Goal: Task Accomplishment & Management: Use online tool/utility

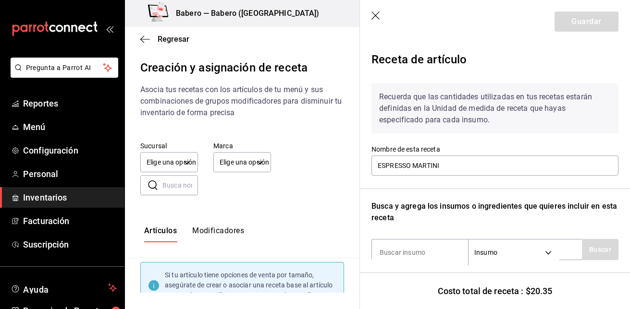
scroll to position [233, 0]
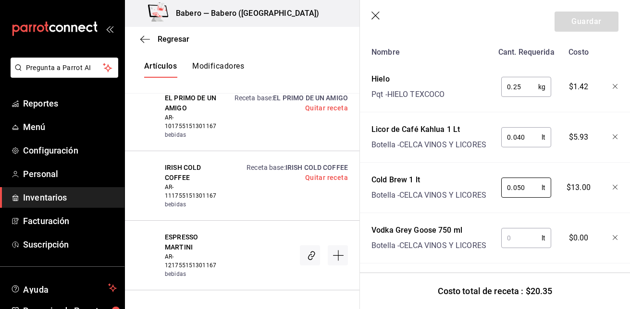
click at [516, 236] on input "text" at bounding box center [521, 238] width 40 height 19
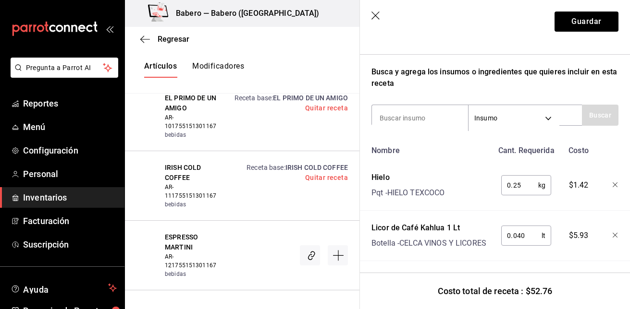
scroll to position [134, 0]
type input "0.050"
click at [580, 21] on button "Guardar" at bounding box center [586, 22] width 64 height 20
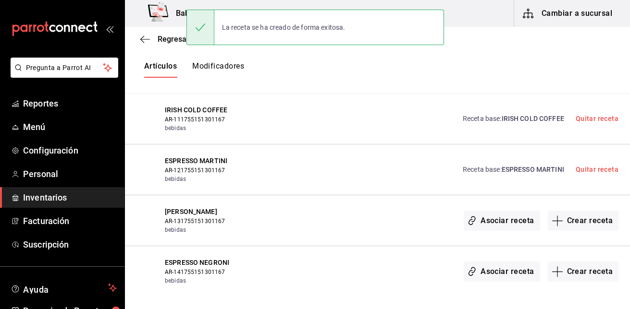
scroll to position [0, 0]
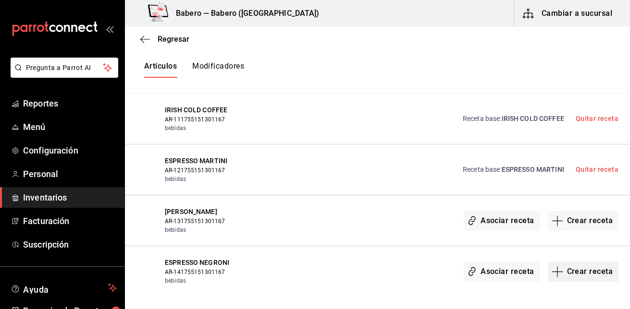
click at [567, 273] on button "Crear receta" at bounding box center [583, 272] width 71 height 20
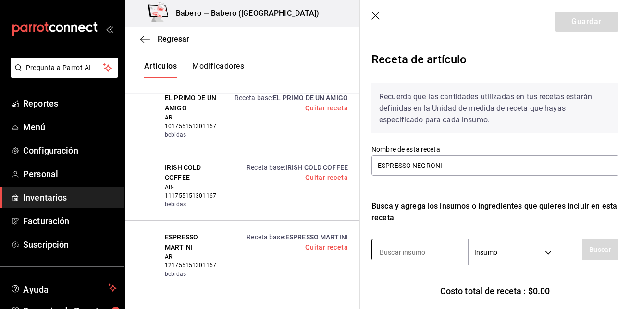
click at [421, 256] on input at bounding box center [420, 253] width 96 height 20
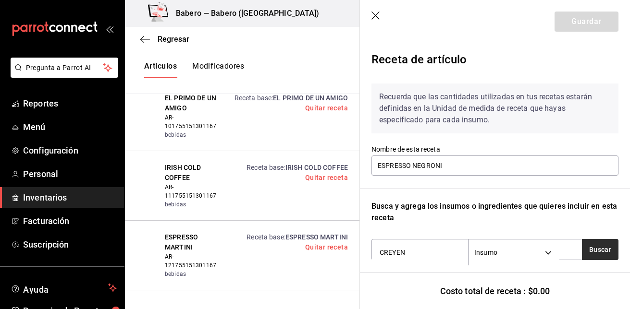
type input "CREYEN"
click at [586, 249] on button "Buscar" at bounding box center [600, 249] width 37 height 21
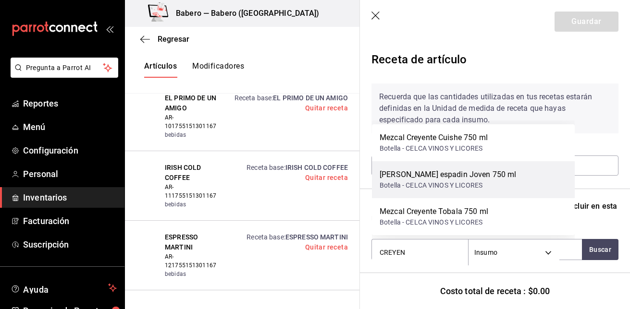
click at [524, 170] on div "Mezcal Creyente espadin Joven 750 ml Botella - CELCA VINOS Y LICORES" at bounding box center [473, 179] width 203 height 37
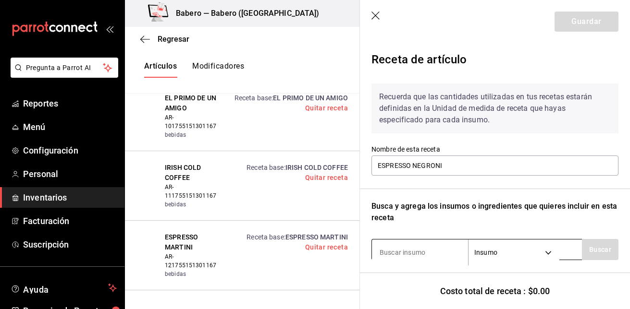
click at [437, 256] on input at bounding box center [420, 253] width 96 height 20
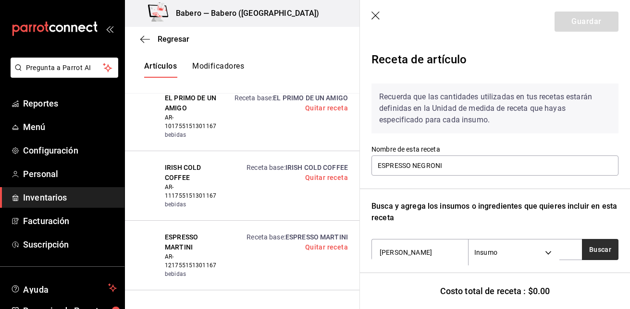
type input "[PERSON_NAME]"
click at [587, 254] on button "Buscar" at bounding box center [600, 249] width 37 height 21
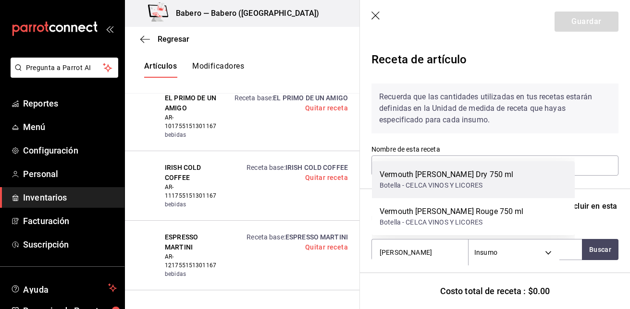
click at [550, 185] on div "Vermouth [PERSON_NAME] Dry 750 ml Botella - CELCA VINOS Y LICORES" at bounding box center [473, 179] width 203 height 37
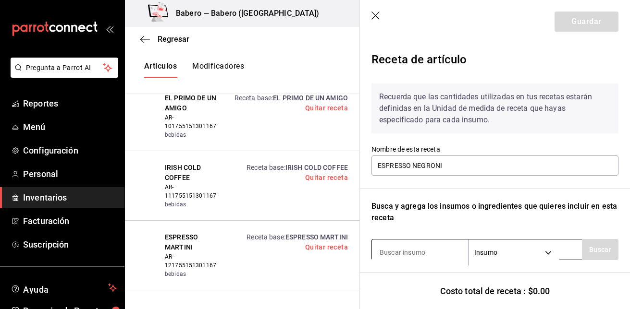
click at [437, 251] on input at bounding box center [420, 253] width 96 height 20
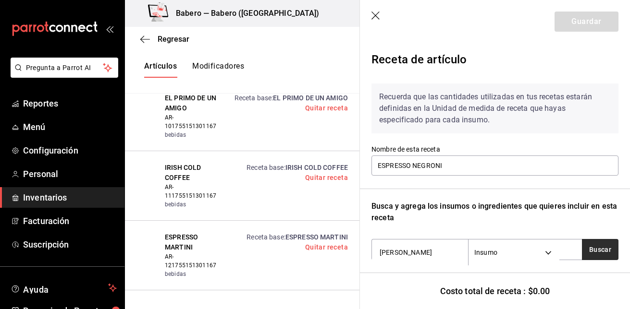
type input "[PERSON_NAME]"
click at [599, 249] on button "Buscar" at bounding box center [600, 249] width 37 height 21
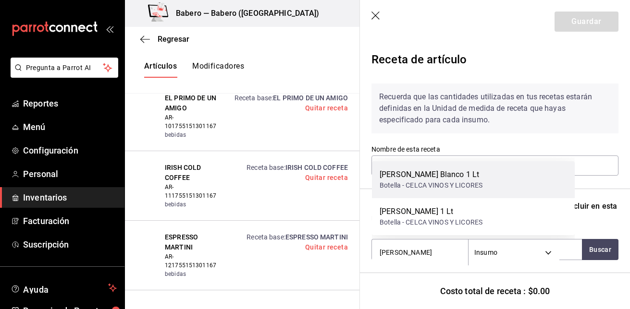
click at [563, 191] on div "[PERSON_NAME] Blanco 1 Lt Botella - CELCA VINOS Y LICORES" at bounding box center [473, 179] width 203 height 37
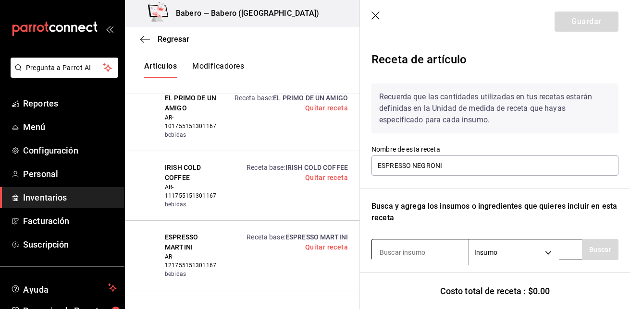
click at [397, 249] on input at bounding box center [420, 253] width 96 height 20
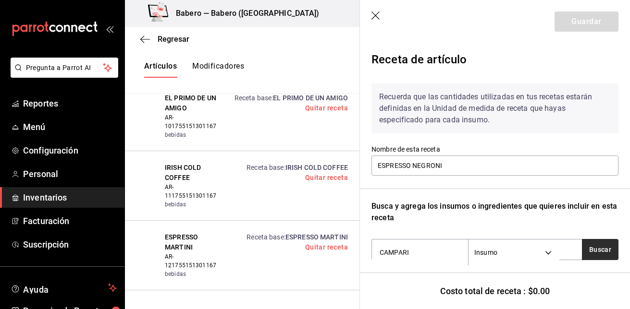
type input "CAMPARI"
click at [601, 252] on button "Buscar" at bounding box center [600, 249] width 37 height 21
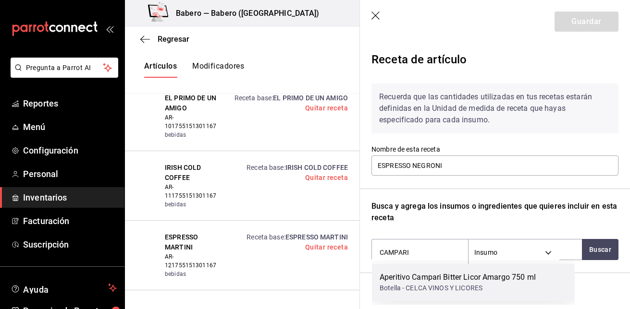
click at [481, 271] on div "Aperitivo Campari Bitter Licor Amargo 750 ml Botella - CELCA VINOS Y LICORES" at bounding box center [473, 282] width 203 height 37
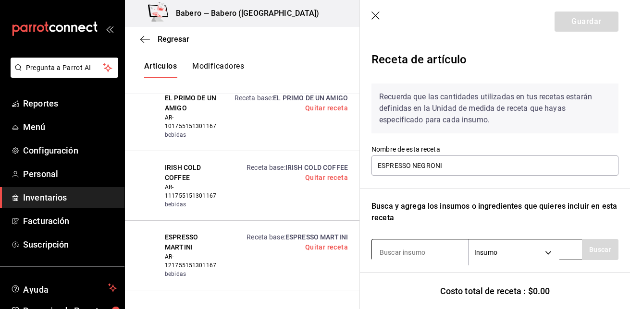
click at [436, 246] on input at bounding box center [420, 253] width 96 height 20
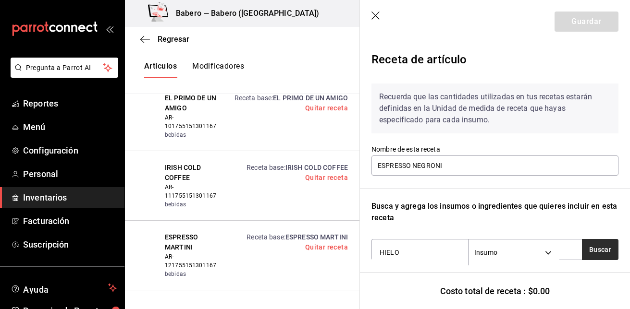
type input "HIELO"
click at [591, 253] on button "Buscar" at bounding box center [600, 249] width 37 height 21
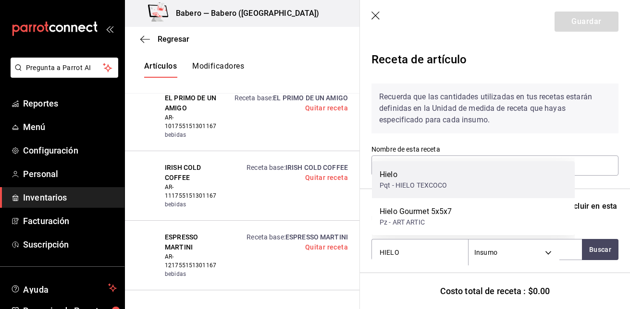
click at [514, 178] on div "Hielo Pqt - HIELO TEXCOCO" at bounding box center [473, 179] width 203 height 37
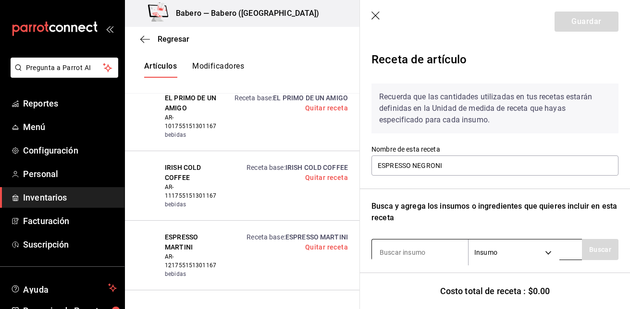
click at [415, 247] on input at bounding box center [420, 253] width 96 height 20
type input "HIELO"
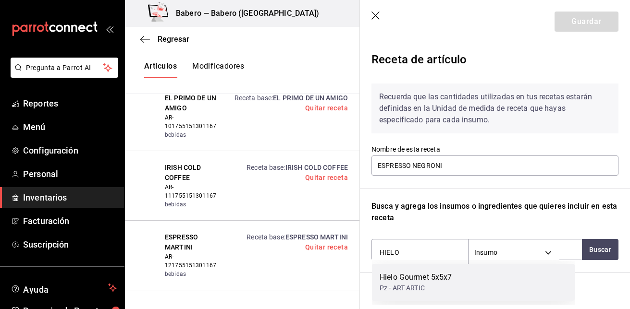
click at [418, 276] on div "Hielo Gourmet 5x5x7" at bounding box center [416, 278] width 73 height 12
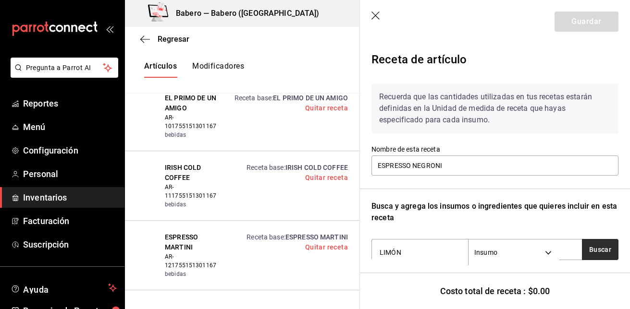
type input "LIMÓN"
click at [598, 251] on button "Buscar" at bounding box center [600, 249] width 37 height 21
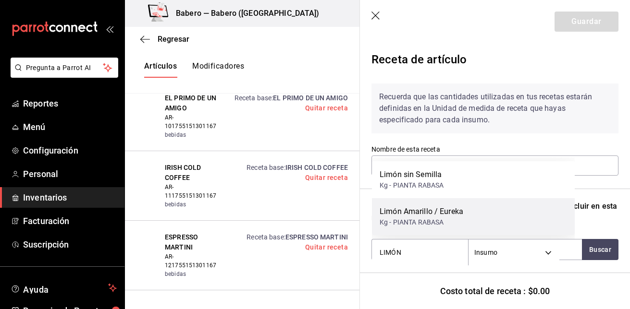
click at [530, 214] on div "Limón Amarillo / Eureka Kg - PIANTA [PERSON_NAME]" at bounding box center [473, 216] width 203 height 37
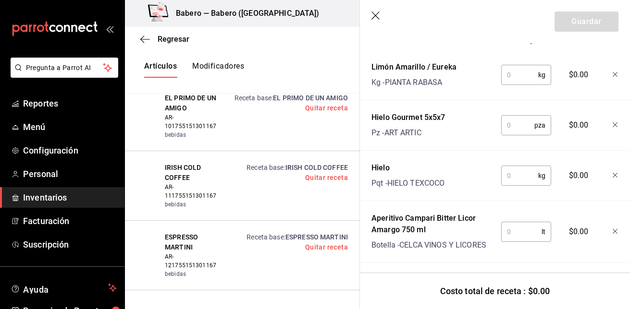
scroll to position [247, 0]
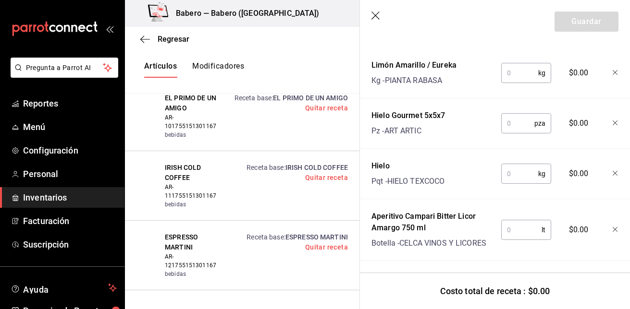
click at [518, 75] on input "text" at bounding box center [519, 72] width 37 height 19
type input "0.005"
click at [509, 124] on input "text" at bounding box center [517, 123] width 33 height 19
type input "1"
click at [507, 182] on input "text" at bounding box center [519, 173] width 37 height 19
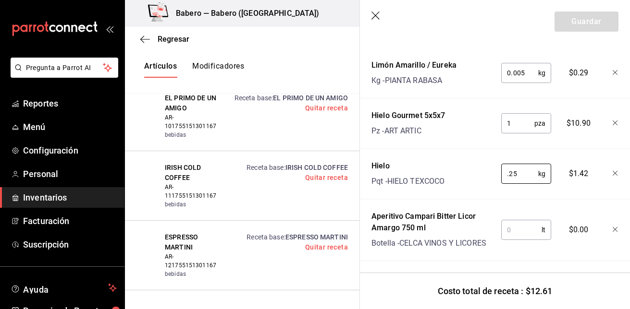
type input "0.25"
click at [516, 233] on input "text" at bounding box center [521, 230] width 40 height 19
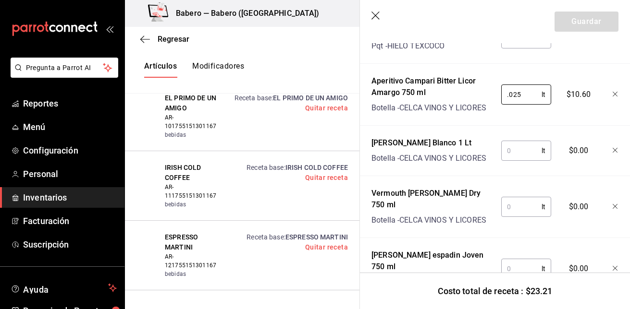
scroll to position [385, 0]
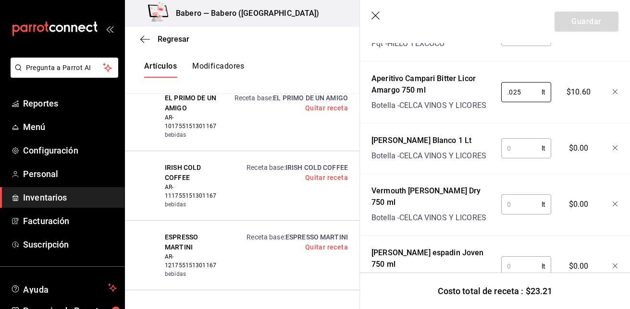
type input "0.025"
click at [529, 151] on input "text" at bounding box center [521, 148] width 40 height 19
type input "0.015"
click at [520, 204] on input "text" at bounding box center [521, 204] width 40 height 19
type input "0.015"
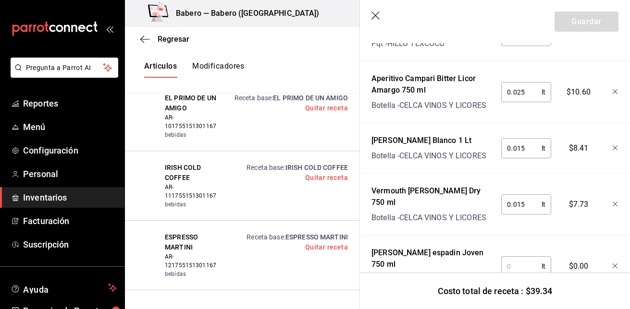
click at [519, 258] on input "text" at bounding box center [521, 266] width 40 height 19
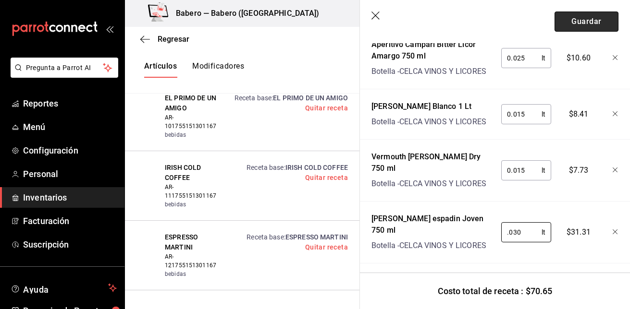
type input "0.030"
click at [582, 25] on button "Guardar" at bounding box center [586, 22] width 64 height 20
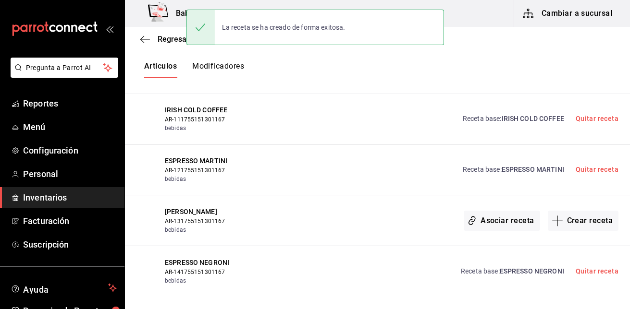
scroll to position [0, 0]
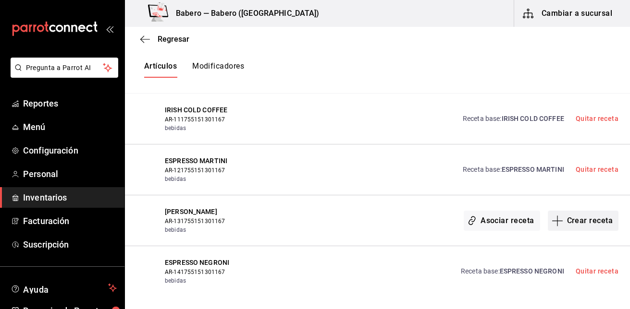
click at [568, 219] on button "Crear receta" at bounding box center [583, 221] width 71 height 20
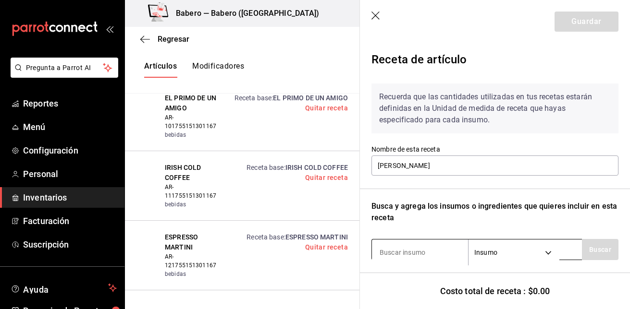
click at [434, 256] on input at bounding box center [420, 253] width 96 height 20
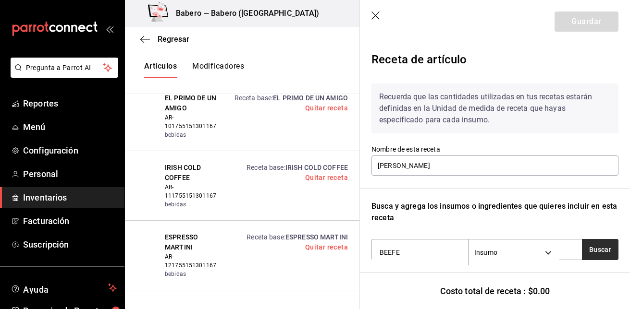
type input "BEEFE"
click at [582, 253] on button "Buscar" at bounding box center [600, 249] width 37 height 21
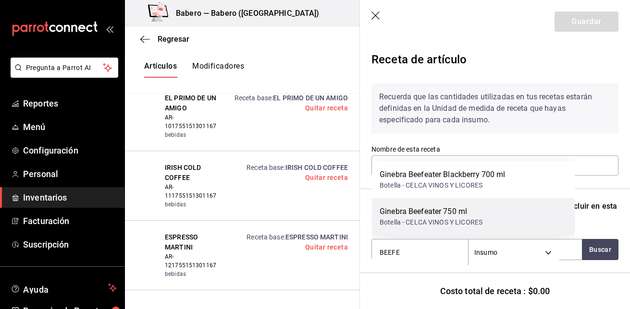
click at [510, 206] on div "Ginebra Beefeater 750 ml Botella - CELCA VINOS Y LICORES" at bounding box center [473, 216] width 203 height 37
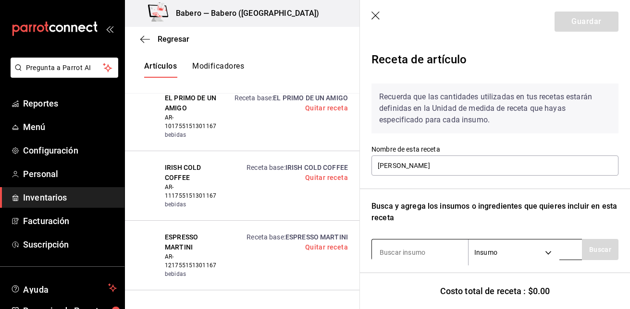
click at [429, 246] on input at bounding box center [420, 253] width 96 height 20
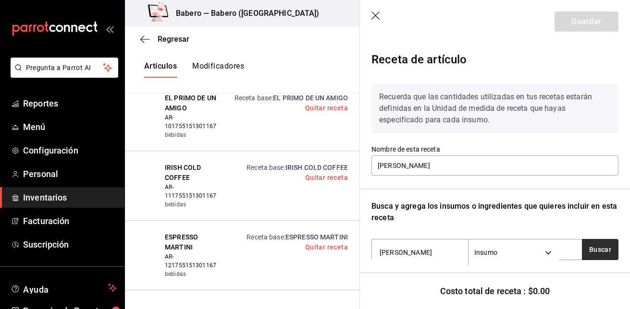
type input "[PERSON_NAME]"
click at [594, 252] on button "Buscar" at bounding box center [600, 249] width 37 height 21
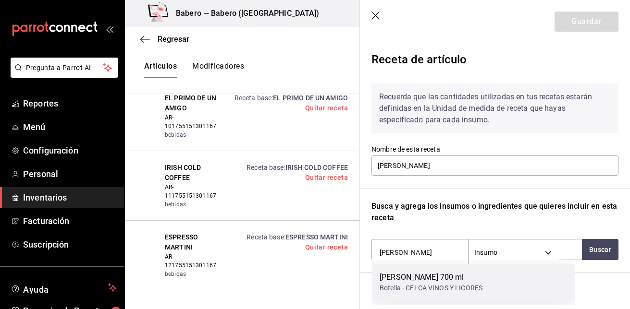
click at [520, 285] on div "[PERSON_NAME] 700 ml Botella - CELCA VINOS Y LICORES" at bounding box center [473, 282] width 203 height 37
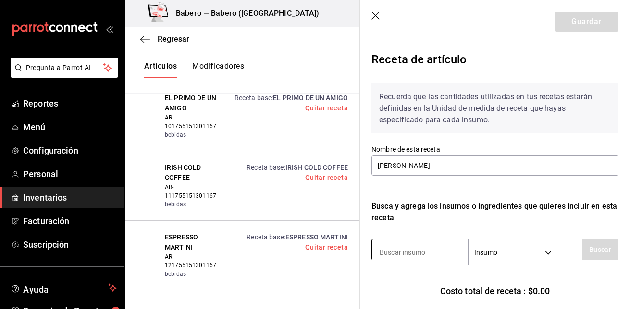
click at [432, 252] on input at bounding box center [420, 253] width 96 height 20
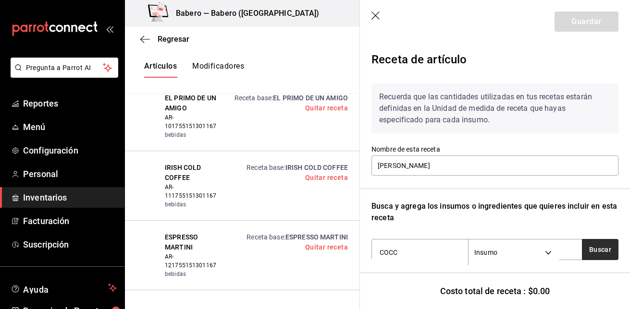
type input "COCC"
click at [601, 246] on button "Buscar" at bounding box center [600, 249] width 37 height 21
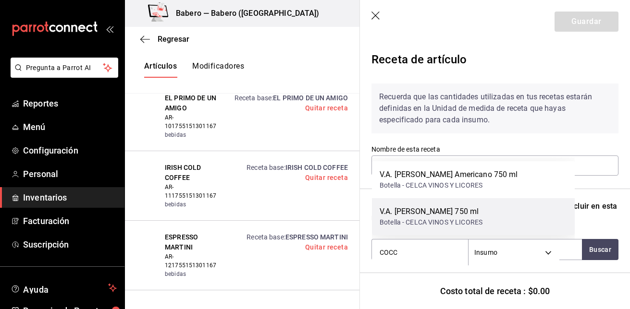
click at [535, 225] on div "V.A. [PERSON_NAME] 750 ml Botella - CELCA VINOS Y LICORES" at bounding box center [473, 216] width 203 height 37
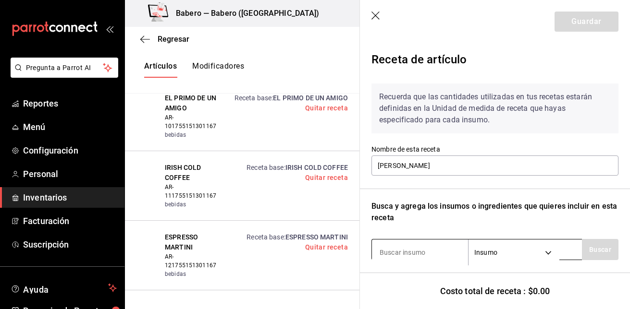
click at [435, 250] on input at bounding box center [420, 253] width 96 height 20
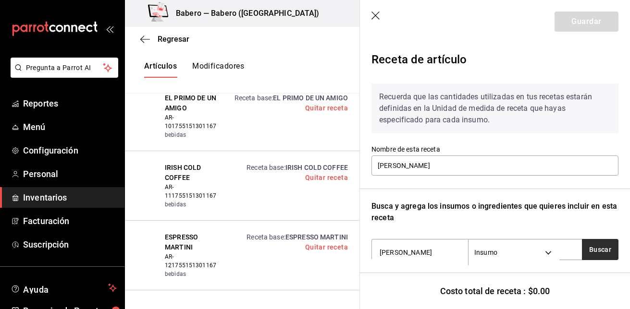
type input "[PERSON_NAME]"
click at [599, 251] on button "Buscar" at bounding box center [600, 249] width 37 height 21
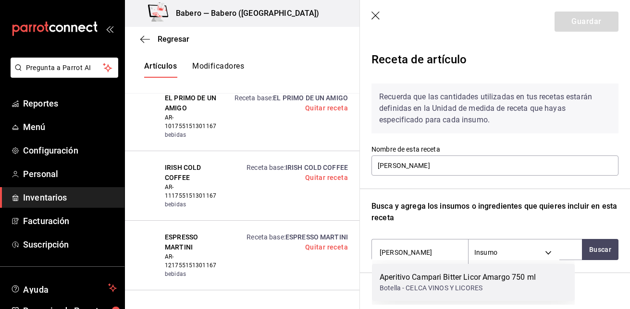
click at [539, 286] on div "Aperitivo Campari Bitter Licor Amargo 750 ml Botella - CELCA VINOS Y LICORES" at bounding box center [473, 282] width 203 height 37
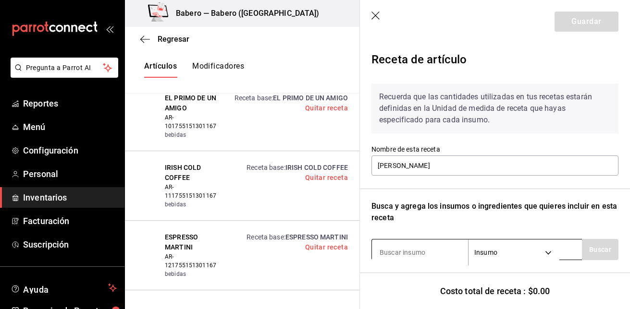
click at [427, 245] on input at bounding box center [420, 253] width 96 height 20
type input "HIELO"
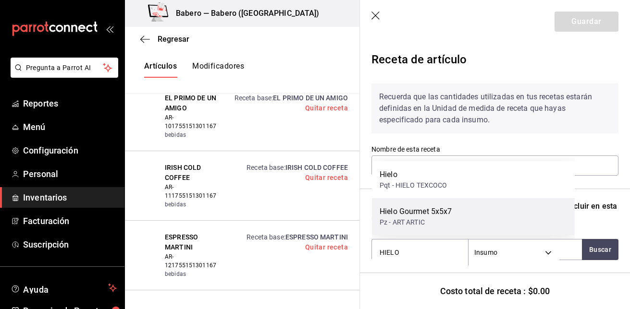
click at [436, 206] on div "Hielo Gourmet 5x5x7 Pz - ART ARTIC" at bounding box center [473, 216] width 203 height 37
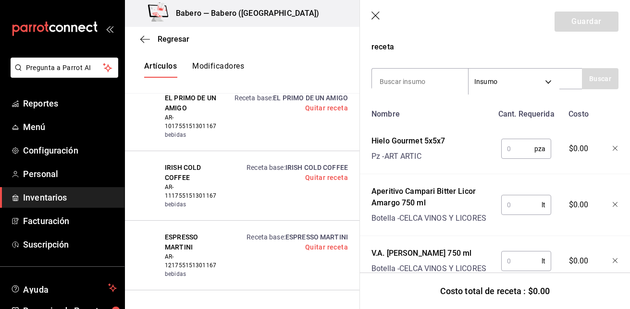
scroll to position [215, 0]
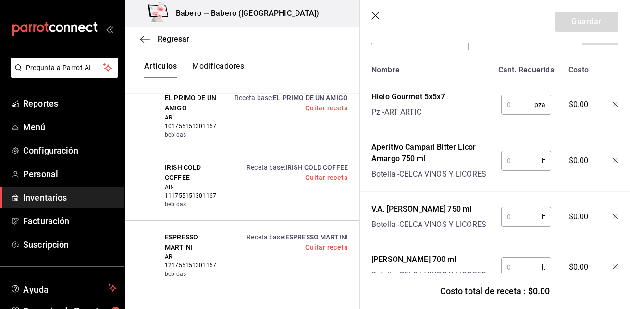
click at [515, 110] on input "text" at bounding box center [517, 104] width 33 height 19
type input "1"
click at [520, 162] on input "text" at bounding box center [521, 160] width 40 height 19
type input "0.030"
click at [511, 227] on input "text" at bounding box center [521, 217] width 40 height 19
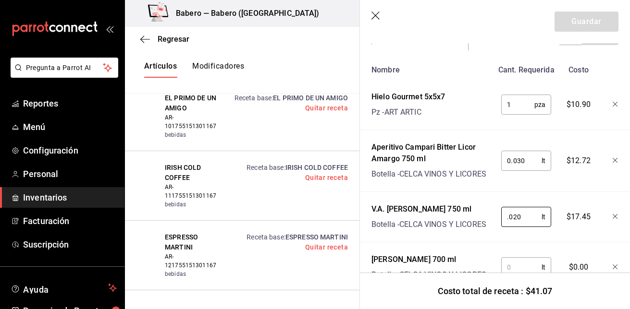
type input "0.020"
click at [503, 261] on input "text" at bounding box center [521, 267] width 40 height 19
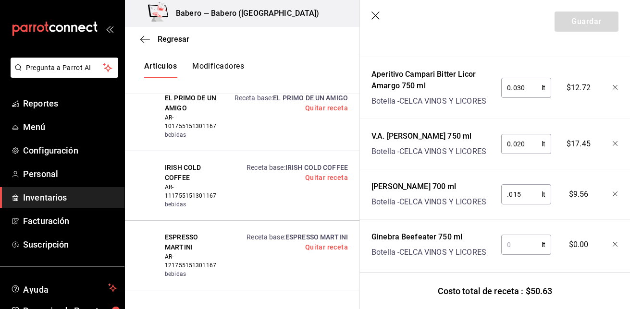
scroll to position [307, 0]
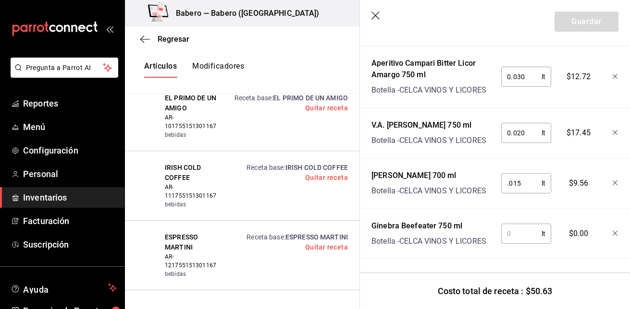
type input "0.015"
click at [516, 230] on input "text" at bounding box center [521, 233] width 40 height 19
type input "0.030"
click at [583, 17] on button "Guardar" at bounding box center [586, 22] width 64 height 20
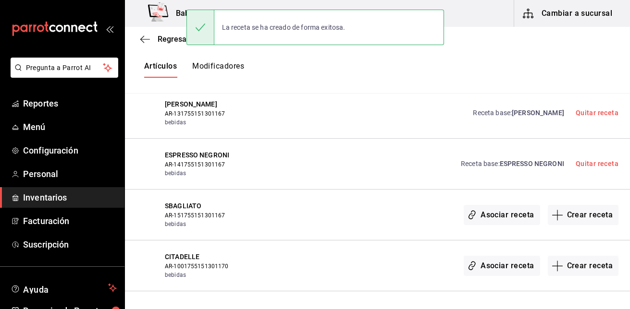
scroll to position [462, 0]
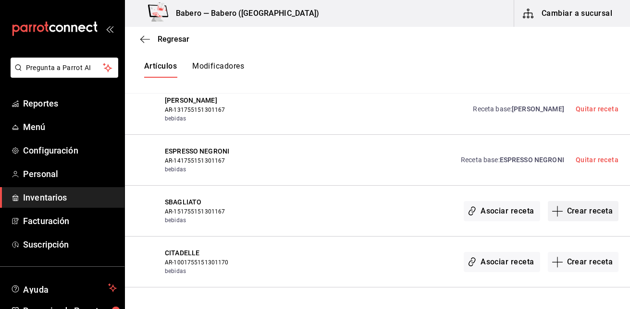
click at [565, 213] on button "Crear receta" at bounding box center [583, 211] width 71 height 20
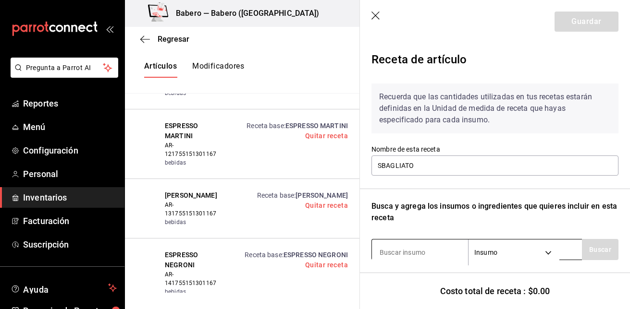
click at [412, 255] on input at bounding box center [420, 253] width 96 height 20
type input "COCC"
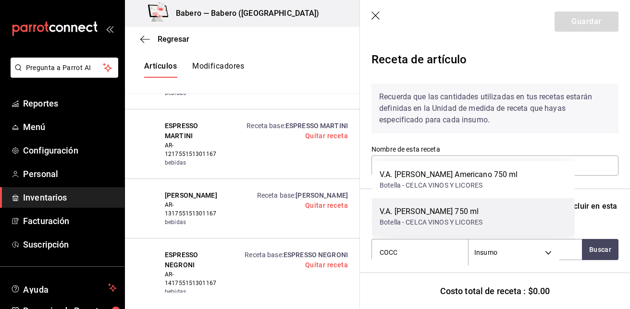
click at [418, 224] on div "Botella - CELCA VINOS Y LICORES" at bounding box center [431, 223] width 103 height 10
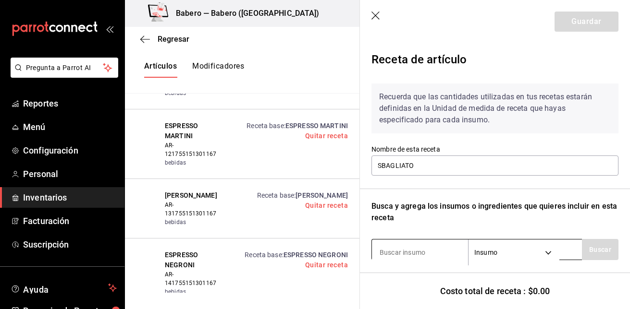
click at [430, 245] on input at bounding box center [420, 253] width 96 height 20
type input "COCC"
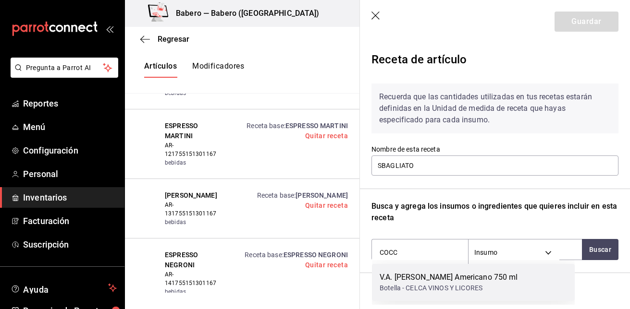
click at [430, 284] on div "Botella - CELCA VINOS Y LICORES" at bounding box center [449, 288] width 138 height 10
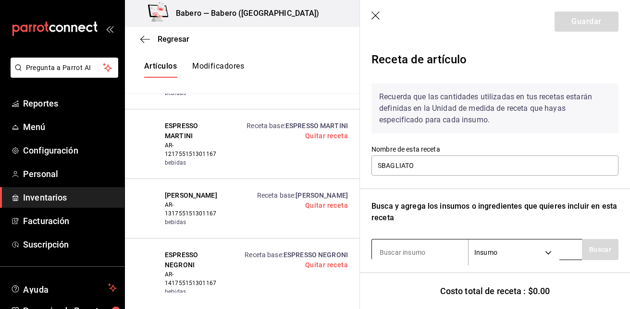
click at [429, 246] on input at bounding box center [420, 253] width 96 height 20
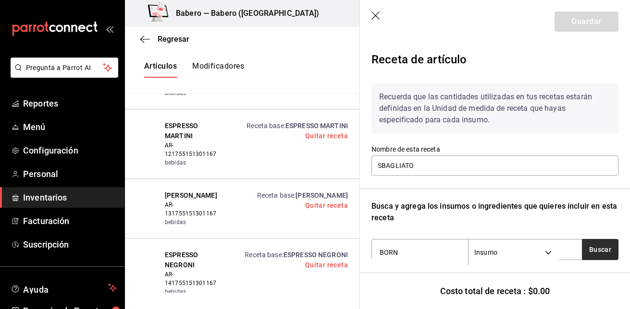
type input "BORN"
click at [582, 249] on button "Buscar" at bounding box center [600, 249] width 37 height 21
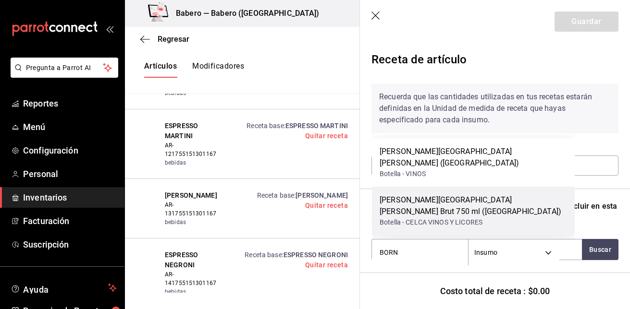
click at [519, 220] on div "Botella - CELCA VINOS Y LICORES" at bounding box center [473, 223] width 187 height 10
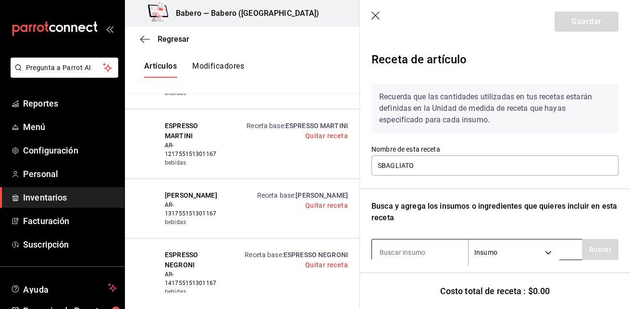
click at [419, 243] on input at bounding box center [420, 253] width 96 height 20
type input "HIELO"
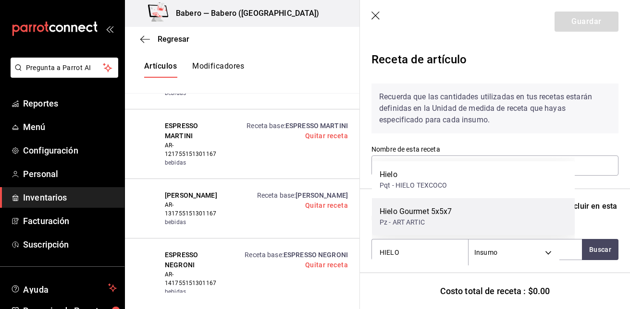
click at [437, 207] on div "Hielo Gourmet 5x5x7" at bounding box center [416, 212] width 73 height 12
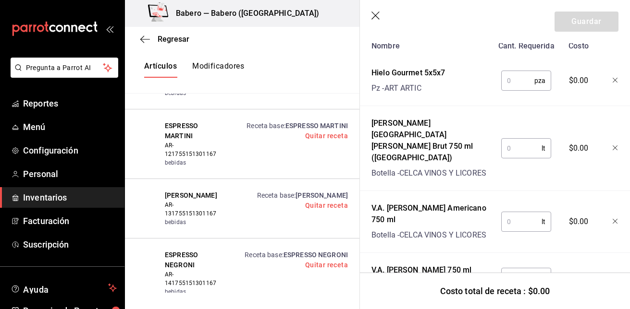
scroll to position [240, 0]
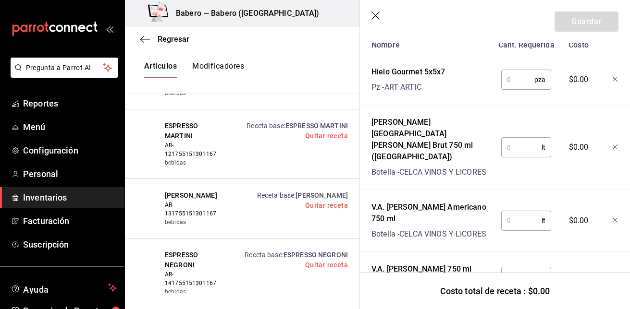
click at [522, 86] on input "text" at bounding box center [517, 79] width 33 height 19
type input "1"
click at [510, 144] on input "text" at bounding box center [521, 147] width 40 height 19
type input "0.060"
click at [506, 211] on input "text" at bounding box center [521, 220] width 40 height 19
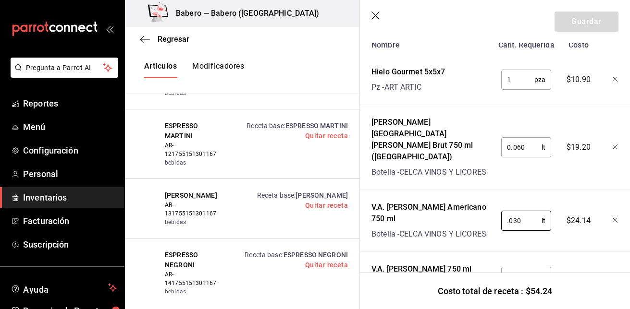
type input "0.030"
click at [513, 268] on input "text" at bounding box center [521, 277] width 40 height 19
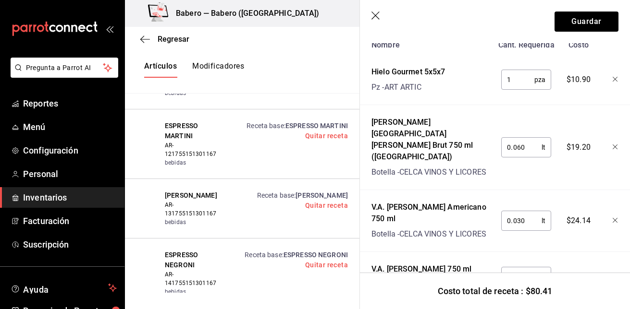
scroll to position [256, 0]
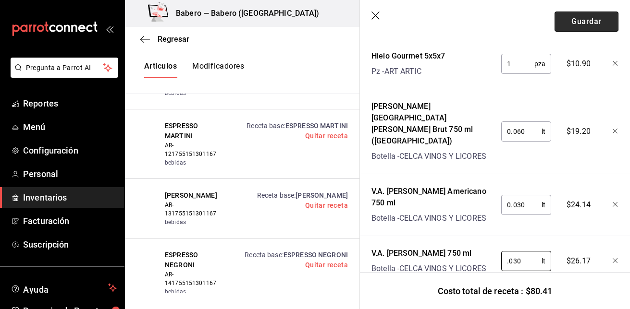
type input "0.030"
click at [585, 20] on button "Guardar" at bounding box center [586, 22] width 64 height 20
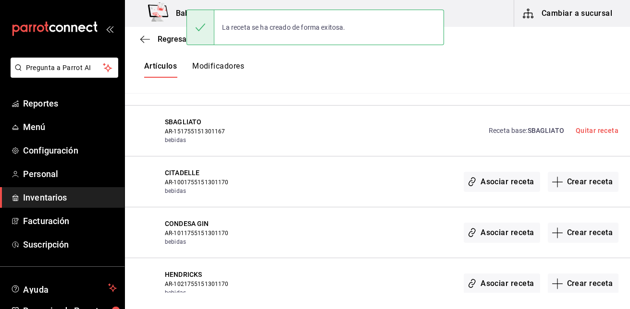
scroll to position [542, 0]
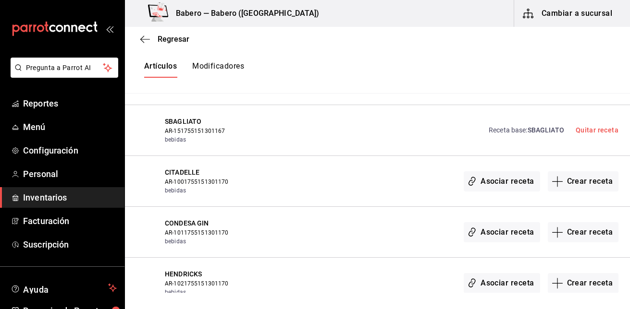
click at [568, 178] on button "Crear receta" at bounding box center [583, 182] width 71 height 20
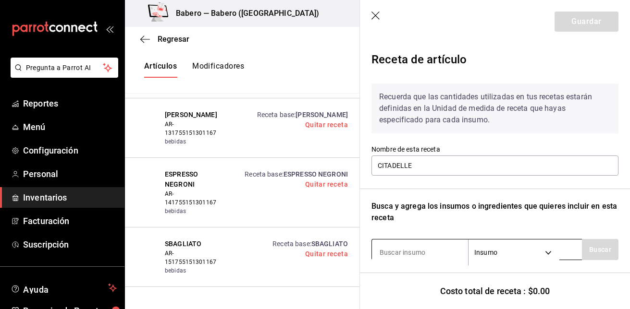
click at [389, 259] on input at bounding box center [420, 253] width 96 height 20
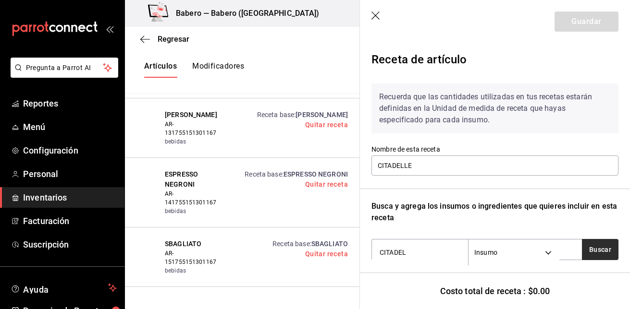
type input "CITADEL"
click at [599, 251] on button "Buscar" at bounding box center [600, 249] width 37 height 21
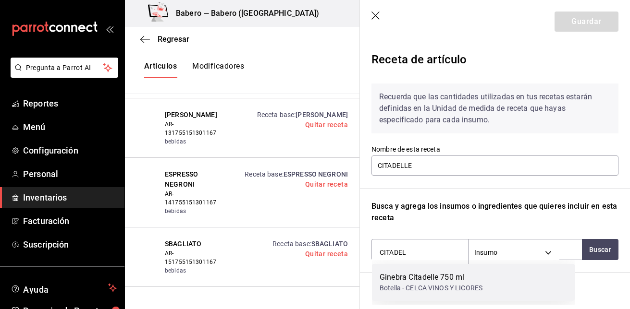
click at [544, 270] on div "Ginebra Citadelle 750 ml Botella - CELCA VINOS Y LICORES" at bounding box center [473, 282] width 203 height 37
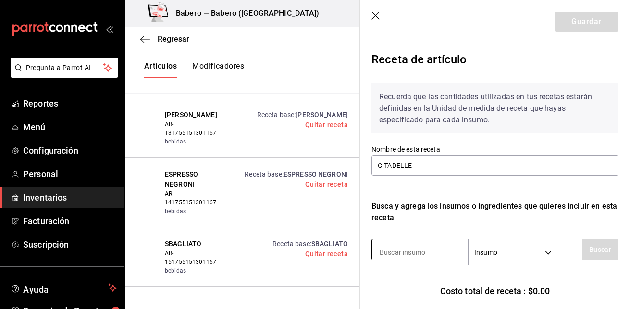
click at [453, 251] on input at bounding box center [420, 253] width 96 height 20
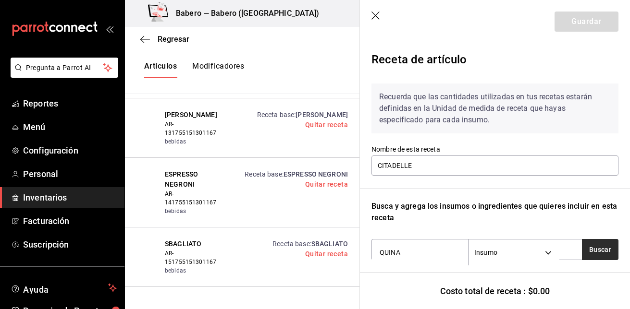
type input "QUINA"
click at [592, 253] on button "Buscar" at bounding box center [600, 249] width 37 height 21
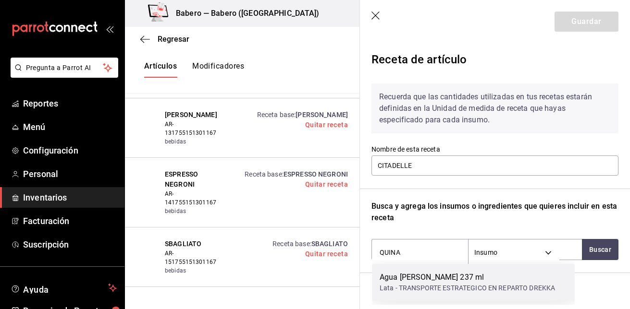
click at [536, 289] on div "Lata - TRANSPORTE ESTRATEGICO EN REPARTO DREKKA" at bounding box center [467, 288] width 175 height 10
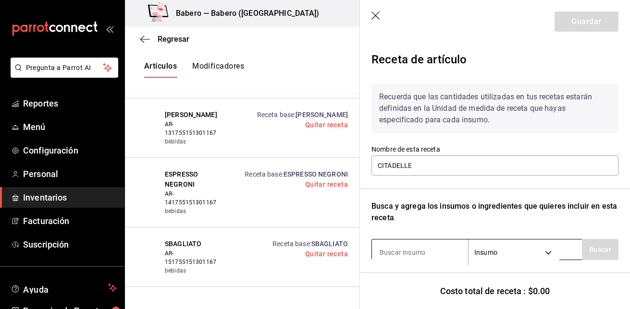
click at [447, 246] on input at bounding box center [420, 253] width 96 height 20
type input "HIELO"
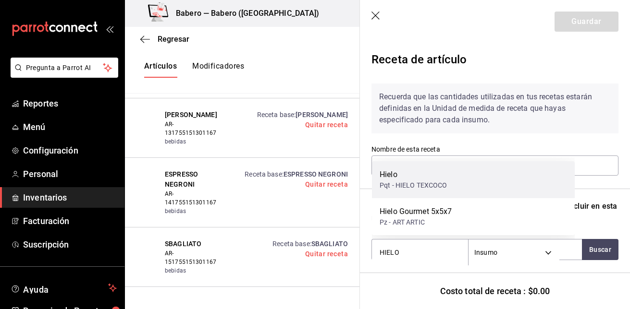
click at [460, 175] on div "Hielo Pqt - HIELO TEXCOCO" at bounding box center [473, 179] width 203 height 37
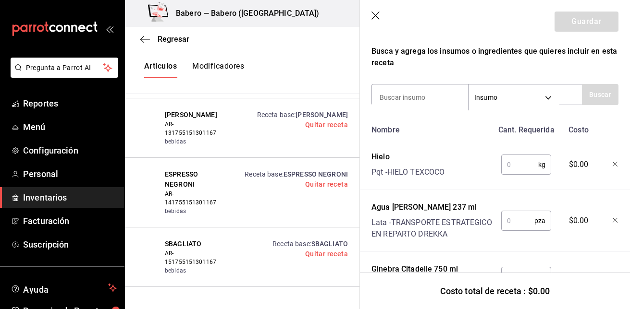
scroll to position [156, 0]
click at [524, 166] on input "text" at bounding box center [519, 164] width 37 height 19
type input "0.25"
click at [522, 219] on input "text" at bounding box center [517, 220] width 33 height 19
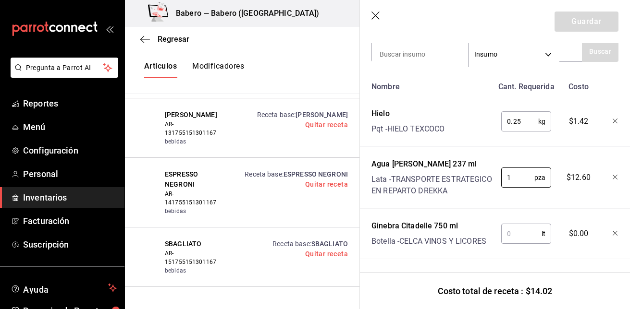
type input "1"
click at [515, 233] on input "text" at bounding box center [521, 233] width 40 height 19
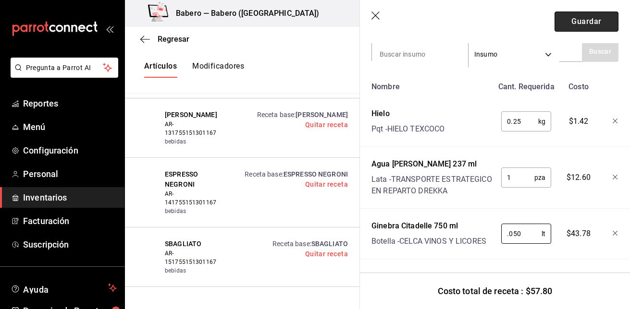
type input "0.050"
click at [589, 22] on button "Guardar" at bounding box center [586, 22] width 64 height 20
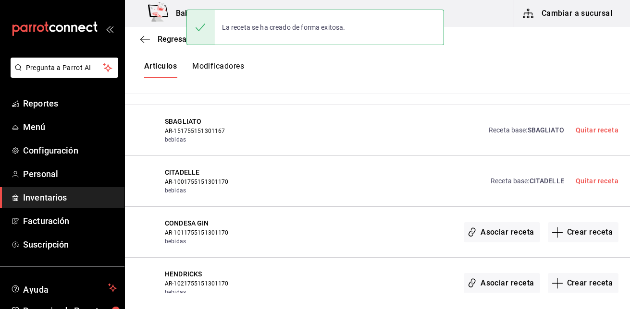
scroll to position [0, 0]
click at [593, 228] on button "Crear receta" at bounding box center [583, 232] width 71 height 20
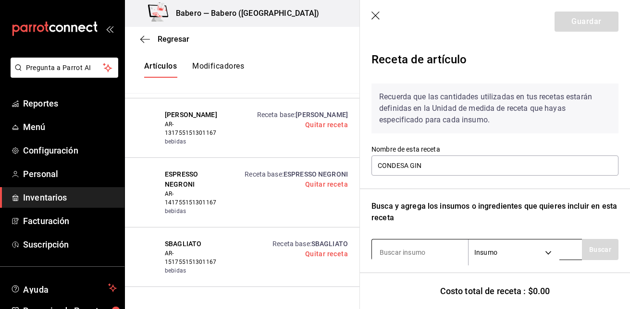
click at [421, 253] on input at bounding box center [420, 253] width 96 height 20
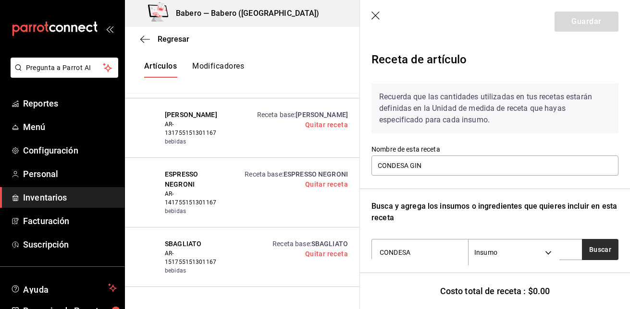
type input "CONDESA"
click at [598, 255] on button "Buscar" at bounding box center [600, 249] width 37 height 21
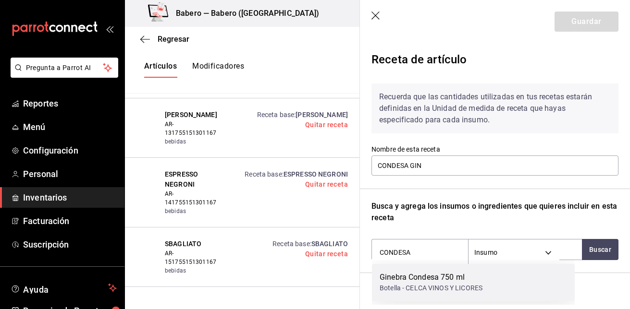
click at [520, 279] on div "Ginebra Condesa 750 ml Botella - CELCA VINOS Y LICORES" at bounding box center [473, 282] width 203 height 37
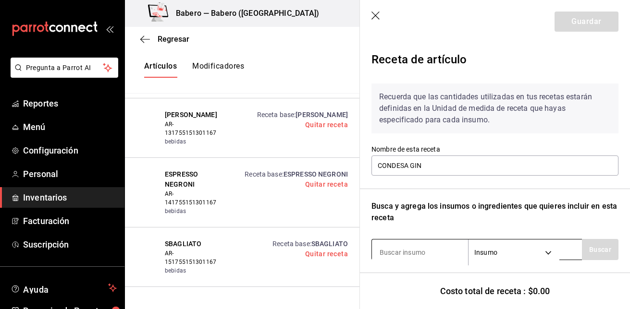
click at [449, 251] on input at bounding box center [420, 253] width 96 height 20
type input "HIELO"
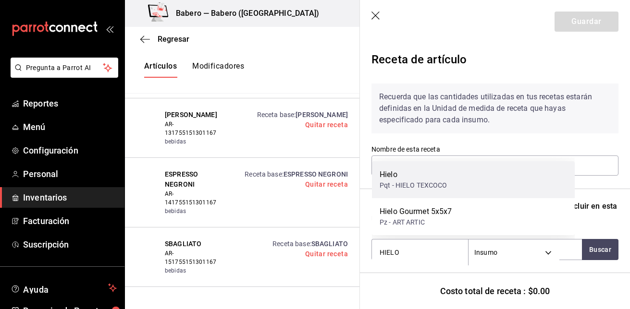
click at [483, 171] on div "Hielo Pqt - HIELO TEXCOCO" at bounding box center [473, 179] width 203 height 37
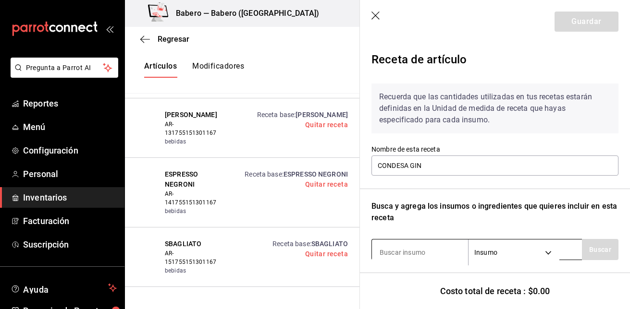
click at [419, 251] on input at bounding box center [420, 253] width 96 height 20
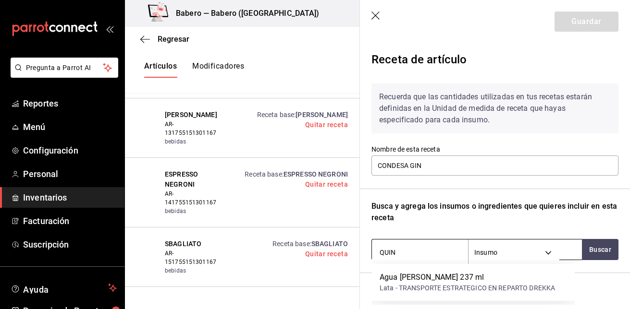
type input "QUINA"
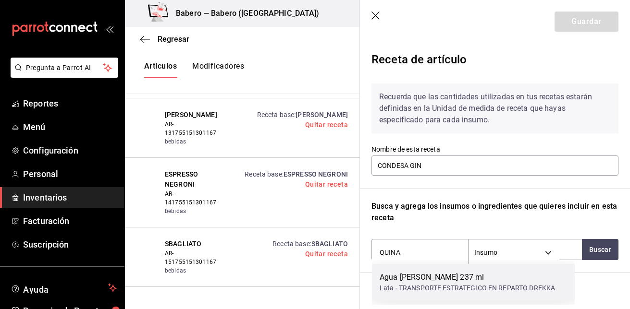
click at [425, 293] on div "Lata - TRANSPORTE ESTRATEGICO EN REPARTO DREKKA" at bounding box center [467, 288] width 175 height 10
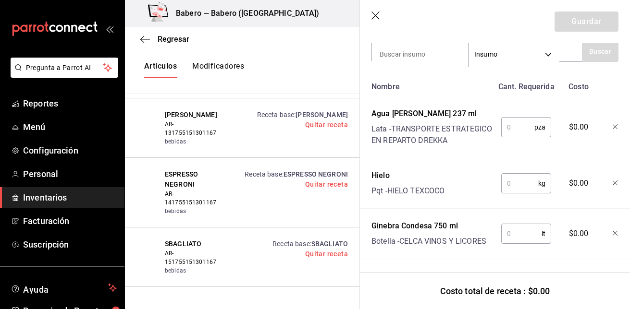
scroll to position [217, 0]
click at [518, 118] on input "text" at bounding box center [517, 127] width 33 height 19
type input "1"
click at [506, 182] on input "text" at bounding box center [519, 183] width 37 height 19
type input "0.25"
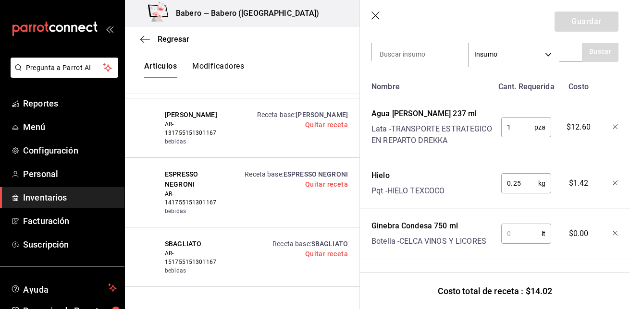
click at [512, 224] on input "text" at bounding box center [521, 233] width 40 height 19
type input "0.050"
click at [582, 22] on button "Guardar" at bounding box center [586, 22] width 64 height 20
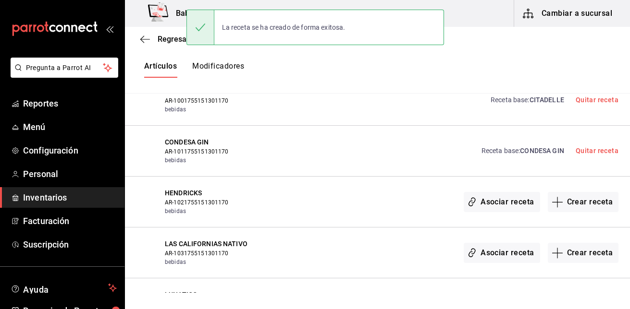
scroll to position [625, 0]
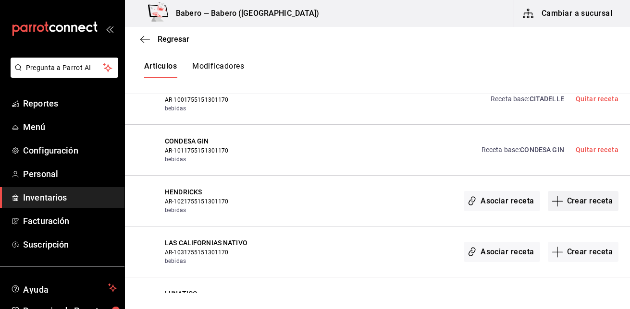
click at [576, 200] on button "Crear receta" at bounding box center [583, 201] width 71 height 20
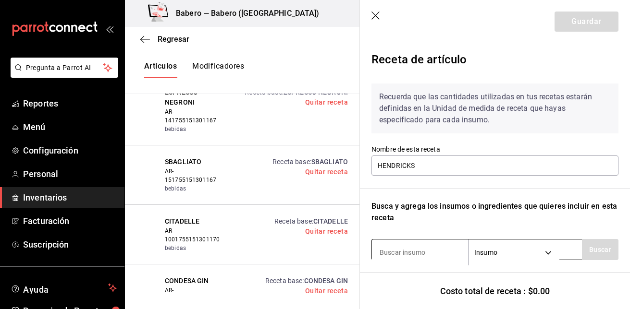
click at [420, 252] on input at bounding box center [420, 253] width 96 height 20
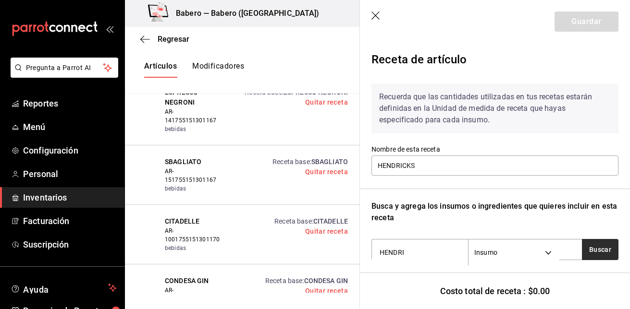
type input "HENDRI"
click at [603, 251] on button "Buscar" at bounding box center [600, 249] width 37 height 21
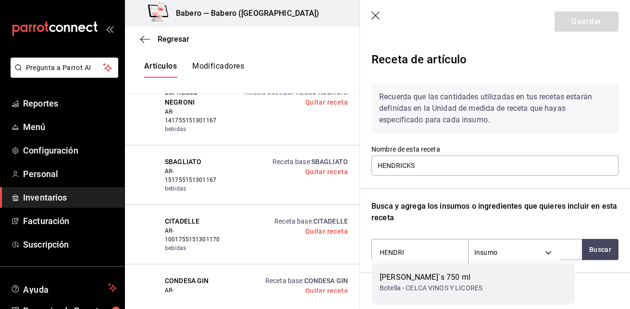
click at [458, 277] on div "[PERSON_NAME]´s 750 ml" at bounding box center [431, 278] width 103 height 12
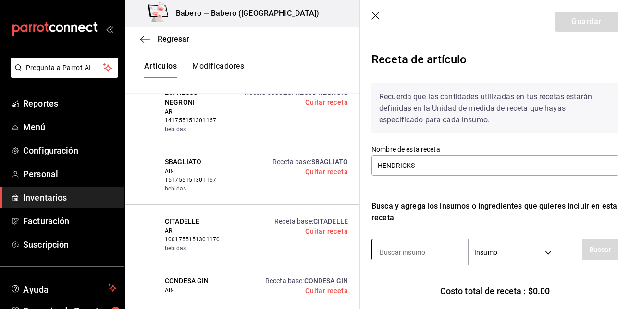
click at [442, 255] on input at bounding box center [420, 253] width 96 height 20
type input "HIELO"
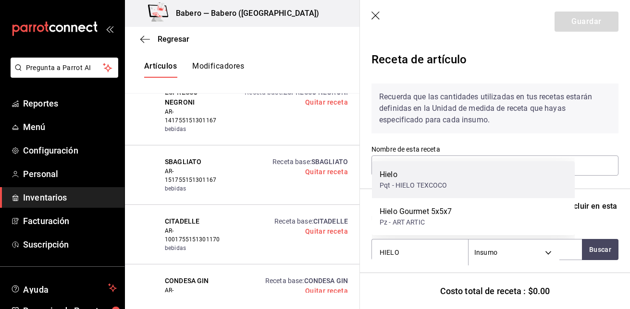
click at [442, 169] on div "Hielo" at bounding box center [414, 175] width 68 height 12
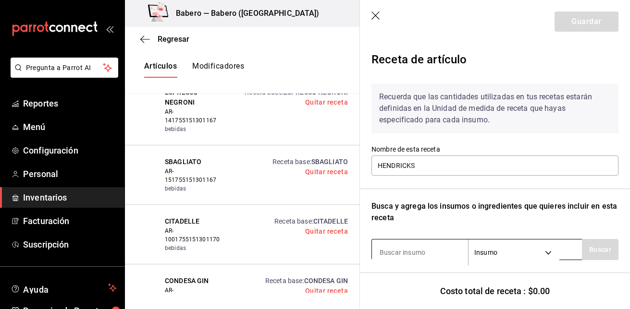
click at [431, 252] on input at bounding box center [420, 253] width 96 height 20
type input "QUINA"
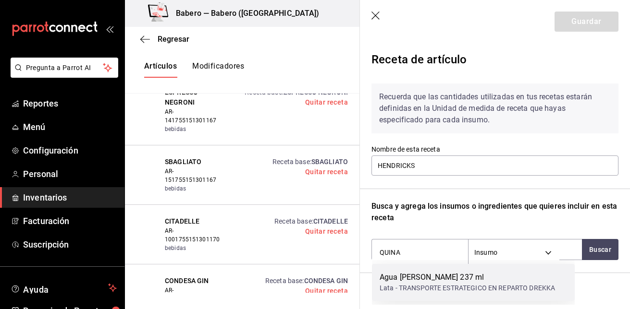
click at [429, 288] on div "Lata - TRANSPORTE ESTRATEGICO EN REPARTO DREKKA" at bounding box center [467, 288] width 175 height 10
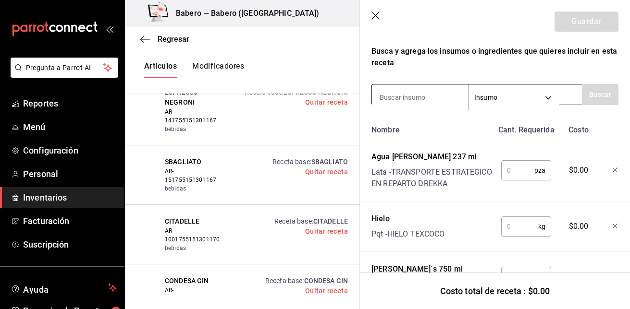
scroll to position [217, 0]
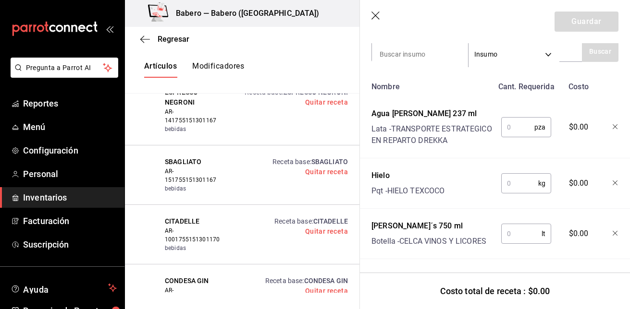
click at [519, 118] on input "text" at bounding box center [517, 127] width 33 height 19
type input "1"
click at [511, 179] on input "text" at bounding box center [519, 183] width 37 height 19
type input "0.25"
click at [518, 224] on input "text" at bounding box center [521, 233] width 40 height 19
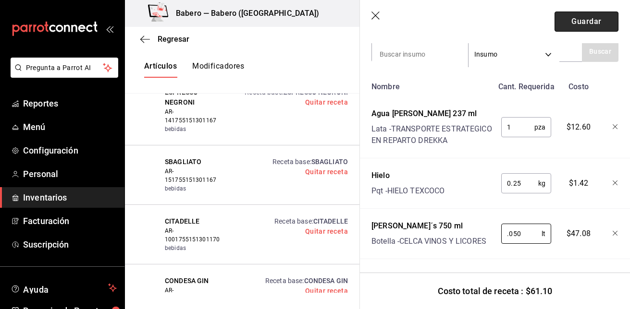
type input "0.050"
click at [583, 17] on button "Guardar" at bounding box center [586, 22] width 64 height 20
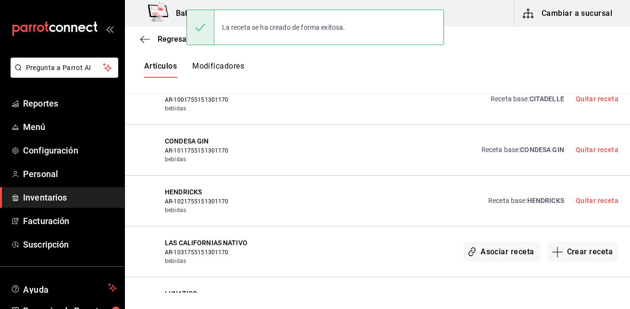
scroll to position [711, 0]
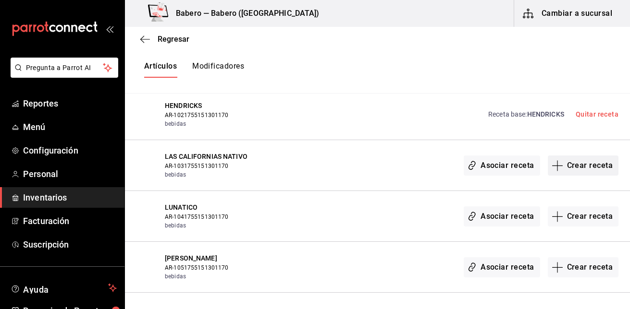
click at [584, 160] on button "Crear receta" at bounding box center [583, 166] width 71 height 20
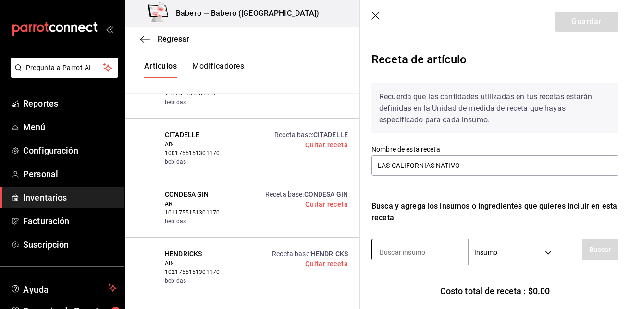
click at [419, 249] on input at bounding box center [420, 253] width 96 height 20
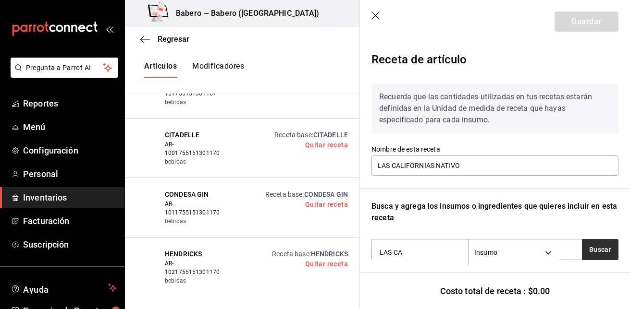
type input "LAS CA"
click at [589, 244] on button "Buscar" at bounding box center [600, 249] width 37 height 21
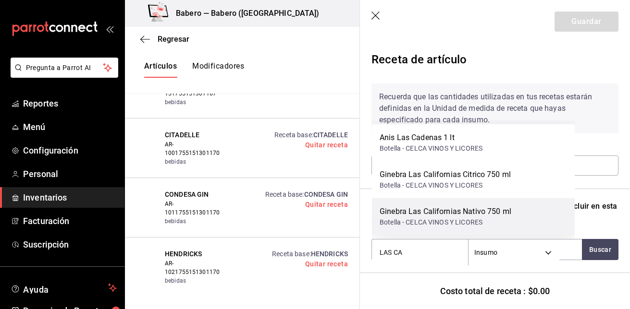
click at [531, 232] on div "Ginebra Las Californias Nativo 750 ml Botella - CELCA VINOS Y LICORES" at bounding box center [473, 216] width 203 height 37
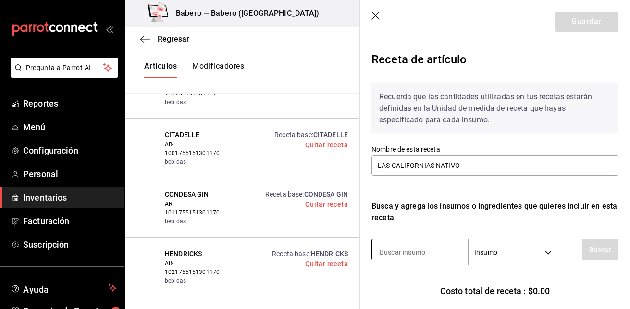
click at [439, 258] on input at bounding box center [420, 253] width 96 height 20
type input "HIELO"
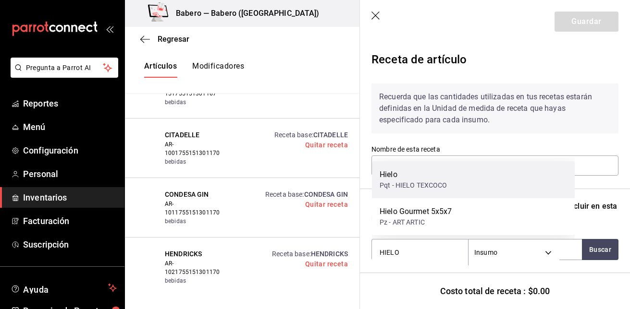
click at [440, 186] on div "Pqt - HIELO TEXCOCO" at bounding box center [414, 186] width 68 height 10
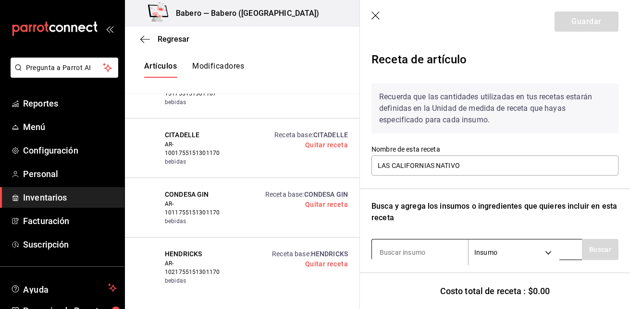
click at [430, 259] on input at bounding box center [420, 253] width 96 height 20
type input "QUINA"
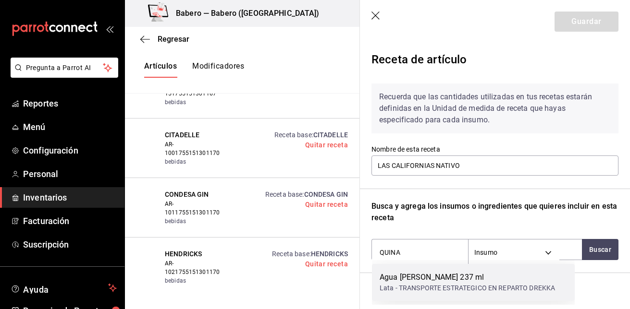
click at [430, 278] on div "Agua [PERSON_NAME] 237 ml" at bounding box center [467, 278] width 175 height 12
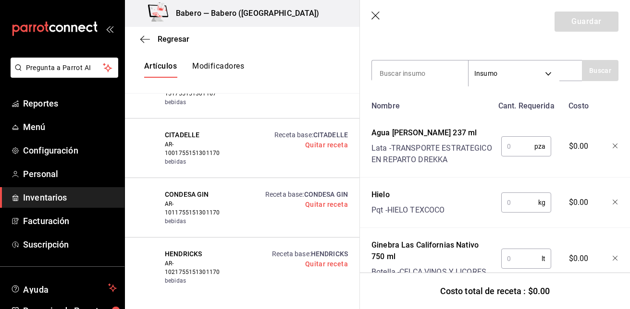
scroll to position [180, 0]
click at [516, 149] on input "text" at bounding box center [517, 145] width 33 height 19
type input "1"
click at [511, 212] on input "text" at bounding box center [519, 202] width 37 height 19
type input "0.25"
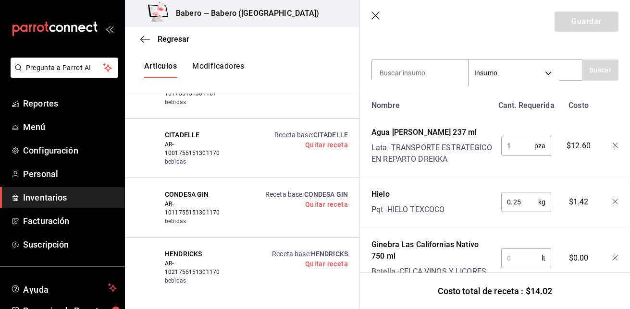
click at [515, 263] on input "text" at bounding box center [521, 258] width 40 height 19
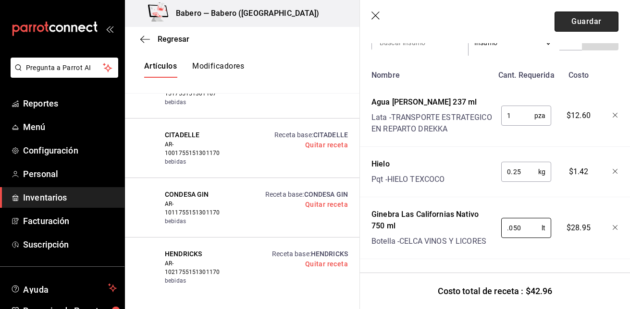
type input "0.050"
click at [586, 16] on button "Guardar" at bounding box center [586, 22] width 64 height 20
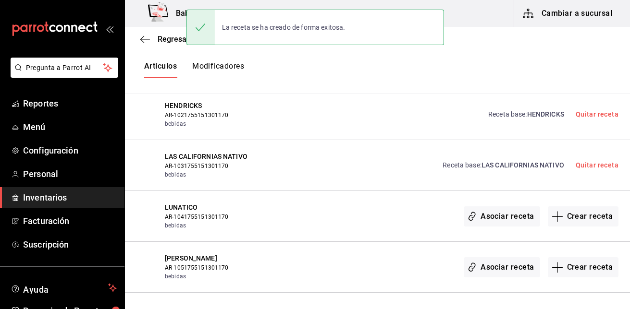
scroll to position [0, 0]
click at [593, 217] on button "Crear receta" at bounding box center [583, 217] width 71 height 20
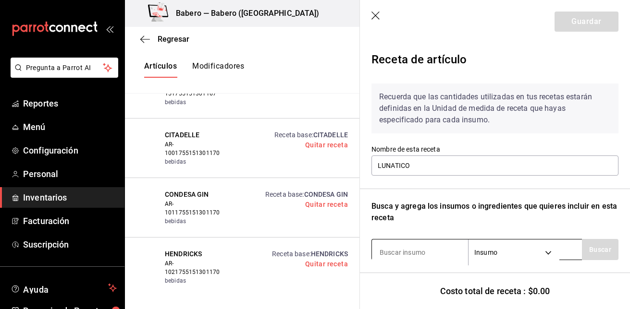
click at [403, 250] on input at bounding box center [420, 253] width 96 height 20
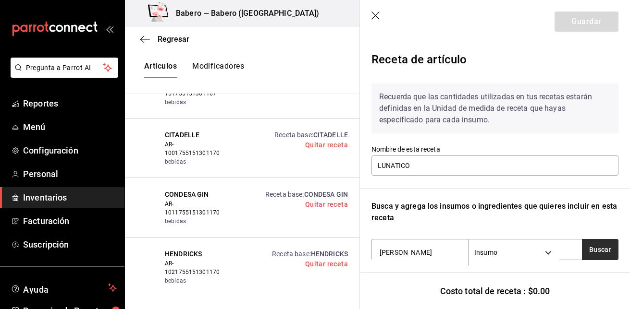
type input "[PERSON_NAME]"
click at [598, 245] on button "Buscar" at bounding box center [600, 249] width 37 height 21
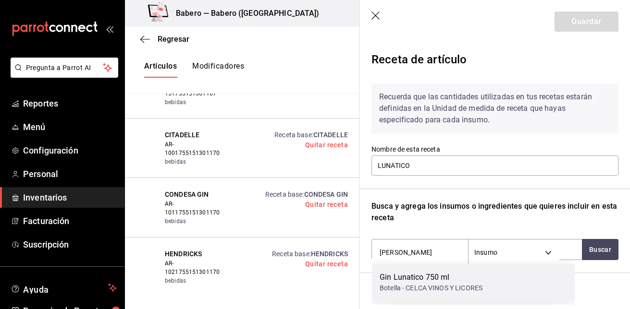
click at [494, 270] on div "Gin Lunatico 750 ml Botella - CELCA VINOS Y LICORES" at bounding box center [473, 282] width 203 height 37
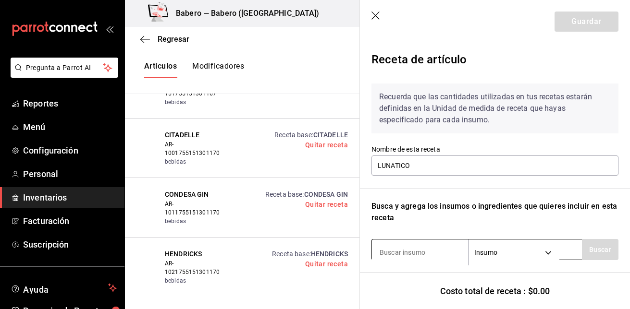
click at [438, 252] on input at bounding box center [420, 253] width 96 height 20
type input "HIELO"
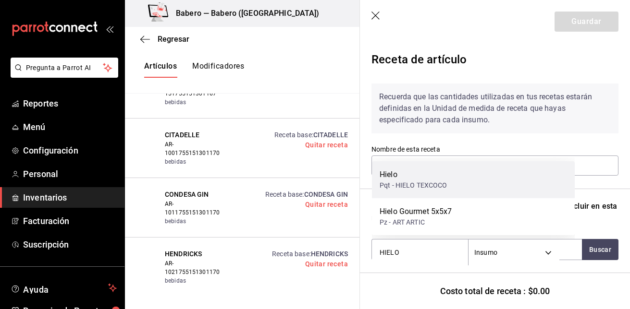
click at [448, 165] on div "Hielo Pqt - HIELO TEXCOCO" at bounding box center [473, 179] width 203 height 37
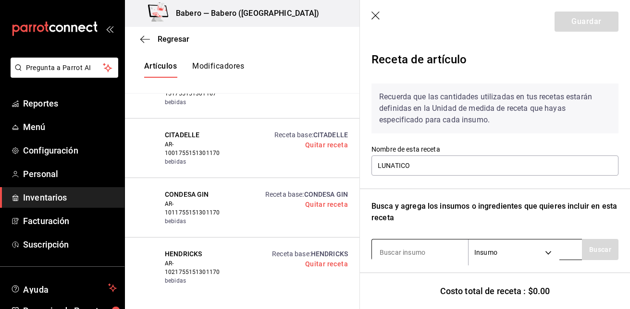
click at [398, 245] on input at bounding box center [420, 253] width 96 height 20
type input "QUINA"
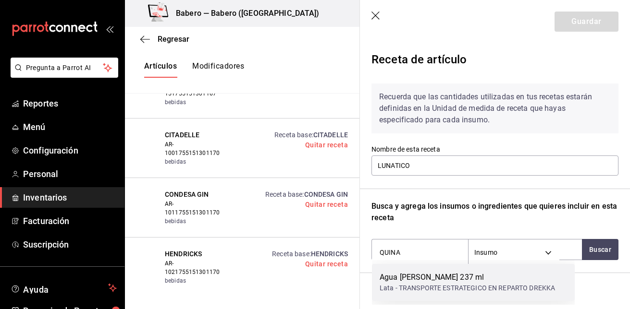
click at [406, 274] on div "Agua [PERSON_NAME] 237 ml" at bounding box center [467, 278] width 175 height 12
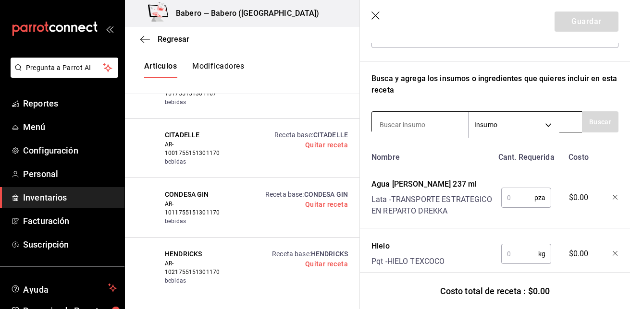
scroll to position [217, 0]
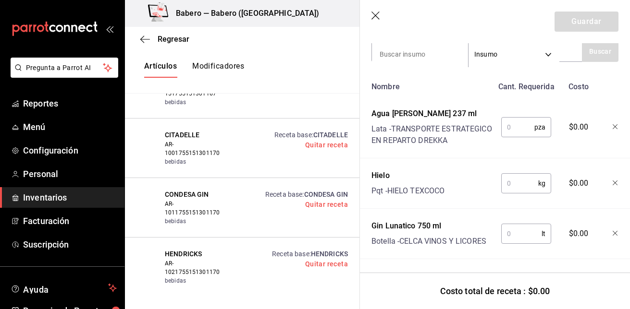
click at [507, 118] on input "text" at bounding box center [517, 127] width 33 height 19
type input "1"
click at [506, 181] on input "text" at bounding box center [519, 183] width 37 height 19
type input "0.25"
click at [510, 224] on input "text" at bounding box center [521, 233] width 40 height 19
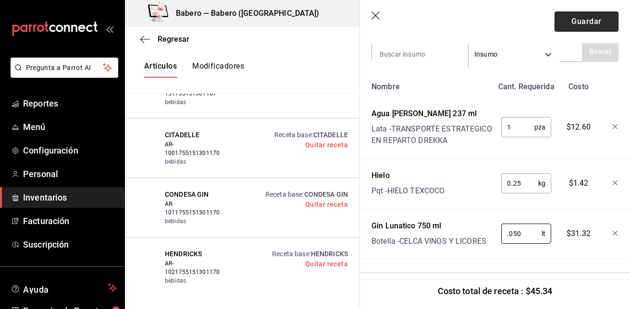
type input "0.050"
click at [569, 12] on button "Guardar" at bounding box center [586, 22] width 64 height 20
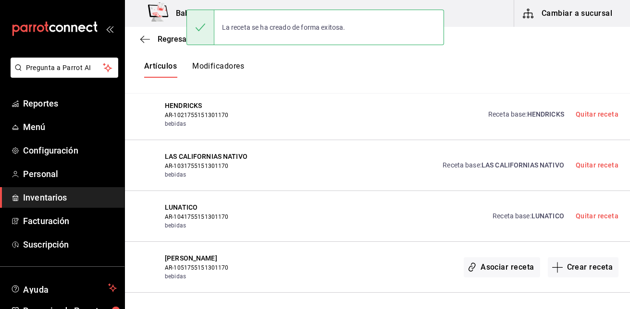
scroll to position [826, 0]
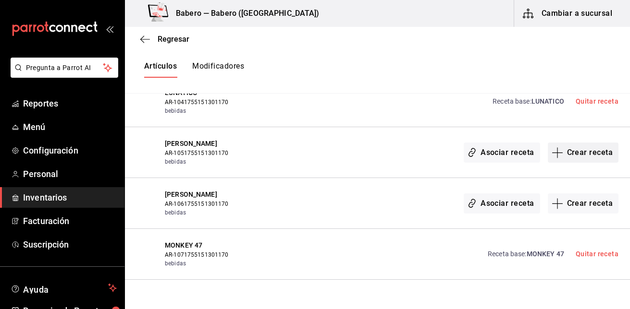
click at [597, 156] on button "Crear receta" at bounding box center [583, 153] width 71 height 20
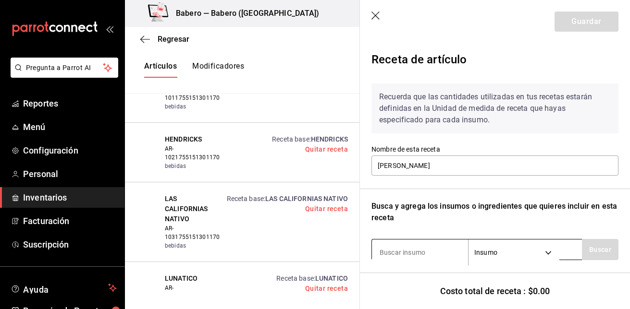
click at [431, 249] on input at bounding box center [420, 253] width 96 height 20
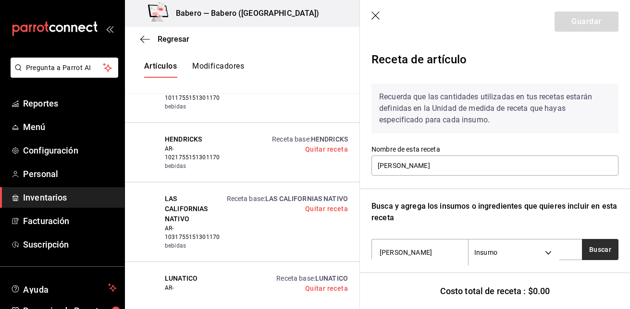
type input "[PERSON_NAME]"
click at [582, 242] on button "Buscar" at bounding box center [600, 249] width 37 height 21
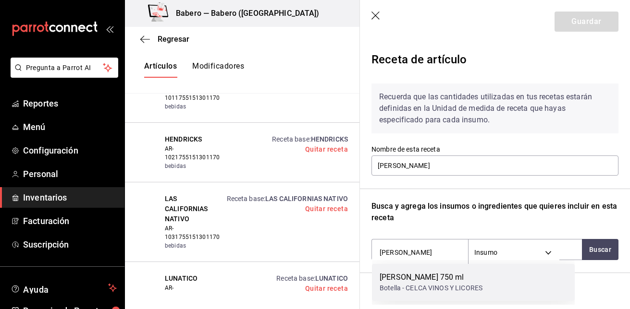
click at [522, 267] on div "[PERSON_NAME] 750 ml Botella - CELCA VINOS Y LICORES" at bounding box center [473, 282] width 203 height 37
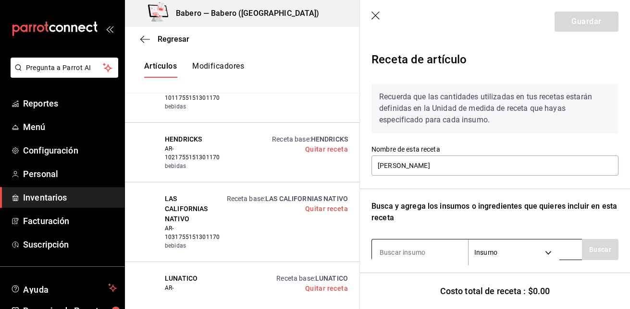
click at [465, 248] on input at bounding box center [420, 253] width 96 height 20
type input "HIELO"
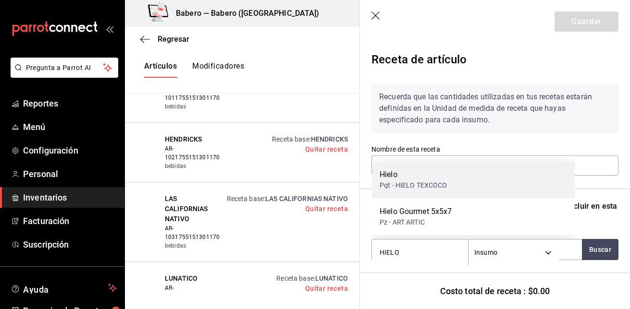
click at [472, 179] on div "Hielo Pqt - HIELO TEXCOCO" at bounding box center [473, 179] width 203 height 37
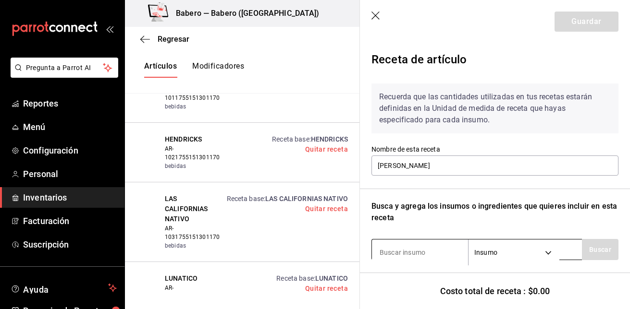
click at [429, 261] on input at bounding box center [420, 253] width 96 height 20
type input "QUINA"
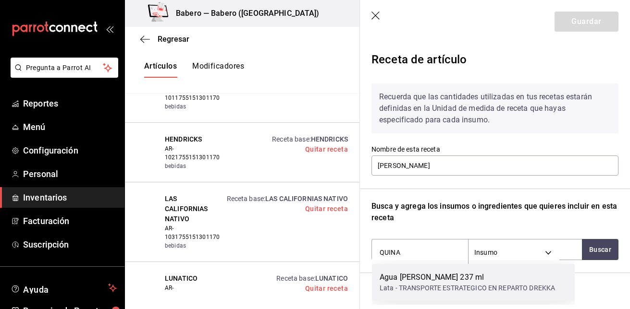
click at [432, 290] on div "Lata - TRANSPORTE ESTRATEGICO EN REPARTO DREKKA" at bounding box center [467, 288] width 175 height 10
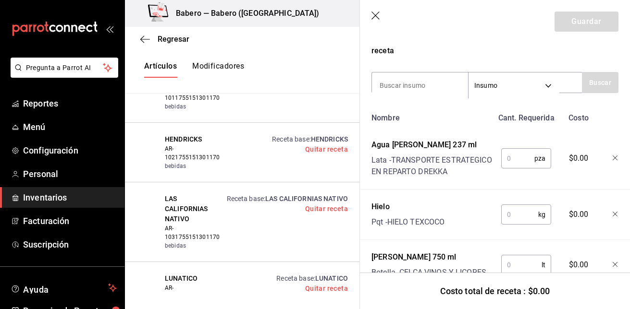
scroll to position [217, 0]
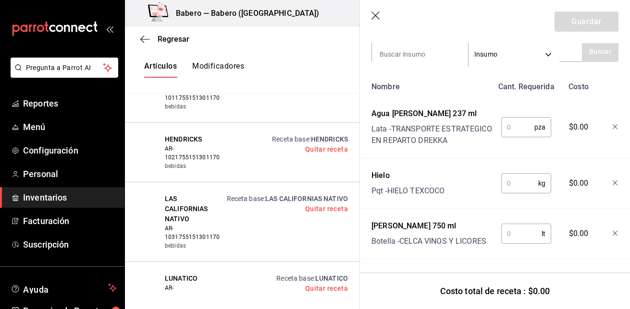
click at [509, 118] on input "text" at bounding box center [517, 127] width 33 height 19
type input "1"
click at [509, 177] on input "text" at bounding box center [519, 183] width 37 height 19
type input "0.25"
click at [506, 224] on input "text" at bounding box center [521, 233] width 40 height 19
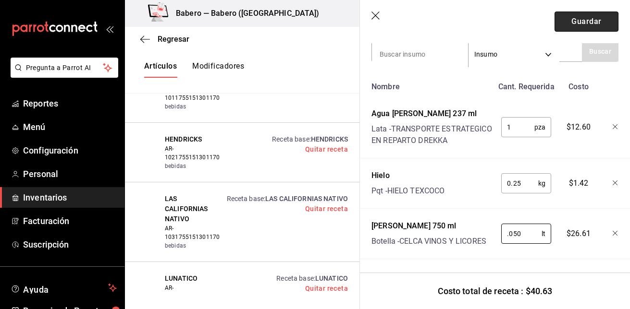
type input "0.050"
click at [587, 28] on button "Guardar" at bounding box center [586, 22] width 64 height 20
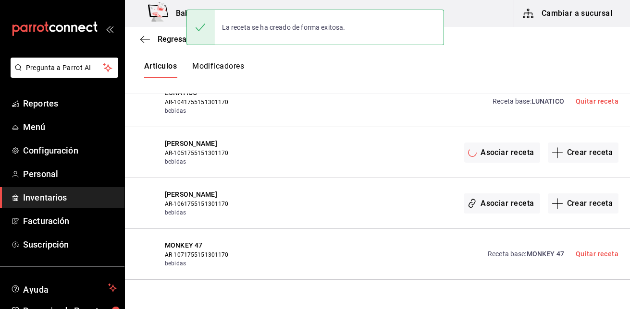
scroll to position [0, 0]
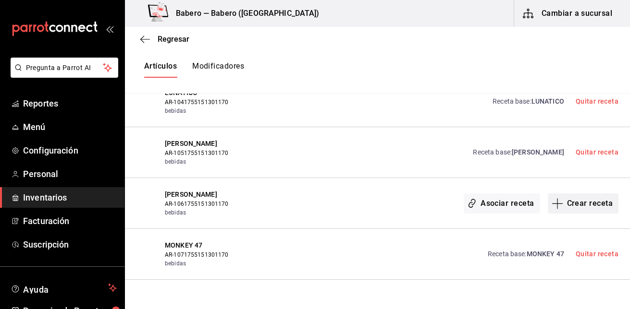
click at [595, 202] on button "Crear receta" at bounding box center [583, 204] width 71 height 20
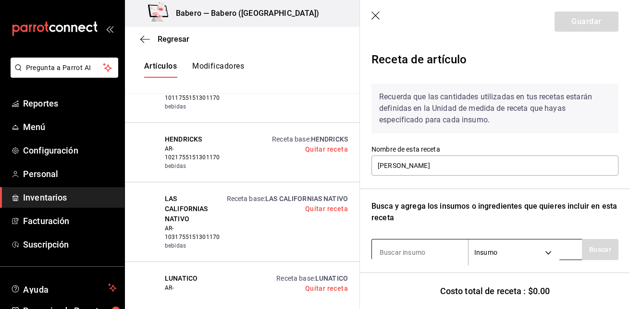
click at [429, 248] on input at bounding box center [420, 253] width 96 height 20
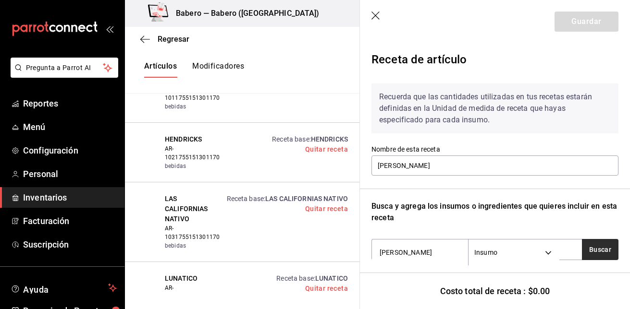
type input "[PERSON_NAME]"
click at [588, 246] on button "Buscar" at bounding box center [600, 249] width 37 height 21
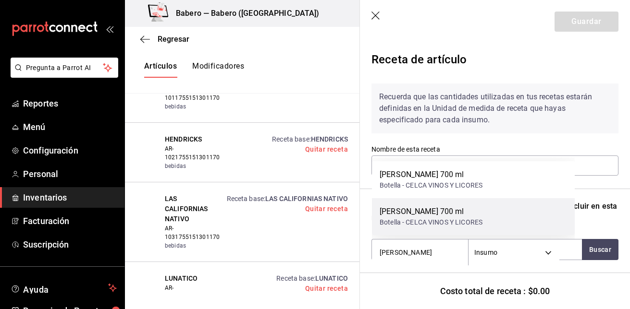
click at [527, 214] on div "Ginebra [PERSON_NAME] 700 ml Botella - CELCA VINOS Y LICORES" at bounding box center [473, 216] width 203 height 37
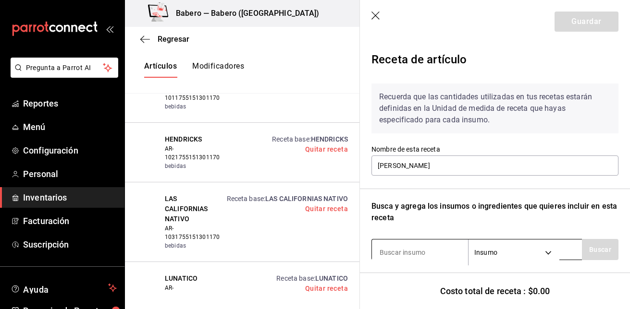
click at [422, 249] on input at bounding box center [420, 253] width 96 height 20
type input "QUINA"
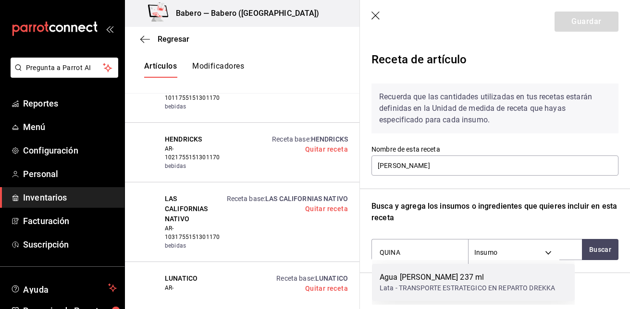
click at [422, 288] on div "Lata - TRANSPORTE ESTRATEGICO EN REPARTO DREKKA" at bounding box center [467, 288] width 175 height 10
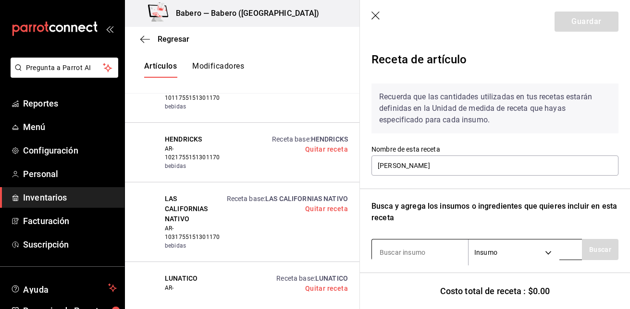
click at [427, 248] on input at bounding box center [420, 253] width 96 height 20
type input "HIELO"
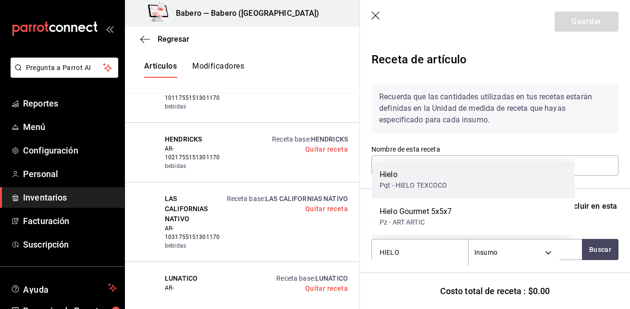
click at [429, 183] on div "Pqt - HIELO TEXCOCO" at bounding box center [414, 186] width 68 height 10
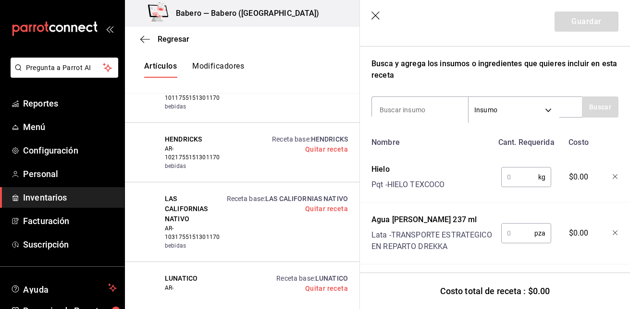
scroll to position [143, 0]
click at [509, 179] on input "text" at bounding box center [519, 176] width 37 height 19
type input "0.25"
click at [503, 230] on input "text" at bounding box center [517, 232] width 33 height 19
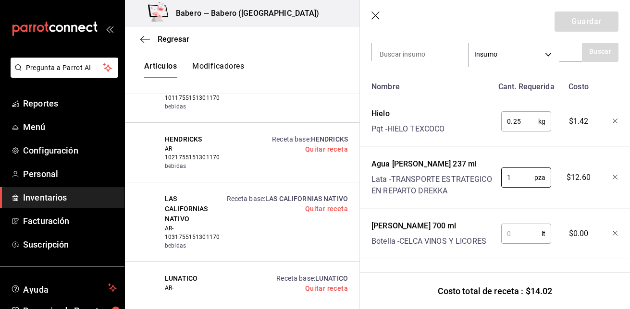
type input "1"
click at [504, 230] on input "text" at bounding box center [521, 233] width 40 height 19
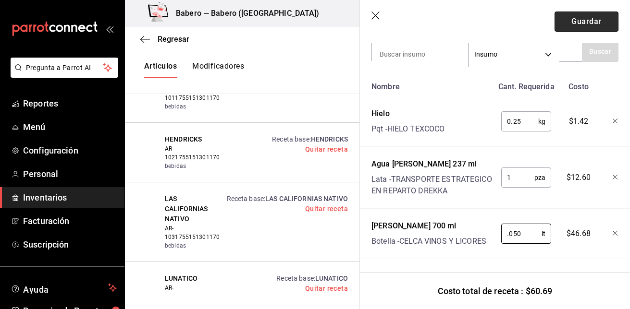
type input "0.050"
click at [581, 13] on button "Guardar" at bounding box center [586, 22] width 64 height 20
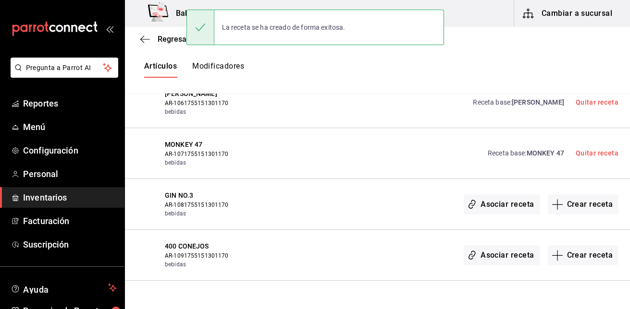
scroll to position [929, 0]
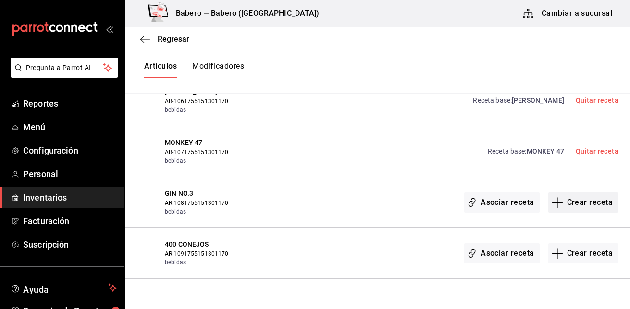
click at [578, 202] on button "Crear receta" at bounding box center [583, 203] width 71 height 20
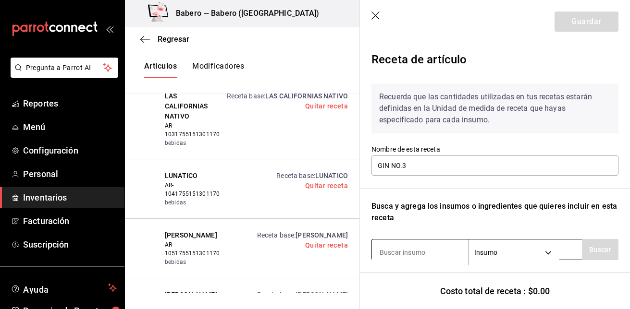
click at [411, 248] on input at bounding box center [420, 253] width 96 height 20
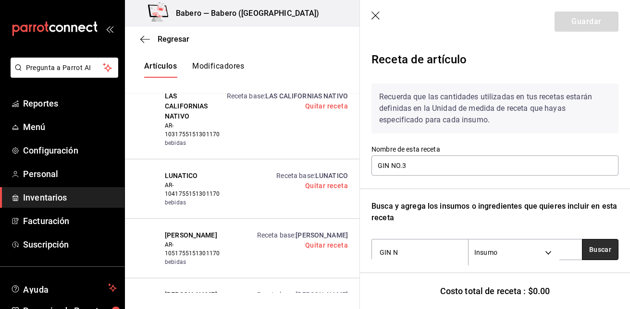
click at [587, 251] on button "Buscar" at bounding box center [600, 249] width 37 height 21
click at [452, 255] on input "GIN N" at bounding box center [420, 253] width 96 height 20
click at [603, 252] on button "Buscar" at bounding box center [600, 249] width 37 height 21
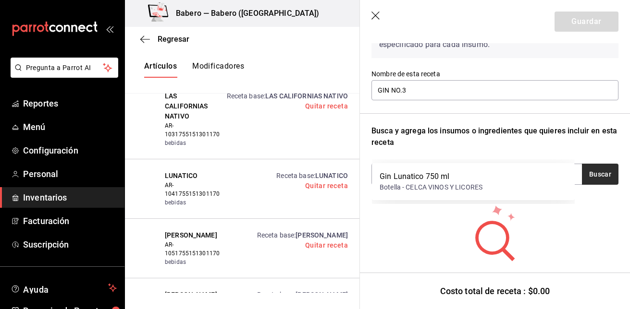
scroll to position [101, 0]
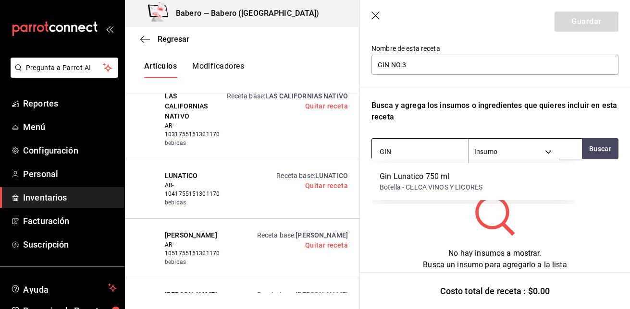
click at [424, 158] on input "GIN" at bounding box center [420, 152] width 96 height 20
type input "G"
type input "HIELO"
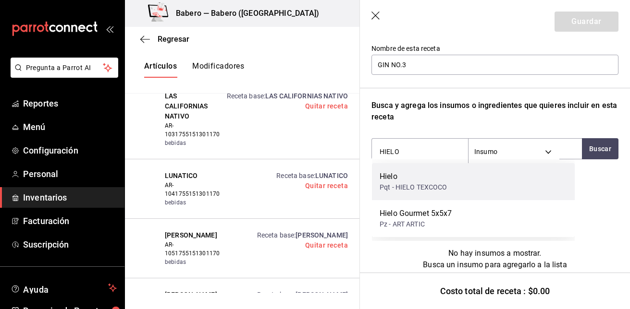
click at [421, 181] on div "Hielo" at bounding box center [414, 177] width 68 height 12
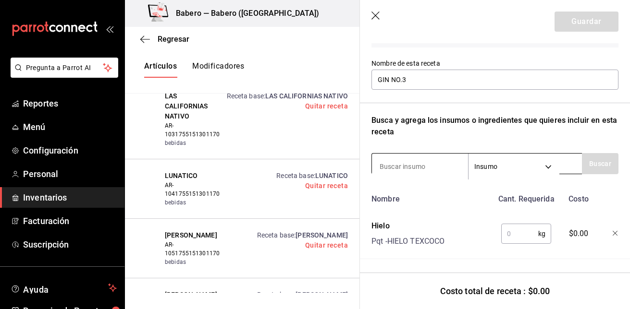
click at [421, 157] on input at bounding box center [420, 167] width 96 height 20
type input "QUINA"
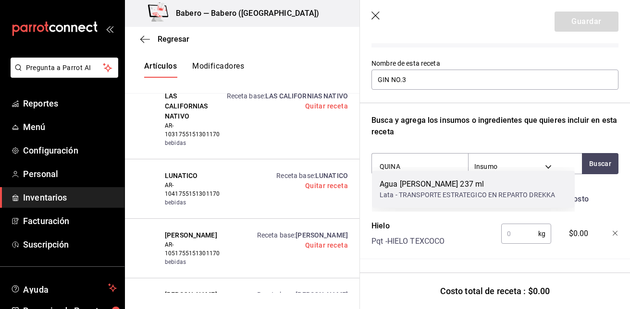
click at [417, 182] on div "Agua [PERSON_NAME] 237 ml" at bounding box center [467, 185] width 175 height 12
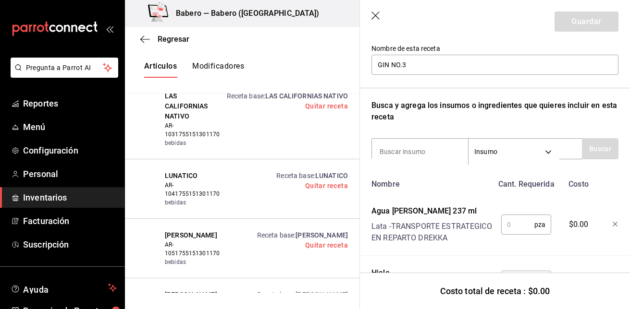
scroll to position [167, 0]
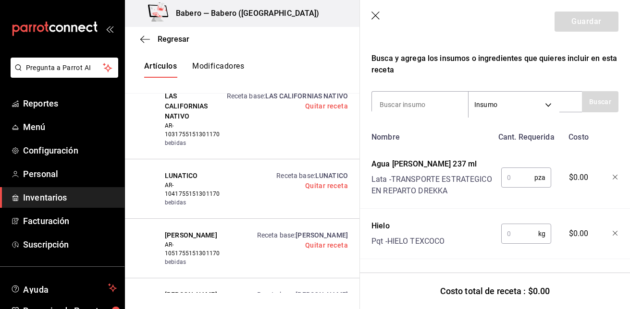
click at [520, 168] on input "text" at bounding box center [517, 177] width 33 height 19
type input "1"
click at [527, 217] on div "kg ​" at bounding box center [524, 232] width 63 height 31
click at [523, 224] on input "text" at bounding box center [519, 233] width 37 height 19
type input "0.25"
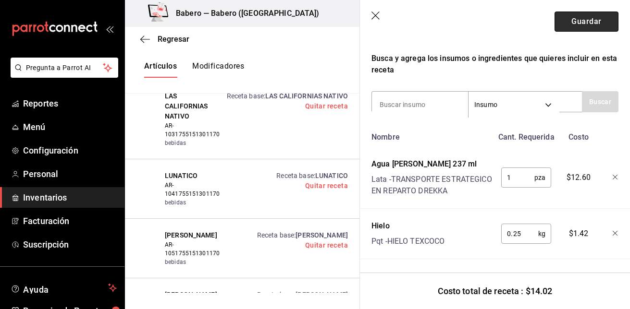
click at [607, 20] on button "Guardar" at bounding box center [586, 22] width 64 height 20
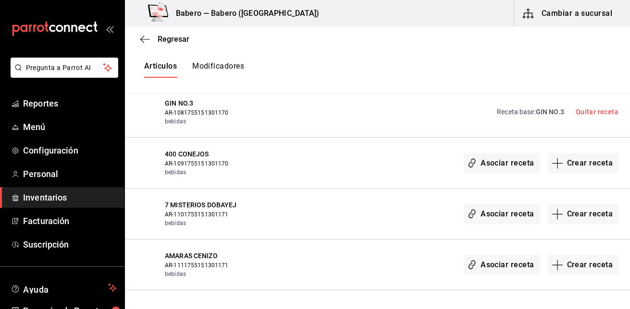
scroll to position [1019, 0]
click at [589, 165] on button "Crear receta" at bounding box center [583, 163] width 71 height 20
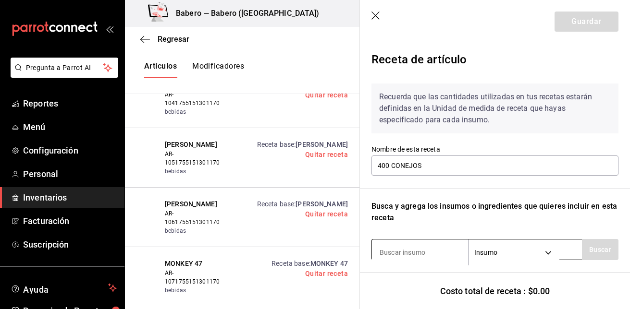
click at [417, 251] on input at bounding box center [420, 253] width 96 height 20
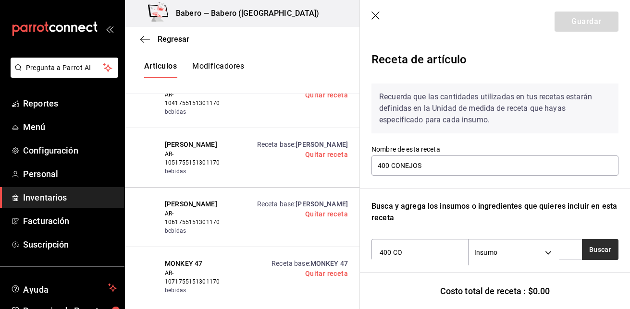
type input "400 CO"
click at [583, 251] on button "Buscar" at bounding box center [600, 249] width 37 height 21
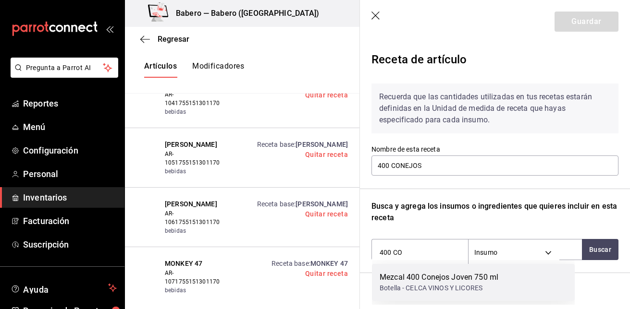
click at [510, 281] on div "Mezcal 400 Conejos Joven 750 ml Botella - CELCA VINOS Y LICORES" at bounding box center [473, 282] width 203 height 37
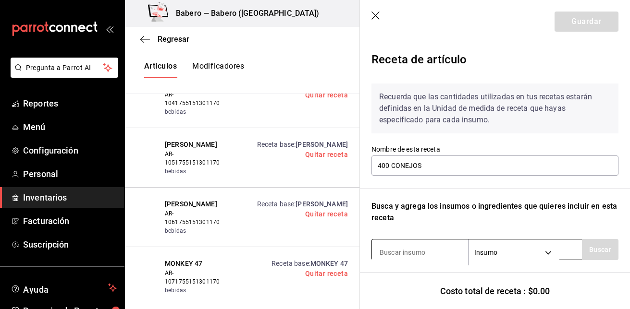
click at [447, 253] on input at bounding box center [420, 253] width 96 height 20
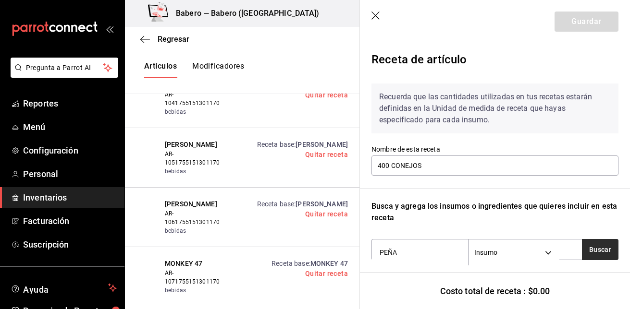
type input "PEÑA"
click at [601, 256] on button "Buscar" at bounding box center [600, 249] width 37 height 21
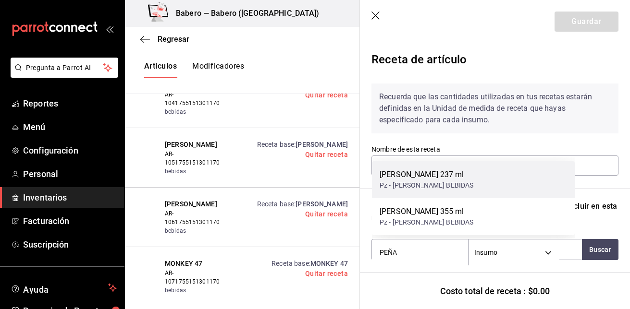
click at [486, 195] on div "[PERSON_NAME] 237 ml Pz - [PERSON_NAME] BEBIDAS" at bounding box center [473, 179] width 203 height 37
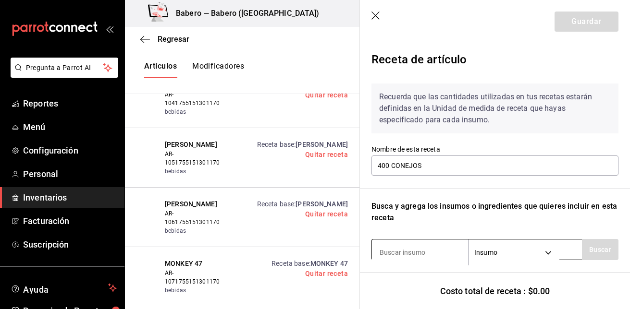
click at [430, 249] on input at bounding box center [420, 253] width 96 height 20
type input "HIELO"
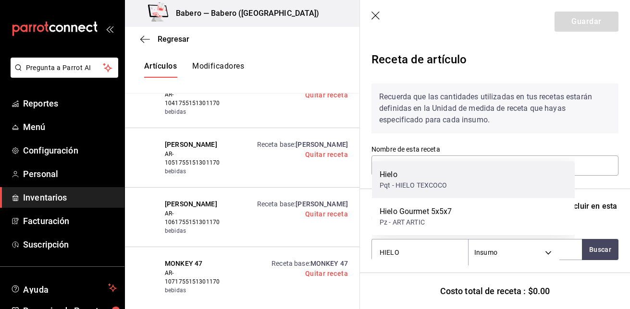
click at [442, 192] on div "Hielo Pqt - HIELO TEXCOCO" at bounding box center [473, 179] width 203 height 37
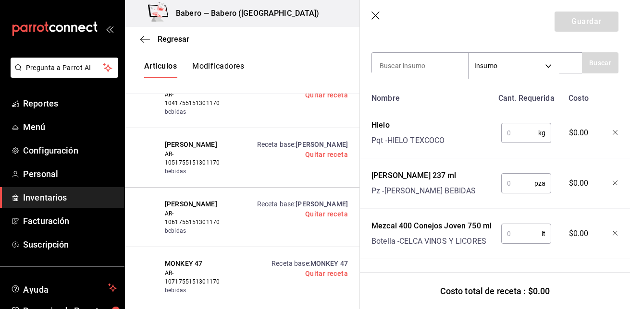
scroll to position [206, 0]
click at [515, 123] on input "text" at bounding box center [519, 132] width 37 height 19
type input "0.25"
click at [519, 174] on input "text" at bounding box center [517, 183] width 33 height 19
type input "1"
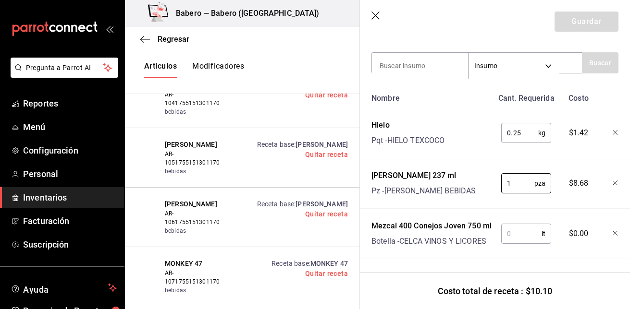
click at [511, 227] on input "text" at bounding box center [521, 233] width 40 height 19
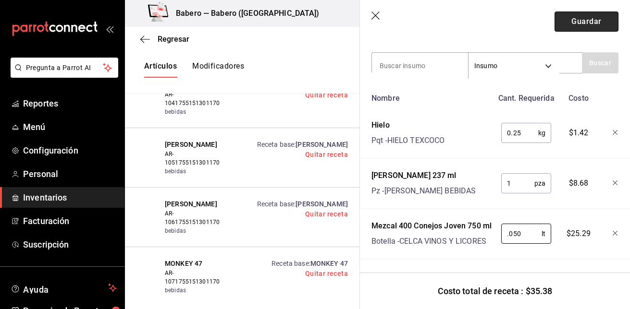
type input "0.050"
click at [587, 19] on button "Guardar" at bounding box center [586, 22] width 64 height 20
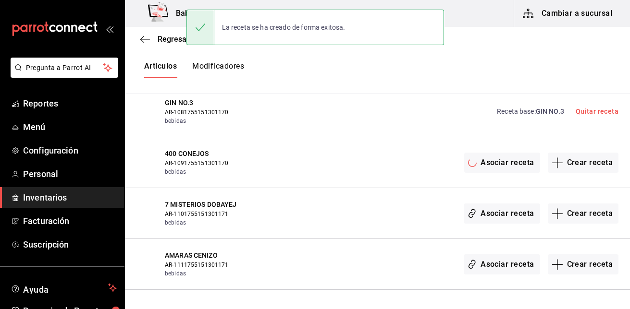
scroll to position [0, 0]
click at [574, 215] on button "Crear receta" at bounding box center [583, 214] width 71 height 20
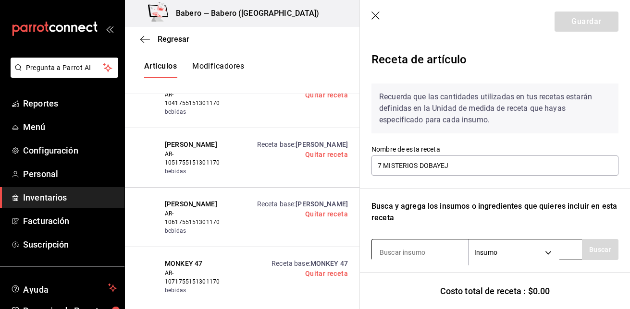
click at [430, 252] on input at bounding box center [420, 253] width 96 height 20
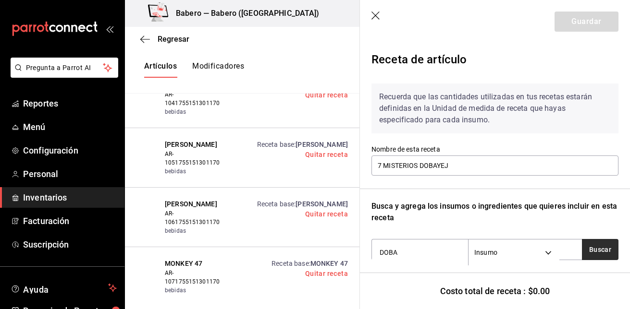
type input "DOBA"
click at [582, 250] on button "Buscar" at bounding box center [600, 249] width 37 height 21
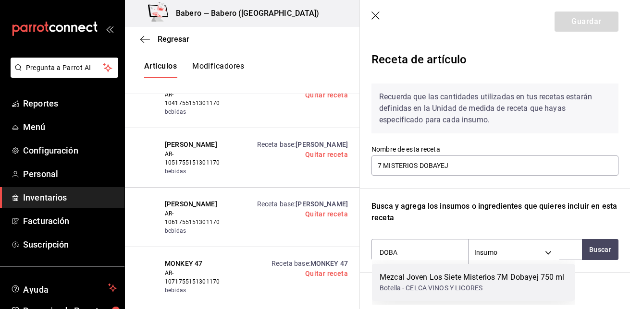
click at [535, 279] on div "Mezcal Joven Los Siete Misterios 7M Dobayej 750 ml" at bounding box center [472, 278] width 185 height 12
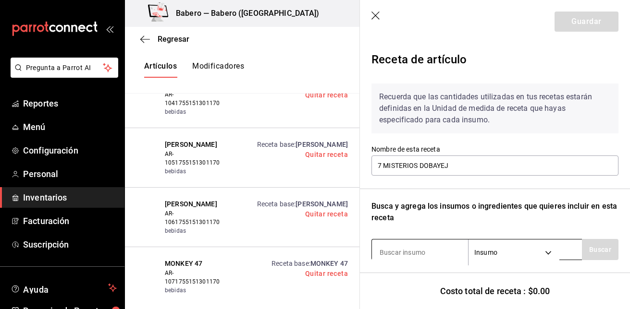
click at [449, 250] on input at bounding box center [420, 253] width 96 height 20
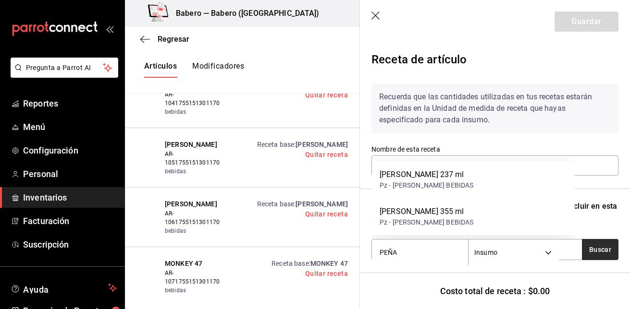
type input "PEÑA"
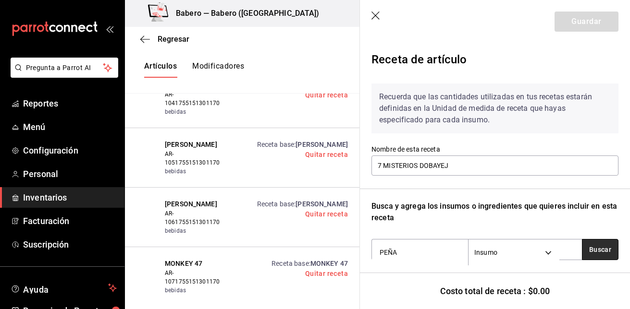
click at [607, 243] on button "Buscar" at bounding box center [600, 249] width 37 height 21
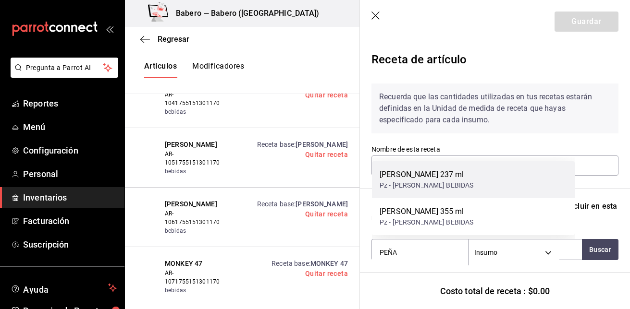
click at [534, 183] on div "[PERSON_NAME] 237 ml Pz - [PERSON_NAME] BEBIDAS" at bounding box center [473, 179] width 203 height 37
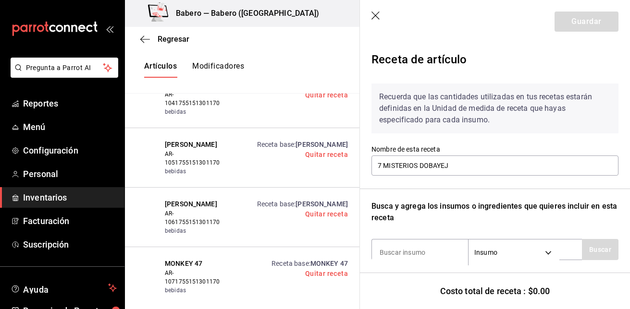
click at [534, 183] on div "Recuerda que las cantidades utilizadas en tus recetas estarán definidas en la U…" at bounding box center [494, 241] width 247 height 331
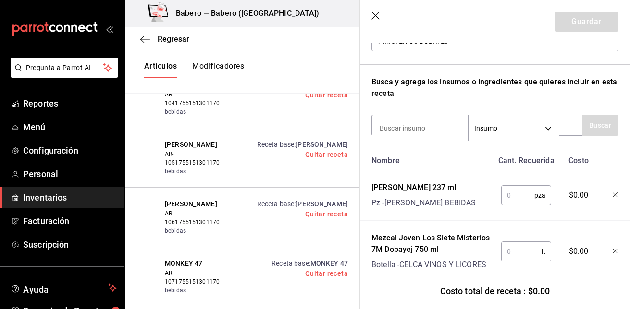
scroll to position [155, 0]
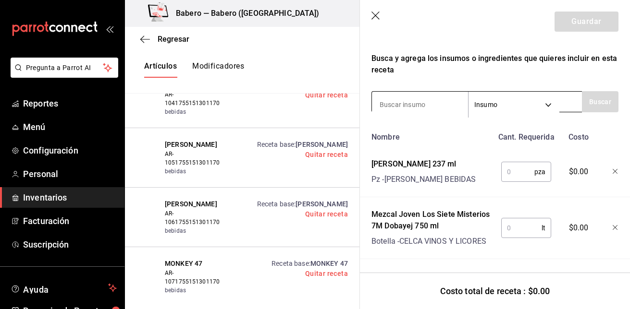
click at [442, 98] on input at bounding box center [420, 105] width 96 height 20
type input "HIELO"
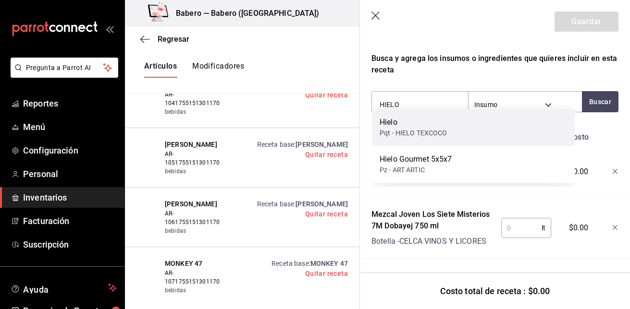
click at [430, 126] on div "Hielo" at bounding box center [414, 123] width 68 height 12
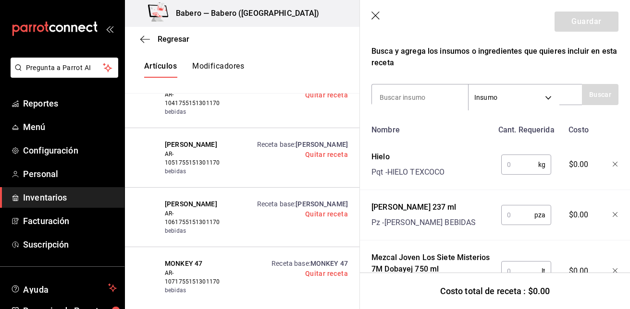
click at [519, 168] on input "text" at bounding box center [519, 164] width 37 height 19
type input "0.25"
click at [515, 210] on input "text" at bounding box center [517, 215] width 33 height 19
type input "1"
click at [501, 268] on input "text" at bounding box center [521, 271] width 40 height 19
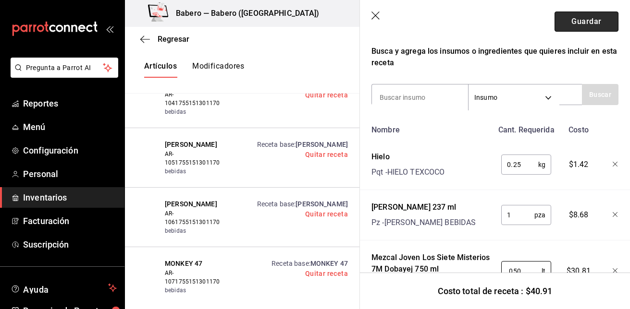
type input "0.050"
click at [596, 17] on button "Guardar" at bounding box center [586, 22] width 64 height 20
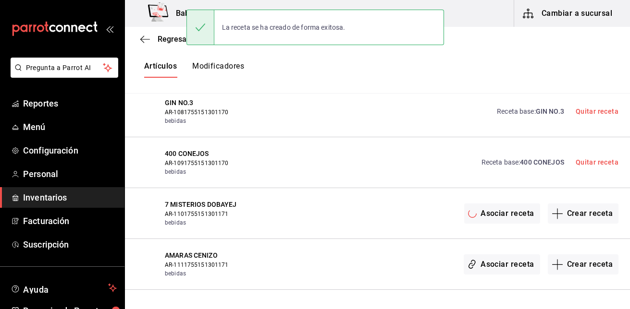
scroll to position [0, 0]
click at [575, 263] on button "Crear receta" at bounding box center [583, 265] width 71 height 20
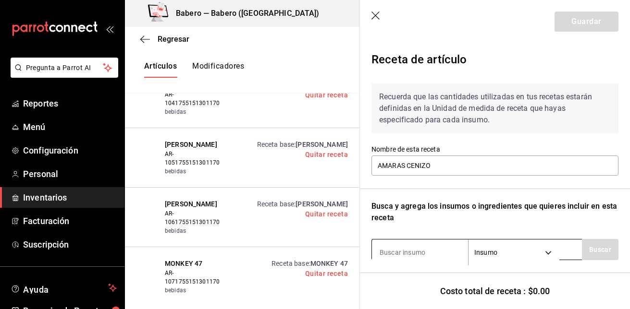
click at [452, 251] on input at bounding box center [420, 253] width 96 height 20
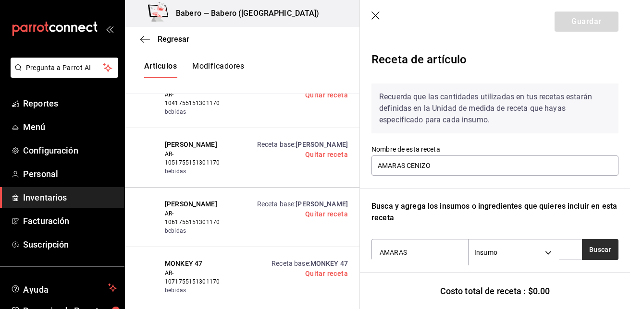
type input "AMARAS"
click at [601, 250] on button "Buscar" at bounding box center [600, 249] width 37 height 21
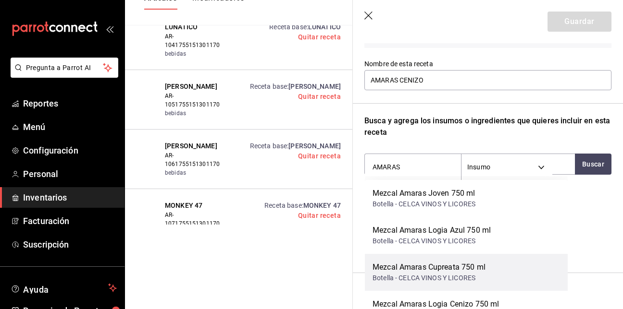
scroll to position [70, 0]
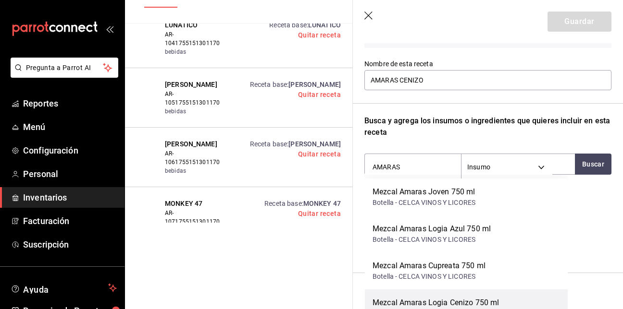
click at [481, 299] on div "Mezcal Amaras Logia Cenizo 750 ml" at bounding box center [435, 303] width 126 height 12
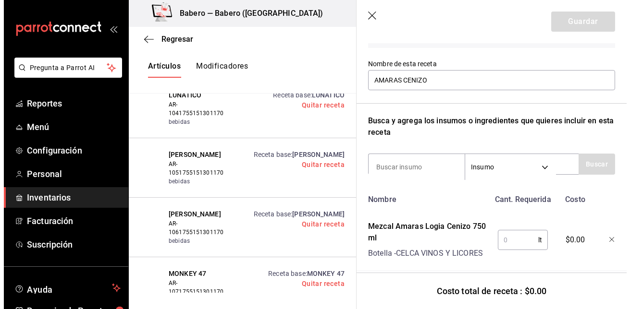
scroll to position [0, 0]
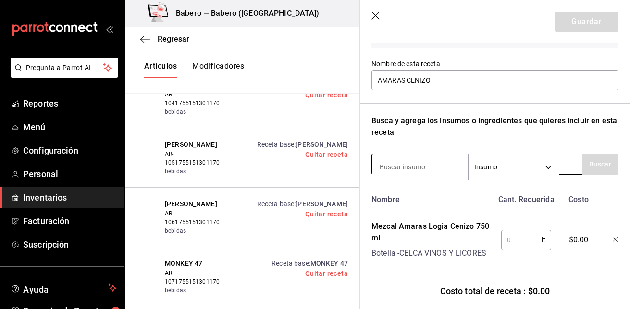
click at [435, 166] on input at bounding box center [420, 167] width 96 height 20
type input "HIELO"
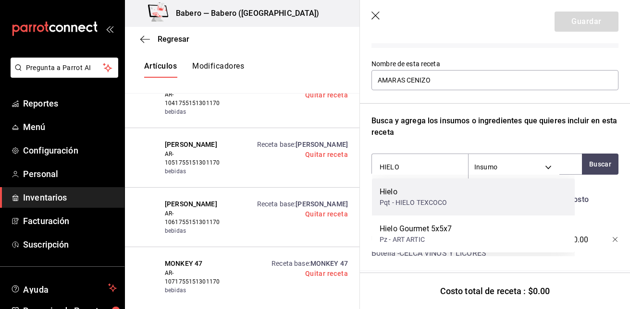
click at [418, 199] on div "Pqt - HIELO TEXCOCO" at bounding box center [414, 203] width 68 height 10
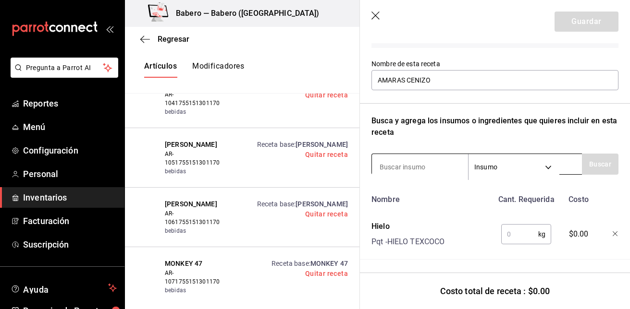
click at [430, 160] on input at bounding box center [420, 167] width 96 height 20
type input "PEÑA"
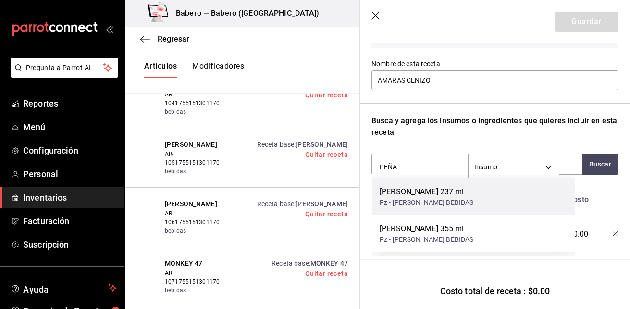
click at [425, 189] on div "[PERSON_NAME] 237 ml" at bounding box center [427, 192] width 94 height 12
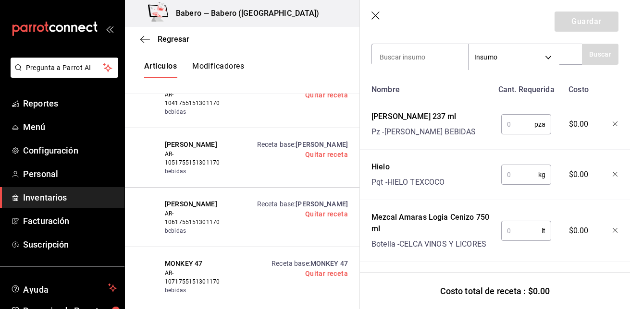
scroll to position [206, 0]
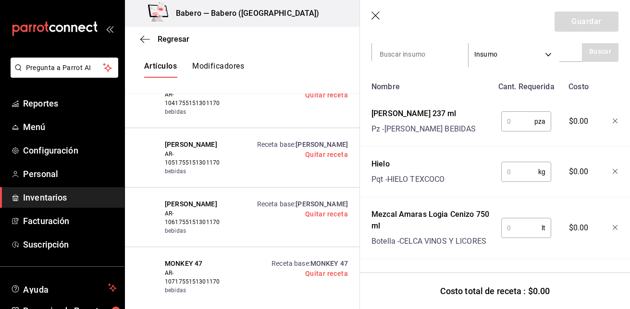
click at [515, 116] on input "text" at bounding box center [517, 121] width 33 height 19
type input "1"
click at [511, 164] on input "text" at bounding box center [519, 171] width 37 height 19
type input "0.25"
click at [509, 219] on input "text" at bounding box center [521, 228] width 40 height 19
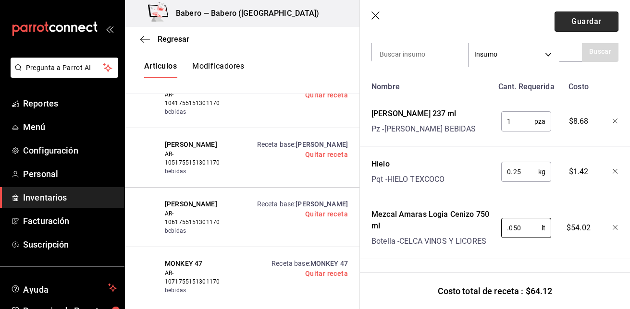
type input "0.050"
click at [585, 14] on button "Guardar" at bounding box center [586, 22] width 64 height 20
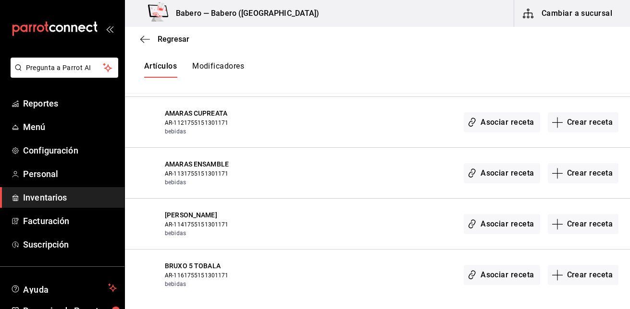
scroll to position [1213, 0]
click at [581, 121] on button "Crear receta" at bounding box center [583, 122] width 71 height 20
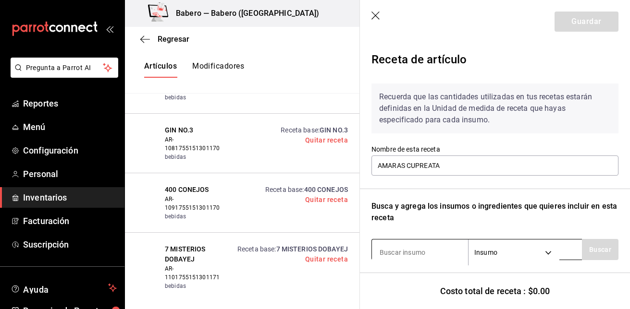
click at [391, 250] on input at bounding box center [420, 253] width 96 height 20
type input "AMARAS"
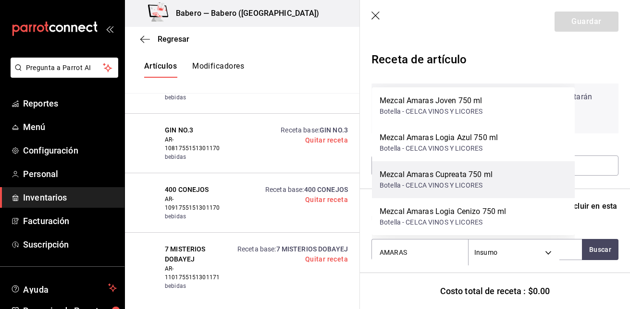
click at [437, 187] on div "Botella - CELCA VINOS Y LICORES" at bounding box center [436, 186] width 113 height 10
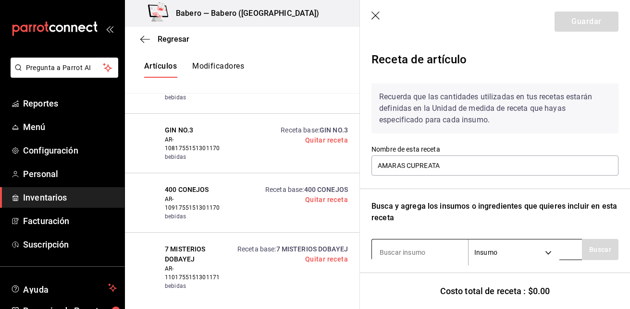
click at [415, 248] on input at bounding box center [420, 253] width 96 height 20
type input "HIELO"
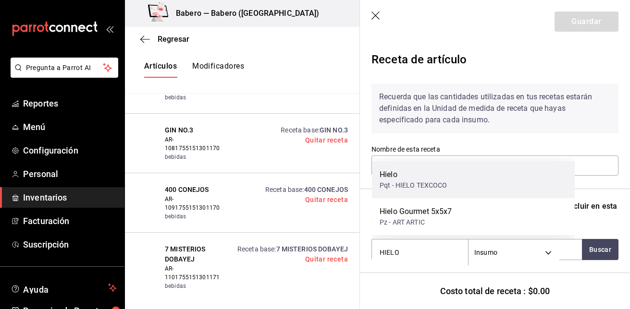
click at [425, 187] on div "Pqt - HIELO TEXCOCO" at bounding box center [414, 186] width 68 height 10
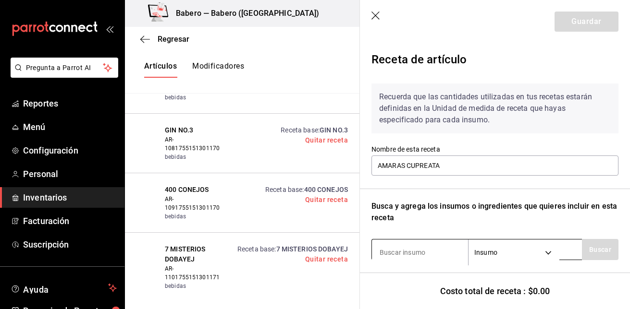
click at [405, 250] on input at bounding box center [420, 253] width 96 height 20
type input "PEÑA"
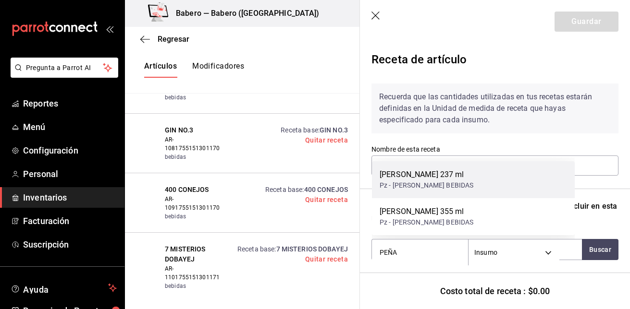
click at [422, 197] on div "[PERSON_NAME] 237 ml Pz - [PERSON_NAME] BEBIDAS" at bounding box center [473, 179] width 203 height 37
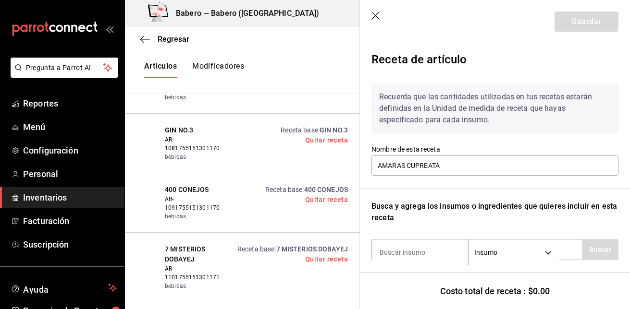
scroll to position [194, 0]
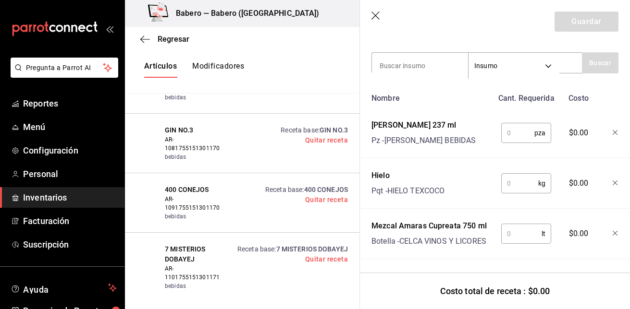
click at [523, 123] on input "text" at bounding box center [517, 132] width 33 height 19
type input "1"
click at [519, 174] on input "text" at bounding box center [519, 183] width 37 height 19
type input "0.25"
click at [516, 224] on input "text" at bounding box center [521, 233] width 40 height 19
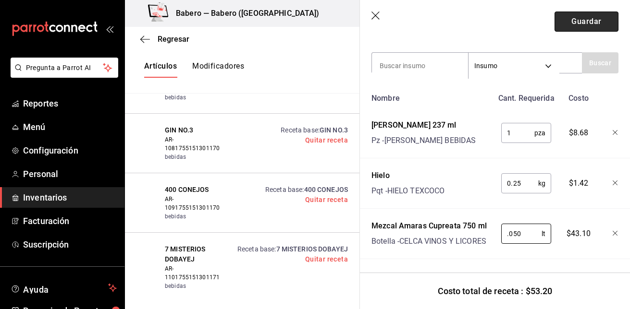
type input "0.050"
click at [583, 20] on button "Guardar" at bounding box center [586, 22] width 64 height 20
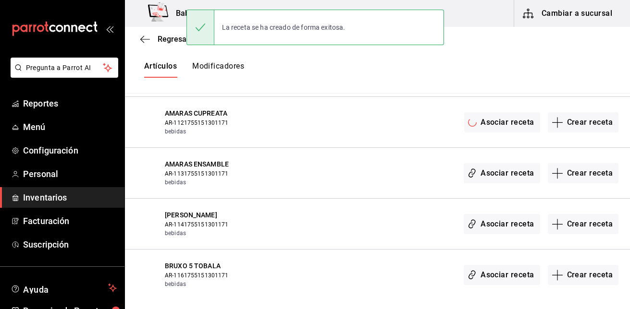
scroll to position [0, 0]
click at [573, 175] on button "Crear receta" at bounding box center [583, 173] width 71 height 20
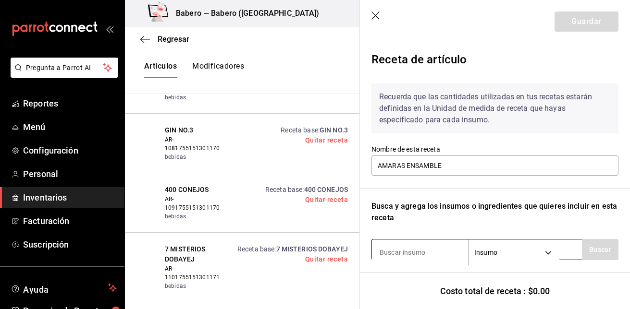
click at [433, 257] on input at bounding box center [420, 253] width 96 height 20
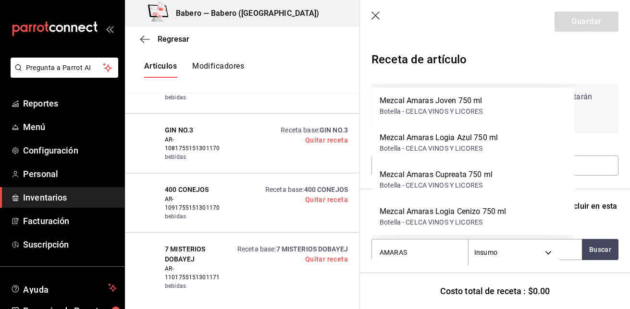
type input "AMARAS"
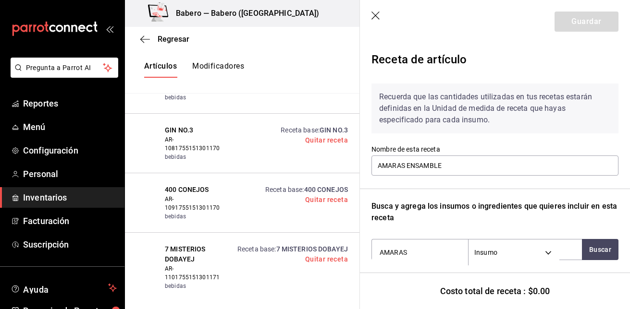
click at [533, 66] on div "Receta de artículo" at bounding box center [494, 61] width 247 height 29
click at [376, 14] on icon "button" at bounding box center [376, 17] width 10 height 10
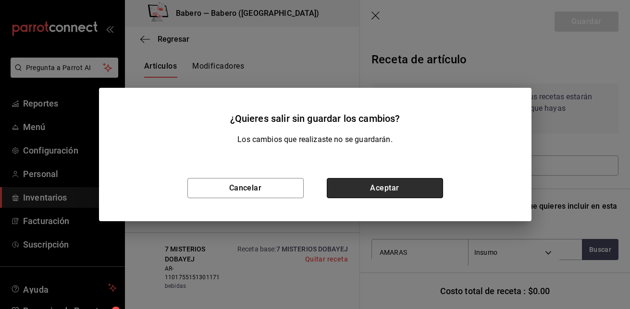
click at [368, 190] on button "Aceptar" at bounding box center [385, 188] width 116 height 20
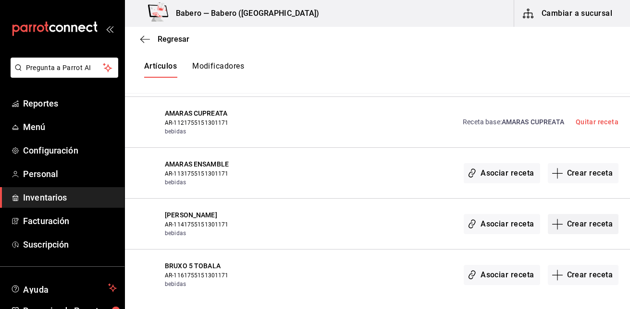
click at [573, 224] on button "Crear receta" at bounding box center [583, 224] width 71 height 20
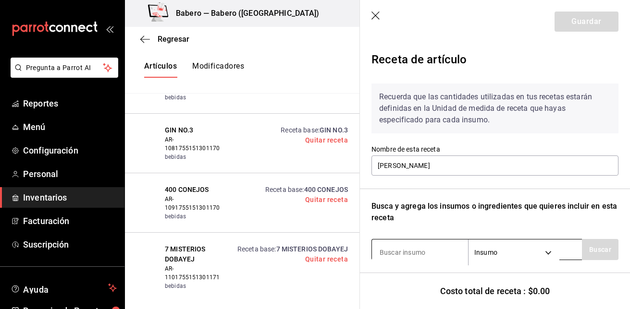
click at [443, 256] on input at bounding box center [420, 253] width 96 height 20
type input "AMARAS"
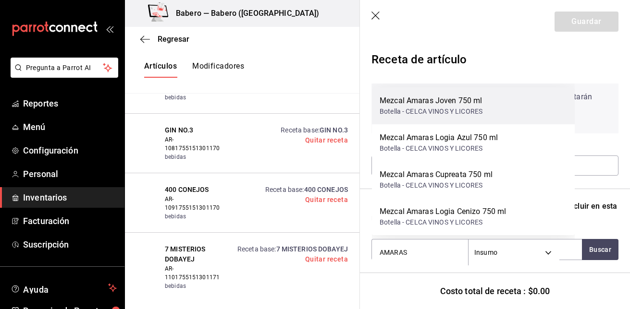
click at [464, 117] on div "Mezcal Amaras Joven 750 ml Botella - CELCA VINOS Y LICORES" at bounding box center [473, 105] width 203 height 37
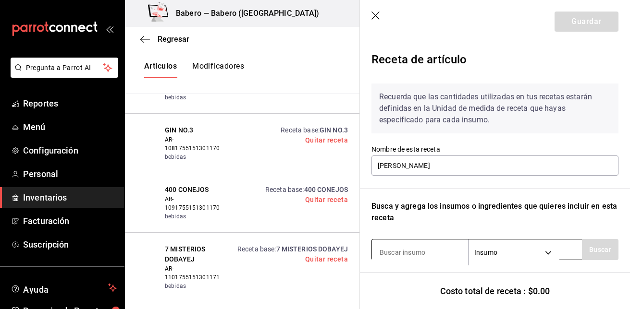
click at [429, 252] on input at bounding box center [420, 253] width 96 height 20
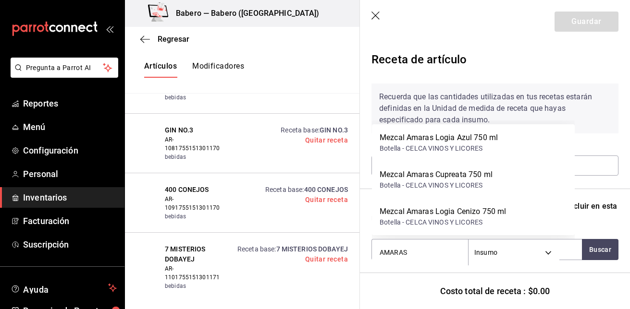
type input "AMARAS"
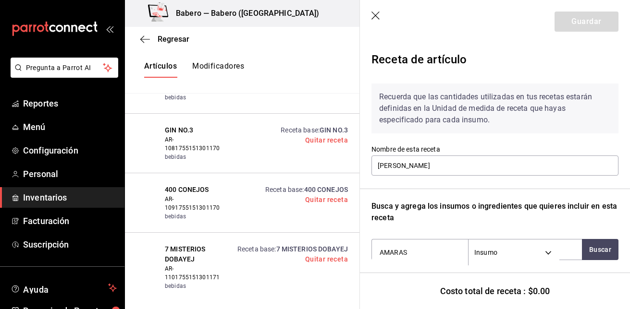
click at [474, 50] on div "Receta de artículo" at bounding box center [494, 61] width 247 height 29
click at [378, 19] on icon "button" at bounding box center [376, 17] width 10 height 10
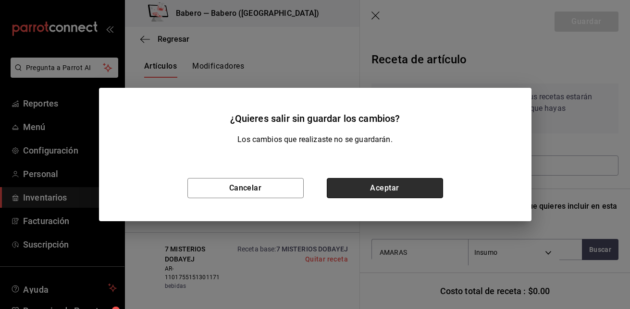
click at [377, 197] on button "Aceptar" at bounding box center [385, 188] width 116 height 20
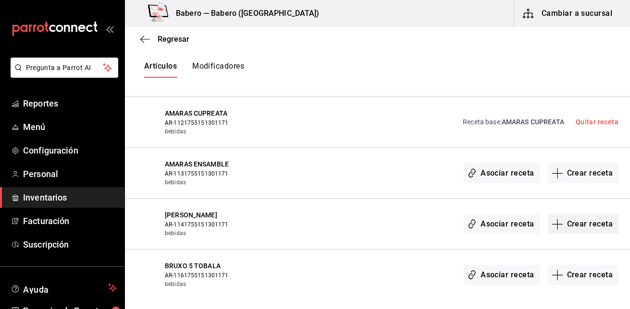
click at [578, 226] on button "Crear receta" at bounding box center [583, 224] width 71 height 20
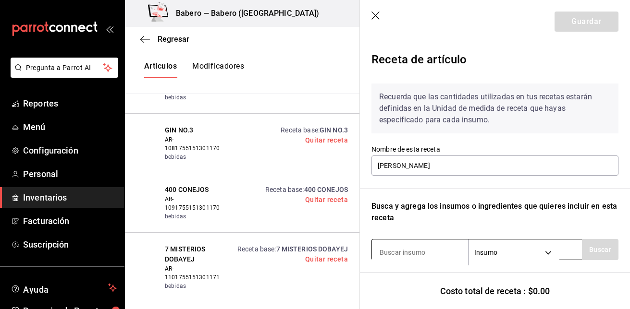
click at [418, 244] on input at bounding box center [420, 253] width 96 height 20
type input "AMARAS"
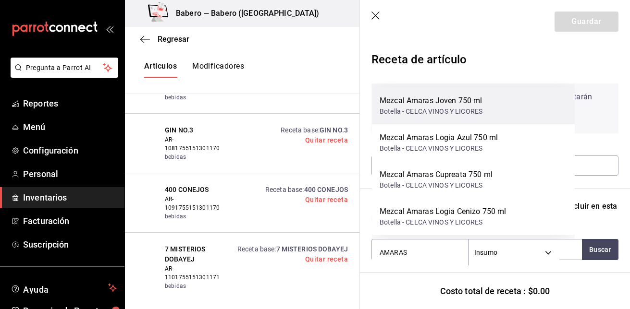
click at [442, 99] on div "Mezcal Amaras Joven 750 ml" at bounding box center [431, 101] width 103 height 12
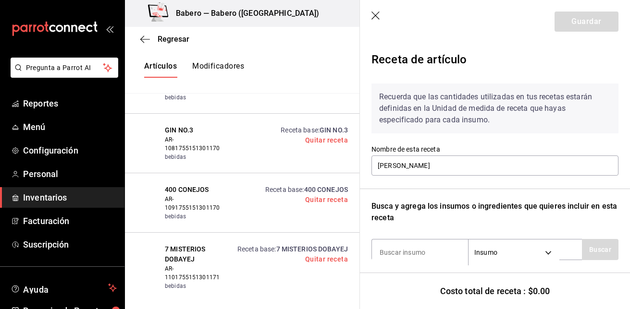
scroll to position [93, 0]
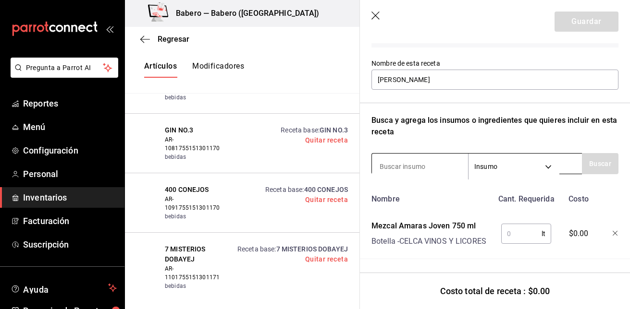
click at [429, 157] on input at bounding box center [420, 167] width 96 height 20
type input "HIELO"
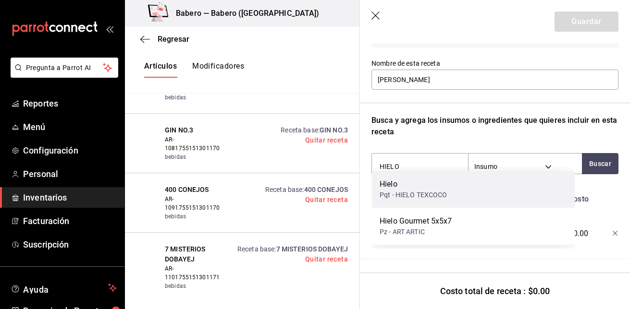
click at [423, 193] on div "Pqt - HIELO TEXCOCO" at bounding box center [414, 195] width 68 height 10
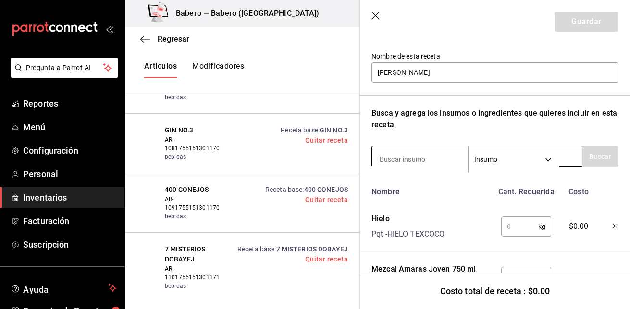
click at [414, 159] on input at bounding box center [420, 159] width 96 height 20
type input "PEÑA"
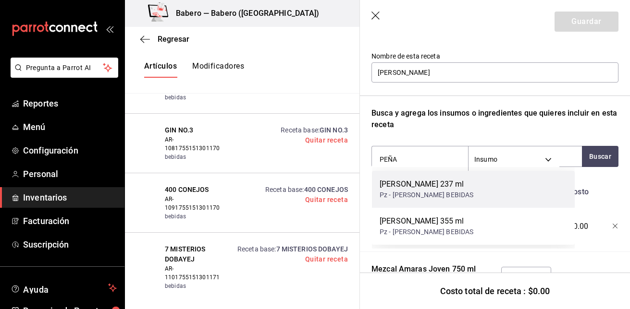
click at [418, 177] on div "[PERSON_NAME] 237 ml Pz - [PERSON_NAME] BEBIDAS" at bounding box center [473, 189] width 203 height 37
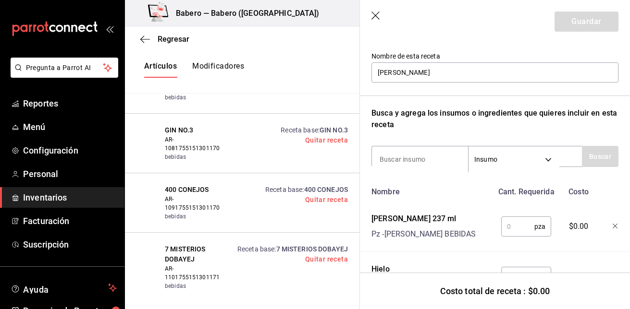
scroll to position [194, 0]
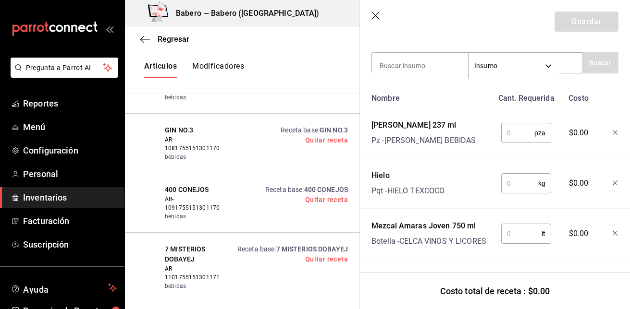
click at [518, 129] on input "text" at bounding box center [517, 132] width 33 height 19
type input "1"
click at [518, 180] on input "text" at bounding box center [519, 183] width 37 height 19
type input "0.25"
click at [518, 224] on input "text" at bounding box center [521, 233] width 40 height 19
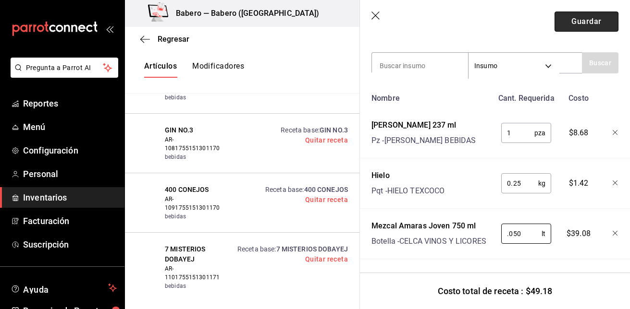
type input "0.050"
click at [576, 24] on button "Guardar" at bounding box center [586, 22] width 64 height 20
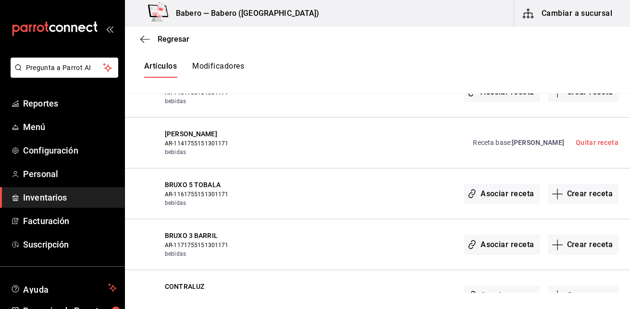
scroll to position [1294, 0]
click at [592, 196] on button "Crear receta" at bounding box center [583, 194] width 71 height 20
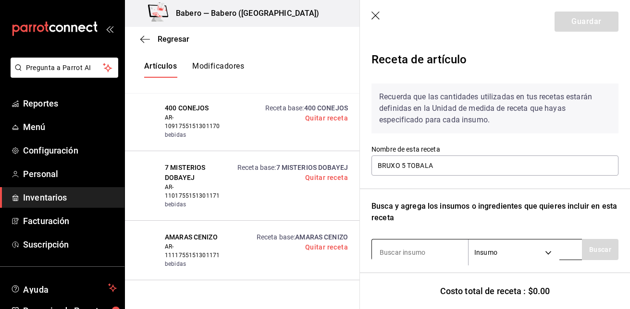
click at [414, 251] on input at bounding box center [420, 253] width 96 height 20
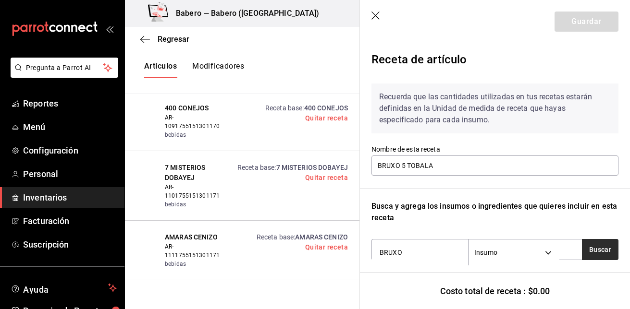
type input "BRUXO"
click at [597, 253] on button "Buscar" at bounding box center [600, 249] width 37 height 21
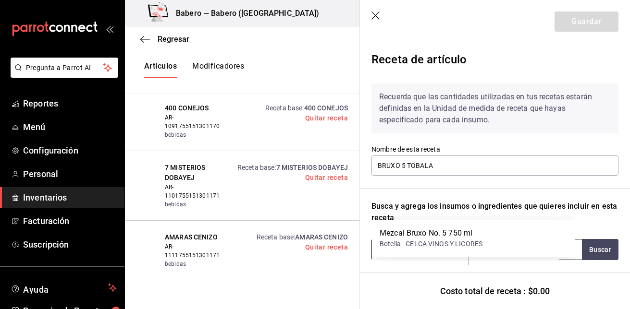
scroll to position [101, 0]
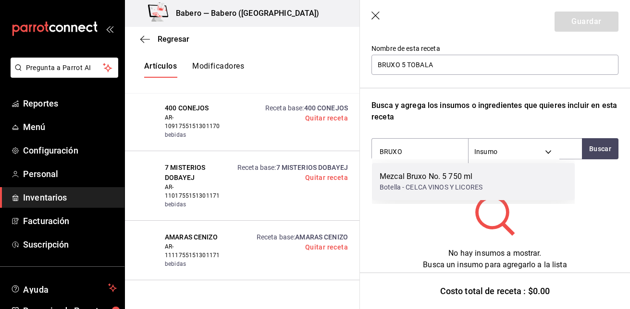
click at [498, 190] on div "Mezcal Bruxo No. 5 750 ml Botella - CELCA VINOS Y LICORES" at bounding box center [473, 181] width 203 height 37
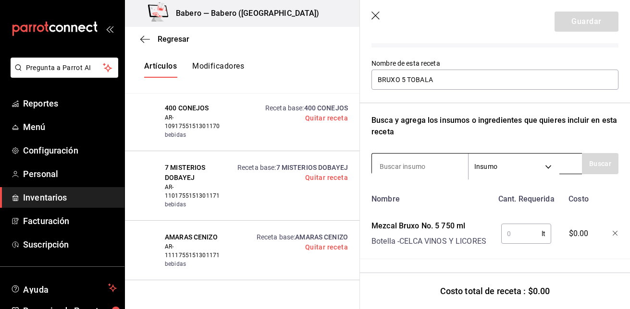
click at [435, 159] on input at bounding box center [420, 167] width 96 height 20
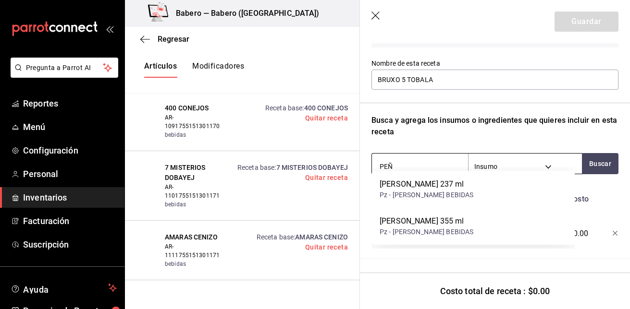
type input "PEÑA"
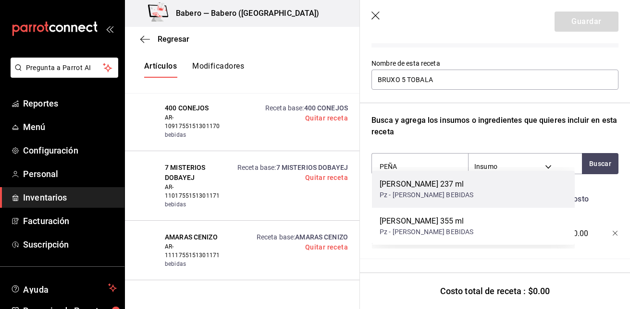
click at [428, 187] on div "[PERSON_NAME] 237 ml" at bounding box center [427, 185] width 94 height 12
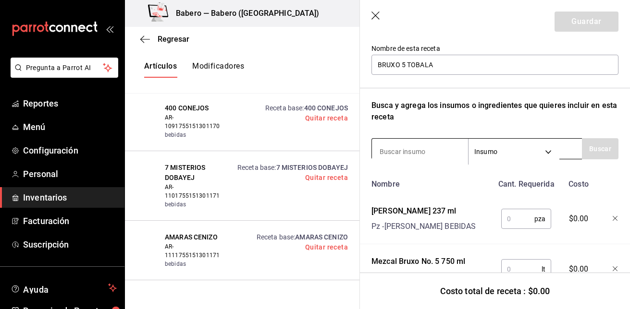
click at [416, 146] on input at bounding box center [420, 152] width 96 height 20
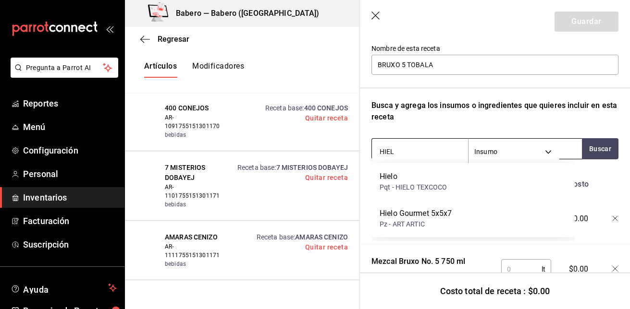
type input "HIELO"
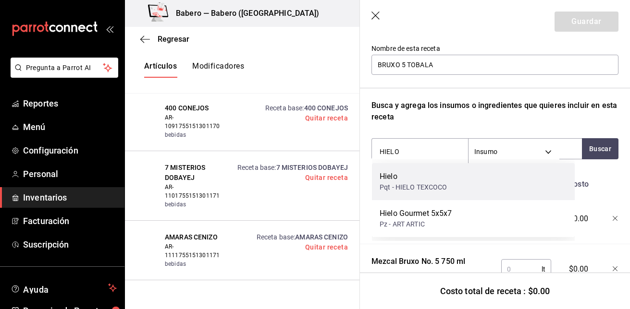
click at [416, 182] on div "Hielo" at bounding box center [414, 177] width 68 height 12
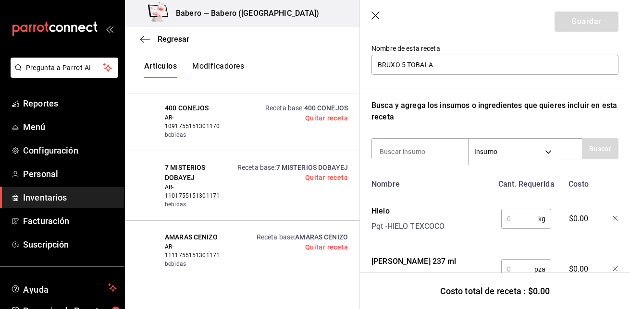
scroll to position [194, 0]
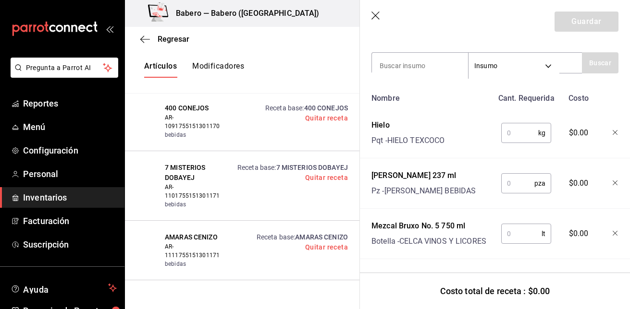
click at [513, 123] on input "text" at bounding box center [519, 132] width 37 height 19
type input "0.25"
click at [501, 182] on input "text" at bounding box center [517, 183] width 33 height 19
type input "1"
click at [508, 232] on input "text" at bounding box center [521, 233] width 40 height 19
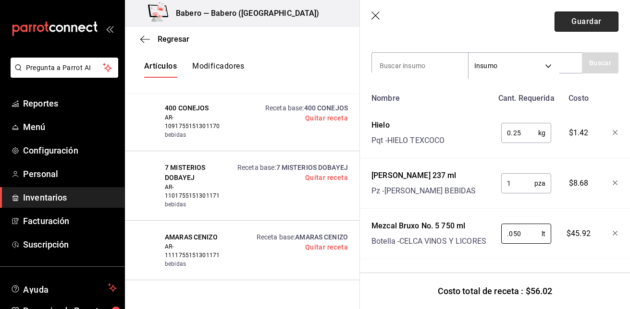
type input "0.050"
click at [589, 24] on button "Guardar" at bounding box center [586, 22] width 64 height 20
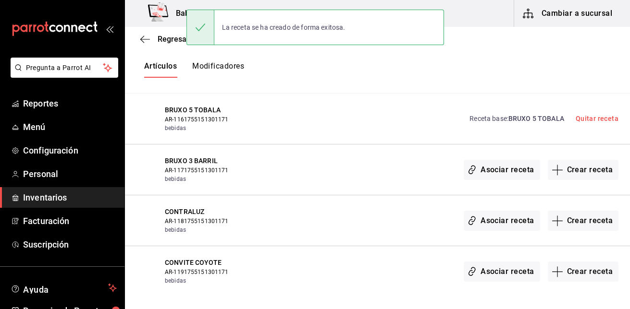
scroll to position [1372, 0]
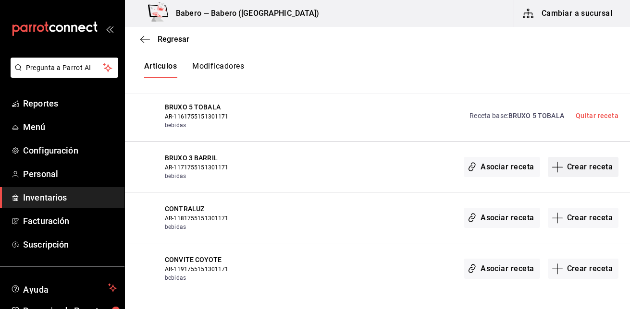
click at [578, 173] on button "Crear receta" at bounding box center [583, 167] width 71 height 20
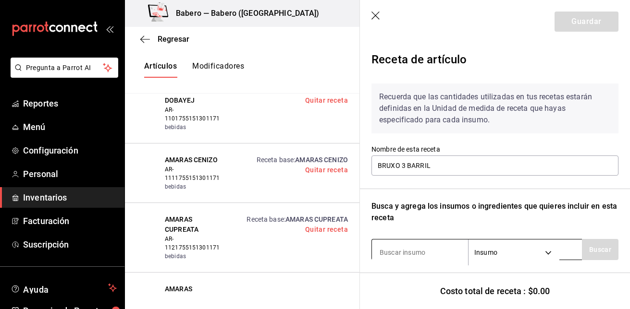
click at [401, 245] on input at bounding box center [420, 253] width 96 height 20
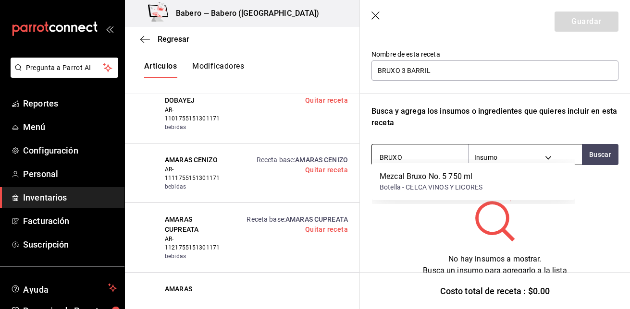
scroll to position [101, 0]
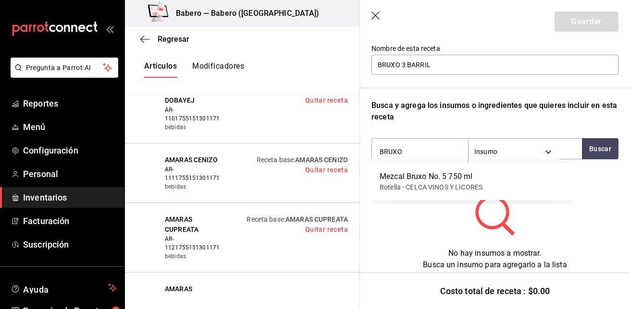
type input "BRUXO"
click at [374, 19] on icon "button" at bounding box center [376, 17] width 10 height 10
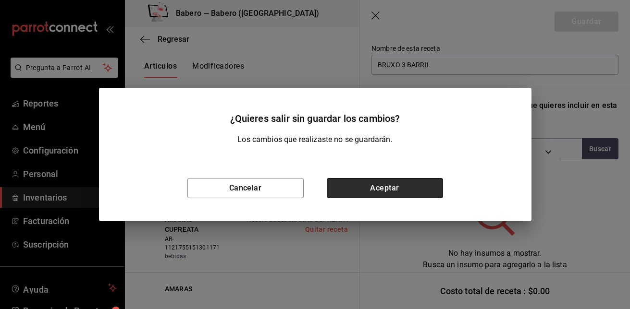
click at [381, 186] on button "Aceptar" at bounding box center [385, 188] width 116 height 20
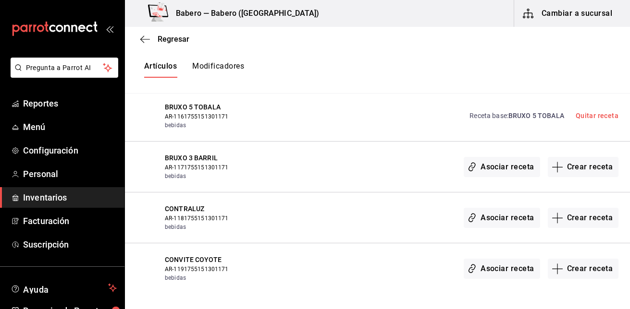
scroll to position [0, 0]
click at [588, 218] on button "Crear receta" at bounding box center [583, 218] width 71 height 20
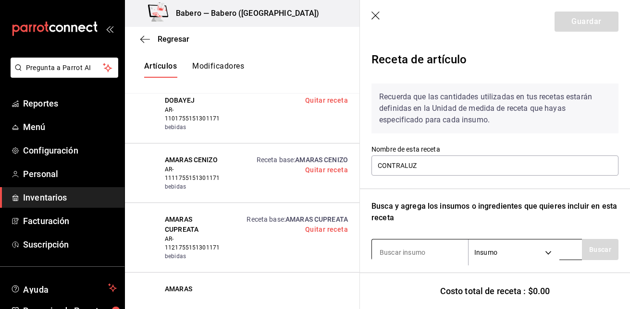
click at [423, 258] on input at bounding box center [420, 253] width 96 height 20
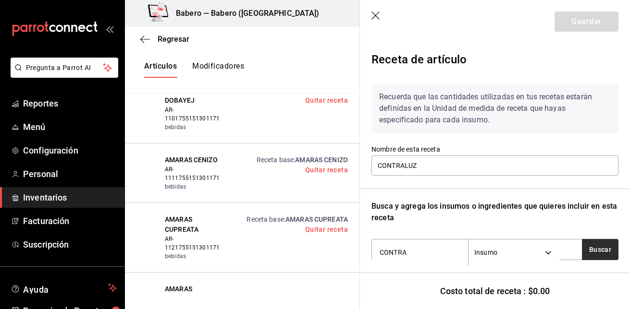
type input "CONTRA"
click at [597, 251] on button "Buscar" at bounding box center [600, 249] width 37 height 21
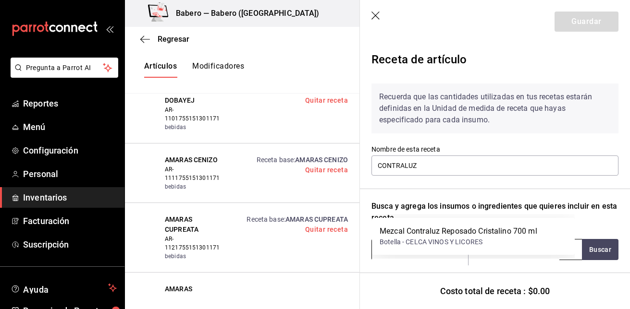
scroll to position [101, 0]
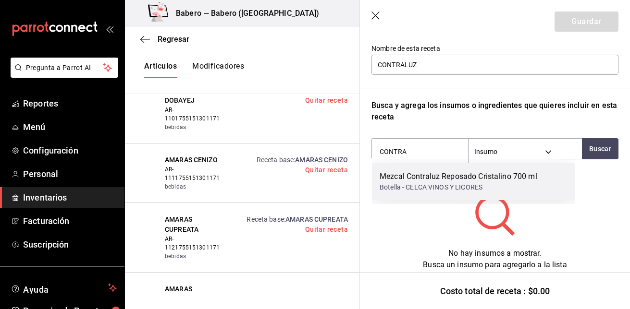
click at [531, 191] on div "Botella - CELCA VINOS Y LICORES" at bounding box center [459, 188] width 158 height 10
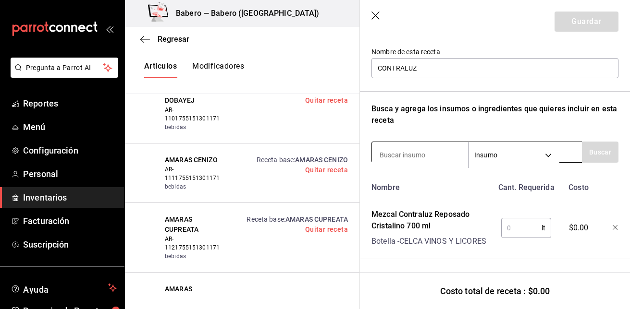
click at [444, 147] on input at bounding box center [420, 155] width 96 height 20
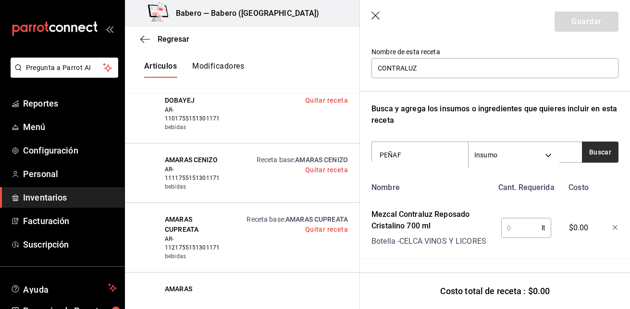
type input "PEÑAF"
click at [596, 155] on button "Buscar" at bounding box center [600, 152] width 37 height 21
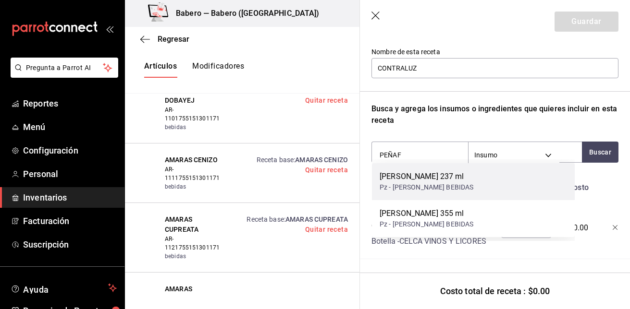
click at [485, 179] on div "[PERSON_NAME] 237 ml Pz - [PERSON_NAME] BEBIDAS" at bounding box center [473, 181] width 203 height 37
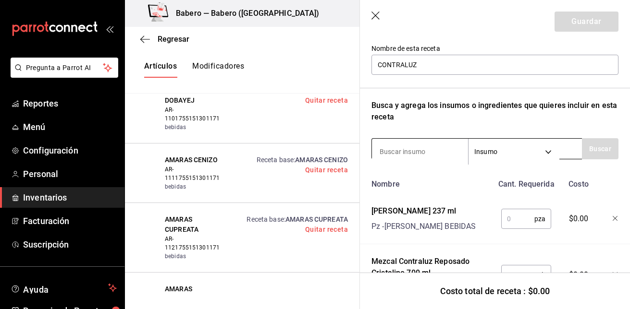
click at [407, 149] on input at bounding box center [420, 152] width 96 height 20
type input "HIELO"
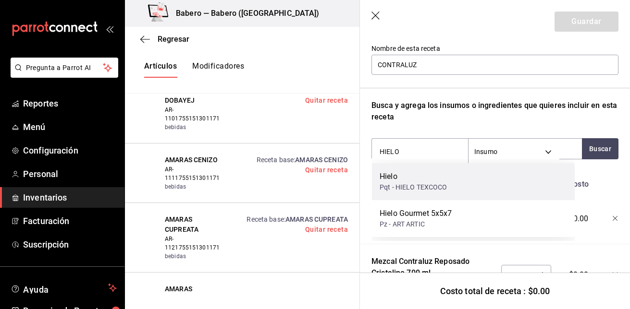
click at [416, 185] on div "Pqt - HIELO TEXCOCO" at bounding box center [414, 188] width 68 height 10
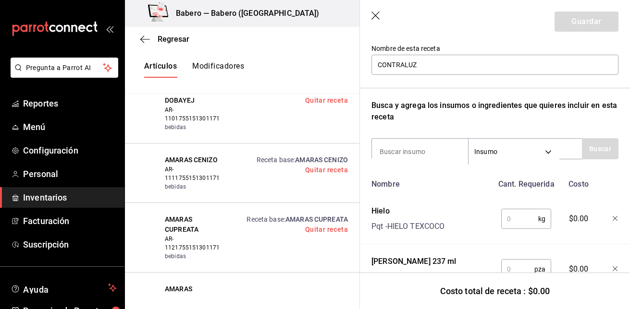
scroll to position [206, 0]
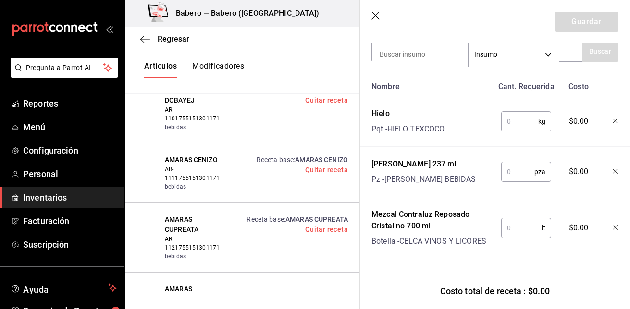
click at [514, 119] on input "text" at bounding box center [519, 121] width 37 height 19
type input "0.25"
click at [519, 162] on input "text" at bounding box center [517, 171] width 33 height 19
type input "1"
click at [518, 219] on input "text" at bounding box center [521, 228] width 40 height 19
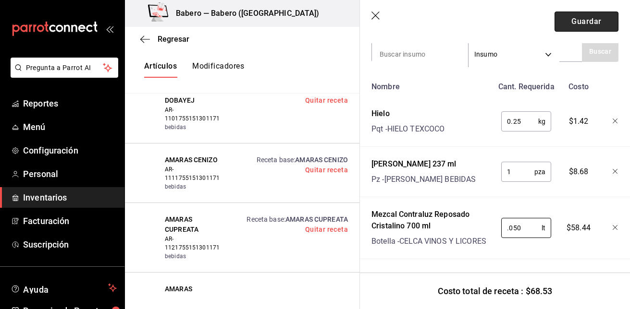
type input "0.050"
click at [591, 13] on button "Guardar" at bounding box center [586, 22] width 64 height 20
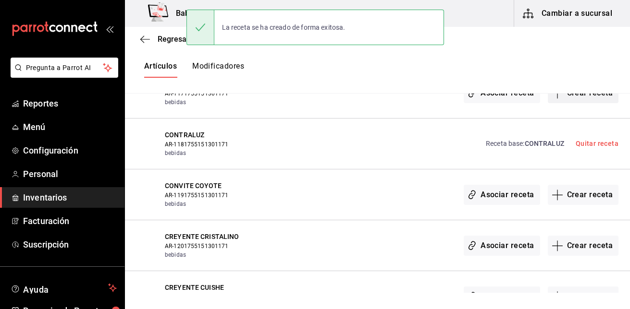
scroll to position [1447, 0]
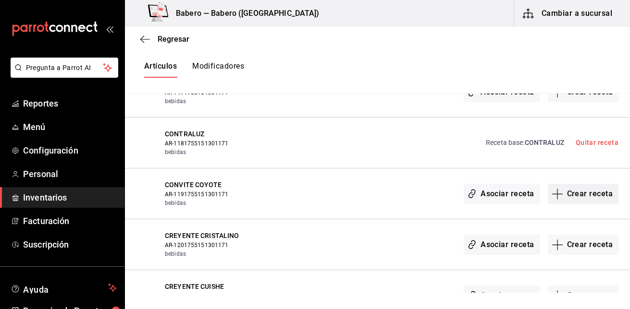
click at [582, 191] on button "Crear receta" at bounding box center [583, 194] width 71 height 20
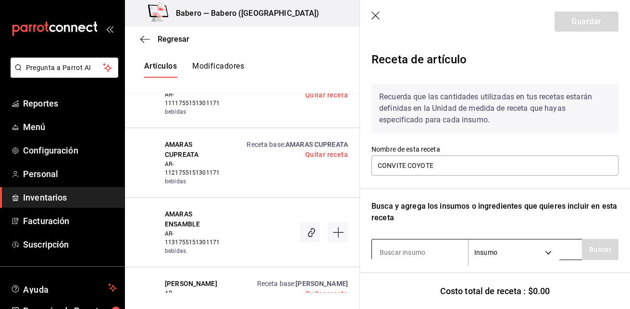
click at [416, 256] on input at bounding box center [420, 253] width 96 height 20
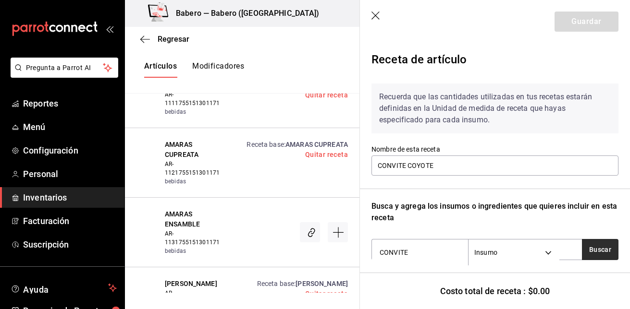
type input "CONVITE"
click at [582, 241] on button "Buscar" at bounding box center [600, 249] width 37 height 21
click at [586, 246] on button "Buscar" at bounding box center [600, 249] width 37 height 21
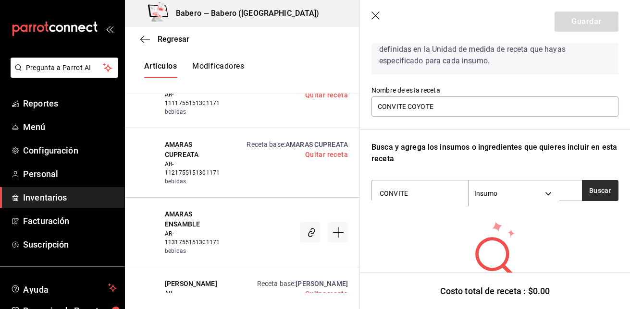
scroll to position [59, 0]
click at [377, 12] on icon "button" at bounding box center [376, 17] width 10 height 10
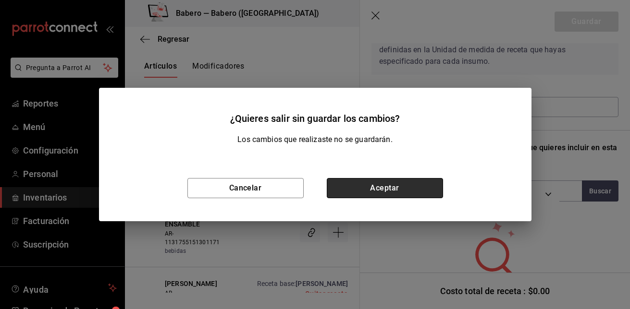
click at [409, 190] on button "Aceptar" at bounding box center [385, 188] width 116 height 20
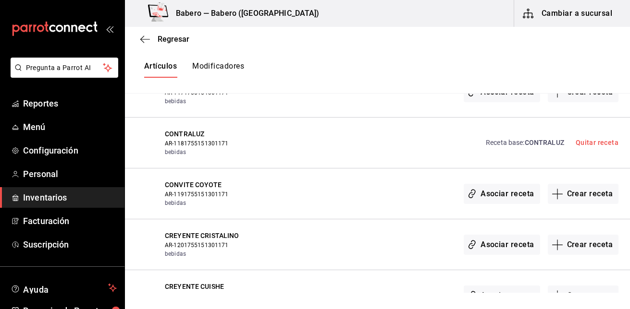
scroll to position [1481, 0]
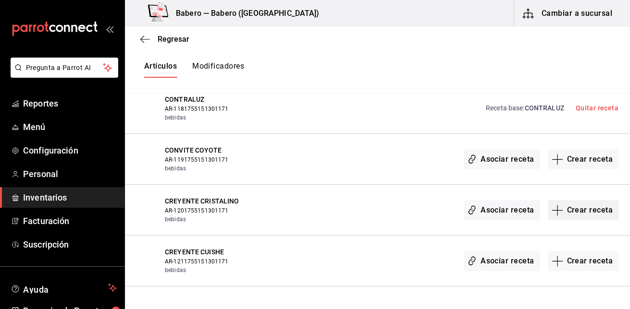
click at [581, 212] on button "Crear receta" at bounding box center [583, 210] width 71 height 20
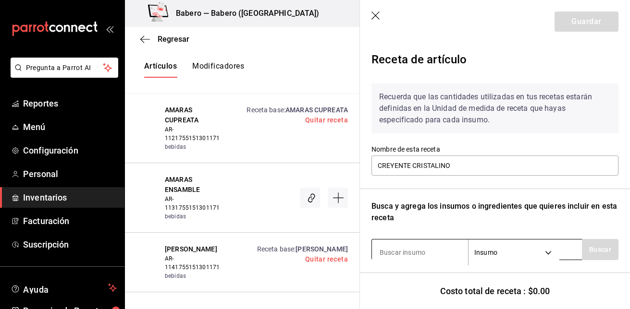
click at [392, 253] on input at bounding box center [420, 253] width 96 height 20
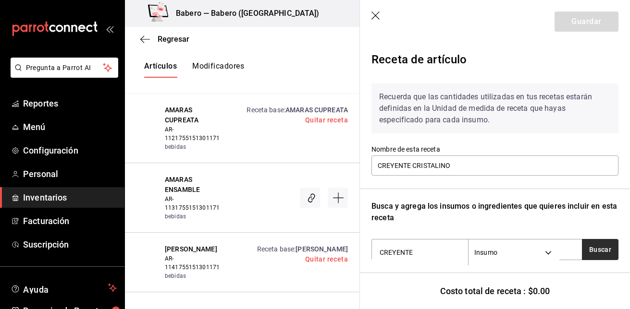
type input "CREYENTE"
click at [593, 249] on button "Buscar" at bounding box center [600, 249] width 37 height 21
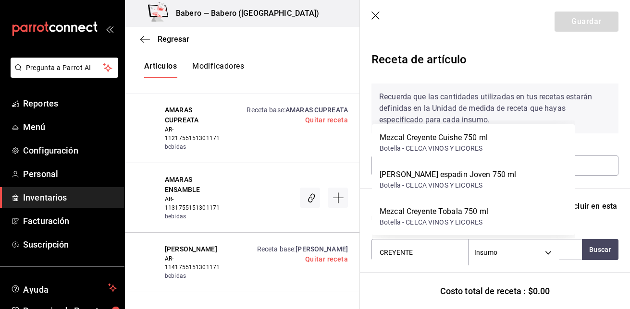
click at [372, 12] on icon "button" at bounding box center [376, 17] width 10 height 10
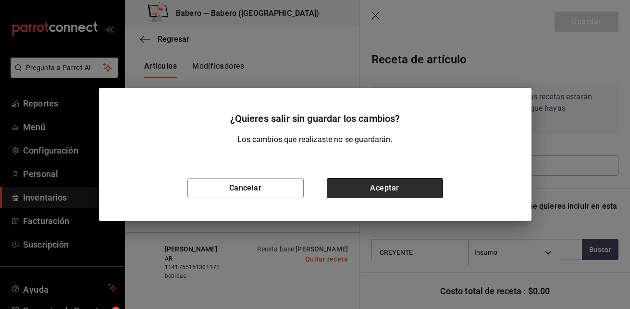
click at [395, 188] on button "Aceptar" at bounding box center [385, 188] width 116 height 20
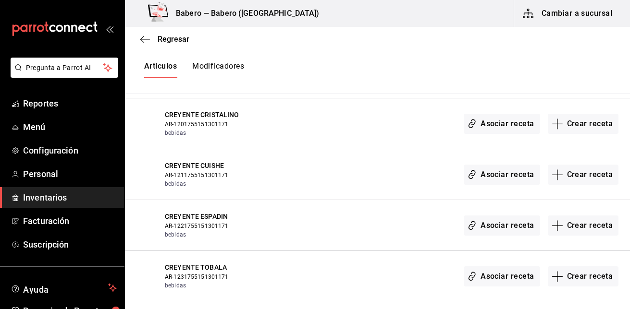
scroll to position [1570, 0]
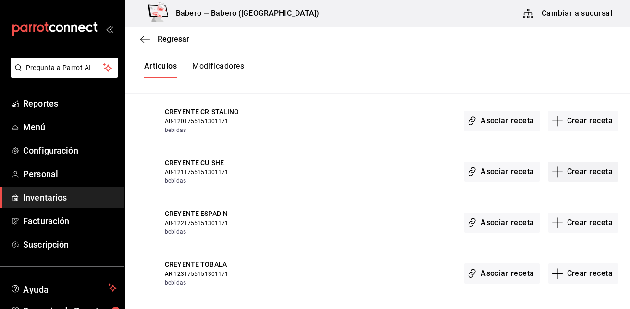
click at [596, 174] on button "Crear receta" at bounding box center [583, 172] width 71 height 20
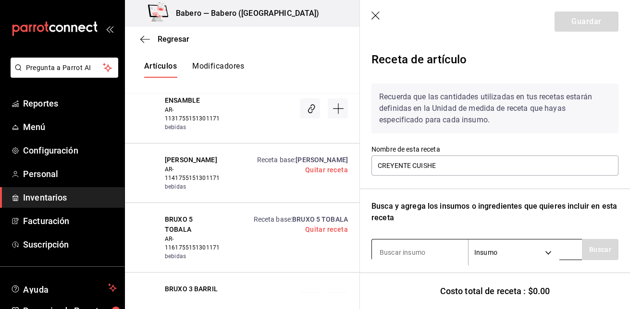
click at [439, 254] on input at bounding box center [420, 253] width 96 height 20
type input "CREYENTE"
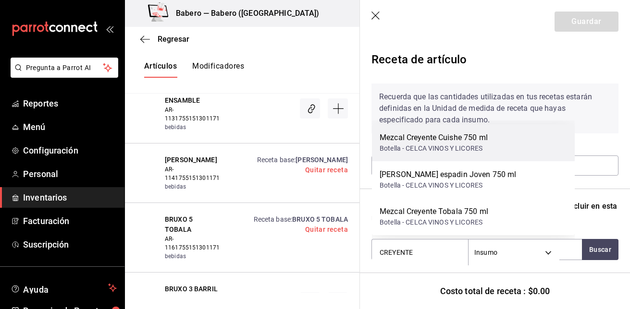
click at [463, 147] on div "Botella - CELCA VINOS Y LICORES" at bounding box center [434, 149] width 108 height 10
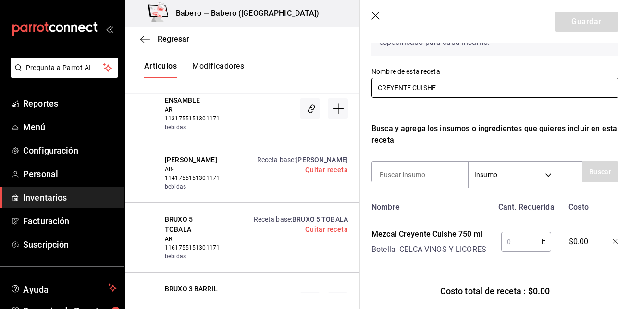
scroll to position [78, 0]
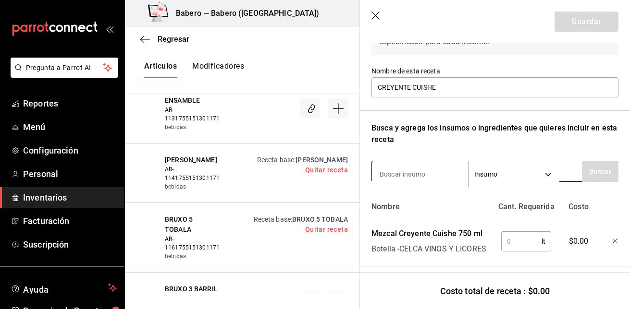
click at [435, 179] on input at bounding box center [420, 174] width 96 height 20
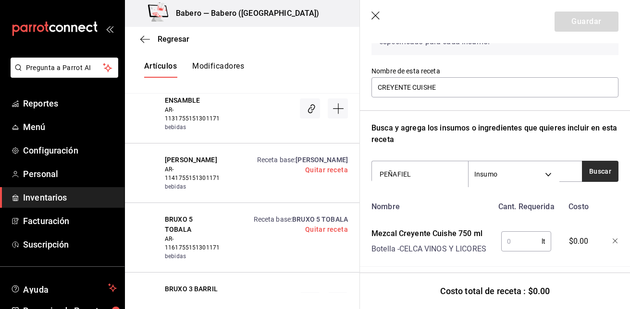
type input "PEÑAFIEL"
click at [608, 174] on button "Buscar" at bounding box center [600, 171] width 37 height 21
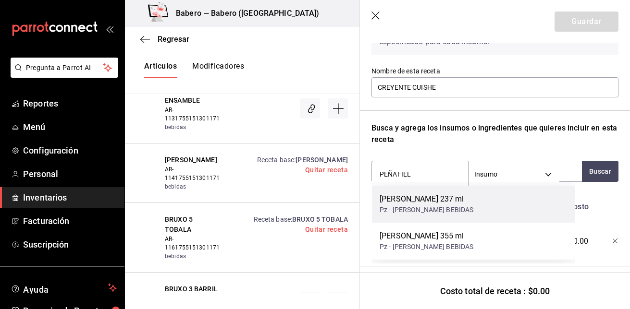
click at [536, 198] on div "[PERSON_NAME] 237 ml Pz - [PERSON_NAME] BEBIDAS" at bounding box center [473, 204] width 203 height 37
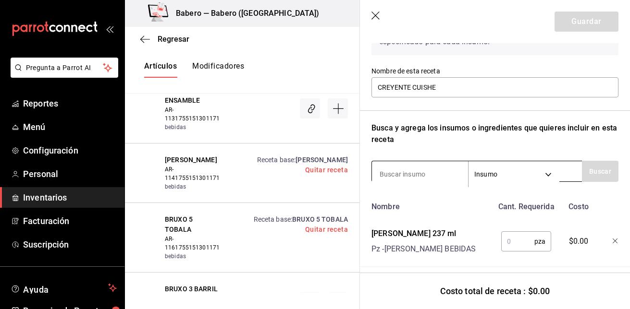
click at [427, 170] on input at bounding box center [420, 174] width 96 height 20
type input "HIELO"
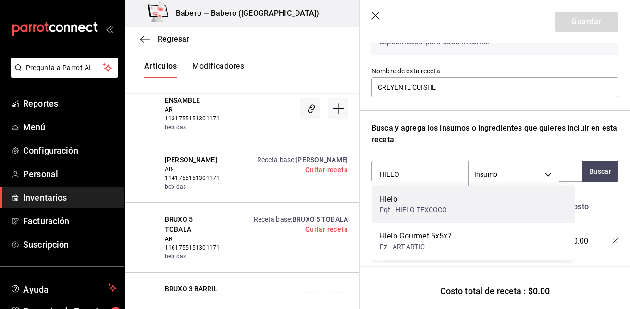
click at [421, 197] on div "Hielo" at bounding box center [414, 200] width 68 height 12
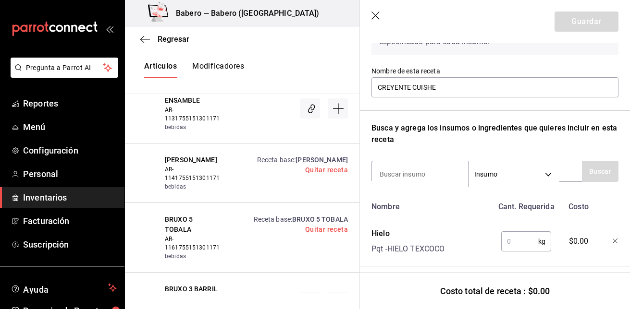
scroll to position [194, 0]
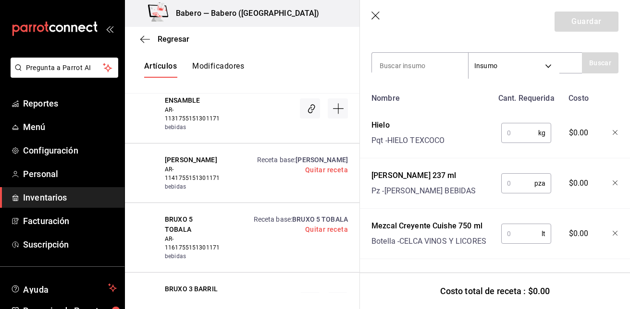
click at [505, 123] on input "text" at bounding box center [519, 132] width 37 height 19
type input "0.25"
click at [514, 178] on input "text" at bounding box center [517, 183] width 33 height 19
type input "1"
click at [514, 224] on input "text" at bounding box center [521, 233] width 40 height 19
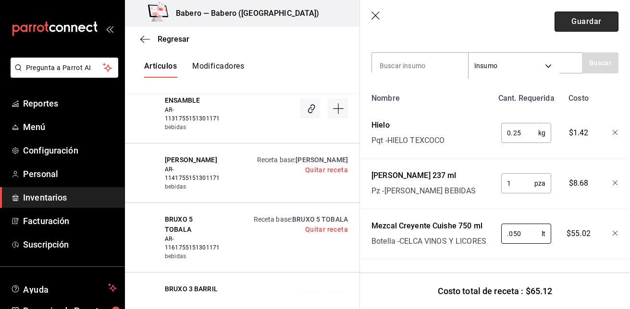
type input "0.050"
click at [589, 19] on button "Guardar" at bounding box center [586, 22] width 64 height 20
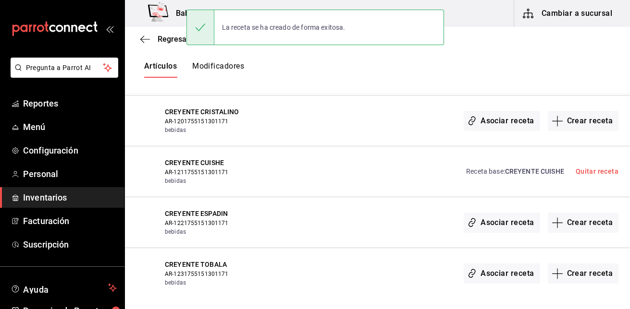
scroll to position [0, 0]
click at [580, 222] on button "Crear receta" at bounding box center [583, 223] width 71 height 20
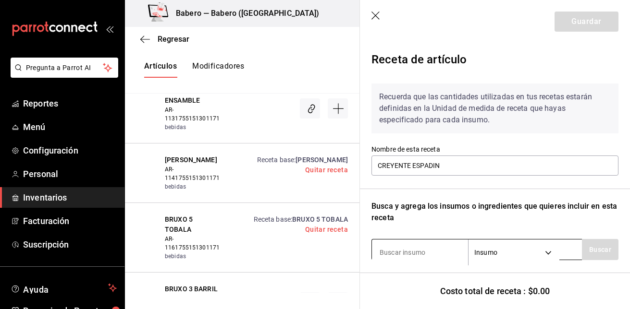
click at [410, 258] on input at bounding box center [420, 253] width 96 height 20
type input "CREYENTE"
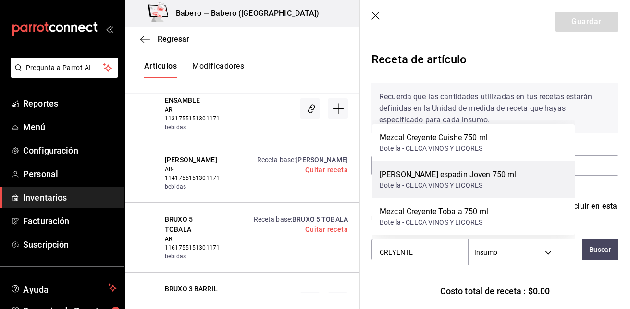
click at [437, 190] on div "Botella - CELCA VINOS Y LICORES" at bounding box center [448, 186] width 136 height 10
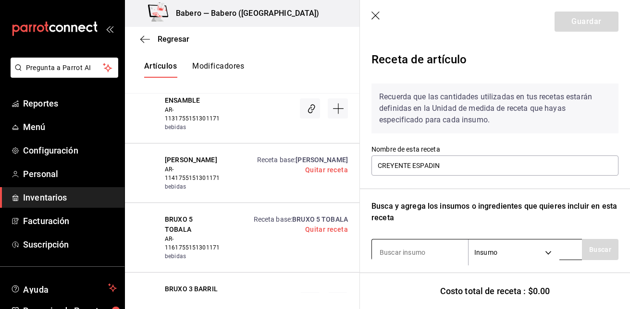
click at [419, 256] on input at bounding box center [420, 253] width 96 height 20
type input "HIELO"
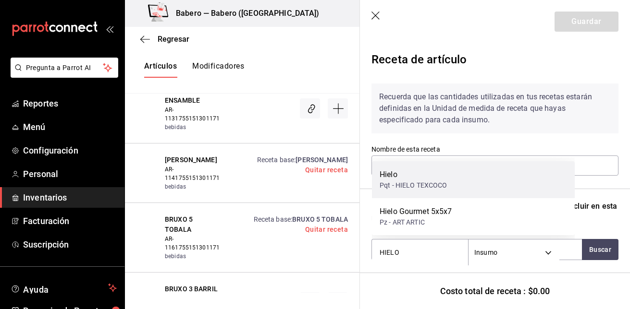
click at [434, 174] on div "Hielo" at bounding box center [414, 175] width 68 height 12
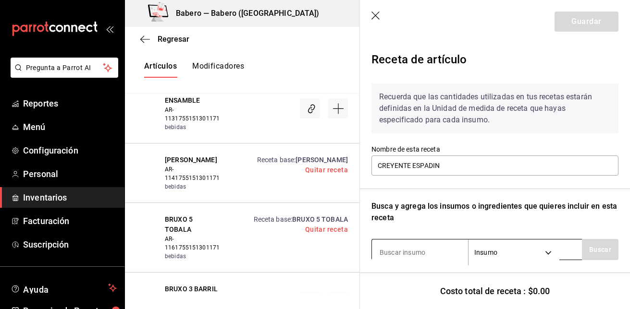
click at [410, 257] on input at bounding box center [420, 253] width 96 height 20
type input "PEÑAFIEL"
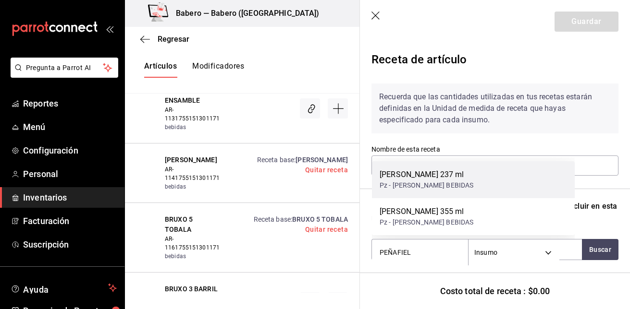
click at [426, 184] on div "Pz - [PERSON_NAME] BEBIDAS" at bounding box center [427, 186] width 94 height 10
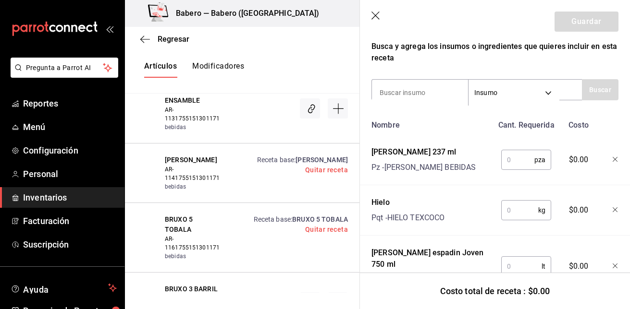
scroll to position [160, 0]
click at [511, 159] on input "text" at bounding box center [517, 159] width 33 height 19
type input "1"
click at [509, 212] on input "text" at bounding box center [519, 209] width 37 height 19
type input "0.25"
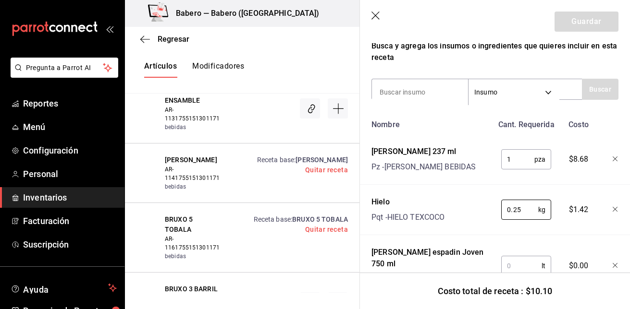
click at [516, 259] on input "text" at bounding box center [521, 266] width 40 height 19
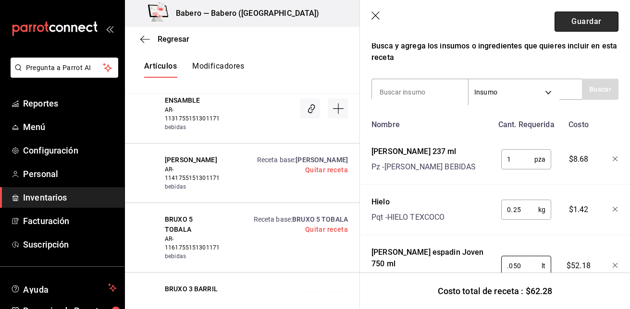
type input "0.050"
click at [577, 21] on button "Guardar" at bounding box center [586, 22] width 64 height 20
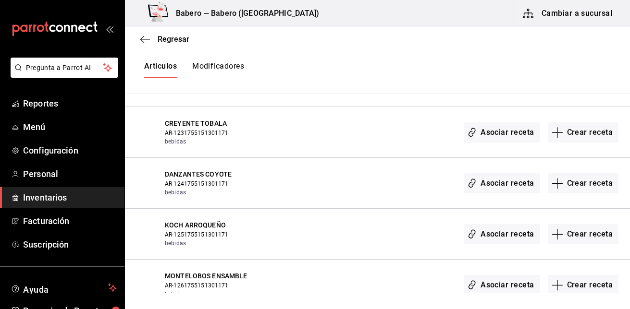
scroll to position [1712, 0]
click at [575, 129] on button "Crear receta" at bounding box center [583, 132] width 71 height 20
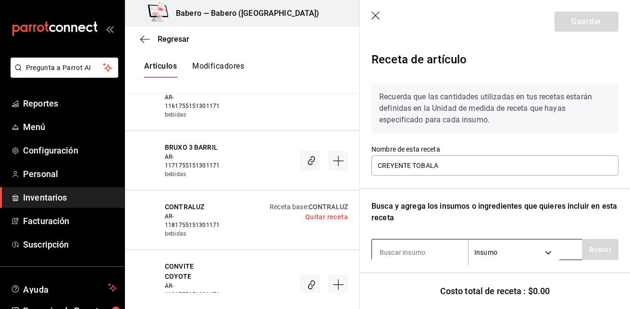
click at [427, 252] on input at bounding box center [420, 253] width 96 height 20
type input "CREYENTE"
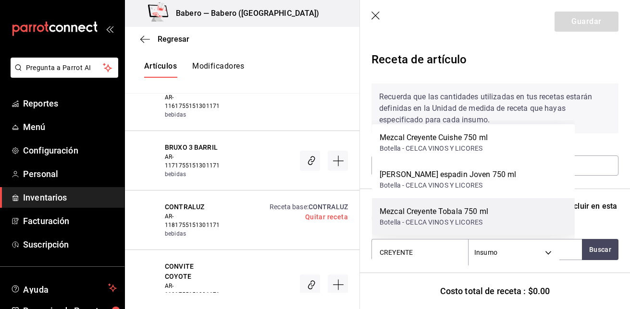
click at [439, 221] on div "Botella - CELCA VINOS Y LICORES" at bounding box center [434, 223] width 109 height 10
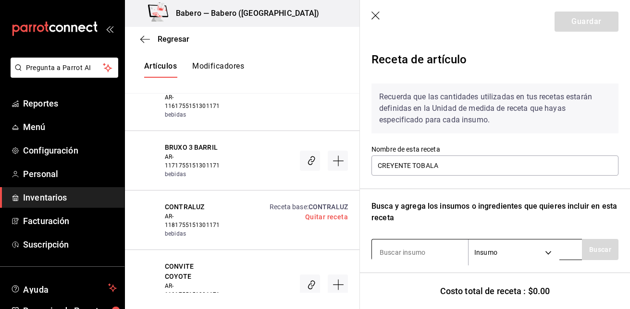
click at [420, 259] on input at bounding box center [420, 253] width 96 height 20
type input "HIELO"
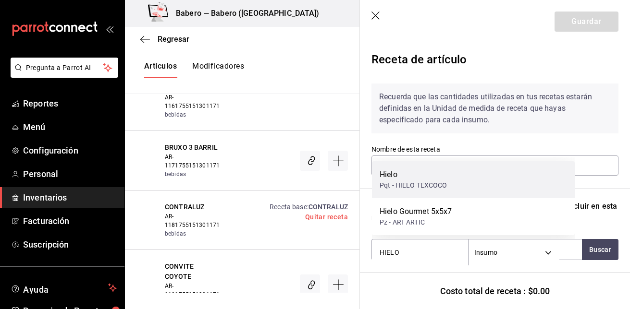
click at [427, 182] on div "Pqt - HIELO TEXCOCO" at bounding box center [414, 186] width 68 height 10
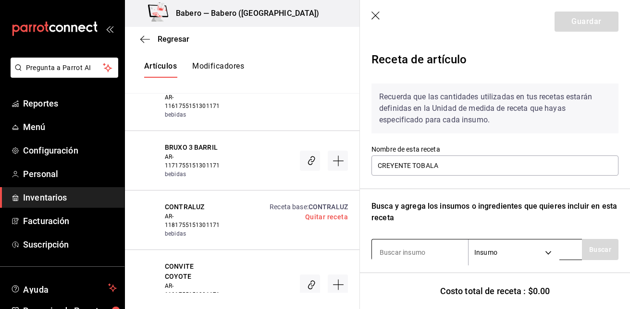
click at [413, 252] on input at bounding box center [420, 253] width 96 height 20
type input "PEÑAFIEL"
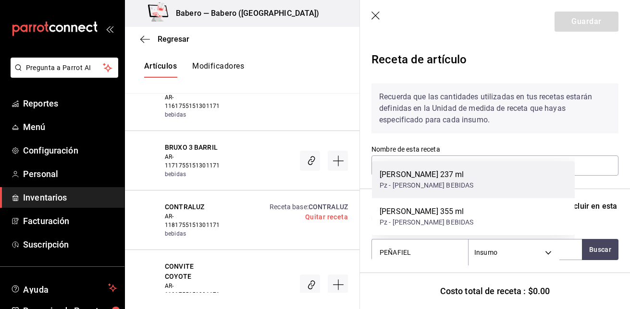
click at [438, 166] on div "[PERSON_NAME] 237 ml Pz - [PERSON_NAME] BEBIDAS" at bounding box center [473, 179] width 203 height 37
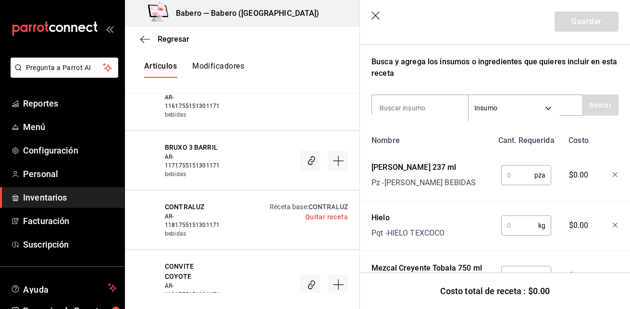
scroll to position [147, 0]
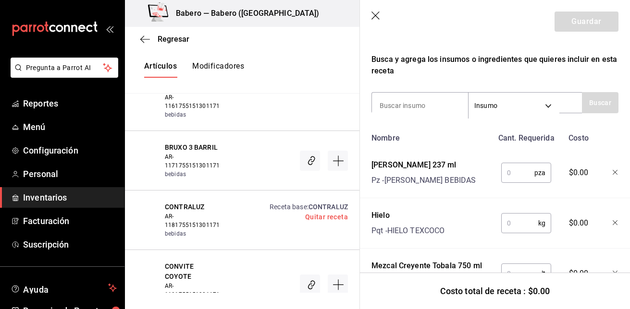
click at [504, 167] on input "text" at bounding box center [517, 172] width 33 height 19
type input "1"
click at [522, 223] on input "text" at bounding box center [519, 223] width 37 height 19
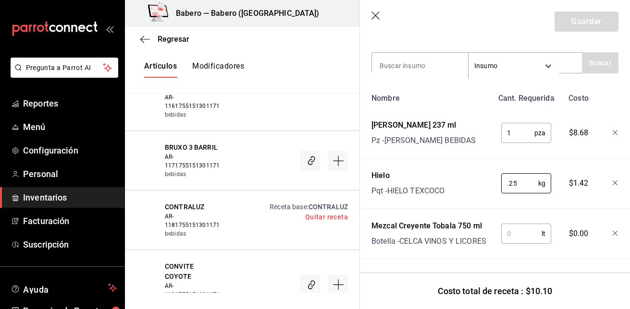
type input "0.25"
click at [521, 226] on input "text" at bounding box center [521, 233] width 40 height 19
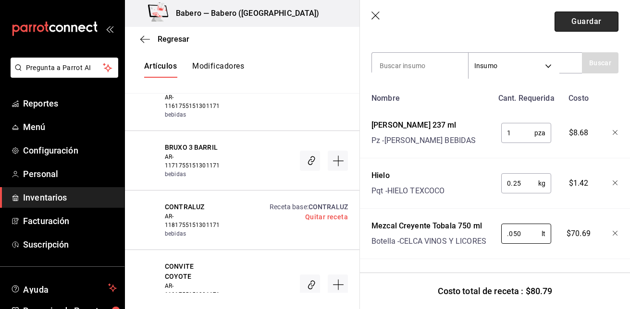
type input "0.050"
click at [589, 18] on button "Guardar" at bounding box center [586, 22] width 64 height 20
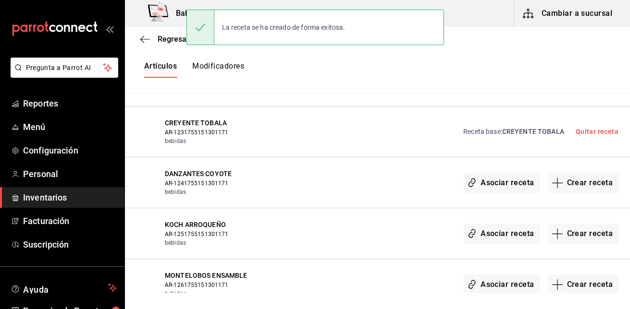
scroll to position [0, 0]
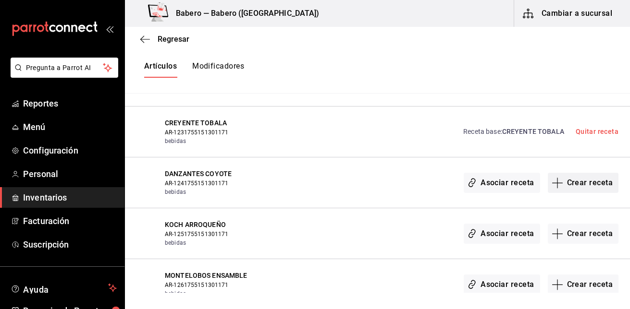
click at [593, 180] on button "Crear receta" at bounding box center [583, 183] width 71 height 20
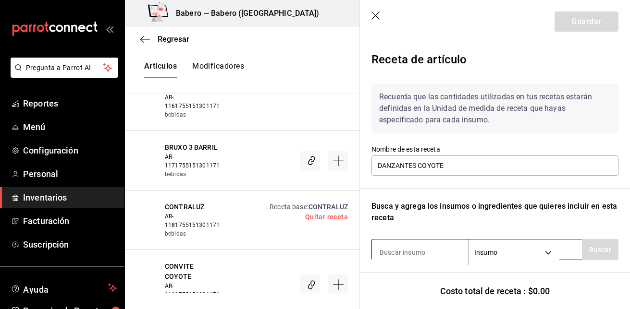
click at [427, 253] on input at bounding box center [420, 253] width 96 height 20
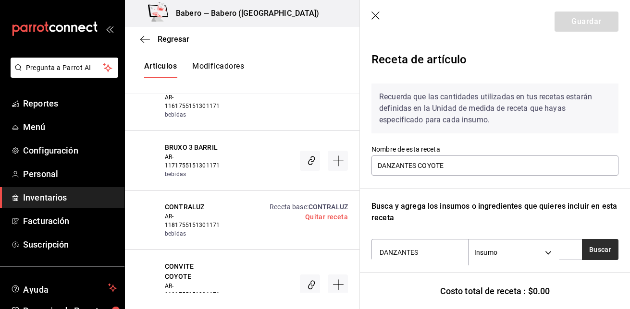
type input "DANZANTES"
click at [582, 251] on button "Buscar" at bounding box center [600, 249] width 37 height 21
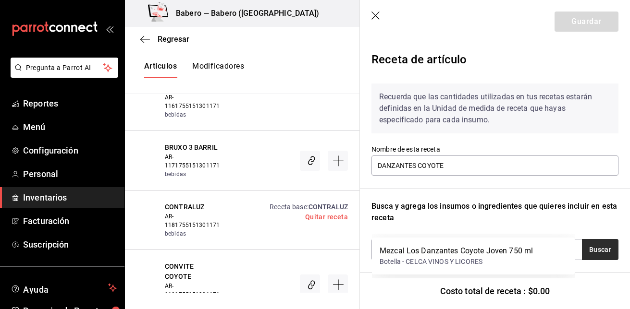
scroll to position [101, 0]
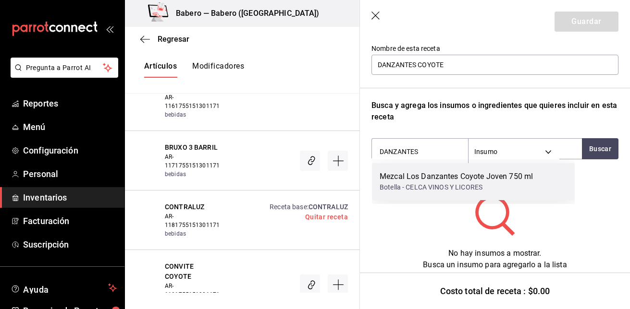
click at [523, 188] on div "Botella - CELCA VINOS Y LICORES" at bounding box center [456, 188] width 153 height 10
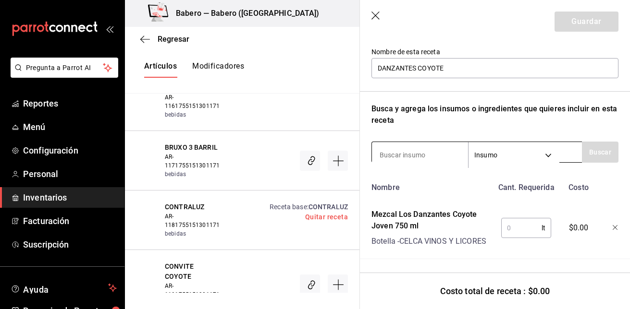
click at [429, 147] on input at bounding box center [420, 155] width 96 height 20
type input "HIELO"
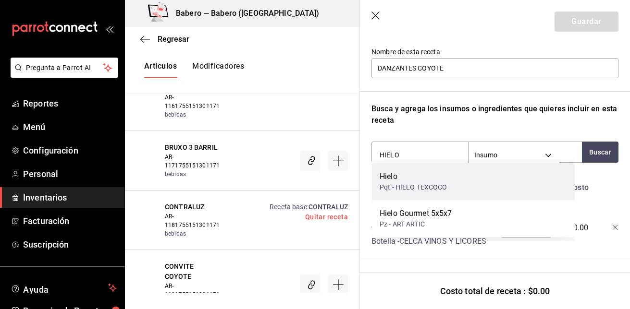
click at [415, 185] on div "Pqt - HIELO TEXCOCO" at bounding box center [414, 188] width 68 height 10
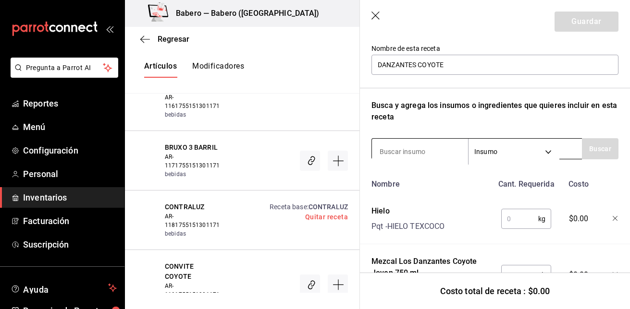
click at [417, 148] on input at bounding box center [420, 152] width 96 height 20
type input "PEÑAFIEL"
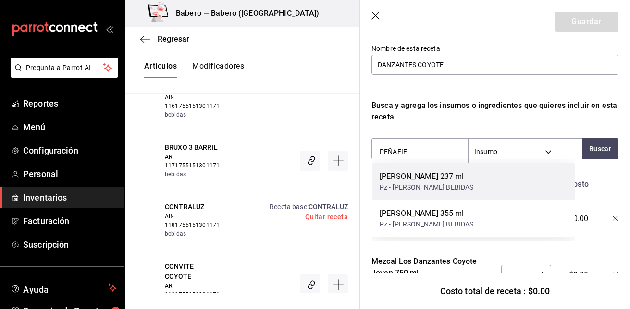
click at [412, 190] on div "Pz - [PERSON_NAME] BEBIDAS" at bounding box center [427, 188] width 94 height 10
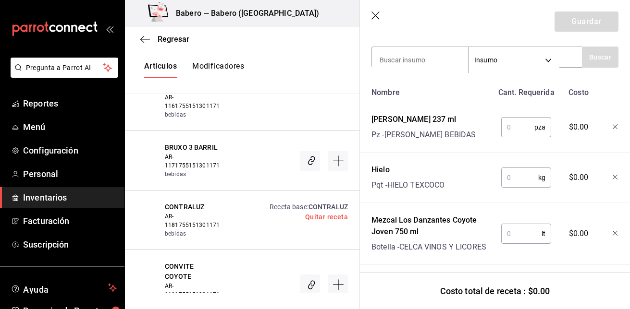
scroll to position [194, 0]
click at [518, 130] on input "text" at bounding box center [517, 126] width 33 height 19
type input "1"
click at [511, 185] on input "text" at bounding box center [519, 176] width 37 height 19
type input "0.25"
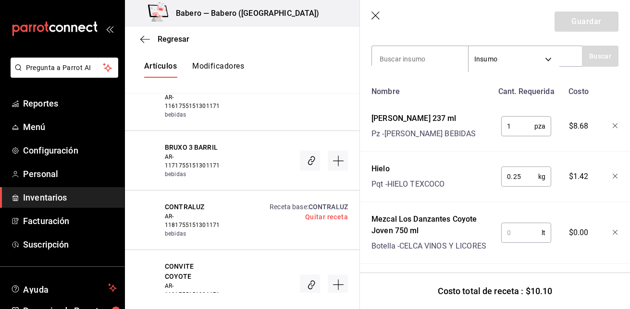
click at [511, 235] on input "text" at bounding box center [521, 232] width 40 height 19
type input "0.050"
click at [601, 14] on button "Guardar" at bounding box center [586, 22] width 64 height 20
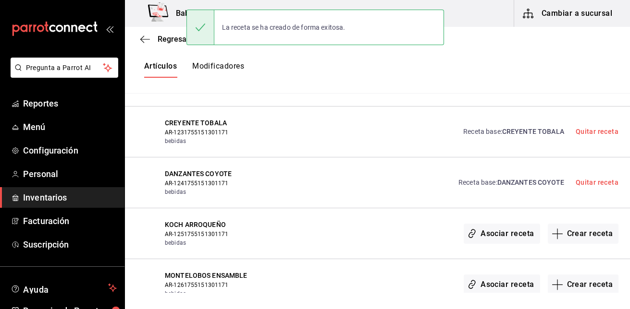
scroll to position [0, 0]
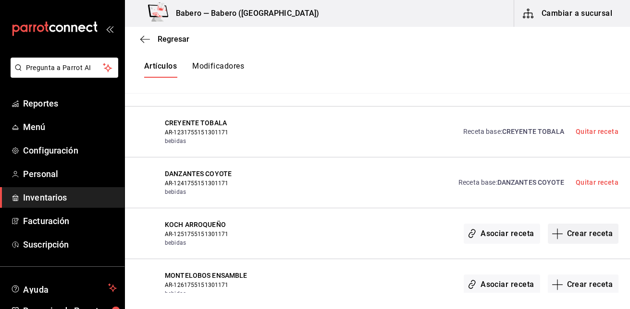
click at [582, 234] on button "Crear receta" at bounding box center [583, 234] width 71 height 20
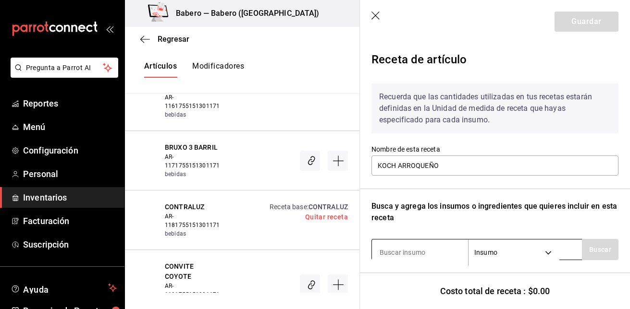
click at [425, 253] on input at bounding box center [420, 253] width 96 height 20
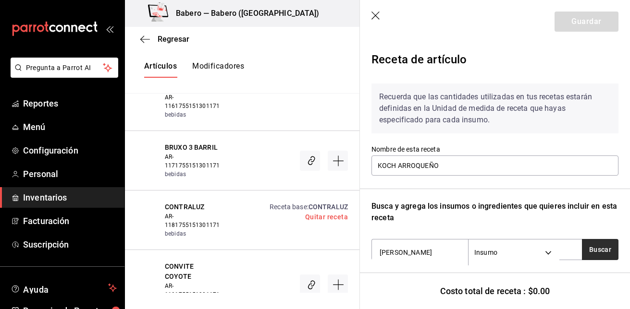
type input "[PERSON_NAME]"
click at [591, 246] on button "Buscar" at bounding box center [600, 249] width 37 height 21
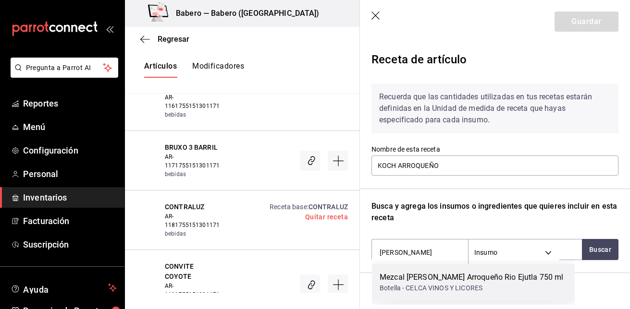
click at [502, 277] on div "Mezcal [PERSON_NAME] Arroqueño Rio Ejutla 750 ml" at bounding box center [472, 278] width 184 height 12
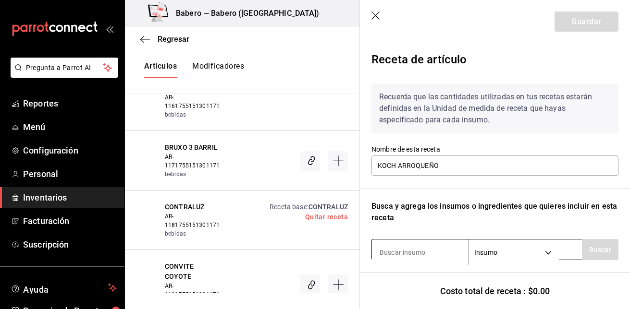
click at [436, 246] on input at bounding box center [420, 253] width 96 height 20
type input "PEÑAFIEL"
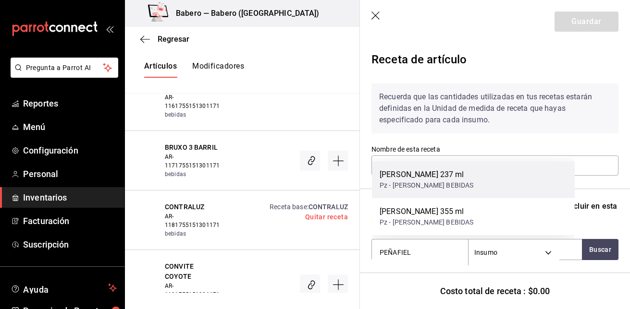
click at [445, 177] on div "[PERSON_NAME] 237 ml" at bounding box center [427, 175] width 94 height 12
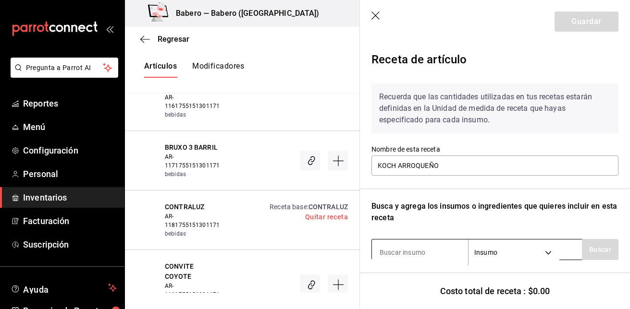
click at [419, 252] on input at bounding box center [420, 253] width 96 height 20
type input "J"
type input "HIELO"
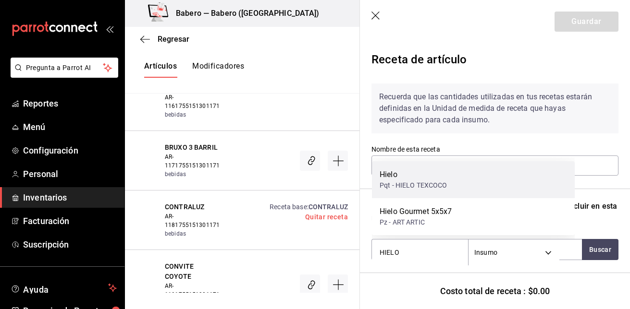
click at [414, 193] on div "Hielo Pqt - HIELO TEXCOCO" at bounding box center [473, 179] width 203 height 37
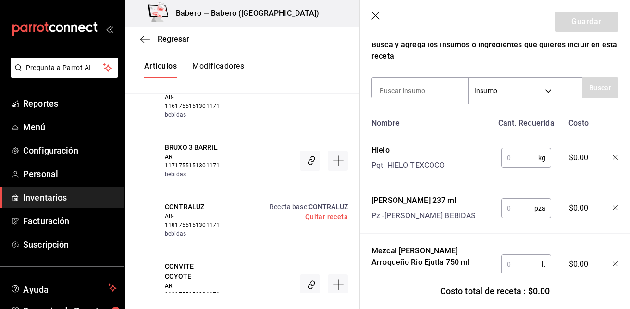
scroll to position [163, 0]
click at [523, 163] on input "text" at bounding box center [519, 156] width 37 height 19
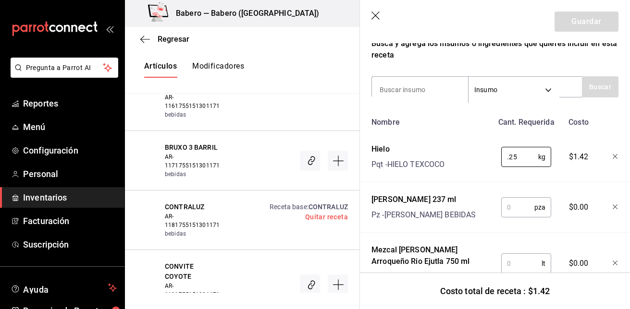
type input "0.25"
click at [514, 202] on input "text" at bounding box center [517, 207] width 33 height 19
type input "1"
click at [507, 264] on input "text" at bounding box center [521, 263] width 40 height 19
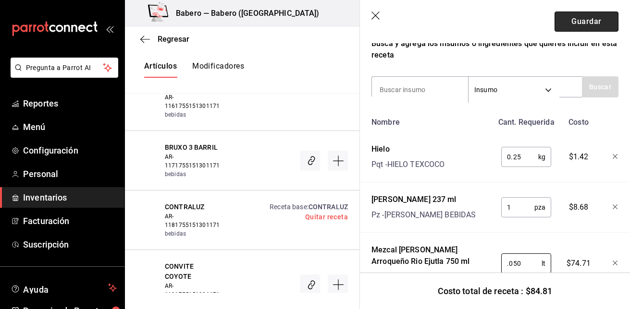
type input "0.050"
click at [594, 24] on button "Guardar" at bounding box center [586, 22] width 64 height 20
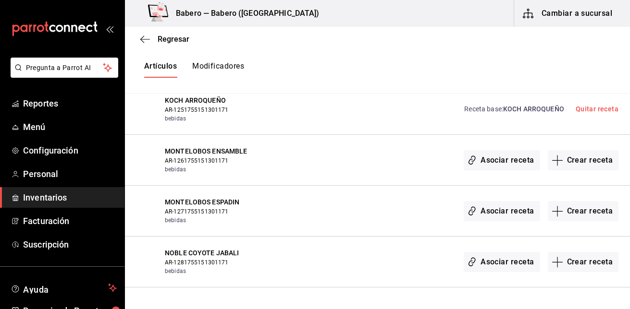
scroll to position [1850, 0]
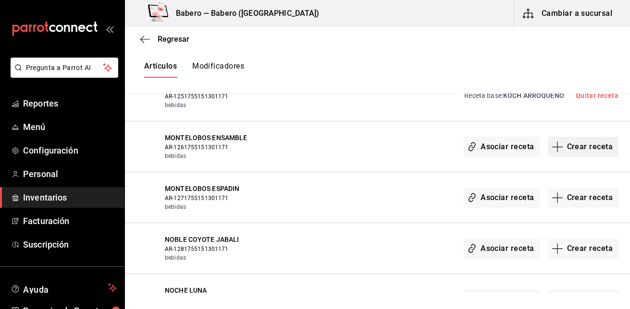
click at [566, 154] on button "Crear receta" at bounding box center [583, 147] width 71 height 20
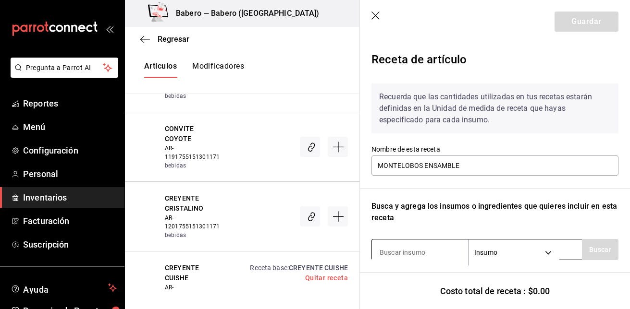
click at [429, 248] on input at bounding box center [420, 253] width 96 height 20
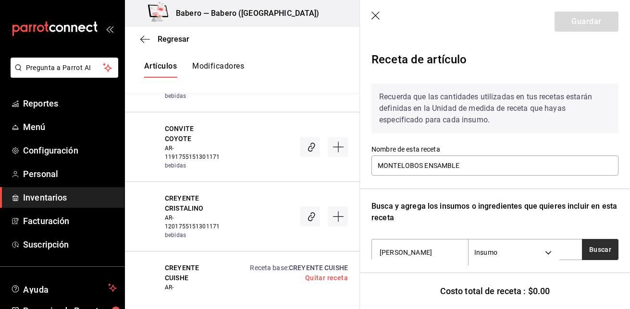
type input "[PERSON_NAME]"
click at [587, 245] on button "Buscar" at bounding box center [600, 249] width 37 height 21
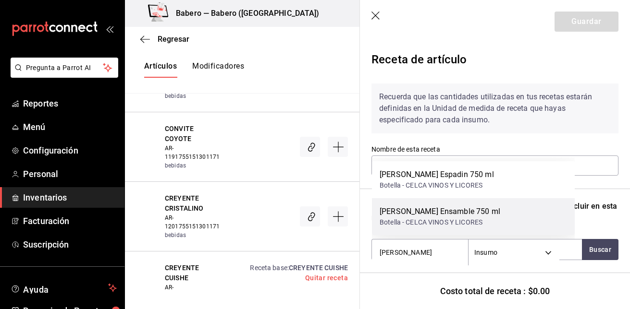
click at [499, 224] on div "Botella - CELCA VINOS Y LICORES" at bounding box center [440, 223] width 121 height 10
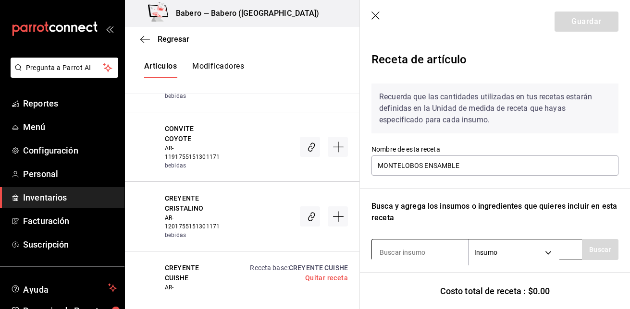
click at [452, 249] on input at bounding box center [420, 253] width 96 height 20
type input "PEÑAFIEL"
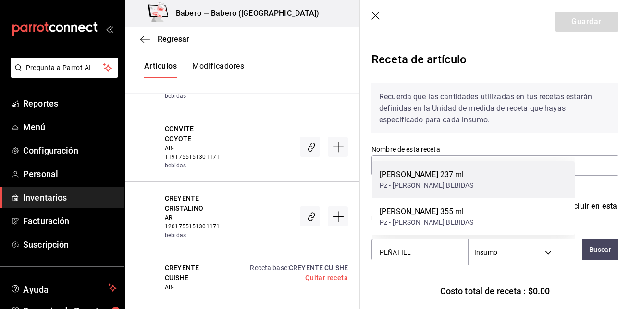
click at [462, 179] on div "[PERSON_NAME] 237 ml Pz - [PERSON_NAME] BEBIDAS" at bounding box center [473, 179] width 203 height 37
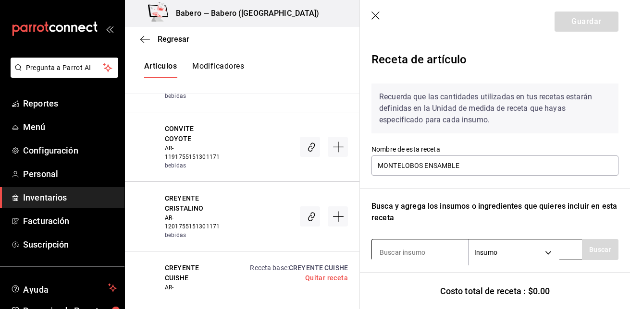
click at [411, 253] on input at bounding box center [420, 253] width 96 height 20
type input "HIELO"
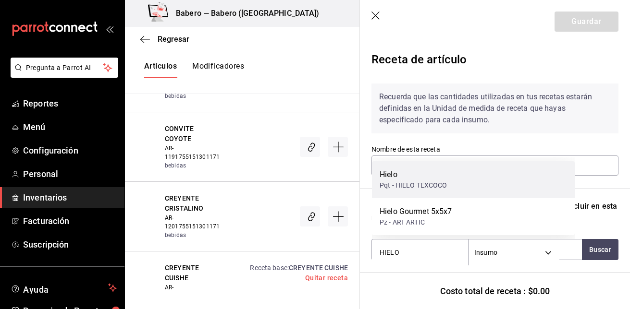
click at [428, 185] on div "Pqt - HIELO TEXCOCO" at bounding box center [414, 186] width 68 height 10
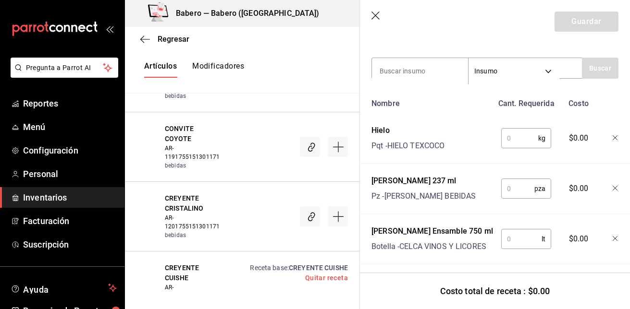
scroll to position [182, 0]
click at [509, 141] on input "text" at bounding box center [519, 137] width 37 height 19
type input "0.25"
click at [514, 191] on input "text" at bounding box center [517, 188] width 33 height 19
type input "1"
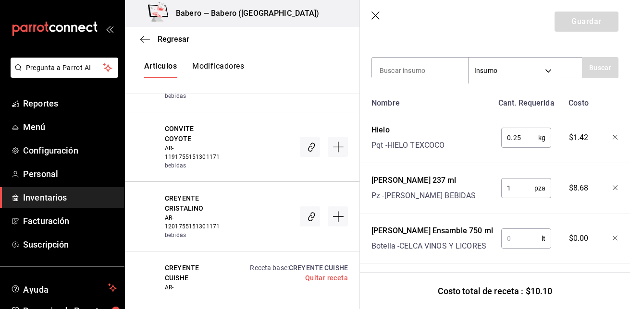
click at [511, 242] on input "text" at bounding box center [521, 238] width 40 height 19
type input "0.050"
click at [583, 16] on button "Guardar" at bounding box center [586, 22] width 64 height 20
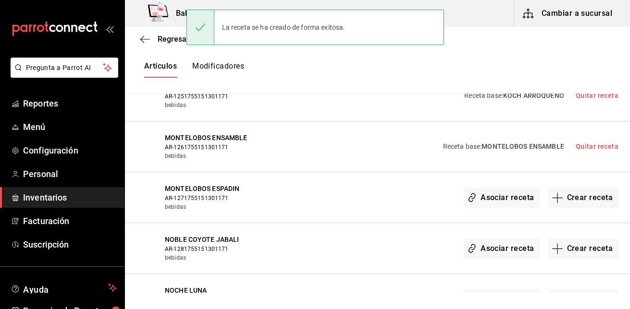
scroll to position [0, 0]
click at [589, 198] on button "Crear receta" at bounding box center [583, 198] width 71 height 20
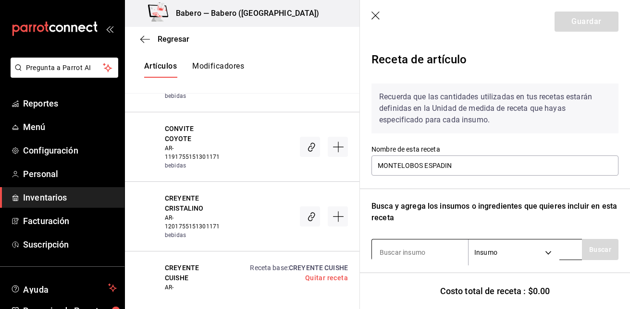
click at [419, 256] on input at bounding box center [420, 253] width 96 height 20
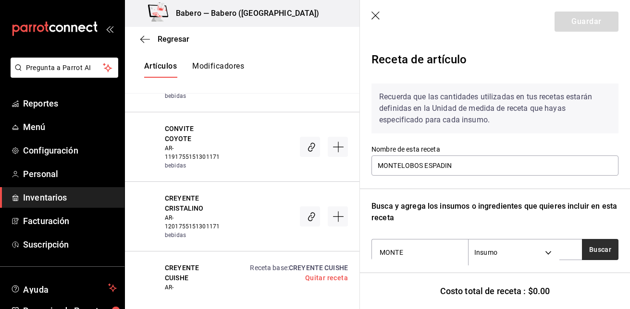
type input "MONTE"
click at [602, 250] on button "Buscar" at bounding box center [600, 249] width 37 height 21
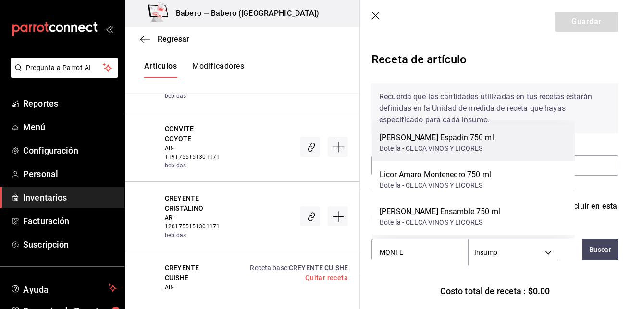
click at [512, 150] on div "[PERSON_NAME] Espadin 750 ml Botella - CELCA VINOS Y LICORES" at bounding box center [473, 142] width 203 height 37
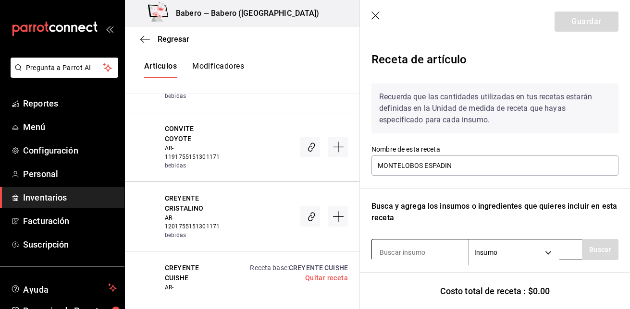
click at [406, 252] on input at bounding box center [420, 253] width 96 height 20
type input ","
type input "PEÑAFIEL"
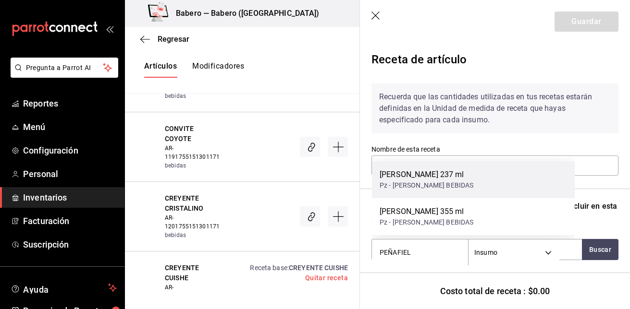
click at [434, 176] on div "[PERSON_NAME] 237 ml" at bounding box center [427, 175] width 94 height 12
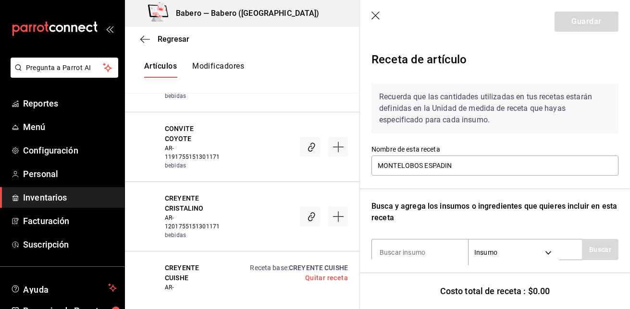
click at [399, 238] on div "Recuerda que las cantidades utilizadas en tus recetas estarán definidas en la U…" at bounding box center [494, 236] width 247 height 320
click at [398, 245] on input at bounding box center [420, 253] width 96 height 20
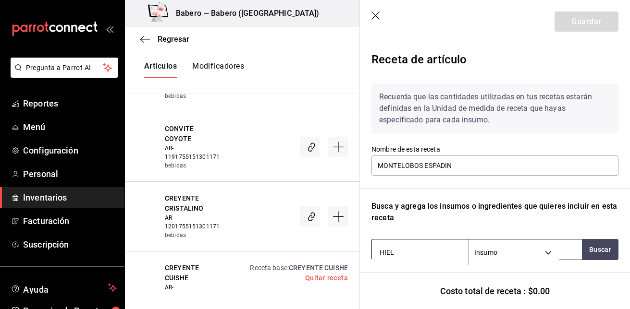
type input "HIELO"
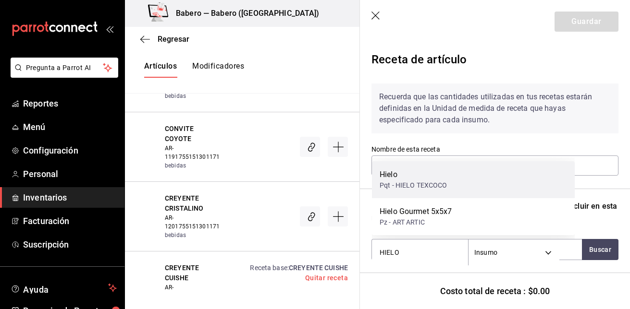
click at [421, 176] on div "Hielo" at bounding box center [414, 175] width 68 height 12
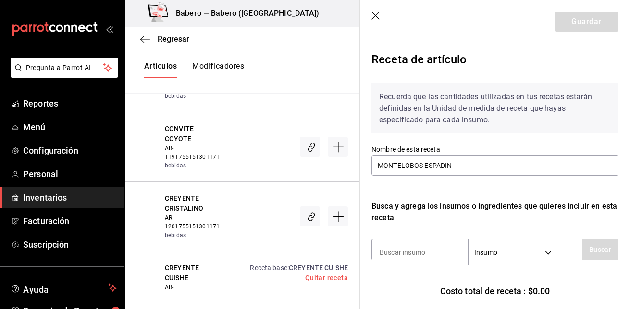
scroll to position [206, 0]
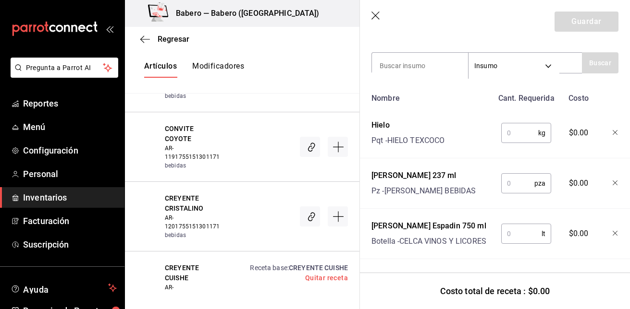
click at [522, 123] on input "text" at bounding box center [519, 132] width 37 height 19
type input "0.25"
click at [523, 174] on input "text" at bounding box center [517, 183] width 33 height 19
type input "1"
click at [518, 224] on input "text" at bounding box center [521, 233] width 40 height 19
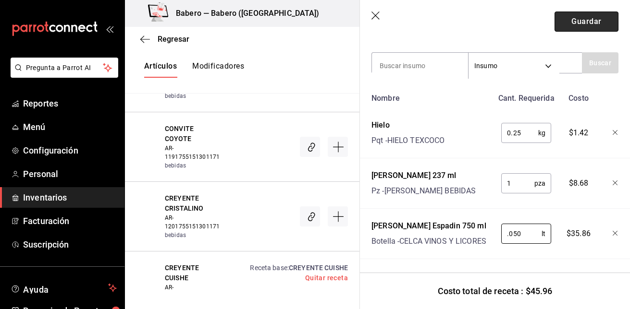
type input "0.050"
click at [593, 18] on button "Guardar" at bounding box center [586, 22] width 64 height 20
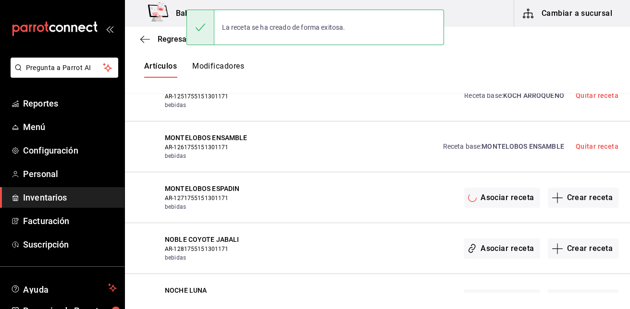
scroll to position [0, 0]
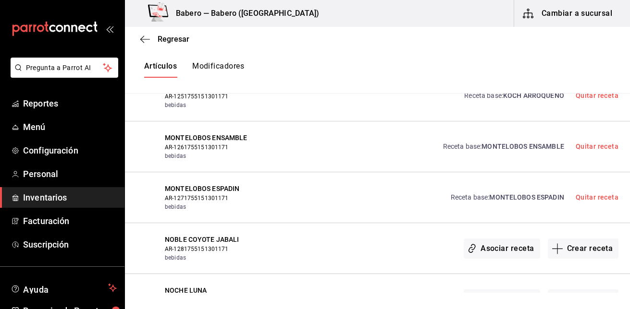
click at [228, 196] on span "AR-1271755151301171" at bounding box center [217, 198] width 105 height 9
click at [215, 189] on span "MONTELOBOS ESPADIN" at bounding box center [217, 189] width 105 height 10
click at [515, 195] on span "MONTELOBOS ESPADIN" at bounding box center [526, 198] width 74 height 8
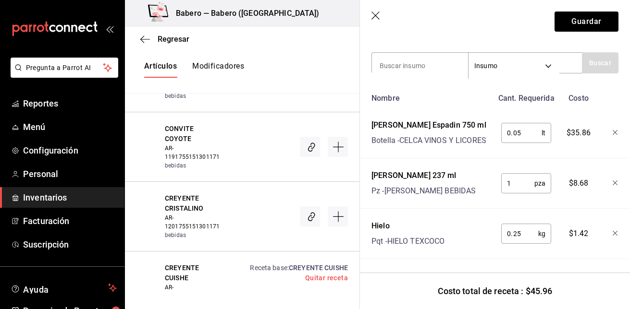
scroll to position [206, 0]
click at [585, 25] on button "Guardar" at bounding box center [586, 22] width 64 height 20
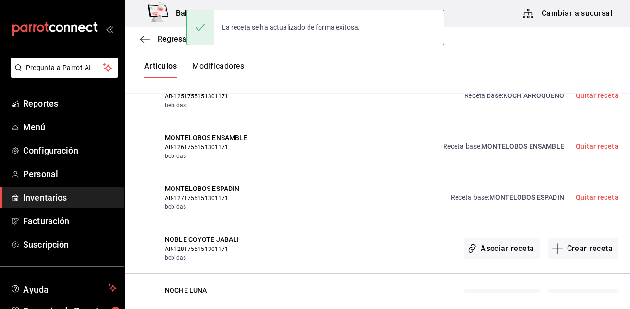
scroll to position [0, 0]
click at [570, 249] on button "Crear receta" at bounding box center [583, 249] width 71 height 20
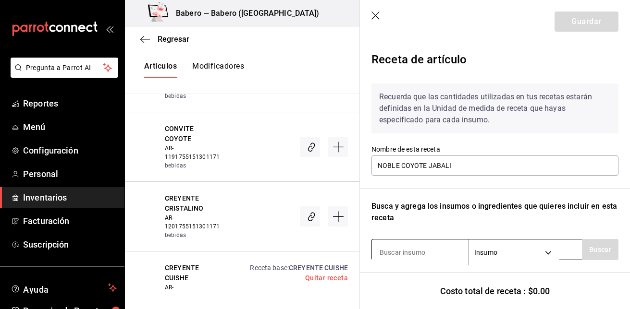
click at [428, 258] on input at bounding box center [420, 253] width 96 height 20
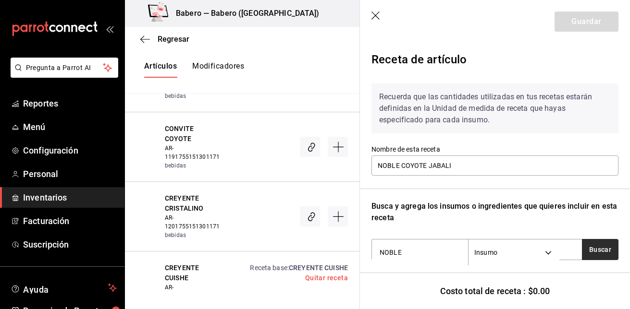
type input "NOBLE"
click at [590, 243] on button "Buscar" at bounding box center [600, 249] width 37 height 21
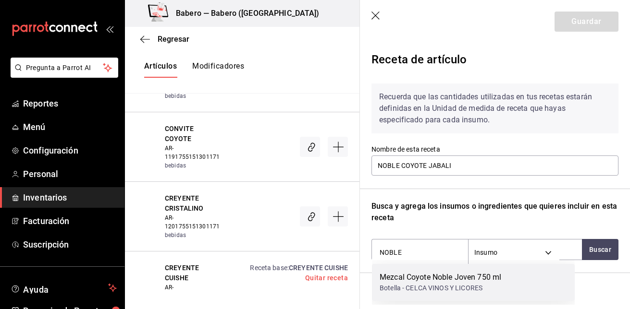
click at [534, 273] on div "Mezcal Coyote Noble Joven 750 ml Botella - CELCA VINOS Y LICORES" at bounding box center [473, 282] width 203 height 37
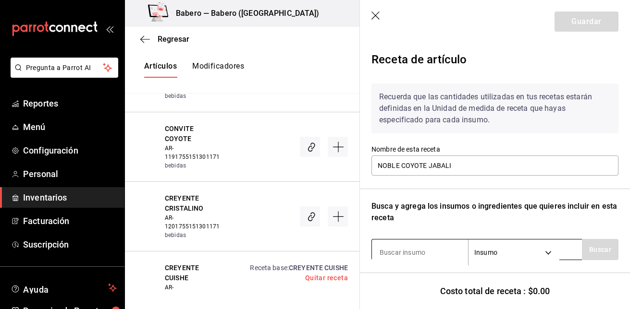
click at [451, 246] on input at bounding box center [420, 253] width 96 height 20
type input "PEÑAFIEL"
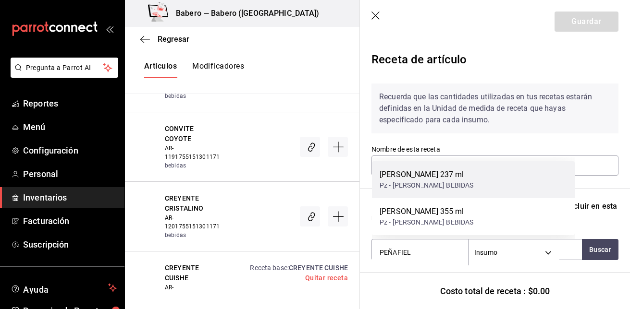
click at [462, 192] on div "[PERSON_NAME] 237 ml Pz - [PERSON_NAME] BEBIDAS" at bounding box center [473, 179] width 203 height 37
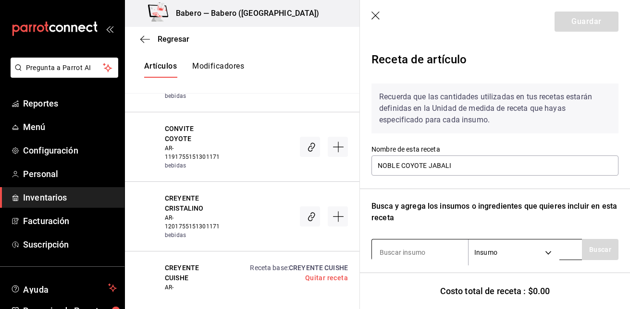
click at [426, 251] on input at bounding box center [420, 253] width 96 height 20
type input "HIELO"
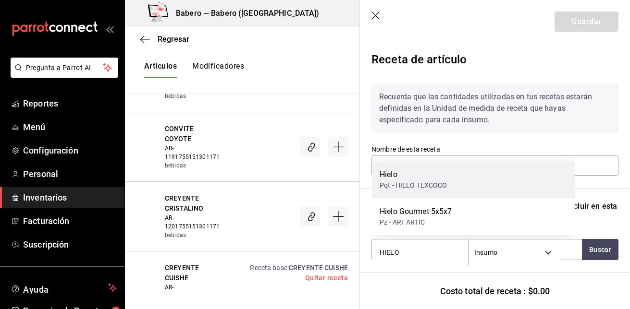
click at [433, 185] on div "Pqt - HIELO TEXCOCO" at bounding box center [414, 186] width 68 height 10
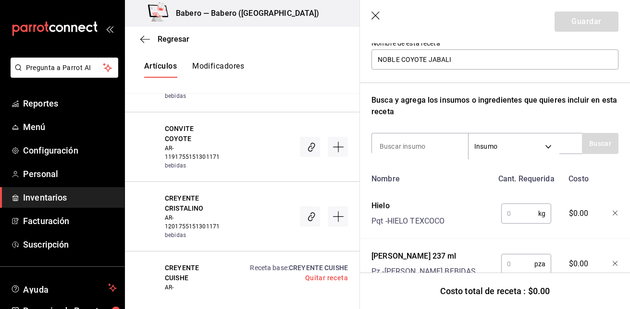
scroll to position [206, 0]
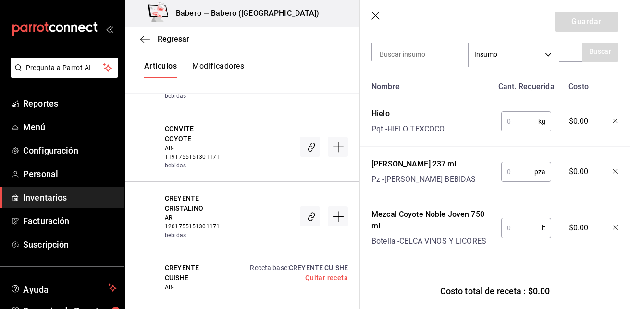
click at [515, 112] on input "text" at bounding box center [519, 121] width 37 height 19
click at [510, 168] on input "text" at bounding box center [517, 171] width 33 height 19
click at [505, 219] on input "text" at bounding box center [521, 228] width 40 height 19
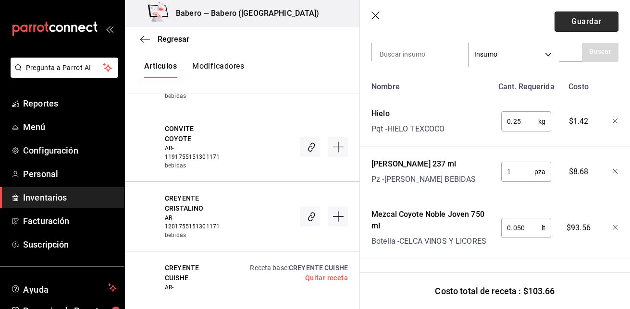
click at [592, 19] on button "Guardar" at bounding box center [586, 22] width 64 height 20
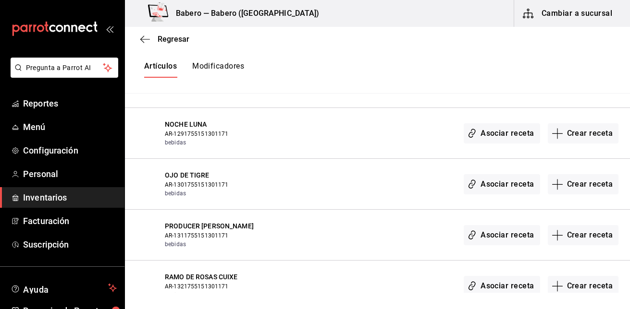
scroll to position [2017, 0]
click at [585, 138] on button "Crear receta" at bounding box center [583, 133] width 71 height 20
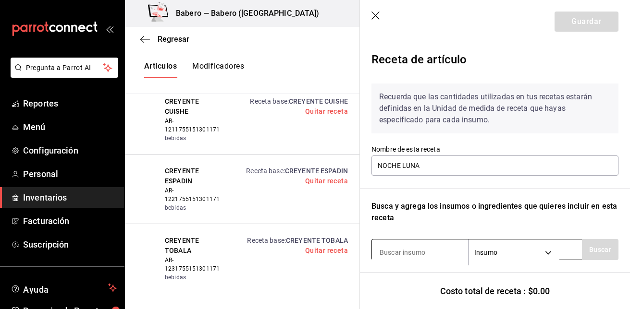
click at [416, 247] on input at bounding box center [420, 253] width 96 height 20
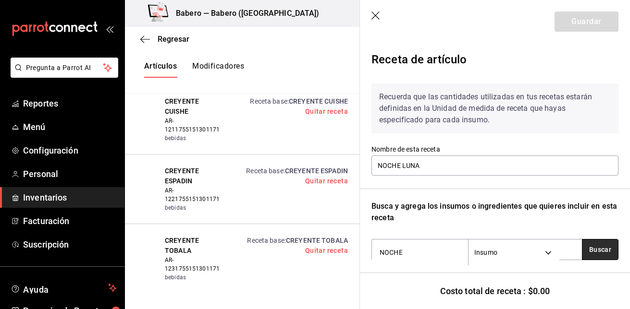
click at [582, 249] on button "Buscar" at bounding box center [600, 249] width 37 height 21
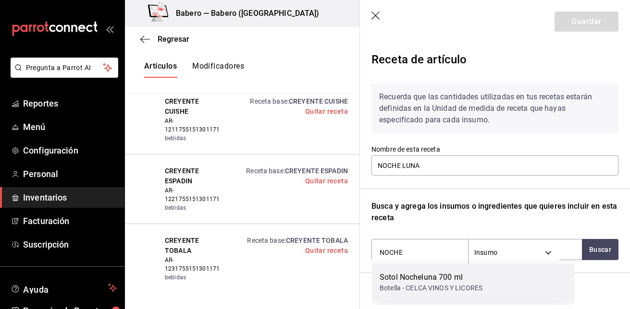
click at [470, 287] on div "Botella - CELCA VINOS Y LICORES" at bounding box center [431, 288] width 103 height 10
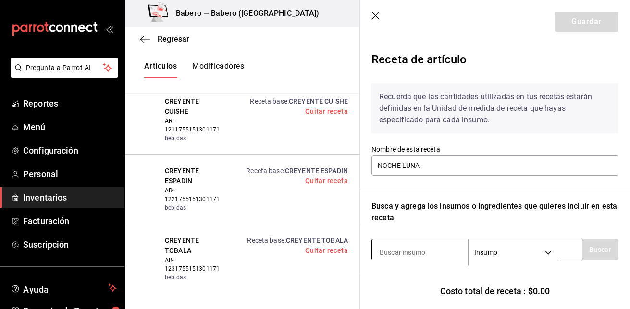
click at [437, 245] on input at bounding box center [420, 253] width 96 height 20
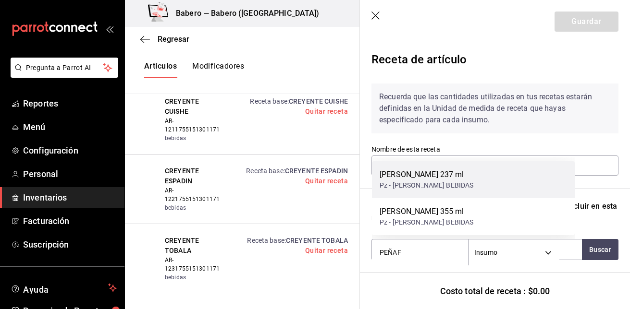
click at [444, 164] on div "[PERSON_NAME] 237 ml Pz - [PERSON_NAME] BEBIDAS" at bounding box center [473, 179] width 203 height 37
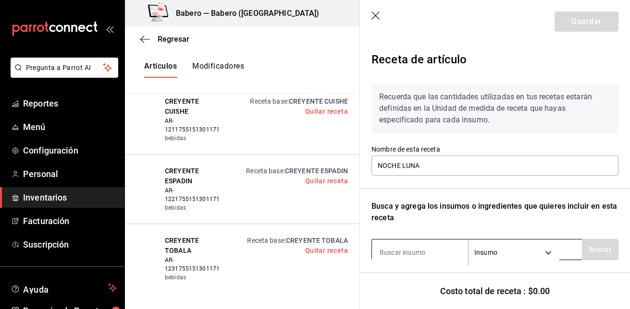
click at [401, 251] on input at bounding box center [420, 253] width 96 height 20
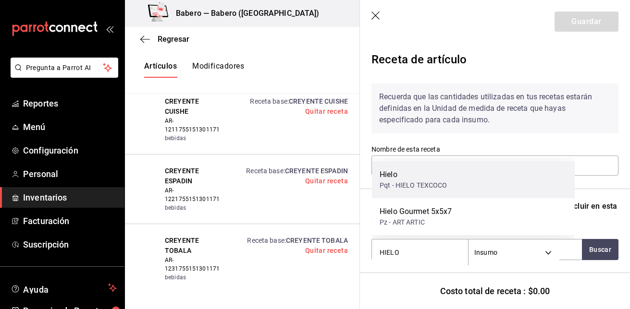
click at [425, 186] on div "Pqt - HIELO TEXCOCO" at bounding box center [414, 186] width 68 height 10
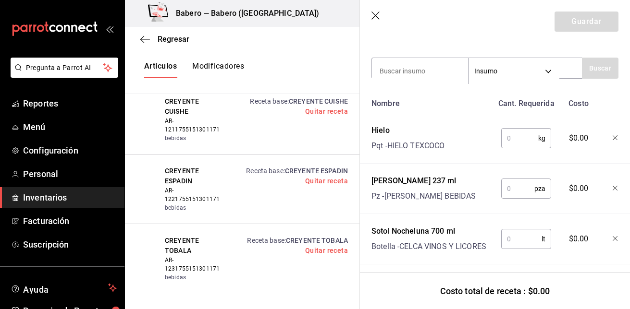
scroll to position [194, 0]
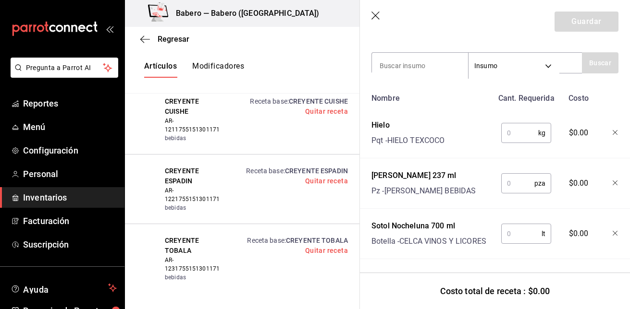
click at [520, 123] on input "text" at bounding box center [519, 132] width 37 height 19
click at [515, 176] on input "text" at bounding box center [517, 183] width 33 height 19
click at [519, 225] on input "text" at bounding box center [521, 233] width 40 height 19
click at [569, 26] on button "Guardar" at bounding box center [586, 22] width 64 height 20
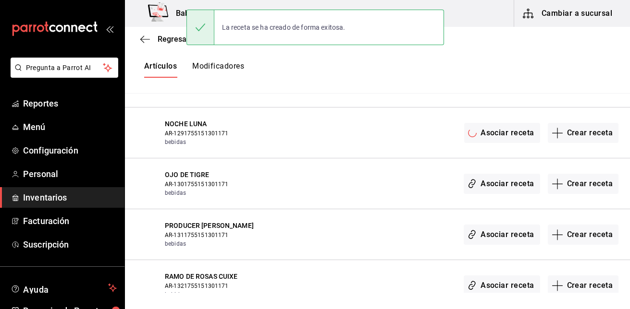
scroll to position [0, 0]
click at [595, 181] on button "Crear receta" at bounding box center [583, 184] width 71 height 20
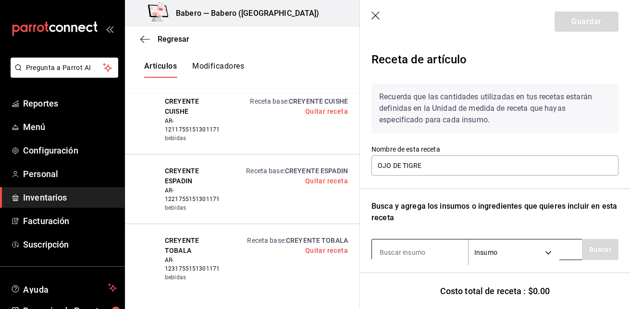
click at [396, 258] on input at bounding box center [420, 253] width 96 height 20
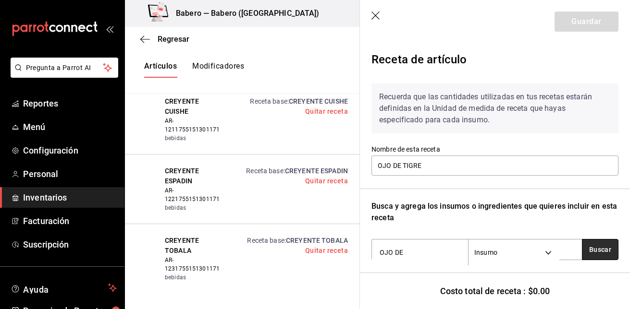
click at [592, 252] on button "Buscar" at bounding box center [600, 249] width 37 height 21
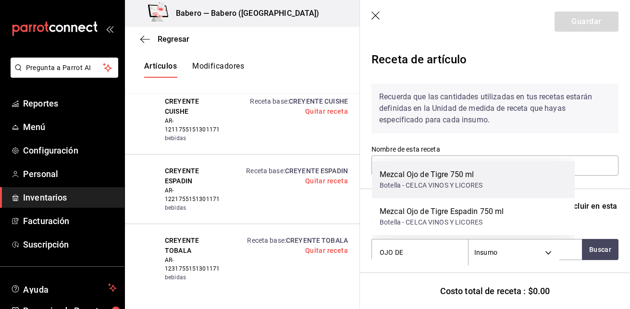
click at [499, 184] on div "Mezcal Ojo de Tigre 750 ml Botella - CELCA VINOS Y LICORES" at bounding box center [473, 179] width 203 height 37
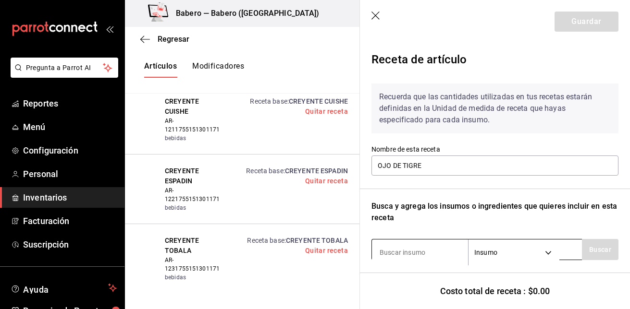
click at [417, 254] on input at bounding box center [420, 253] width 96 height 20
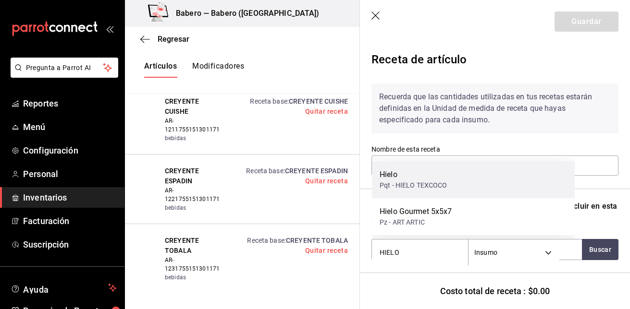
click at [430, 190] on div "Pqt - HIELO TEXCOCO" at bounding box center [414, 186] width 68 height 10
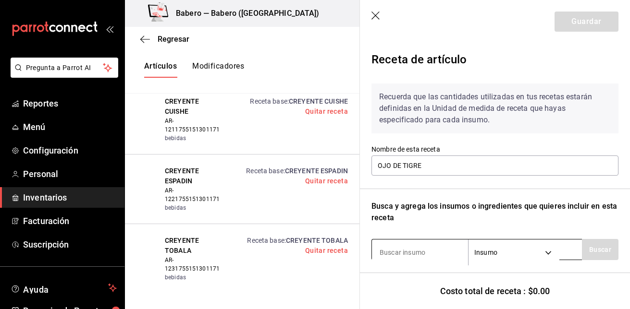
click at [414, 258] on input at bounding box center [420, 253] width 96 height 20
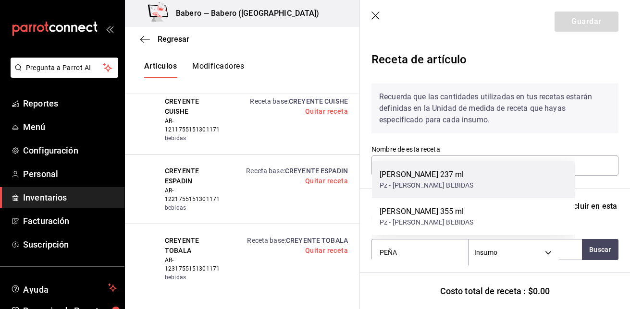
click at [438, 177] on div "[PERSON_NAME] 237 ml" at bounding box center [427, 175] width 94 height 12
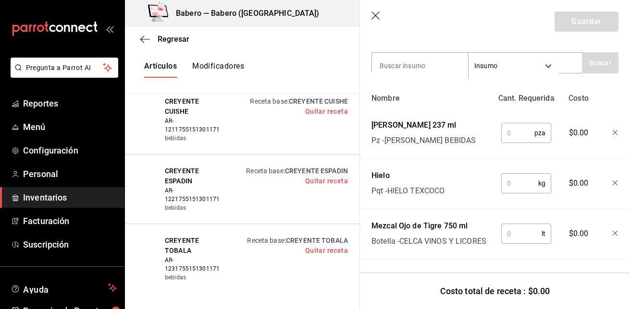
scroll to position [194, 0]
click at [509, 127] on input "text" at bounding box center [517, 132] width 33 height 19
click at [512, 174] on input "text" at bounding box center [519, 183] width 37 height 19
click at [508, 228] on input "text" at bounding box center [521, 233] width 40 height 19
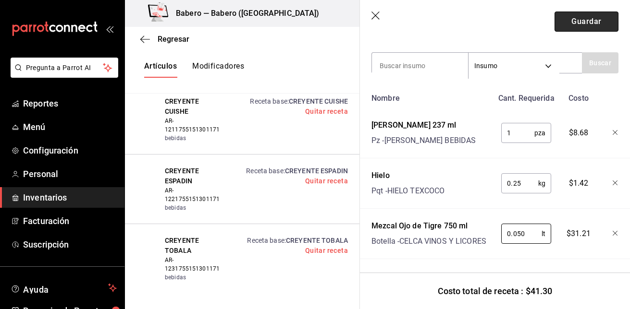
click at [580, 28] on button "Guardar" at bounding box center [586, 22] width 64 height 20
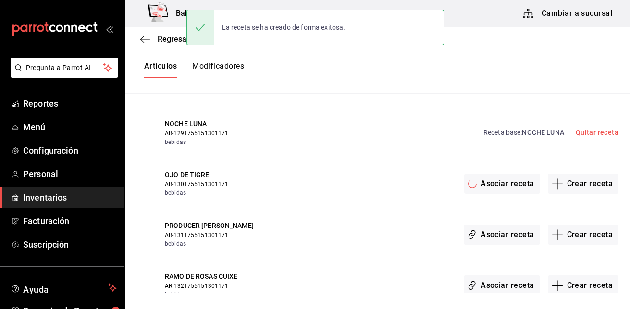
scroll to position [0, 0]
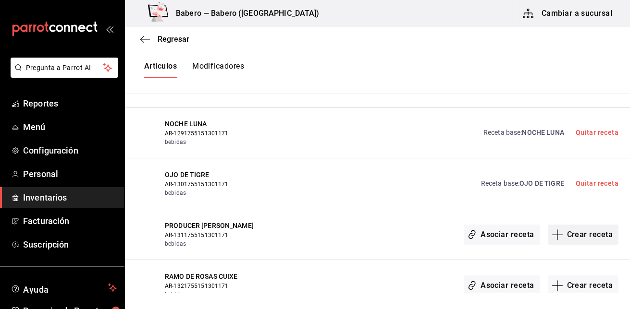
click at [599, 236] on button "Crear receta" at bounding box center [583, 235] width 71 height 20
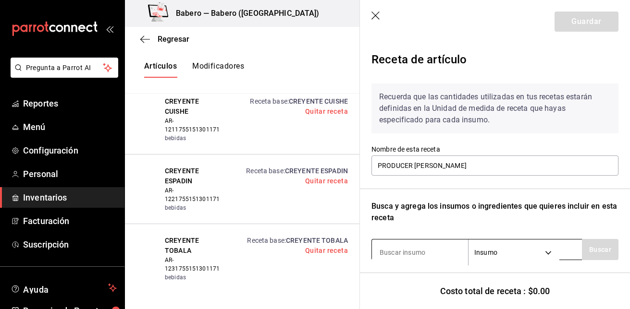
click at [434, 251] on input at bounding box center [420, 253] width 96 height 20
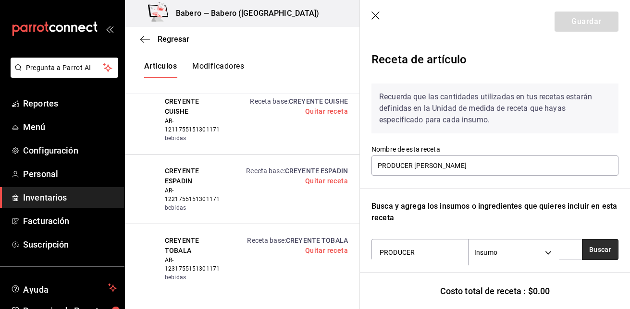
click at [586, 246] on button "Buscar" at bounding box center [600, 249] width 37 height 21
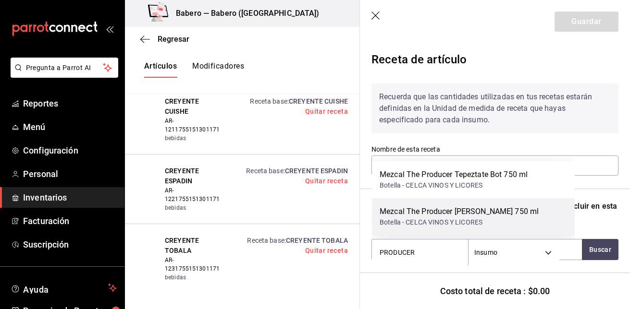
click at [522, 220] on div "Mezcal The Producer [PERSON_NAME] 750 ml Botella - CELCA VINOS Y LICORES" at bounding box center [473, 216] width 203 height 37
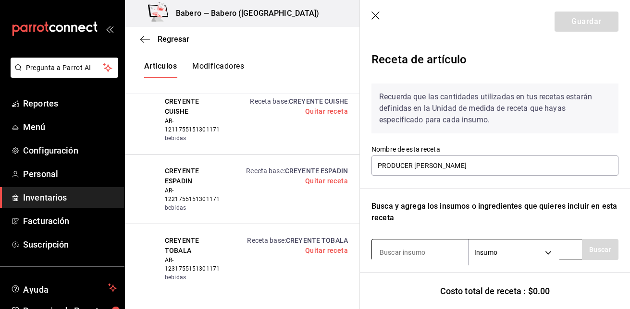
click at [436, 257] on input at bounding box center [420, 253] width 96 height 20
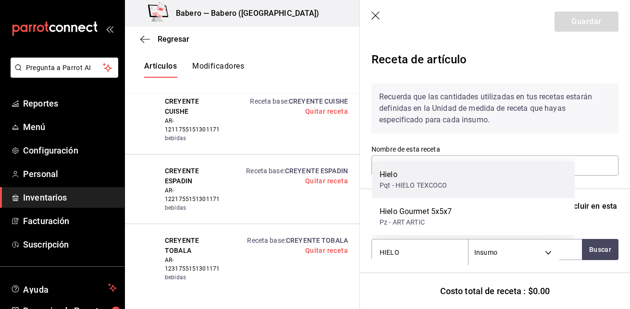
click at [438, 194] on div "Hielo Pqt - HIELO TEXCOCO" at bounding box center [473, 179] width 203 height 37
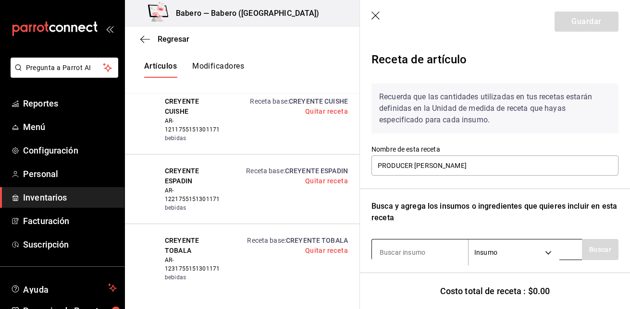
click at [422, 258] on input at bounding box center [420, 253] width 96 height 20
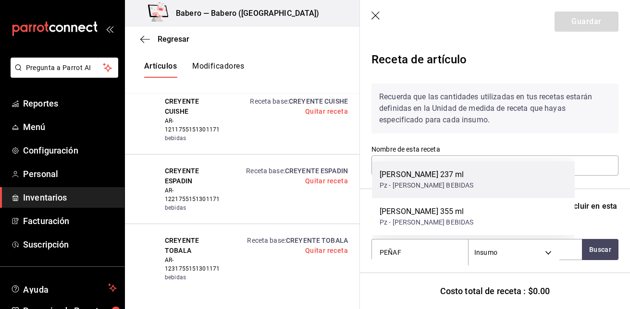
click at [436, 180] on div "[PERSON_NAME] 237 ml" at bounding box center [427, 175] width 94 height 12
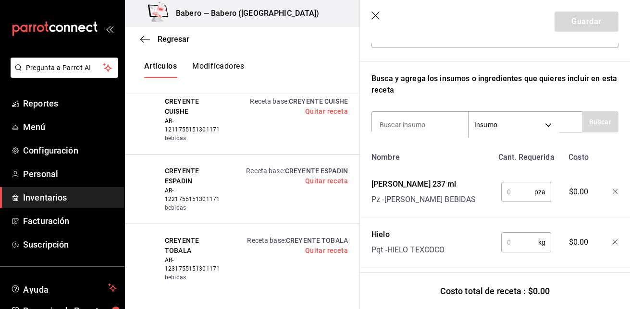
scroll to position [191, 0]
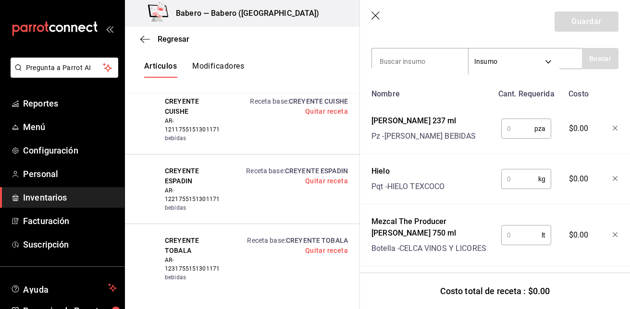
click at [522, 127] on input "text" at bounding box center [517, 128] width 33 height 19
click at [509, 182] on input "text" at bounding box center [519, 179] width 37 height 19
click at [511, 234] on input "text" at bounding box center [521, 235] width 40 height 19
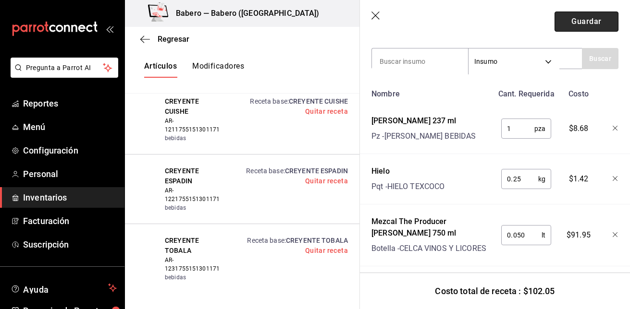
click at [580, 19] on button "Guardar" at bounding box center [586, 22] width 64 height 20
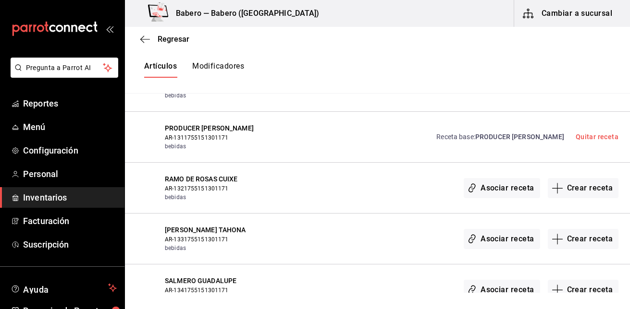
scroll to position [2146, 0]
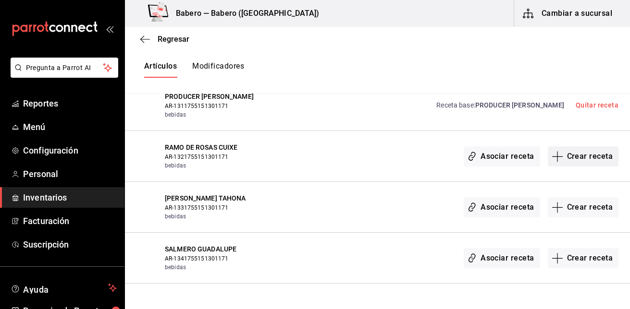
click at [595, 156] on button "Crear receta" at bounding box center [583, 157] width 71 height 20
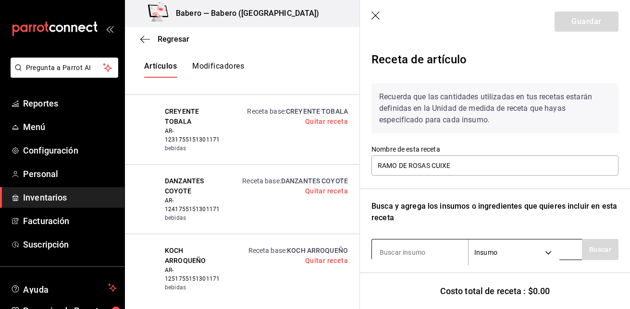
click at [410, 252] on input at bounding box center [420, 253] width 96 height 20
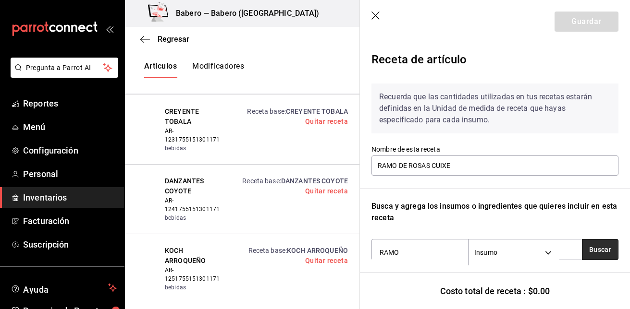
click at [607, 247] on button "Buscar" at bounding box center [600, 249] width 37 height 21
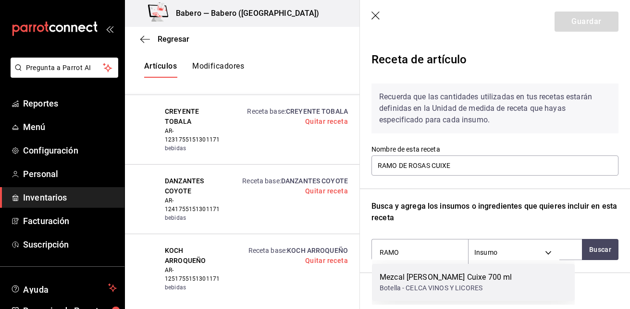
click at [511, 274] on div "Mezcal [PERSON_NAME] Cuixe 700 ml Botella - CELCA VINOS Y LICORES" at bounding box center [473, 282] width 203 height 37
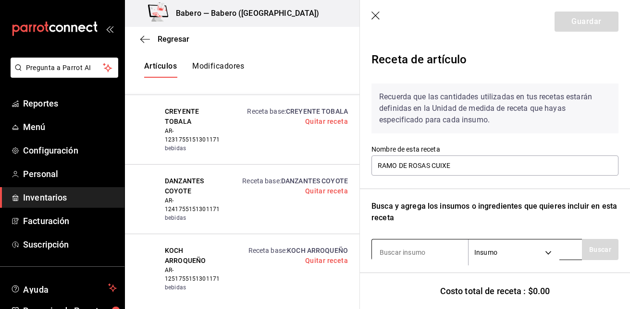
click at [428, 258] on input at bounding box center [420, 253] width 96 height 20
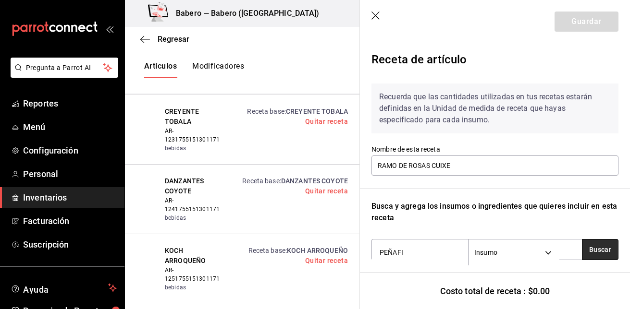
click at [585, 246] on button "Buscar" at bounding box center [600, 249] width 37 height 21
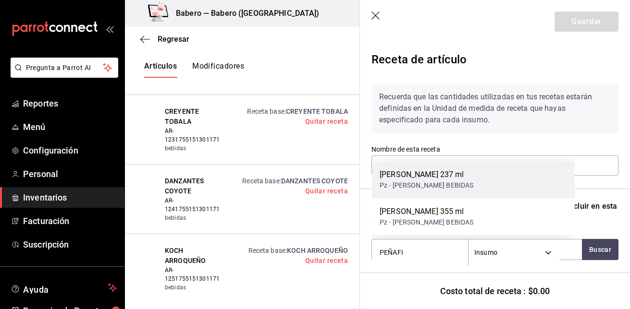
click at [483, 181] on div "[PERSON_NAME] 237 ml Pz - [PERSON_NAME] BEBIDAS" at bounding box center [473, 179] width 203 height 37
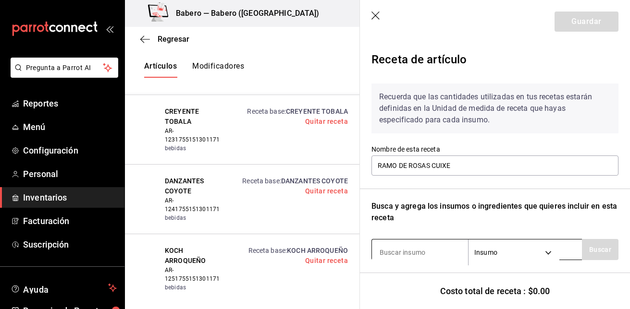
click at [422, 254] on input at bounding box center [420, 253] width 96 height 20
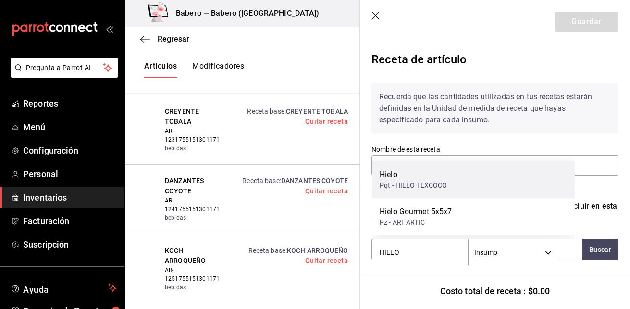
click at [435, 183] on div "Pqt - HIELO TEXCOCO" at bounding box center [414, 186] width 68 height 10
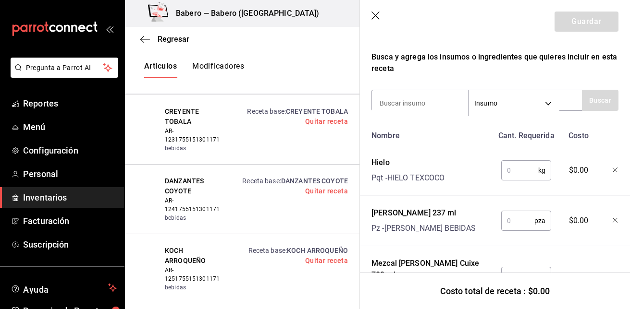
scroll to position [206, 0]
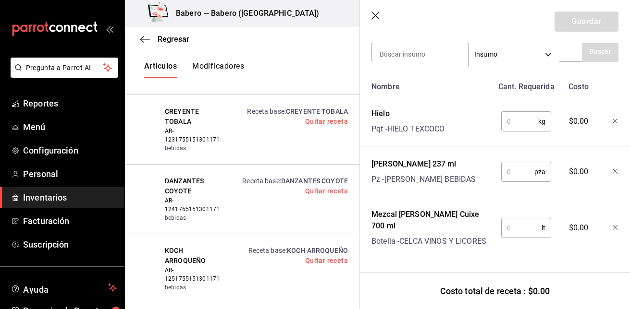
click at [518, 121] on input "text" at bounding box center [519, 121] width 37 height 19
click at [518, 162] on input "text" at bounding box center [517, 171] width 33 height 19
click at [509, 222] on input "text" at bounding box center [521, 228] width 40 height 19
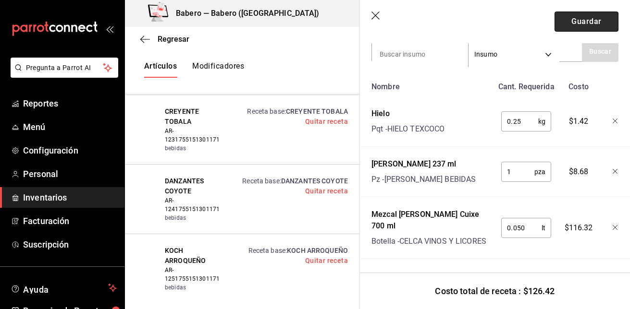
click at [580, 24] on button "Guardar" at bounding box center [586, 22] width 64 height 20
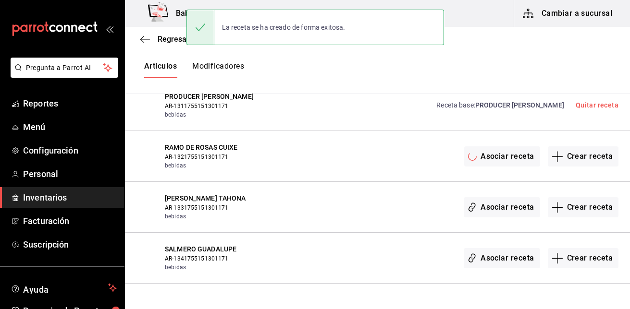
scroll to position [0, 0]
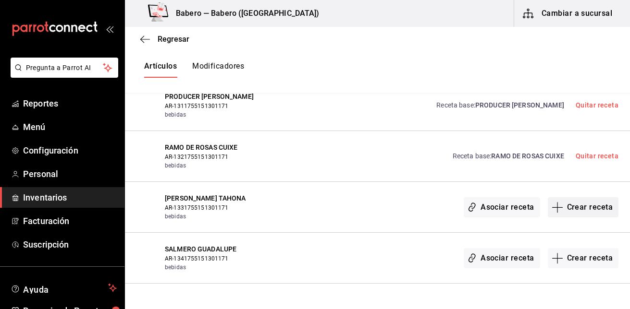
click at [576, 210] on button "Crear receta" at bounding box center [583, 207] width 71 height 20
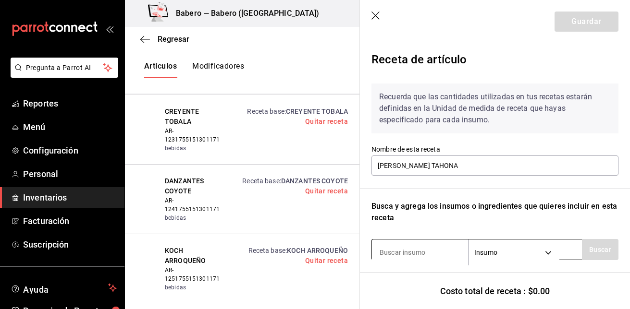
click at [442, 248] on input at bounding box center [420, 253] width 96 height 20
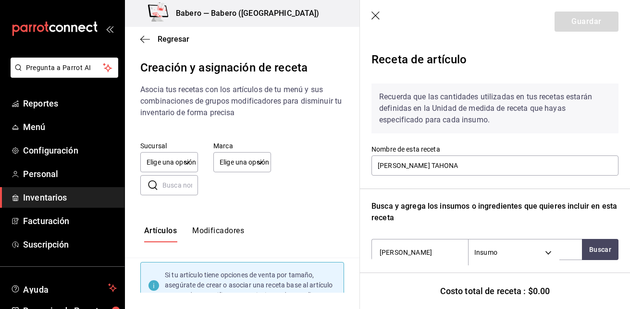
scroll to position [2146, 0]
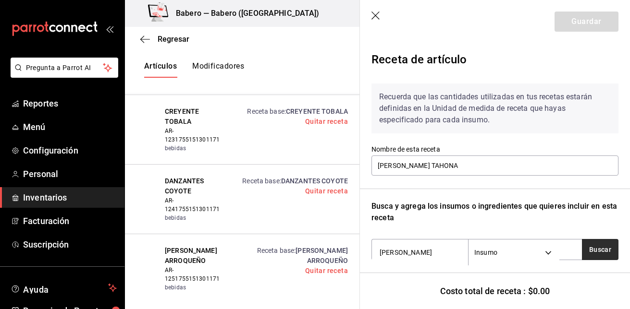
type input "ROSITA"
click at [589, 249] on button "Buscar" at bounding box center [600, 249] width 37 height 21
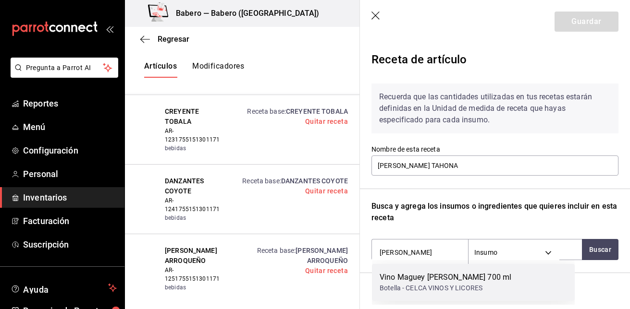
click at [511, 284] on div "Botella - CELCA VINOS Y LICORES" at bounding box center [446, 288] width 132 height 10
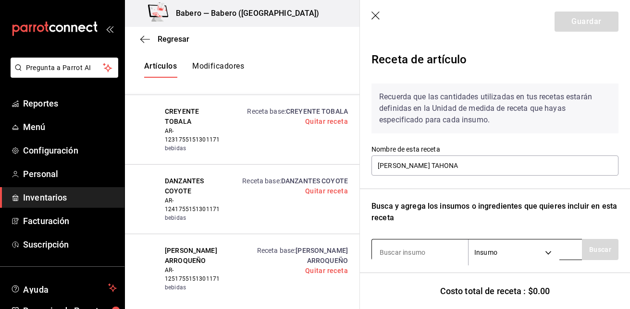
click at [452, 250] on input at bounding box center [420, 253] width 96 height 20
type input "HIELO"
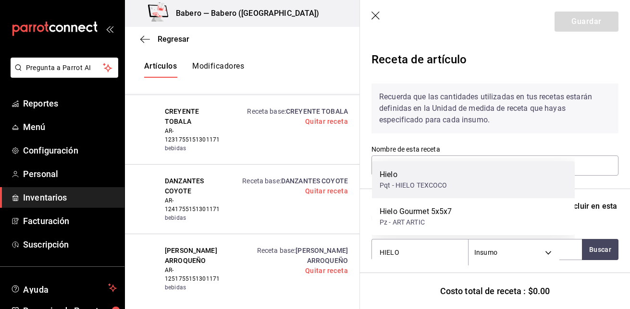
click at [450, 174] on div "Hielo Pqt - HIELO TEXCOCO" at bounding box center [473, 179] width 203 height 37
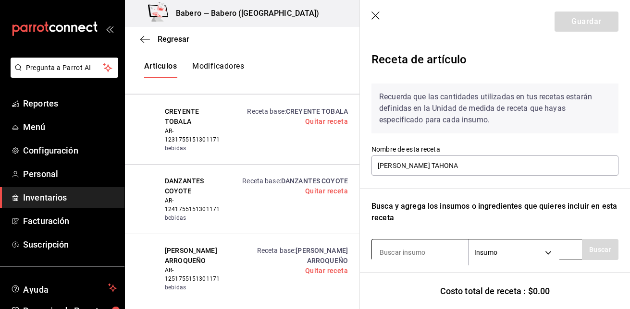
click at [406, 259] on input at bounding box center [420, 253] width 96 height 20
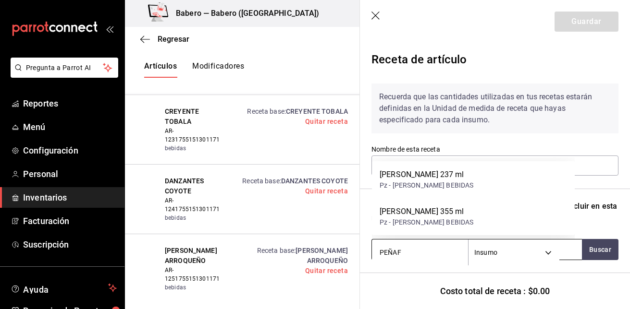
type input "PEÑAFI"
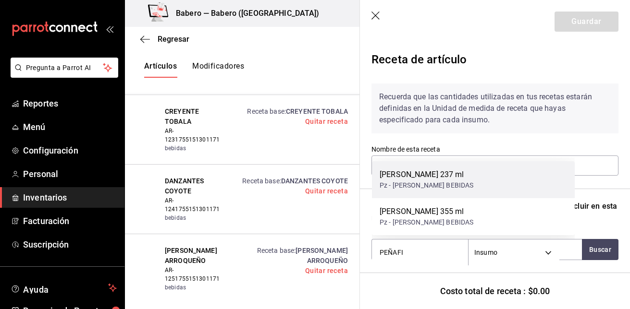
click at [479, 182] on div "[PERSON_NAME] 237 ml Pz - [PERSON_NAME] BEBIDAS" at bounding box center [473, 179] width 203 height 37
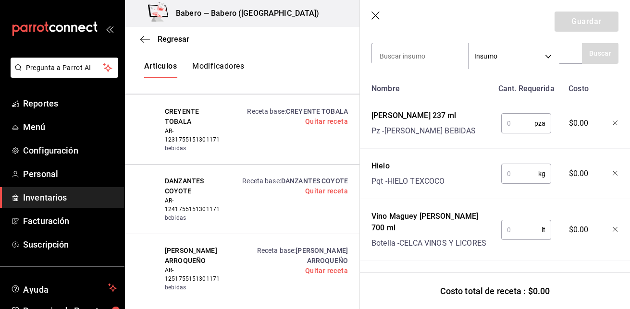
scroll to position [197, 0]
click at [513, 127] on input "text" at bounding box center [517, 122] width 33 height 19
type input "1"
click at [510, 180] on input "text" at bounding box center [519, 173] width 37 height 19
type input "0.25"
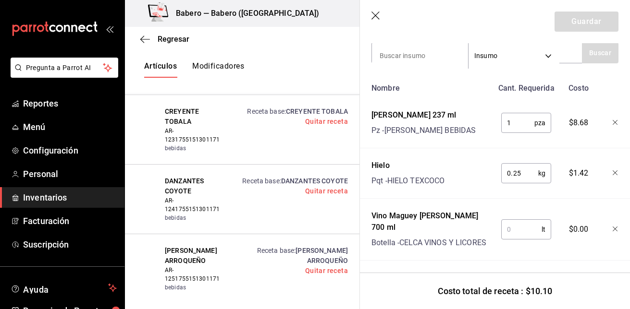
click at [511, 222] on input "text" at bounding box center [521, 229] width 40 height 19
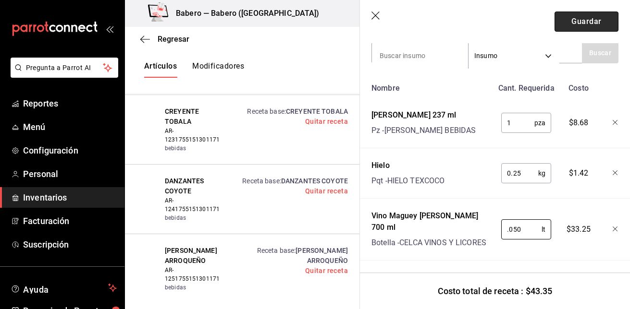
type input "0.050"
click at [589, 24] on button "Guardar" at bounding box center [586, 22] width 64 height 20
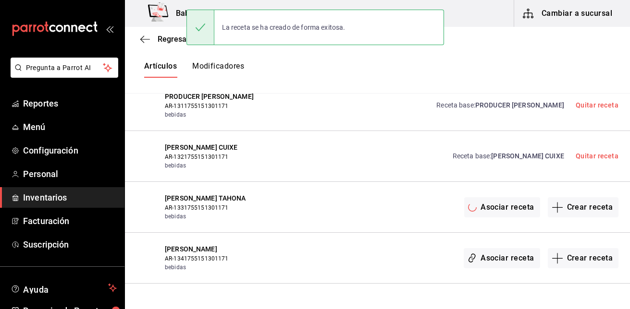
scroll to position [0, 0]
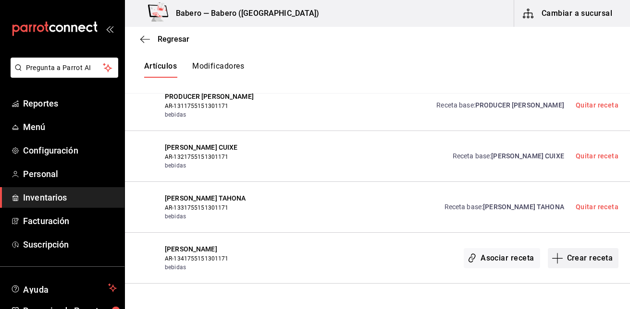
click at [561, 258] on button "Crear receta" at bounding box center [583, 258] width 71 height 20
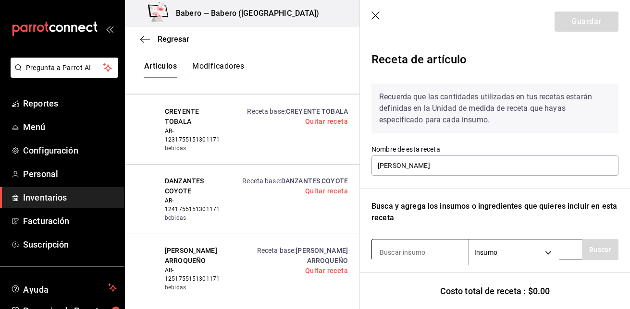
click at [459, 258] on input at bounding box center [420, 253] width 96 height 20
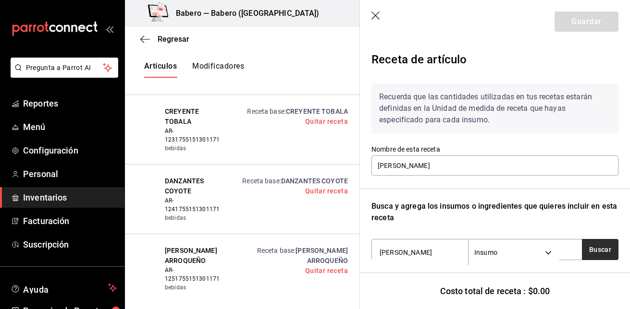
type input "SALMERO"
click at [595, 252] on button "Buscar" at bounding box center [600, 249] width 37 height 21
click at [372, 13] on icon "button" at bounding box center [376, 17] width 10 height 10
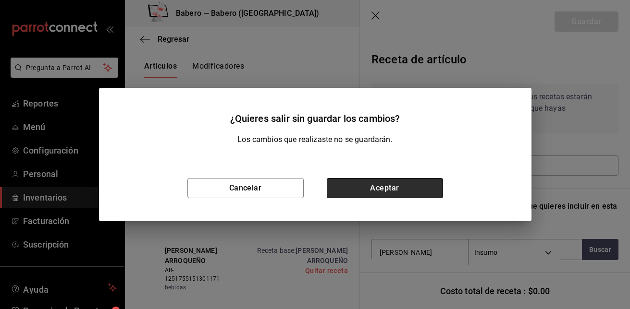
click at [388, 185] on button "Aceptar" at bounding box center [385, 188] width 116 height 20
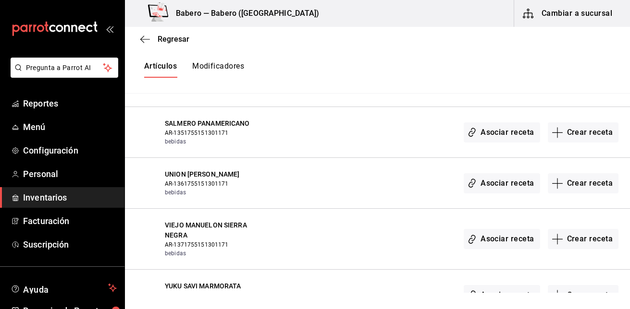
scroll to position [2323, 0]
click at [559, 185] on button "Crear receta" at bounding box center [583, 183] width 71 height 20
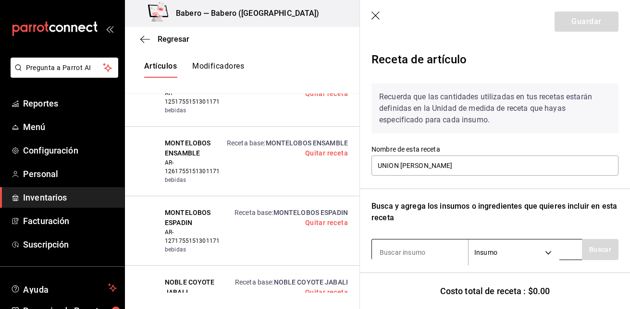
click at [410, 258] on input at bounding box center [420, 253] width 96 height 20
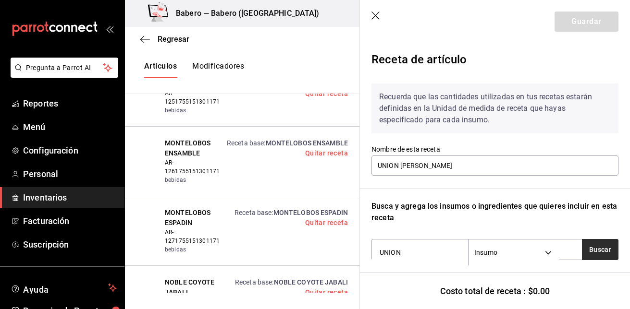
type input "UNION"
click at [589, 254] on button "Buscar" at bounding box center [600, 249] width 37 height 21
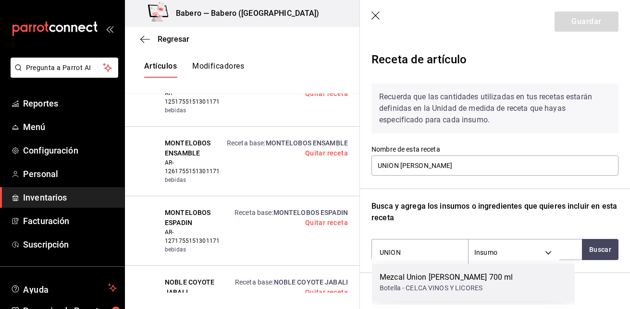
click at [511, 282] on div "Mezcal Union Silvestre Joven 700 ml Botella - CELCA VINOS Y LICORES" at bounding box center [473, 282] width 203 height 37
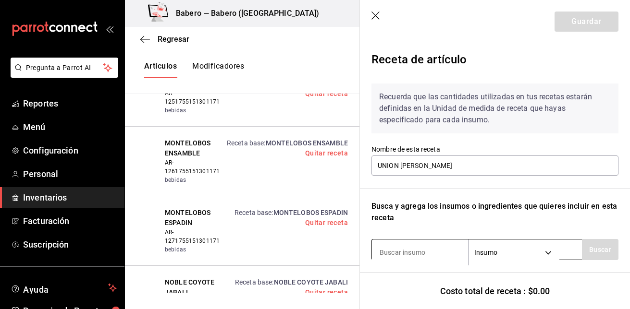
click at [451, 247] on input at bounding box center [420, 253] width 96 height 20
type input "HIELO"
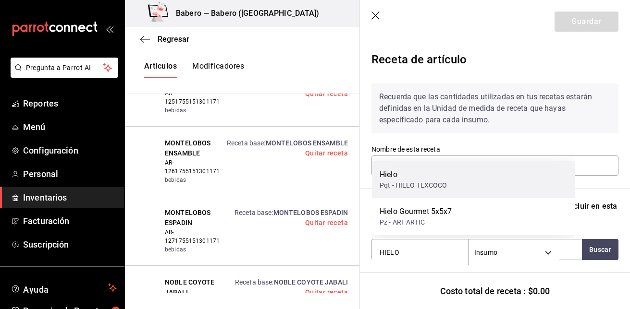
click at [458, 184] on div "Hielo Pqt - HIELO TEXCOCO" at bounding box center [473, 179] width 203 height 37
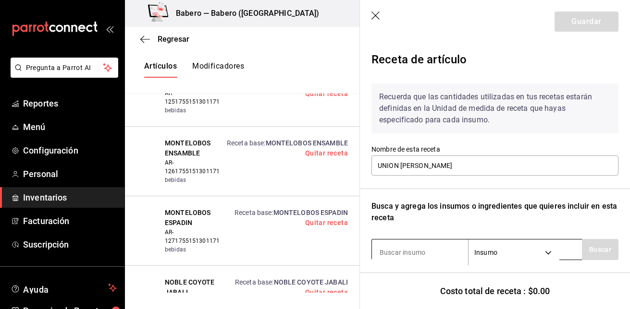
click at [432, 251] on input at bounding box center [420, 253] width 96 height 20
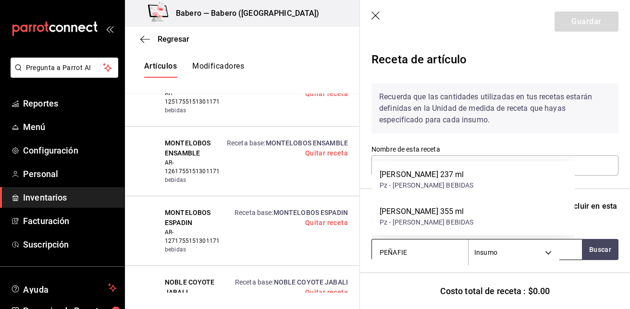
type input "PEÑAFIEL"
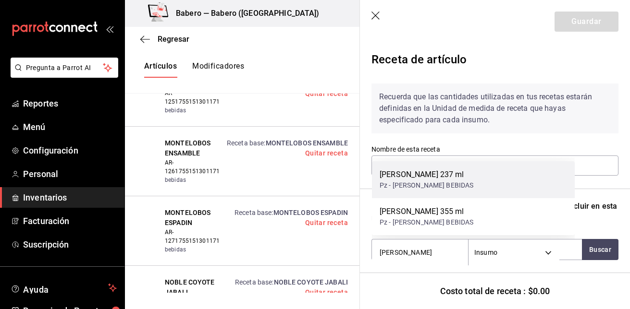
click at [444, 176] on div "[PERSON_NAME] 237 ml" at bounding box center [427, 175] width 94 height 12
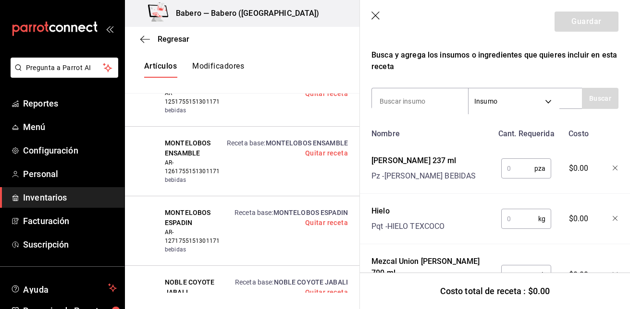
scroll to position [152, 0]
click at [515, 171] on input "text" at bounding box center [517, 168] width 33 height 19
type input "1"
click at [514, 221] on input "text" at bounding box center [519, 218] width 37 height 19
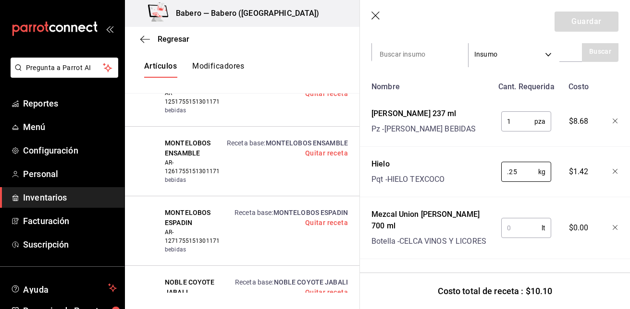
type input "0.25"
click at [516, 220] on input "text" at bounding box center [521, 228] width 40 height 19
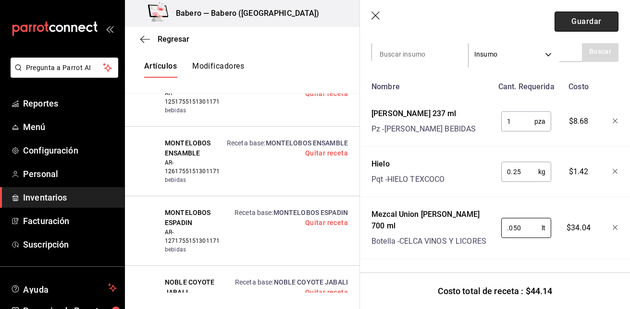
type input "0.050"
click at [590, 18] on button "Guardar" at bounding box center [586, 22] width 64 height 20
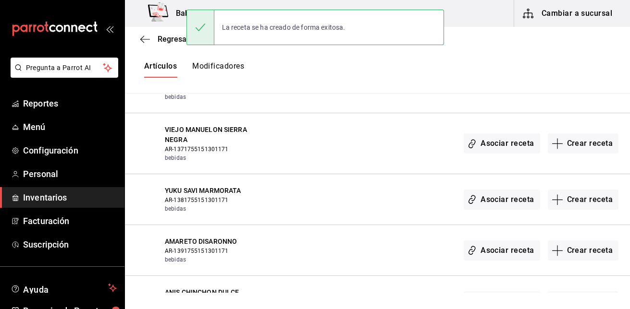
scroll to position [2419, 0]
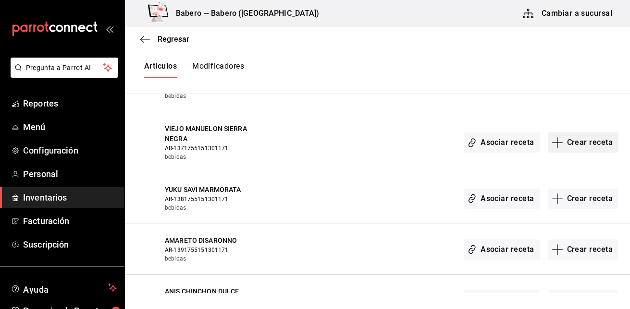
click at [587, 143] on button "Crear receta" at bounding box center [583, 143] width 71 height 20
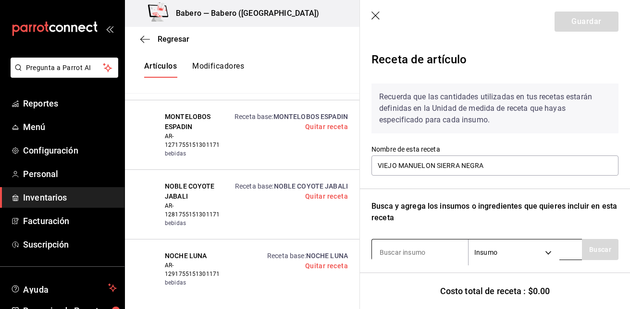
click at [409, 253] on input at bounding box center [420, 253] width 96 height 20
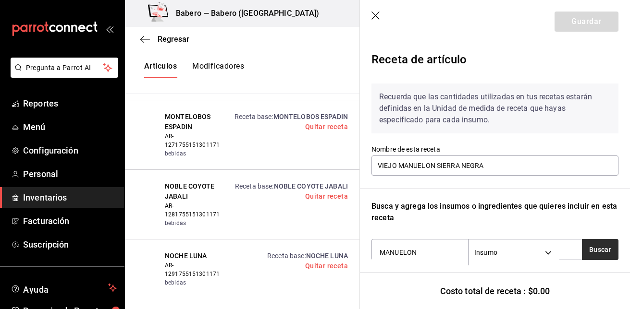
type input "MANUELON"
click at [591, 245] on button "Buscar" at bounding box center [600, 249] width 37 height 21
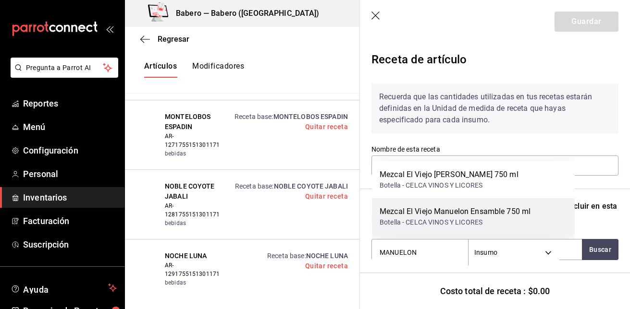
click at [541, 215] on div "Mezcal El Viejo Manuelon Ensamble 750 ml Botella - CELCA VINOS Y LICORES" at bounding box center [473, 216] width 203 height 37
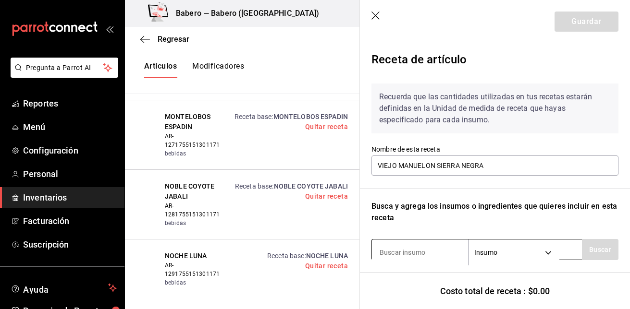
click at [437, 251] on input at bounding box center [420, 253] width 96 height 20
type input "HIELO"
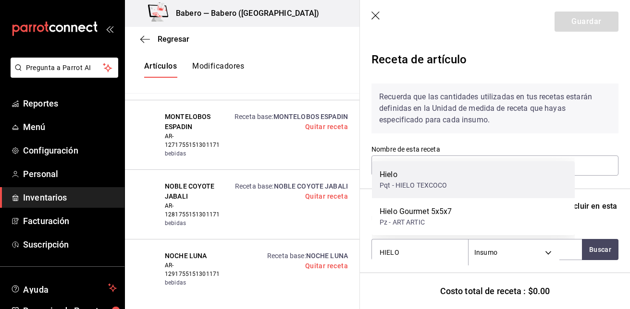
click at [436, 177] on div "Hielo" at bounding box center [414, 175] width 68 height 12
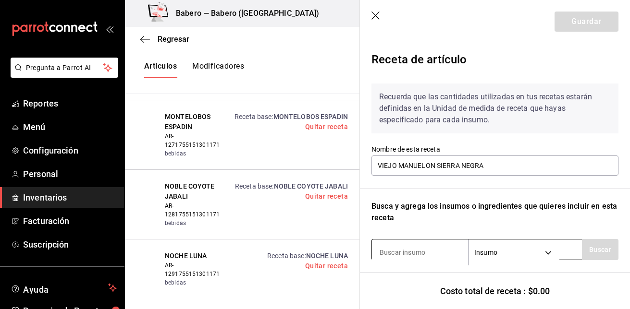
click at [417, 254] on input at bounding box center [420, 253] width 96 height 20
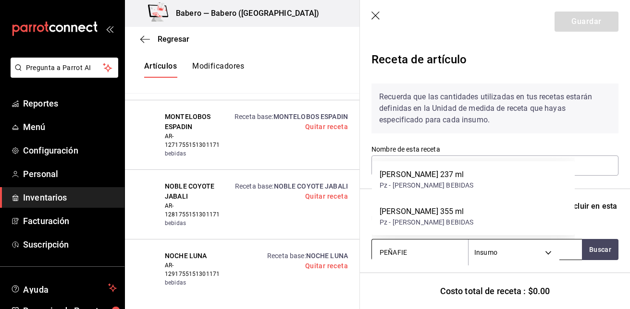
type input "PEÑAFIEL"
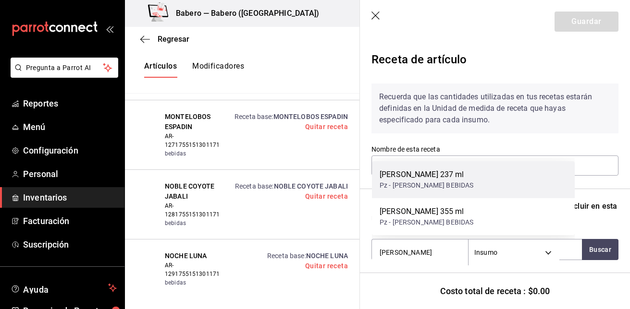
click at [450, 179] on div "[PERSON_NAME] 237 ml" at bounding box center [427, 175] width 94 height 12
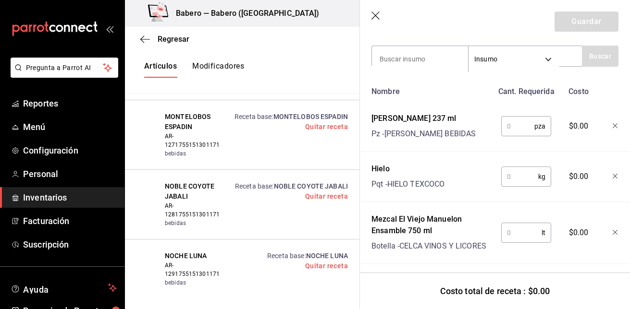
scroll to position [206, 0]
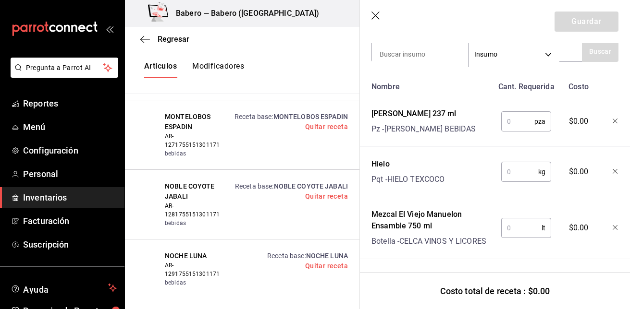
click at [502, 112] on input "text" at bounding box center [517, 121] width 33 height 19
type input "1"
click at [505, 162] on input "text" at bounding box center [519, 171] width 37 height 19
type input "0.25"
click at [513, 224] on input "text" at bounding box center [521, 228] width 40 height 19
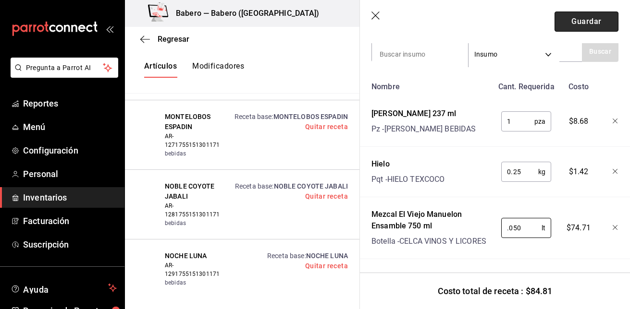
type input "0.050"
click at [589, 19] on button "Guardar" at bounding box center [586, 22] width 64 height 20
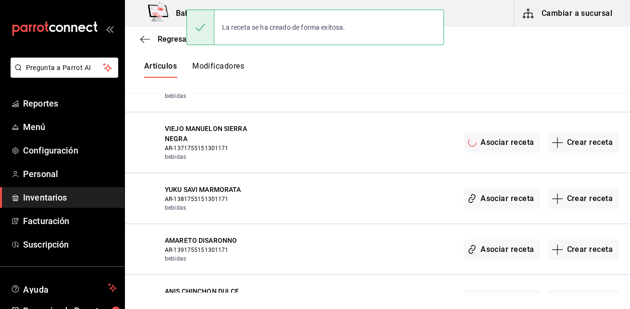
scroll to position [0, 0]
click at [574, 206] on button "Crear receta" at bounding box center [583, 199] width 71 height 20
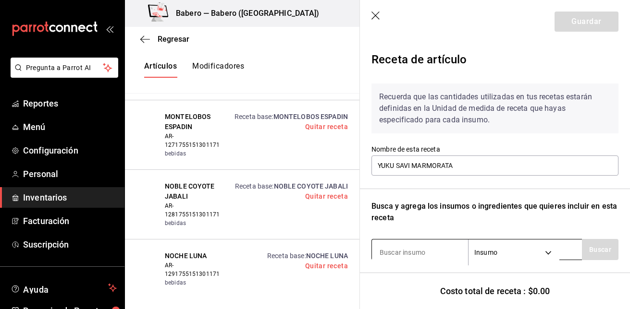
click at [429, 255] on input at bounding box center [420, 253] width 96 height 20
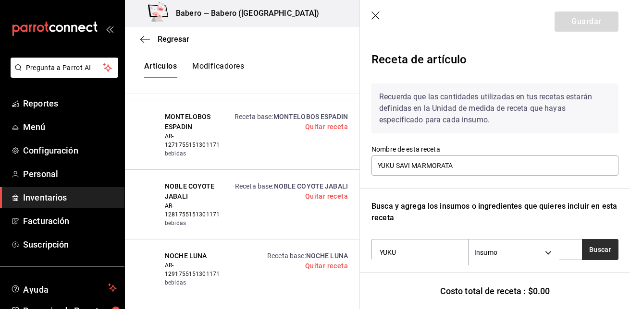
type input "YUKU"
click at [589, 247] on button "Buscar" at bounding box center [600, 249] width 37 height 21
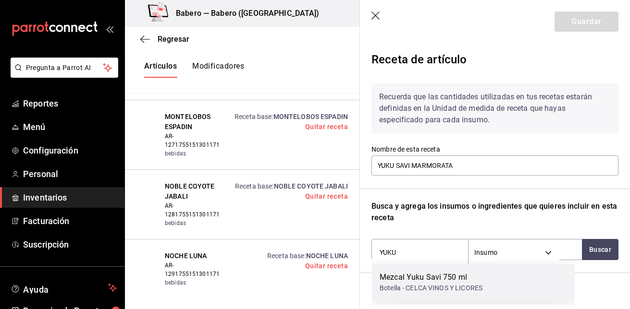
click at [501, 275] on div "Mezcal Yuku Savi 750 ml Botella - CELCA VINOS Y LICORES" at bounding box center [473, 282] width 203 height 37
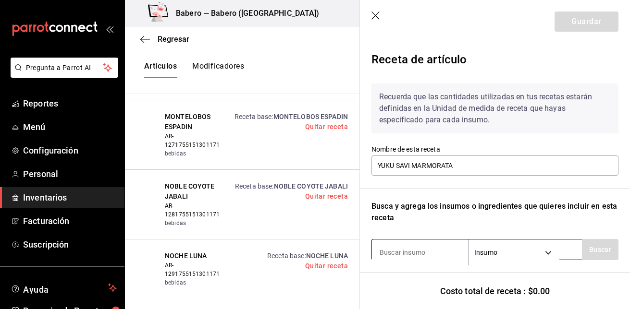
click at [419, 250] on input at bounding box center [420, 253] width 96 height 20
type input "PEÑAFIEL"
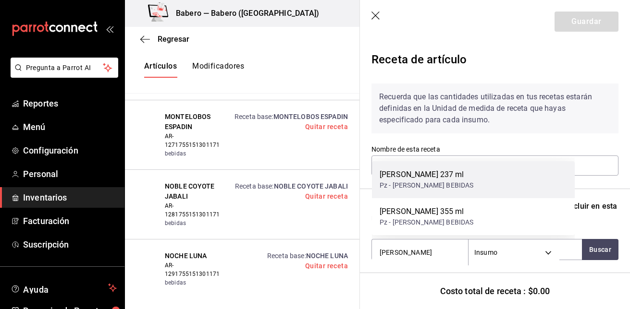
click at [427, 185] on div "Pz - [PERSON_NAME] BEBIDAS" at bounding box center [427, 186] width 94 height 10
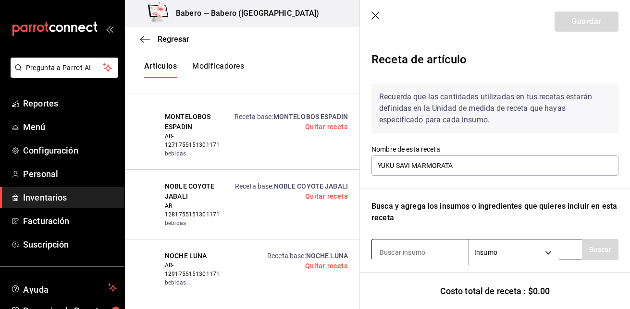
click at [412, 248] on input at bounding box center [420, 253] width 96 height 20
type input "HIELO"
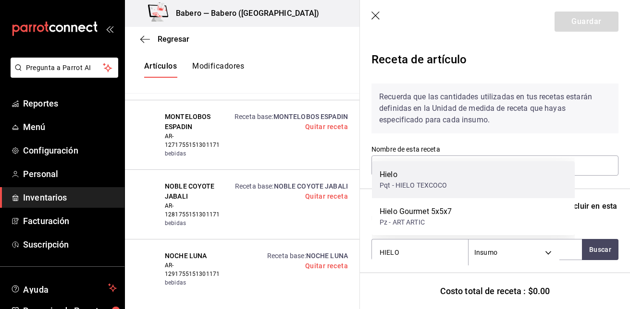
click at [422, 180] on div "Hielo" at bounding box center [414, 175] width 68 height 12
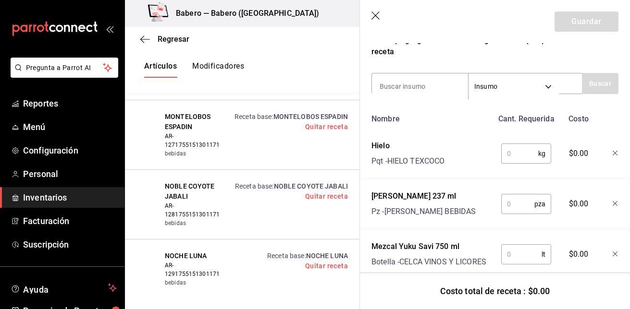
scroll to position [194, 0]
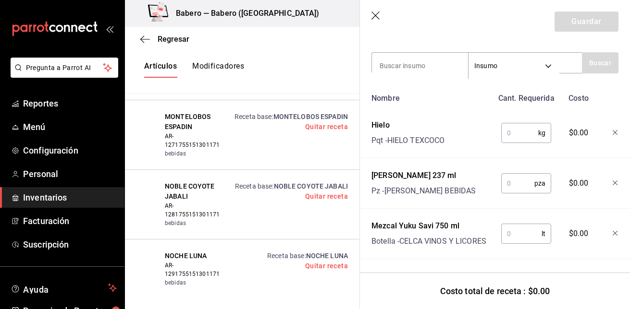
click at [522, 123] on input "text" at bounding box center [519, 132] width 37 height 19
type input "0.25"
click at [517, 177] on input "text" at bounding box center [517, 183] width 33 height 19
type input "1"
click at [512, 225] on input "text" at bounding box center [521, 233] width 40 height 19
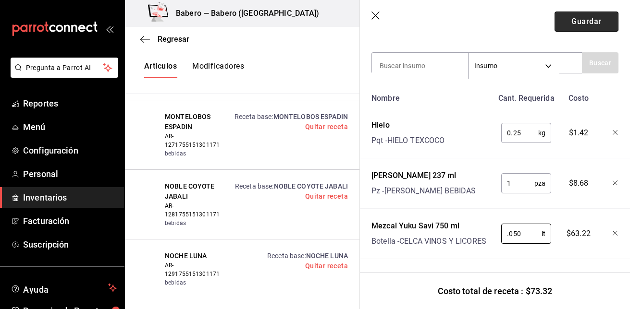
type input "0.050"
click at [564, 27] on button "Guardar" at bounding box center [586, 22] width 64 height 20
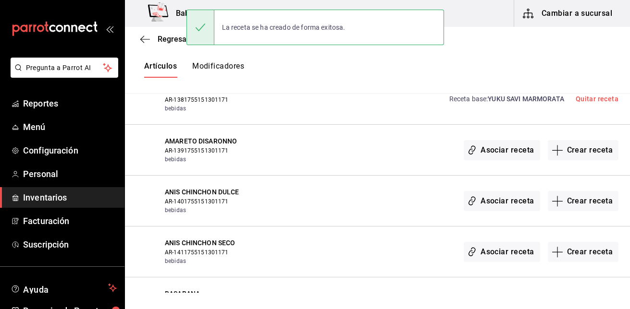
scroll to position [2521, 0]
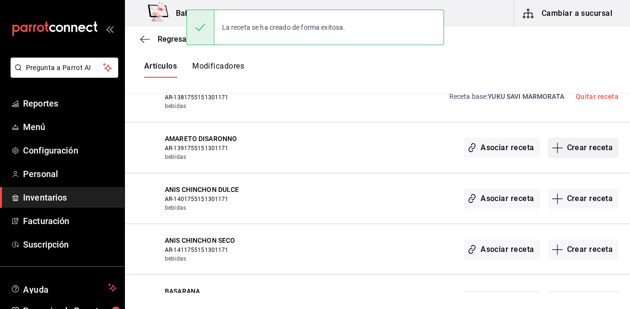
click at [585, 144] on button "Crear receta" at bounding box center [583, 148] width 71 height 20
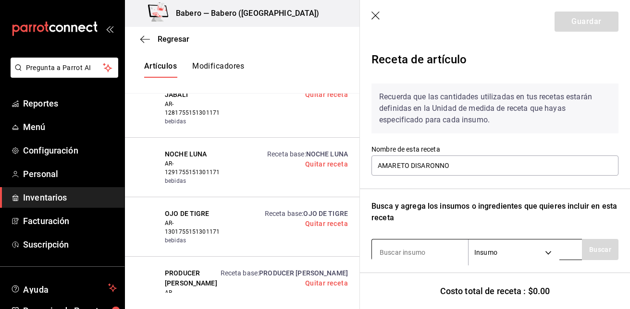
click at [455, 252] on input at bounding box center [420, 253] width 96 height 20
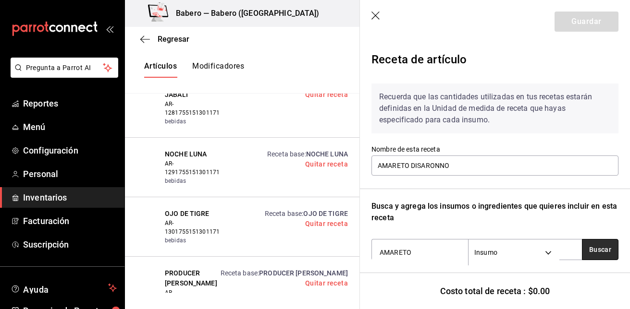
click at [603, 249] on button "Buscar" at bounding box center [600, 249] width 37 height 21
click at [423, 246] on input "AMARETO" at bounding box center [420, 253] width 96 height 20
type input "AMAR"
click at [603, 249] on button "Buscar" at bounding box center [600, 249] width 37 height 21
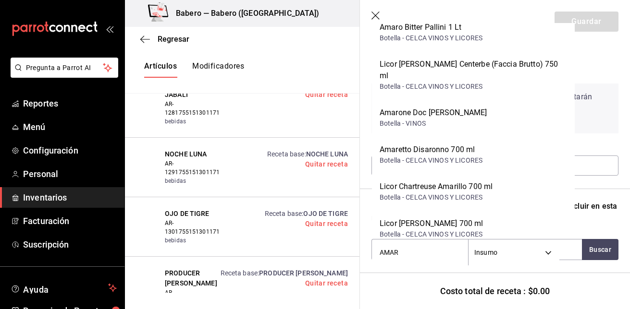
scroll to position [532, 0]
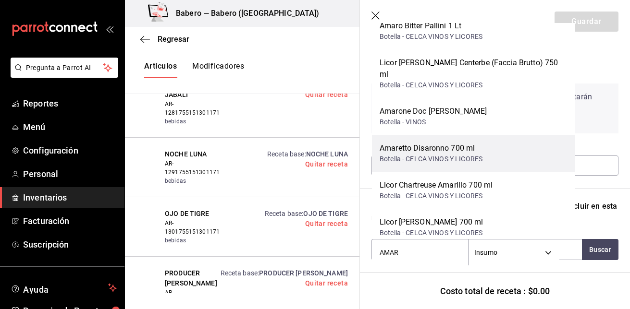
click at [446, 143] on div "Amaretto Disaronno 700 ml" at bounding box center [431, 149] width 103 height 12
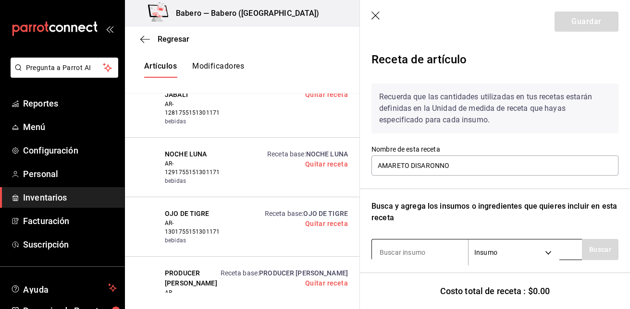
click at [418, 253] on input at bounding box center [420, 253] width 96 height 20
type input "HIELO"
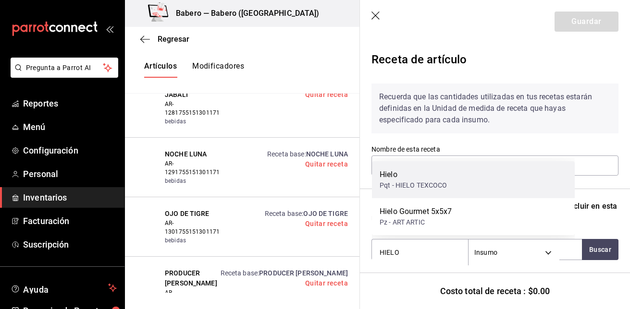
click at [427, 189] on div "Pqt - HIELO TEXCOCO" at bounding box center [414, 186] width 68 height 10
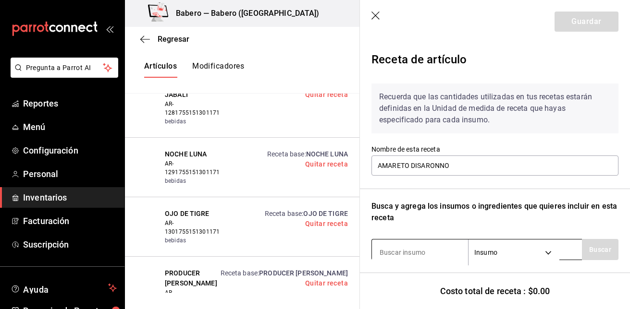
click at [414, 247] on input at bounding box center [420, 253] width 96 height 20
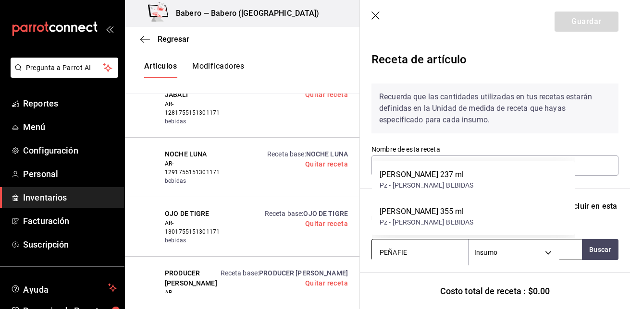
type input "PEÑAFIEL"
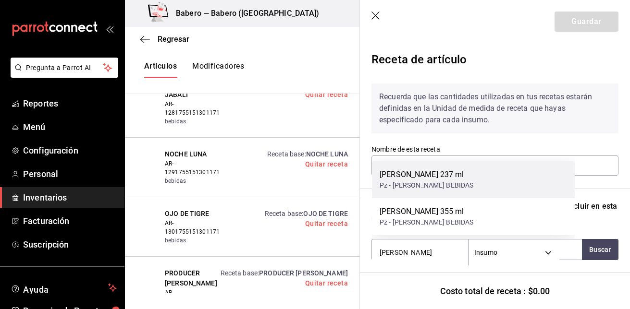
click at [445, 188] on div "Pz - [PERSON_NAME] BEBIDAS" at bounding box center [427, 186] width 94 height 10
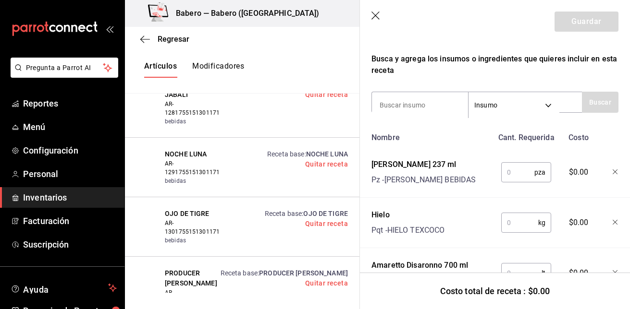
scroll to position [148, 0]
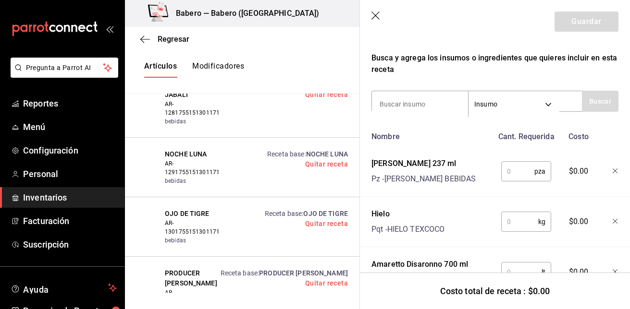
click at [515, 172] on input "text" at bounding box center [517, 171] width 33 height 19
type input "1"
click at [508, 235] on div "kg ​" at bounding box center [524, 220] width 63 height 31
click at [511, 226] on input "text" at bounding box center [519, 221] width 37 height 19
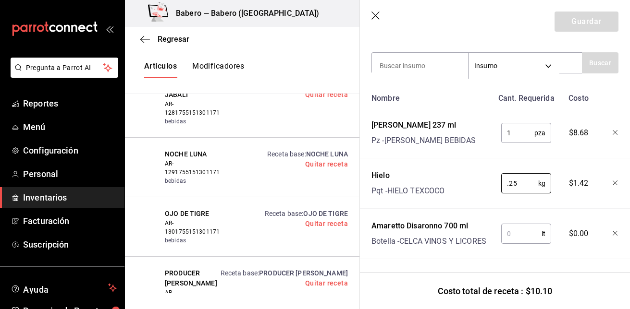
type input "0.25"
click at [511, 227] on input "text" at bounding box center [521, 233] width 40 height 19
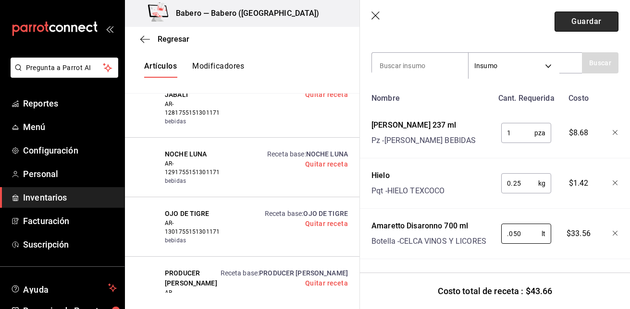
type input "0.050"
click at [594, 22] on button "Guardar" at bounding box center [586, 22] width 64 height 20
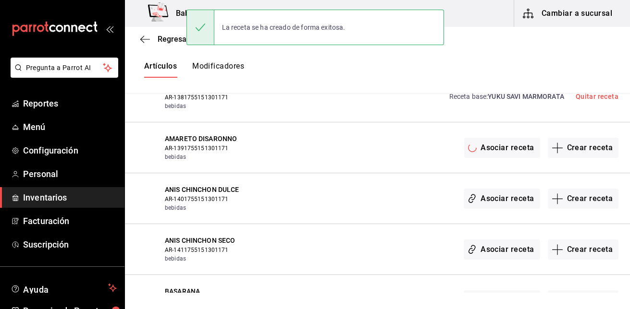
scroll to position [0, 0]
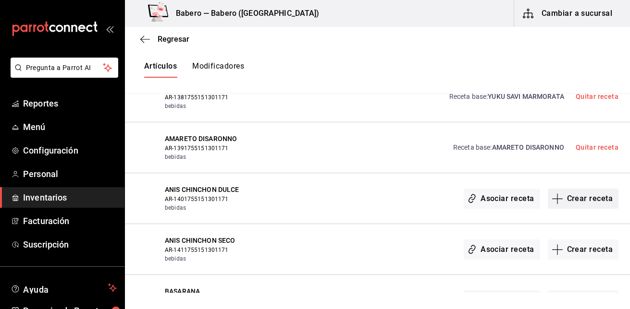
click at [596, 197] on button "Crear receta" at bounding box center [583, 199] width 71 height 20
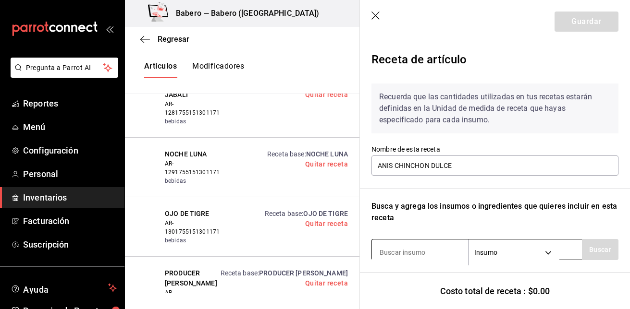
click at [431, 254] on input at bounding box center [420, 253] width 96 height 20
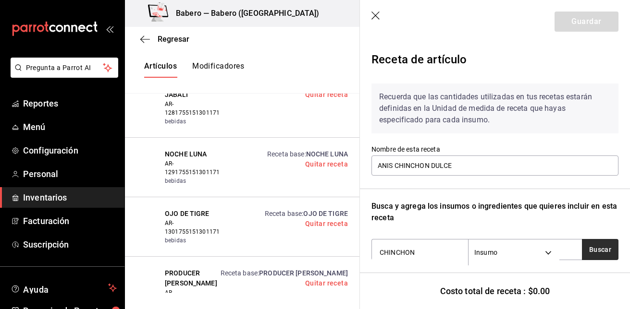
type input "CHINCHON"
click at [590, 256] on button "Buscar" at bounding box center [600, 249] width 37 height 21
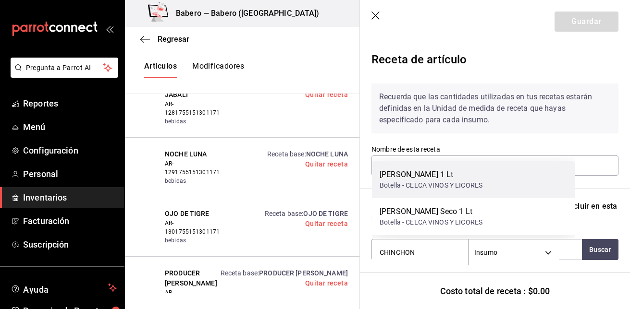
click at [527, 183] on div "Anis Chinchon Dulce 1 Lt Botella - CELCA VINOS Y LICORES" at bounding box center [473, 179] width 203 height 37
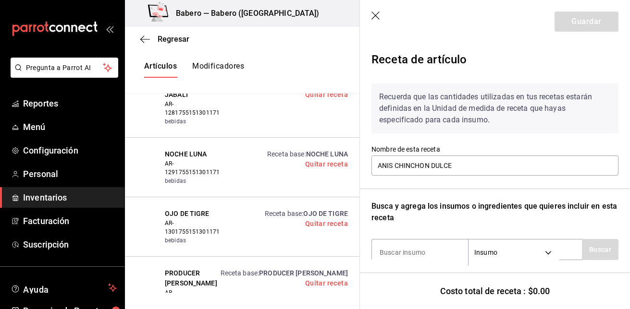
scroll to position [93, 0]
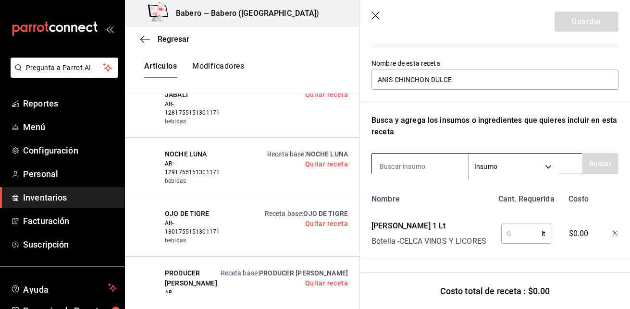
click at [444, 157] on input at bounding box center [420, 167] width 96 height 20
type input "HIELO"
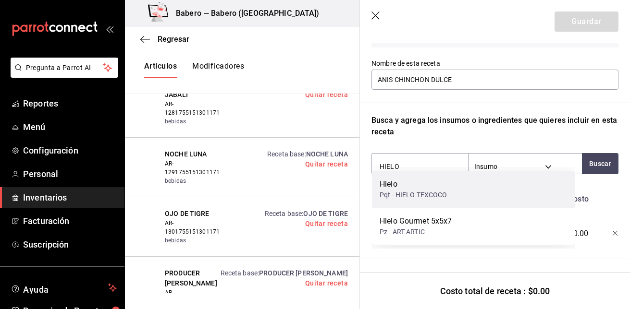
click at [438, 184] on div "Hielo" at bounding box center [414, 185] width 68 height 12
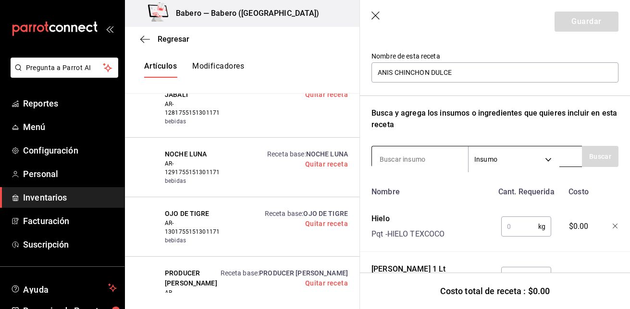
click at [427, 156] on input at bounding box center [420, 159] width 96 height 20
type input "PEÑAFIEL"
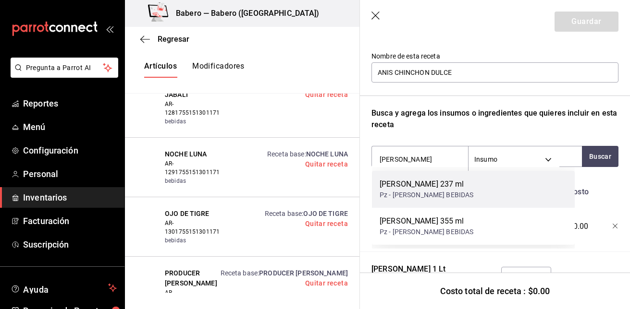
click at [427, 190] on div "Pz - [PERSON_NAME] BEBIDAS" at bounding box center [427, 195] width 94 height 10
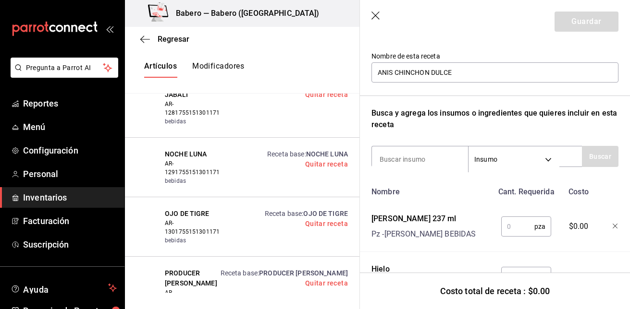
scroll to position [194, 0]
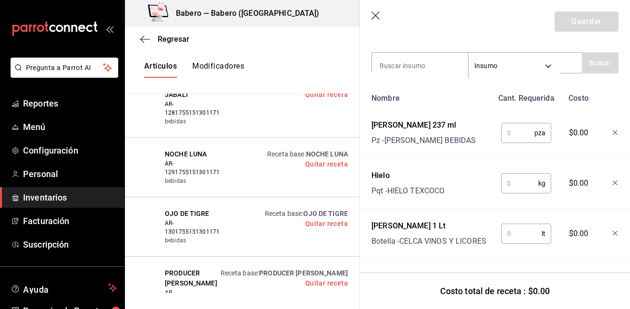
click at [519, 125] on input "text" at bounding box center [517, 132] width 33 height 19
type input "1"
click at [516, 175] on input "text" at bounding box center [519, 183] width 37 height 19
type input "0.25"
click at [515, 224] on input "text" at bounding box center [521, 233] width 40 height 19
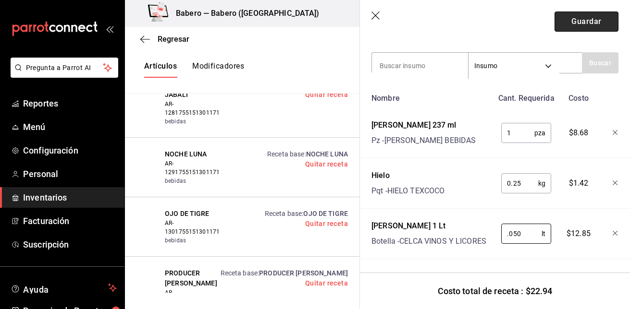
type input "0.050"
click at [597, 13] on button "Guardar" at bounding box center [586, 22] width 64 height 20
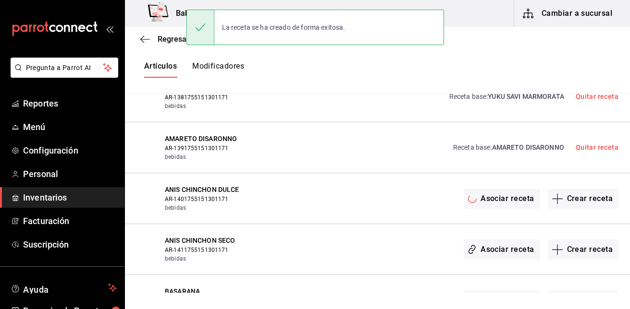
scroll to position [0, 0]
click at [581, 247] on button "Crear receta" at bounding box center [583, 250] width 71 height 20
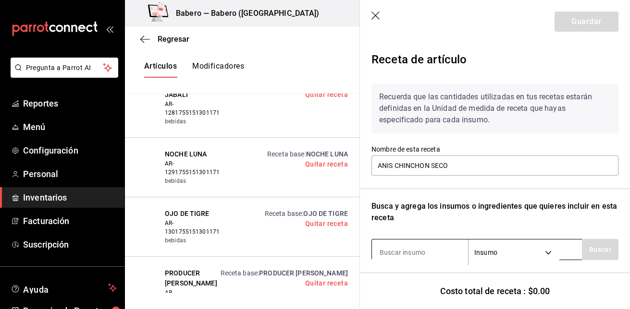
click at [439, 253] on input at bounding box center [420, 253] width 96 height 20
type input "CHINCHON"
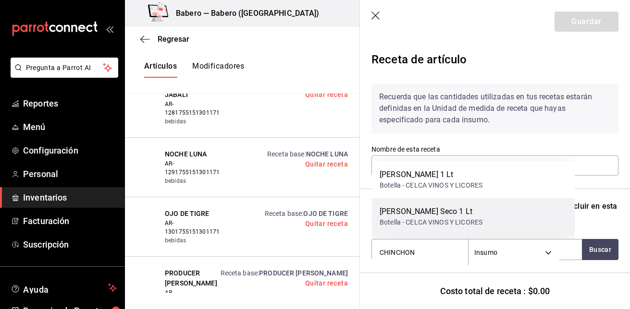
click at [510, 216] on div "Anis Chinchon Seco 1 Lt Botella - CELCA VINOS Y LICORES" at bounding box center [473, 216] width 203 height 37
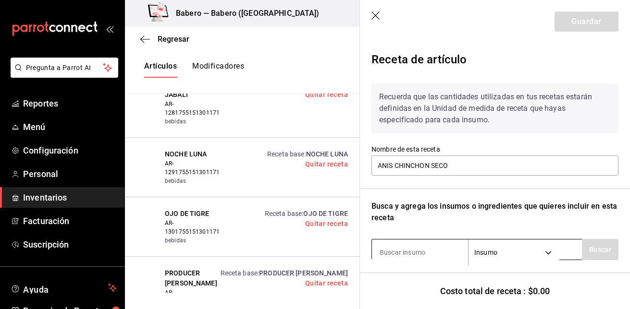
click at [442, 252] on input at bounding box center [420, 253] width 96 height 20
type input "HIELO"
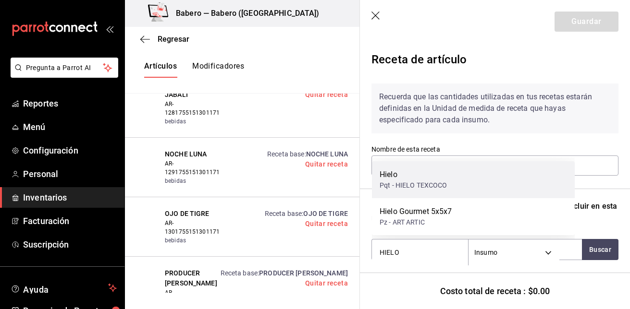
click at [432, 185] on div "Pqt - HIELO TEXCOCO" at bounding box center [414, 186] width 68 height 10
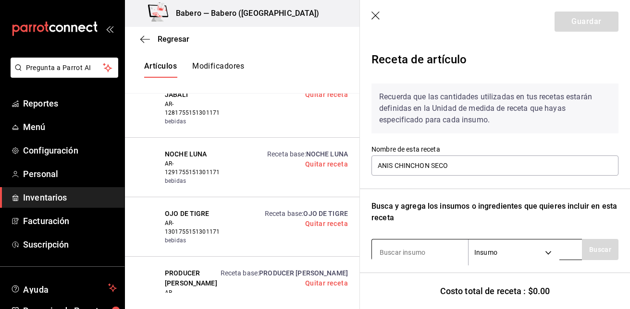
click at [414, 254] on input at bounding box center [420, 253] width 96 height 20
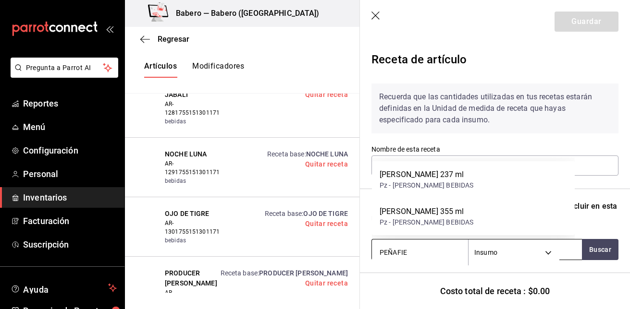
type input "PEÑAFIEL"
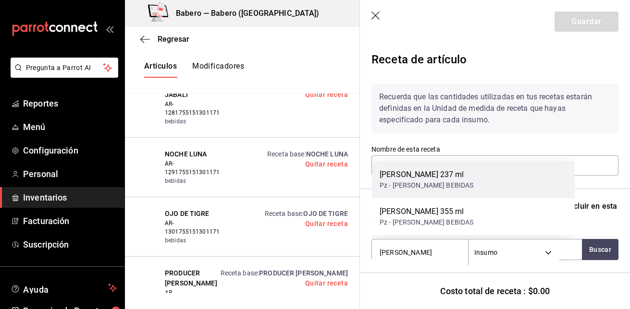
click at [432, 185] on div "Pz - [PERSON_NAME] BEBIDAS" at bounding box center [427, 186] width 94 height 10
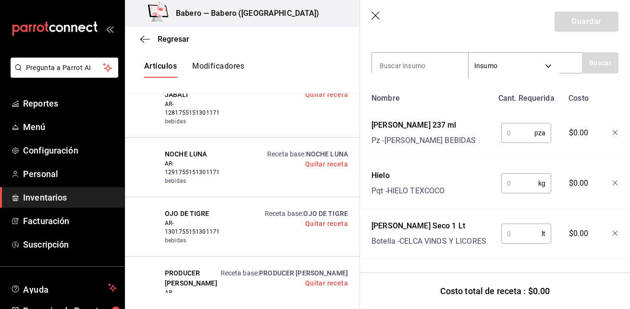
scroll to position [194, 0]
click at [520, 125] on input "text" at bounding box center [517, 132] width 33 height 19
type input "1"
click at [519, 179] on input "text" at bounding box center [519, 183] width 37 height 19
type input "0.25"
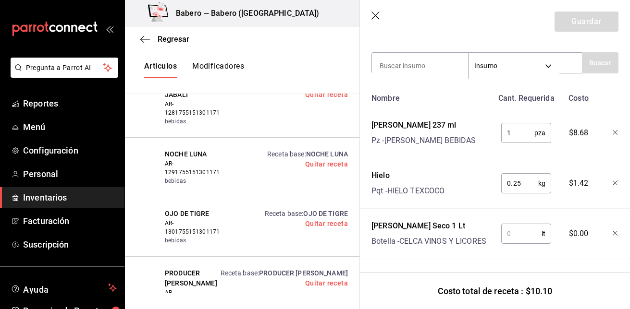
click at [513, 226] on input "text" at bounding box center [521, 233] width 40 height 19
type input "0.050"
click at [589, 25] on button "Guardar" at bounding box center [586, 22] width 64 height 20
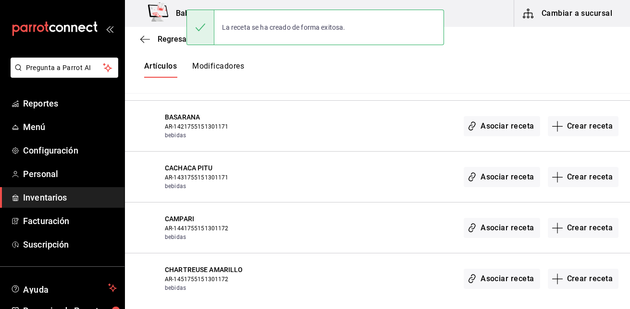
scroll to position [2703, 0]
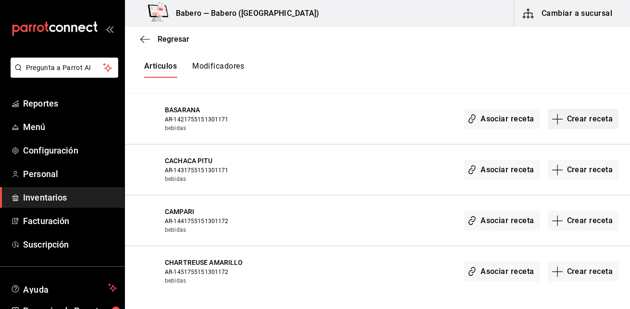
click at [572, 114] on button "Crear receta" at bounding box center [583, 119] width 71 height 20
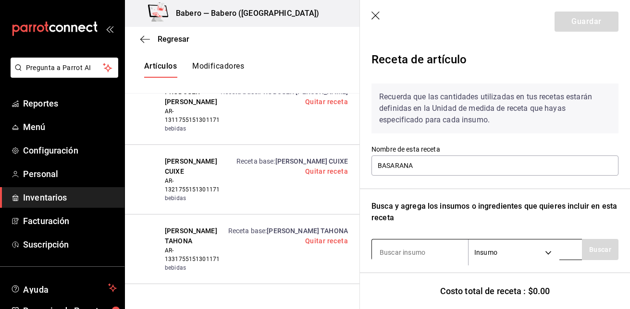
click at [403, 251] on input at bounding box center [420, 253] width 96 height 20
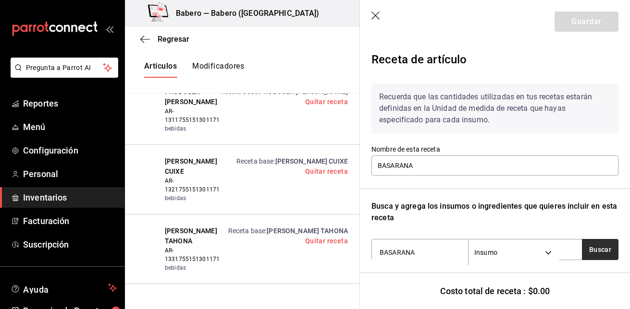
type input "BASARANA"
click at [585, 255] on button "Buscar" at bounding box center [600, 249] width 37 height 21
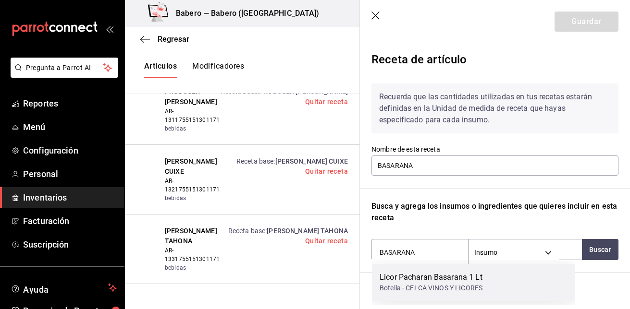
click at [528, 278] on div "Licor Pacharan Basarana 1 Lt Botella - CELCA VINOS Y LICORES" at bounding box center [473, 282] width 203 height 37
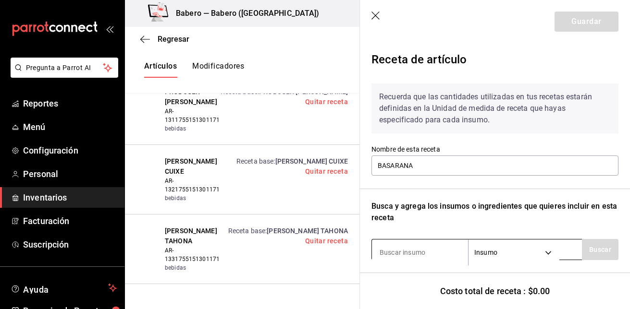
click at [442, 254] on input at bounding box center [420, 253] width 96 height 20
type input "HIELO"
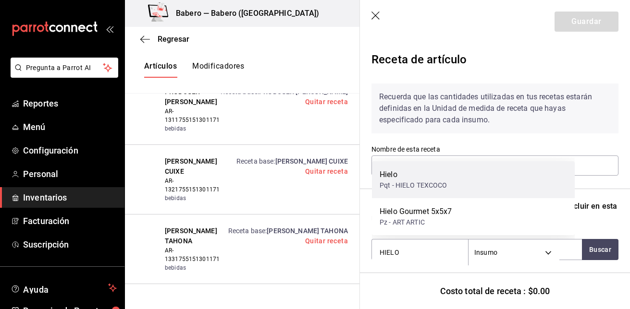
click at [453, 193] on div "Hielo Pqt - HIELO TEXCOCO" at bounding box center [473, 179] width 203 height 37
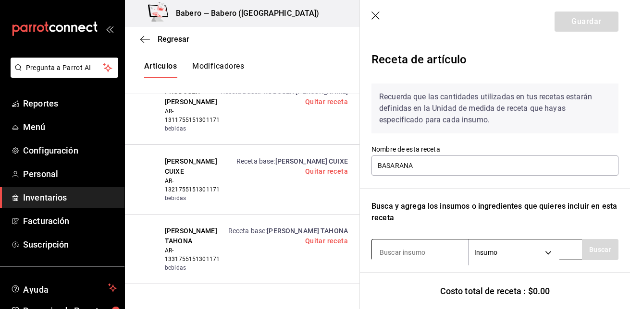
click at [419, 259] on input at bounding box center [420, 253] width 96 height 20
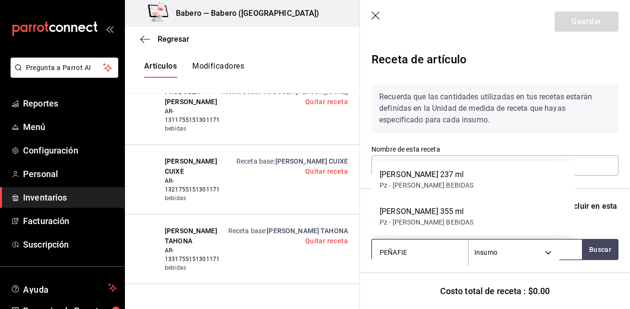
type input "PEÑAFIEL"
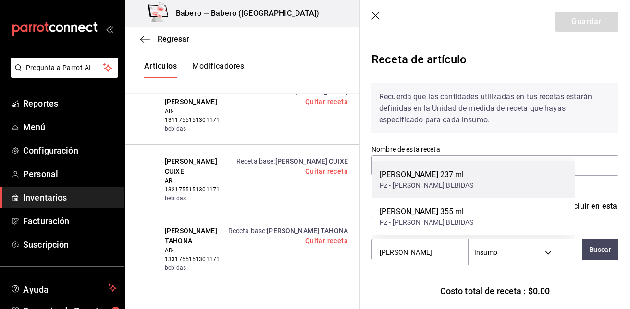
click at [444, 184] on div "Pz - [PERSON_NAME] BEBIDAS" at bounding box center [427, 186] width 94 height 10
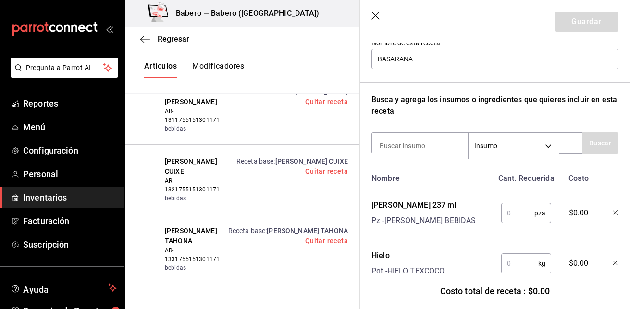
scroll to position [194, 0]
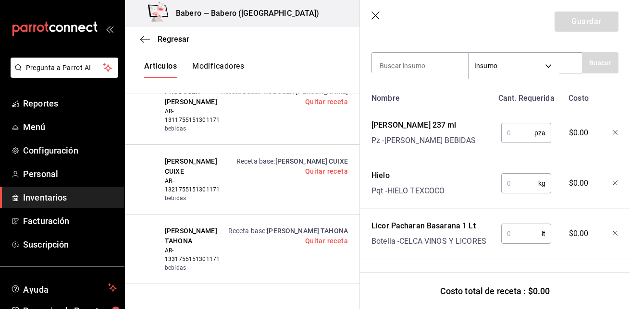
click at [512, 124] on input "text" at bounding box center [517, 132] width 33 height 19
type input "1"
click at [517, 174] on input "text" at bounding box center [519, 183] width 37 height 19
type input "0.25"
click at [514, 224] on input "text" at bounding box center [521, 233] width 40 height 19
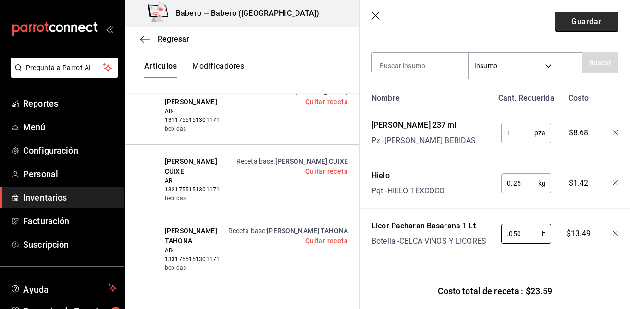
type input "0.050"
click at [598, 13] on button "Guardar" at bounding box center [586, 22] width 64 height 20
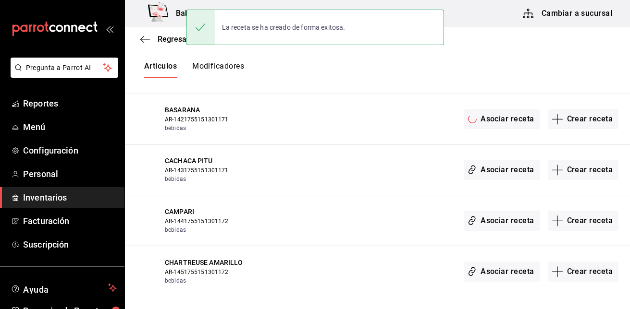
scroll to position [0, 0]
click at [574, 170] on button "Crear receta" at bounding box center [583, 170] width 71 height 20
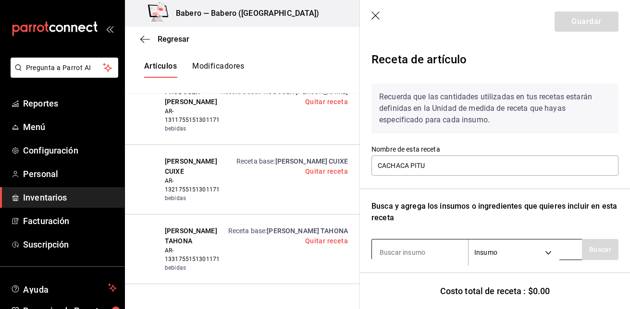
click at [422, 248] on input at bounding box center [420, 253] width 96 height 20
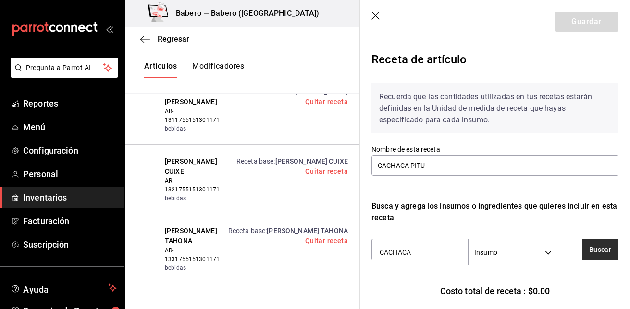
type input "CACHACA"
click at [603, 254] on button "Buscar" at bounding box center [600, 249] width 37 height 21
click at [592, 247] on button "Buscar" at bounding box center [600, 249] width 37 height 21
click at [376, 12] on icon "button" at bounding box center [376, 17] width 10 height 10
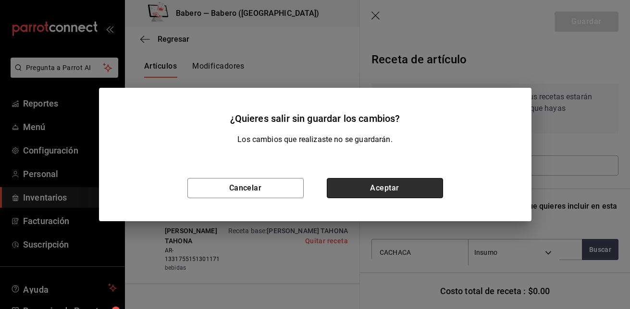
click at [401, 183] on button "Aceptar" at bounding box center [385, 188] width 116 height 20
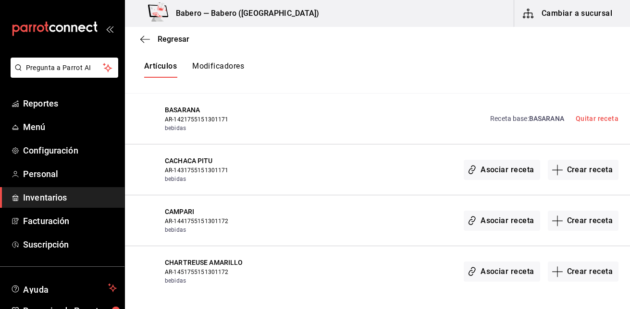
click at [401, 183] on div "Asociar receta Crear receta" at bounding box center [444, 169] width 349 height 27
click at [570, 221] on button "Crear receta" at bounding box center [583, 221] width 71 height 20
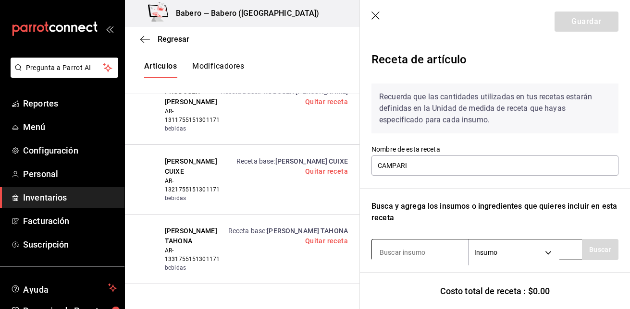
click at [450, 251] on input at bounding box center [420, 253] width 96 height 20
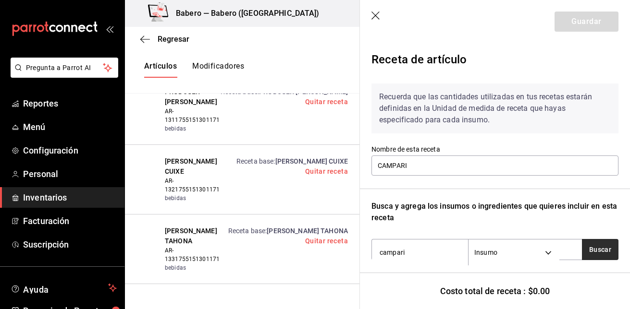
type input "campari"
click at [600, 246] on button "Buscar" at bounding box center [600, 249] width 37 height 21
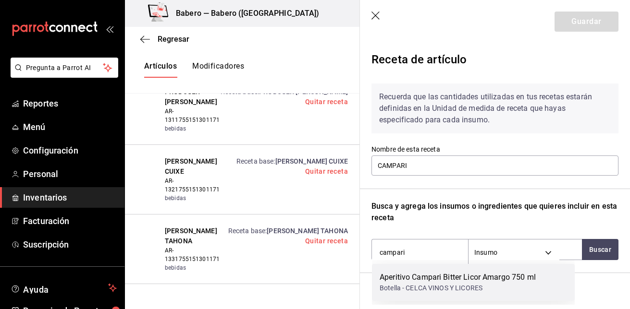
click at [491, 287] on div "Botella - CELCA VINOS Y LICORES" at bounding box center [458, 288] width 156 height 10
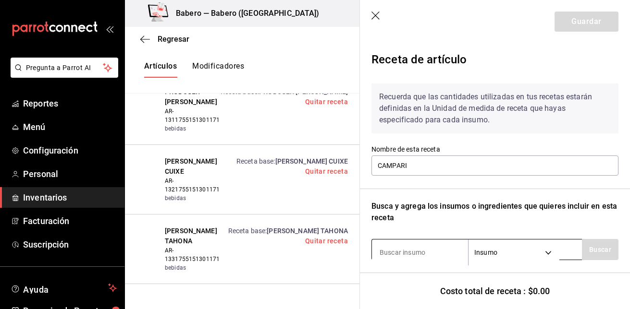
scroll to position [105, 0]
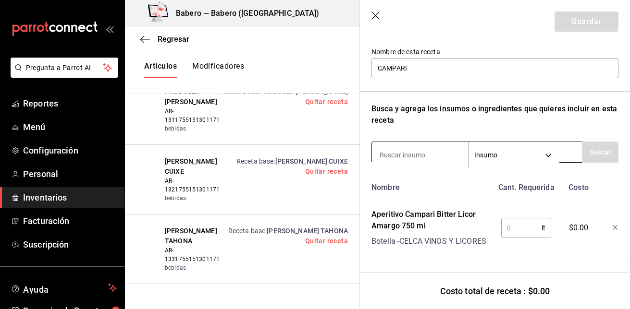
click at [432, 151] on input at bounding box center [420, 155] width 96 height 20
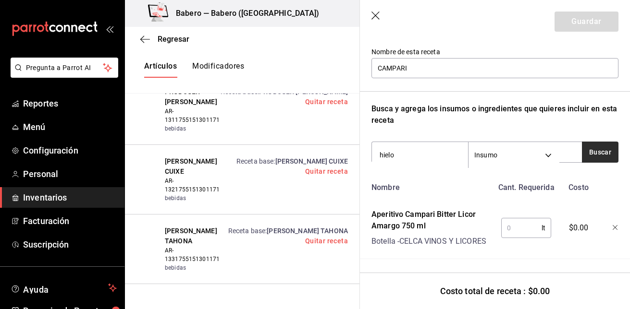
type input "hielo"
click at [588, 153] on button "Buscar" at bounding box center [600, 152] width 37 height 21
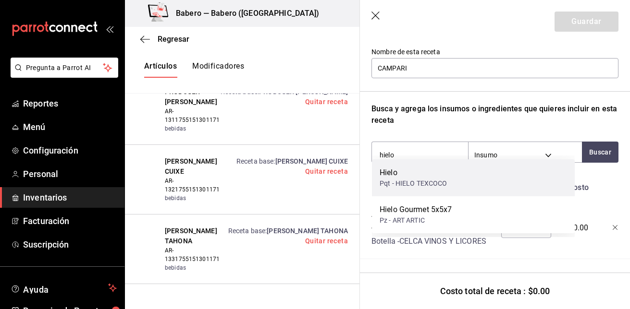
click at [456, 180] on div "Hielo Pqt - HIELO TEXCOCO" at bounding box center [473, 177] width 203 height 37
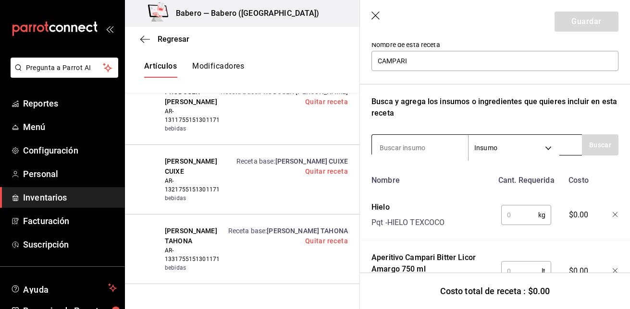
click at [417, 147] on input at bounding box center [420, 148] width 96 height 20
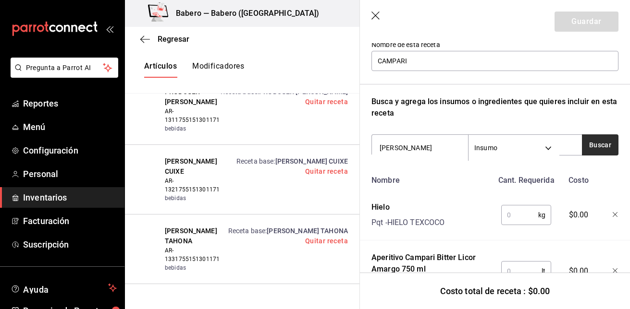
type input "peñafiel"
click at [588, 144] on button "Buscar" at bounding box center [600, 145] width 37 height 21
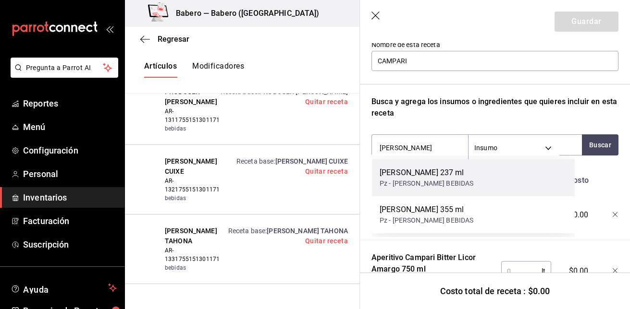
click at [458, 174] on div "[PERSON_NAME] 237 ml Pz - [PERSON_NAME] BEBIDAS" at bounding box center [473, 177] width 203 height 37
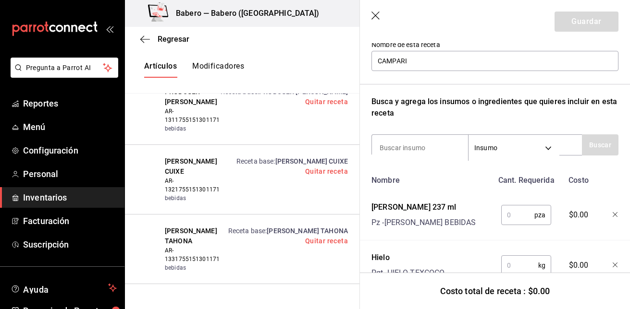
scroll to position [206, 0]
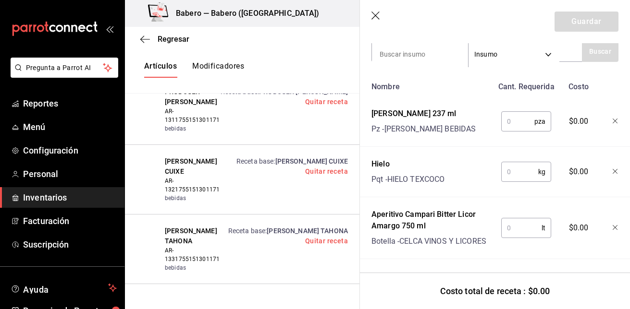
click at [524, 118] on input "text" at bounding box center [517, 121] width 33 height 19
type input "1"
click at [512, 162] on input "text" at bounding box center [519, 171] width 37 height 19
type input "0.25"
click at [512, 219] on input "text" at bounding box center [521, 228] width 40 height 19
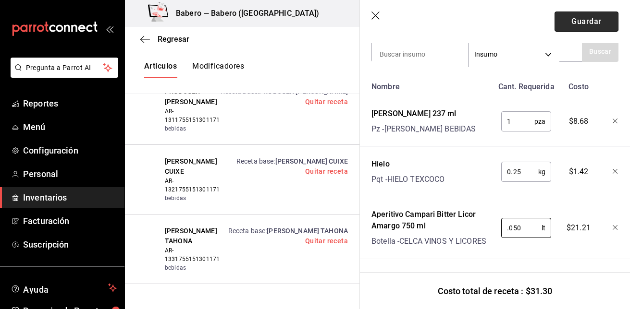
type input "0.050"
click at [577, 20] on button "Guardar" at bounding box center [586, 22] width 64 height 20
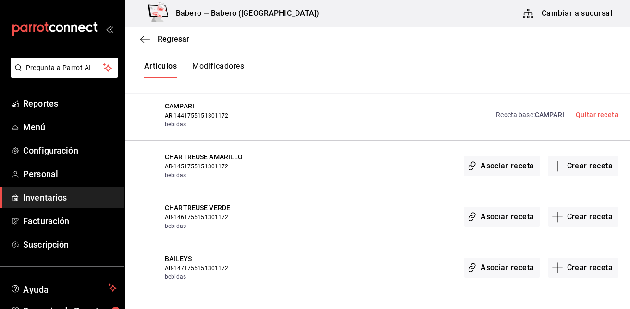
scroll to position [2812, 0]
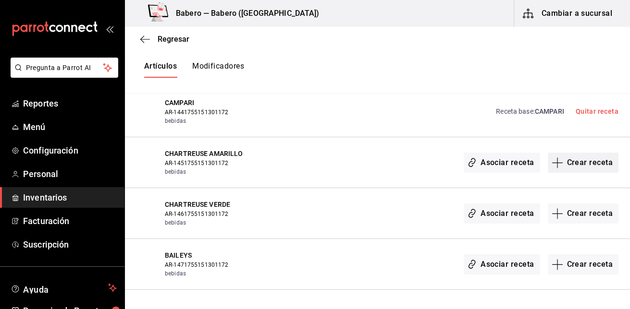
click at [564, 166] on button "Crear receta" at bounding box center [583, 163] width 71 height 20
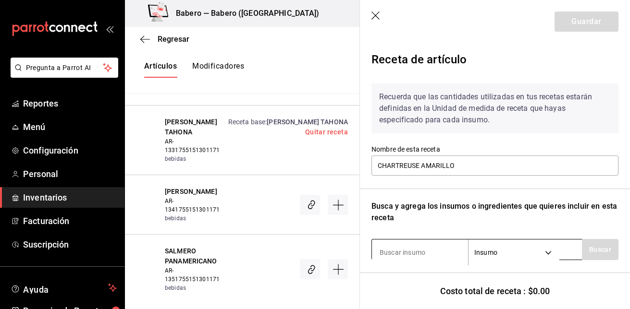
click at [435, 253] on input at bounding box center [420, 253] width 96 height 20
type input "c"
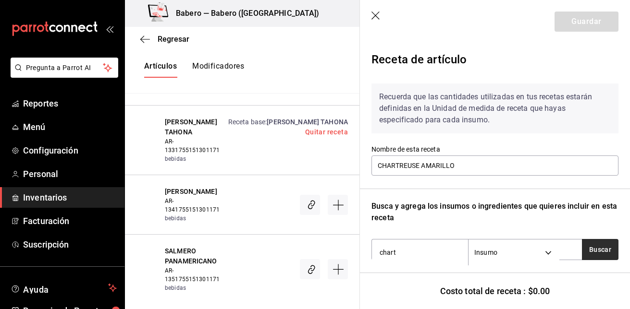
type input "chart"
click at [602, 244] on button "Buscar" at bounding box center [600, 249] width 37 height 21
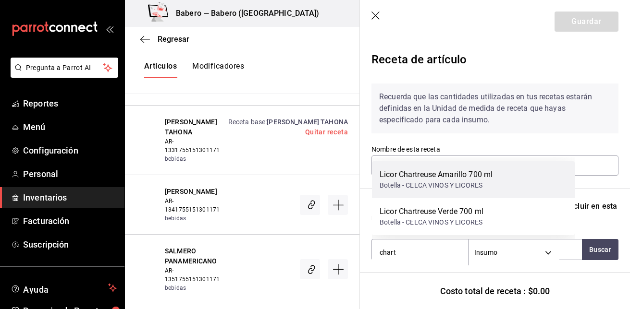
click at [500, 178] on div "Licor Chartreuse Amarillo 700 ml Botella - CELCA VINOS Y LICORES" at bounding box center [473, 179] width 203 height 37
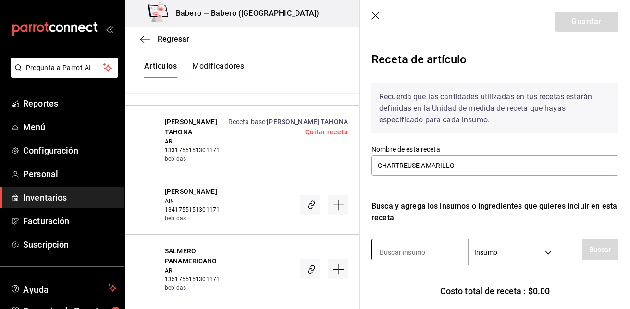
click at [441, 258] on input at bounding box center [420, 253] width 96 height 20
type input "hielo"
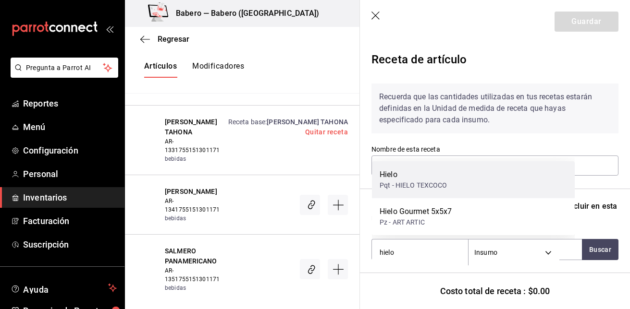
click at [474, 188] on div "Hielo Pqt - HIELO TEXCOCO" at bounding box center [473, 179] width 203 height 37
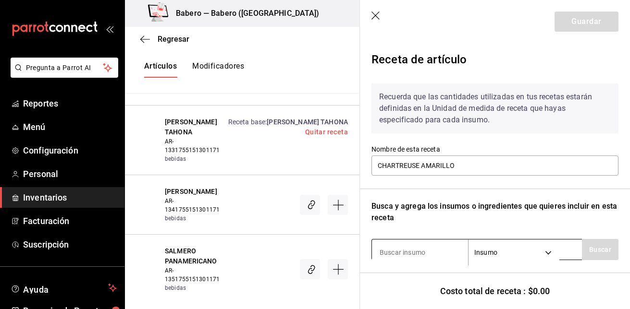
click at [415, 247] on input at bounding box center [420, 253] width 96 height 20
type input "peñafiel"
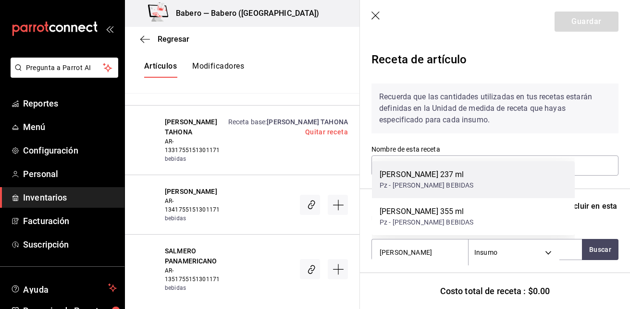
click at [435, 172] on div "[PERSON_NAME] 237 ml" at bounding box center [427, 175] width 94 height 12
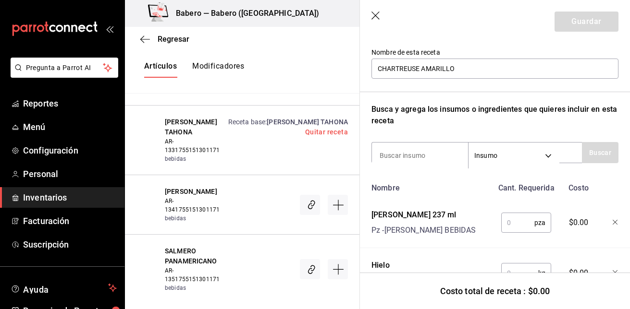
scroll to position [194, 0]
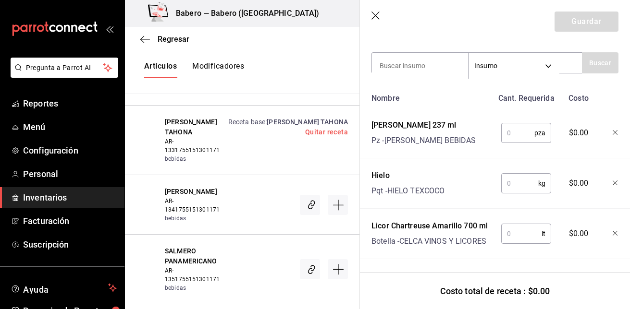
click at [514, 130] on input "text" at bounding box center [517, 132] width 33 height 19
type input "1"
click at [511, 178] on input "text" at bounding box center [519, 183] width 37 height 19
type input "0.25"
click at [509, 232] on input "text" at bounding box center [521, 233] width 40 height 19
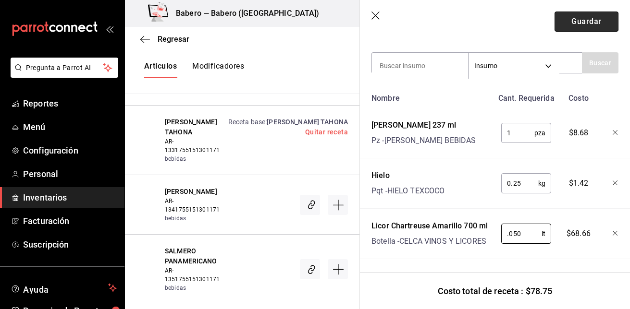
type input "0.050"
click at [578, 23] on button "Guardar" at bounding box center [586, 22] width 64 height 20
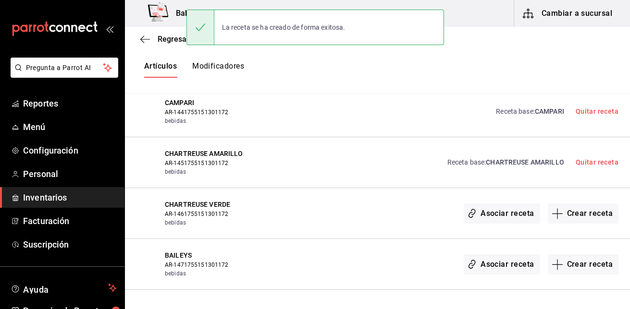
scroll to position [0, 0]
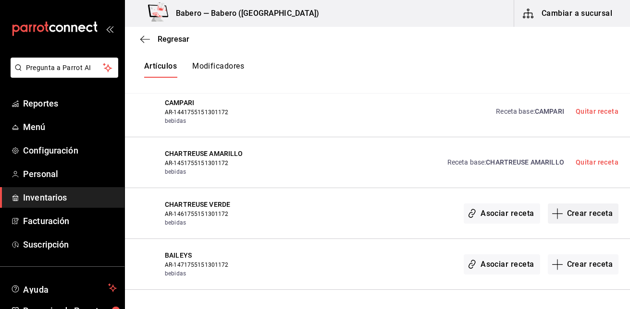
click at [576, 215] on button "Crear receta" at bounding box center [583, 214] width 71 height 20
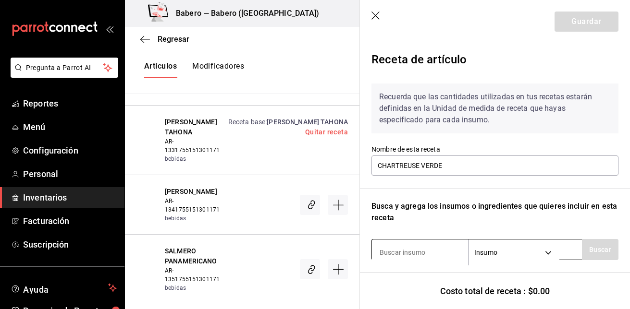
click at [399, 251] on input at bounding box center [420, 253] width 96 height 20
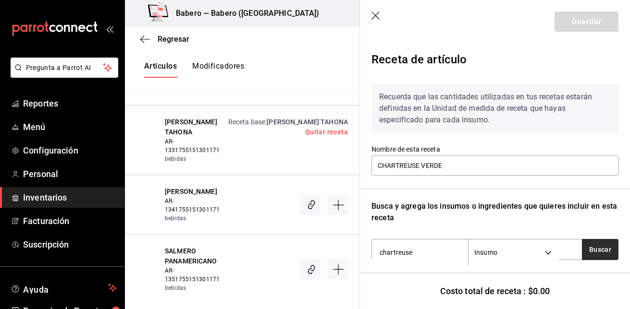
type input "chartreuse"
click at [586, 245] on button "Buscar" at bounding box center [600, 249] width 37 height 21
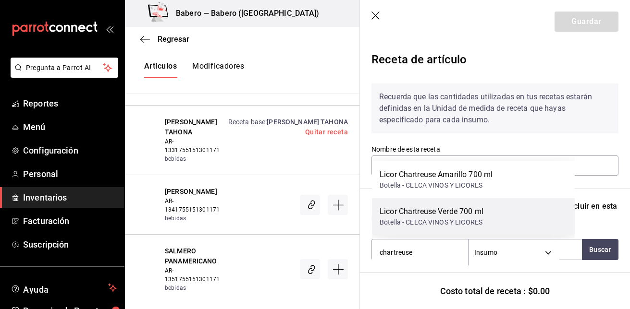
click at [511, 220] on div "Licor Chartreuse Verde 700 ml Botella - CELCA VINOS Y LICORES" at bounding box center [473, 216] width 203 height 37
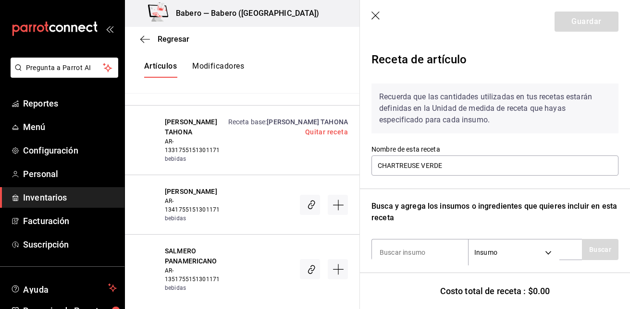
scroll to position [93, 0]
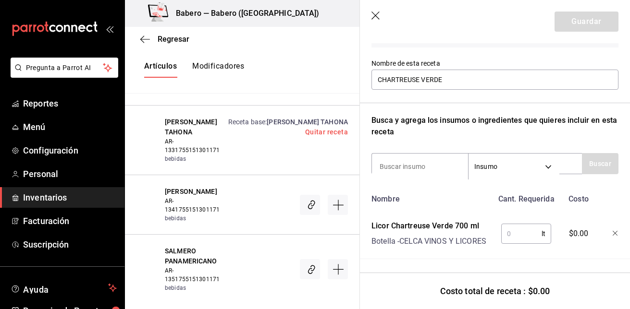
click at [447, 221] on div "Licor Chartreuse Verde 700 ml" at bounding box center [428, 227] width 115 height 12
click at [424, 158] on input at bounding box center [420, 167] width 96 height 20
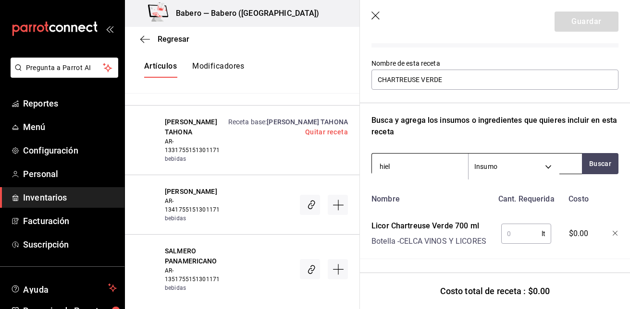
type input "hielo"
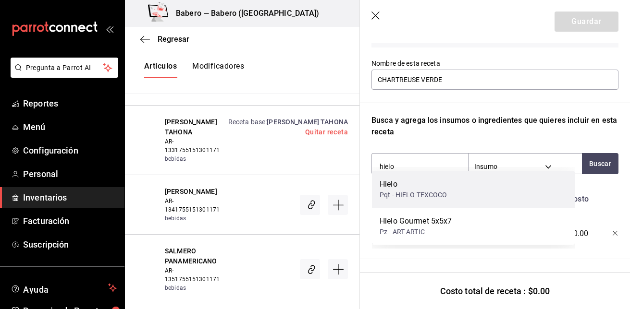
click at [414, 188] on div "Hielo" at bounding box center [414, 185] width 68 height 12
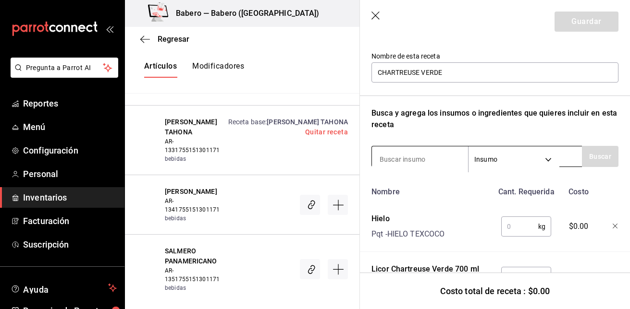
click at [420, 161] on input at bounding box center [420, 159] width 96 height 20
type input "peñafiel"
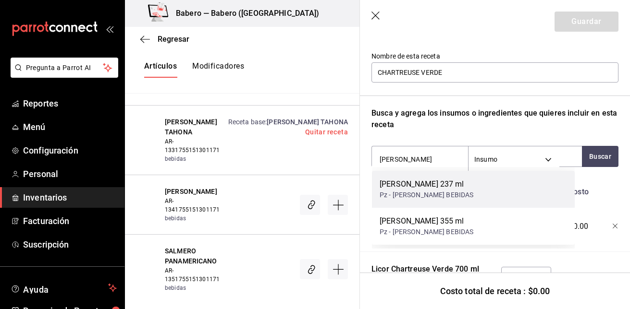
click at [421, 185] on div "[PERSON_NAME] 237 ml" at bounding box center [427, 185] width 94 height 12
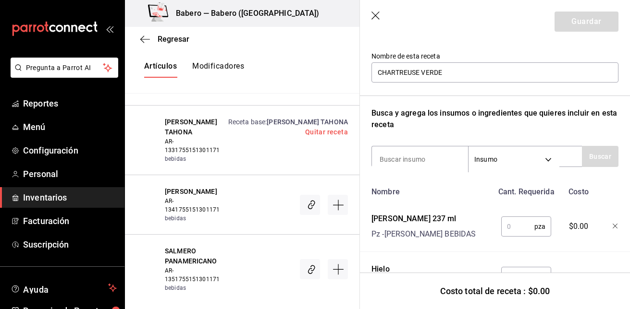
scroll to position [194, 0]
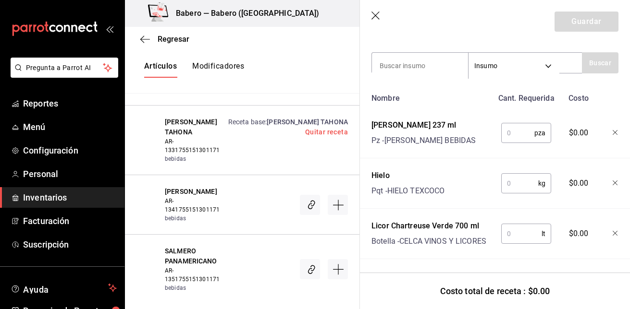
click at [523, 128] on input "text" at bounding box center [517, 132] width 33 height 19
type input "1"
click at [511, 183] on input "text" at bounding box center [519, 183] width 37 height 19
type input "0.25"
click at [512, 224] on input "text" at bounding box center [521, 233] width 40 height 19
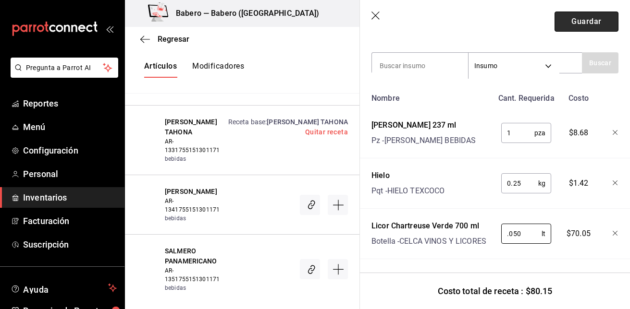
type input "0.050"
click at [592, 21] on button "Guardar" at bounding box center [586, 22] width 64 height 20
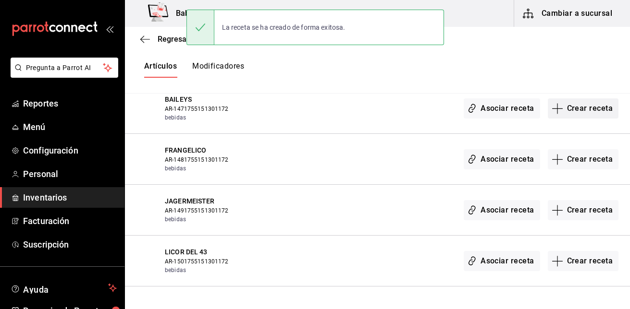
scroll to position [2969, 0]
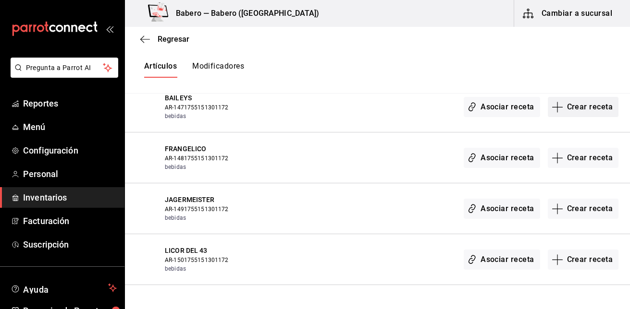
click at [592, 107] on button "Crear receta" at bounding box center [583, 107] width 71 height 20
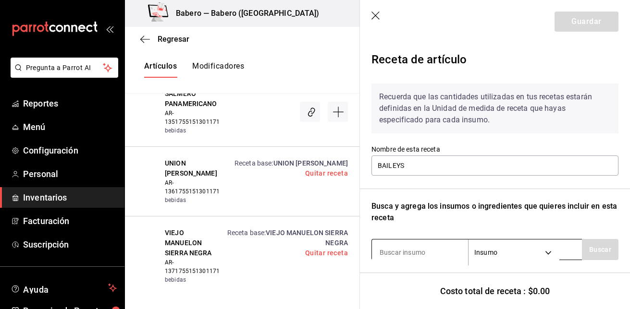
click at [418, 246] on input at bounding box center [420, 253] width 96 height 20
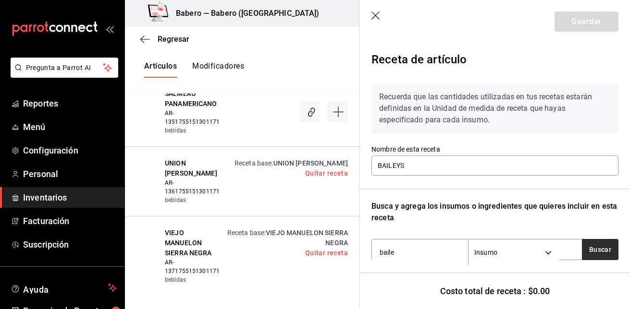
type input "baile"
click at [599, 256] on button "Buscar" at bounding box center [600, 249] width 37 height 21
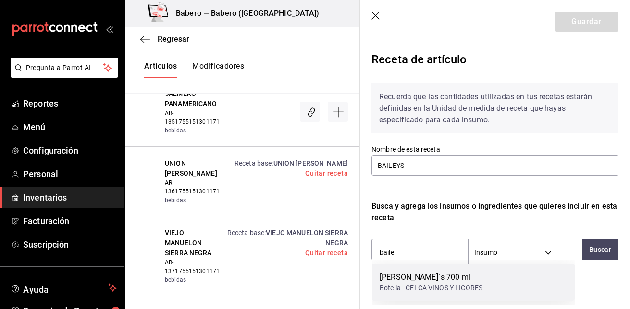
click at [454, 292] on div "Botella - CELCA VINOS Y LICORES" at bounding box center [431, 288] width 103 height 10
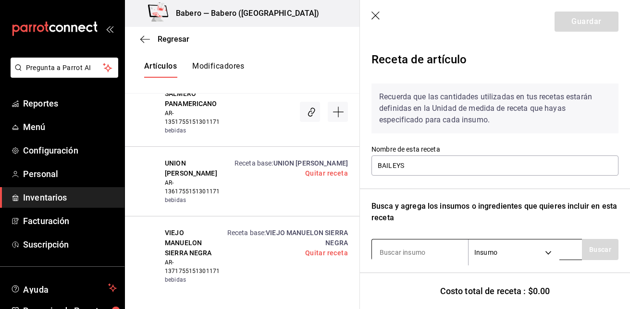
click at [415, 248] on input at bounding box center [420, 253] width 96 height 20
type input "hielo"
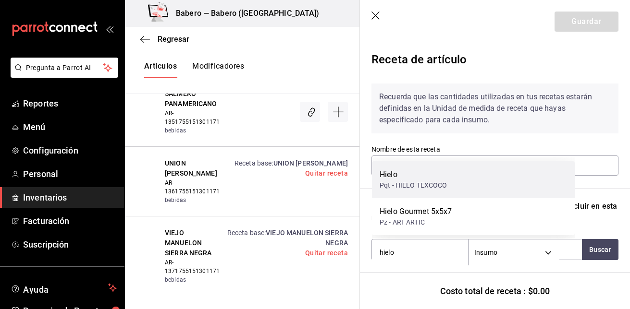
click at [420, 187] on div "Pqt - HIELO TEXCOCO" at bounding box center [414, 186] width 68 height 10
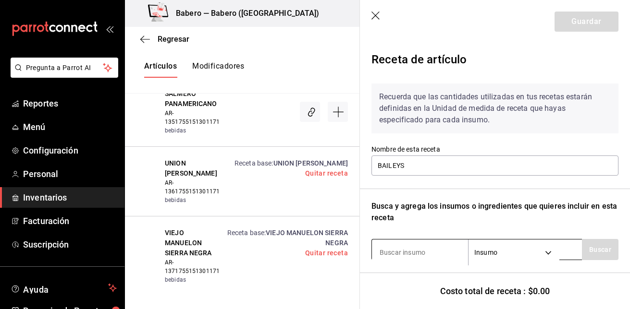
click at [419, 246] on input at bounding box center [420, 253] width 96 height 20
type input "peñafiel"
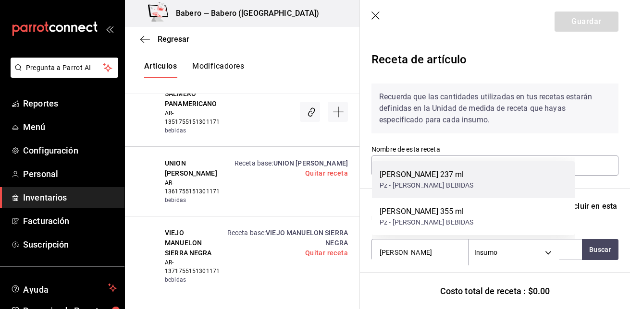
click at [426, 170] on div "[PERSON_NAME] 237 ml" at bounding box center [427, 175] width 94 height 12
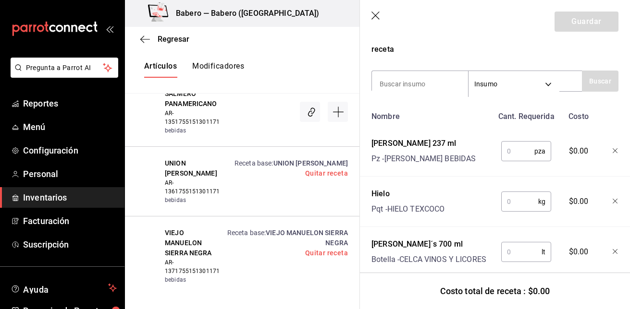
scroll to position [194, 0]
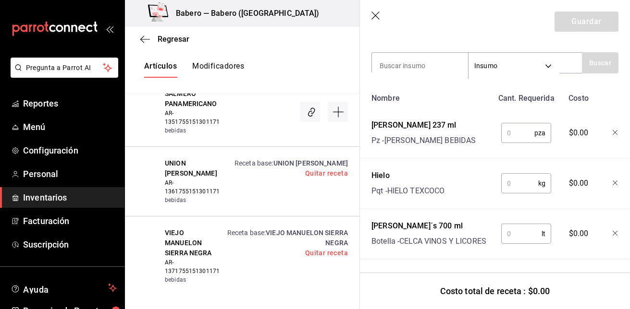
click at [512, 123] on input "text" at bounding box center [517, 132] width 33 height 19
type input "1"
click at [513, 177] on input "text" at bounding box center [519, 183] width 37 height 19
type input "0.25"
click at [512, 224] on input "text" at bounding box center [521, 233] width 40 height 19
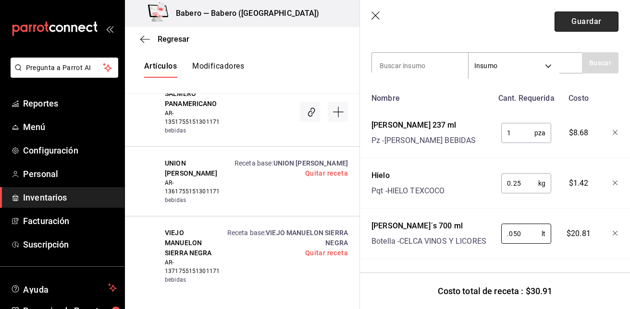
type input "0.050"
click at [584, 20] on button "Guardar" at bounding box center [586, 22] width 64 height 20
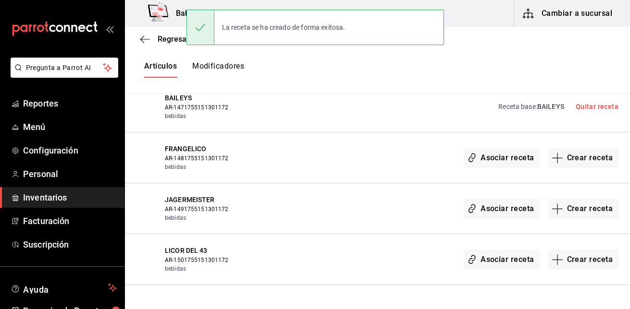
scroll to position [0, 0]
click at [595, 158] on button "Crear receta" at bounding box center [583, 158] width 71 height 20
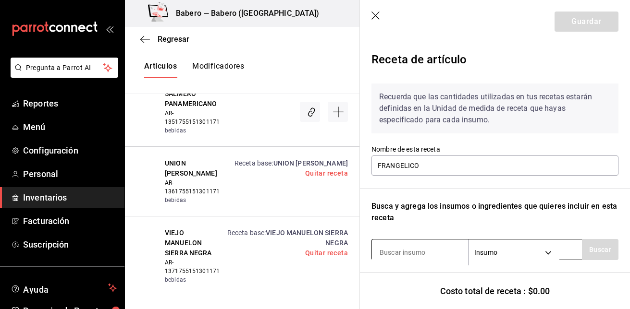
click at [409, 251] on input at bounding box center [420, 253] width 96 height 20
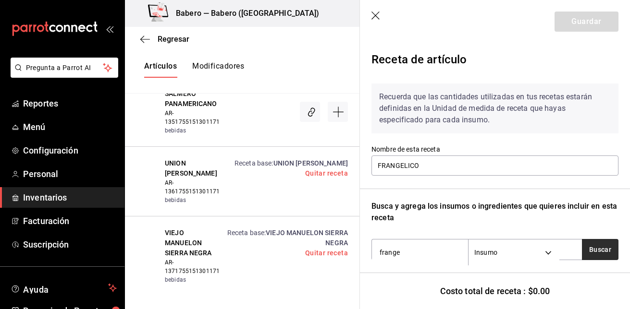
type input "frange"
click at [585, 247] on button "Buscar" at bounding box center [600, 249] width 37 height 21
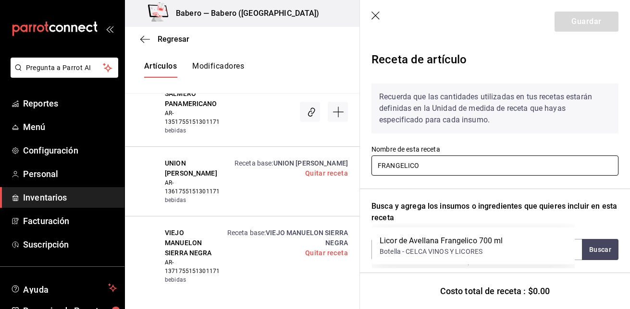
scroll to position [101, 0]
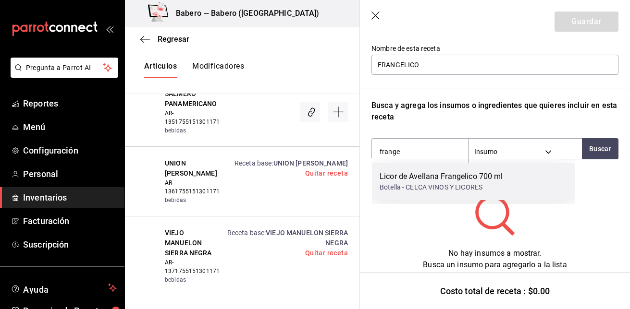
click at [489, 184] on div "Botella - CELCA VINOS Y LICORES" at bounding box center [441, 188] width 123 height 10
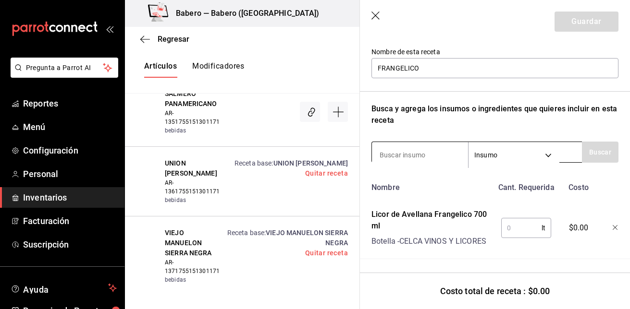
click at [434, 145] on input at bounding box center [420, 155] width 96 height 20
type input "hielo"
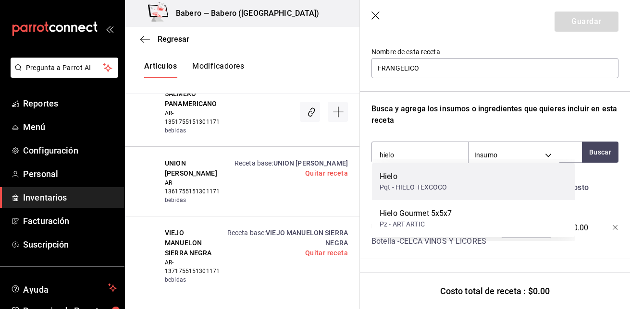
click at [424, 178] on div "Hielo" at bounding box center [414, 177] width 68 height 12
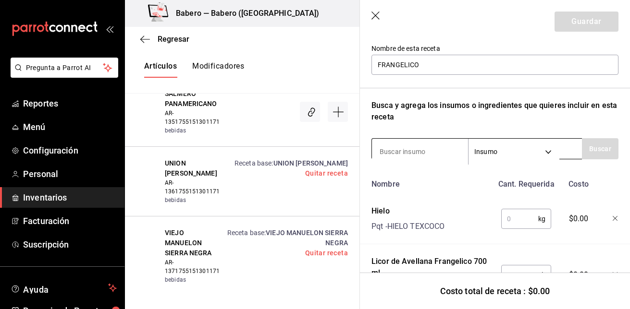
click at [423, 149] on input at bounding box center [420, 152] width 96 height 20
type input "peñafiel"
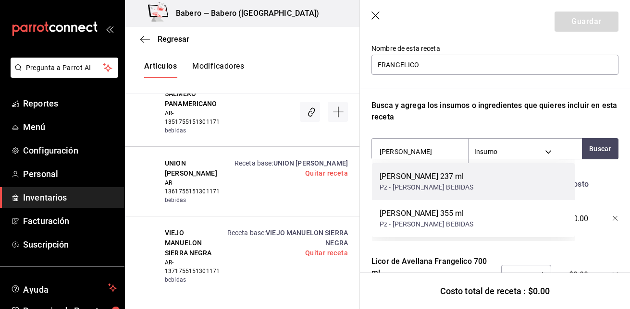
click at [422, 176] on div "[PERSON_NAME] 237 ml" at bounding box center [427, 177] width 94 height 12
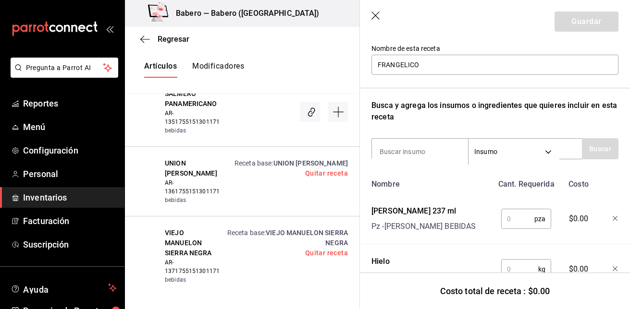
click at [517, 219] on input "text" at bounding box center [517, 218] width 33 height 19
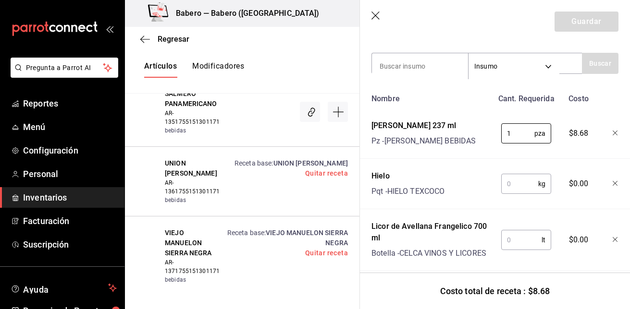
scroll to position [187, 0]
type input "1"
click at [523, 192] on input "text" at bounding box center [519, 183] width 37 height 19
type input "0.25"
click at [516, 229] on div "lt ​" at bounding box center [524, 238] width 63 height 42
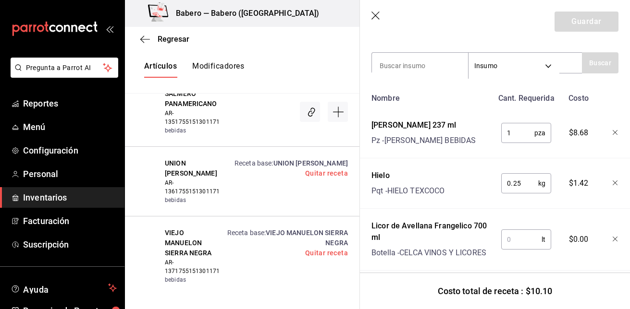
click at [513, 242] on input "text" at bounding box center [521, 239] width 40 height 19
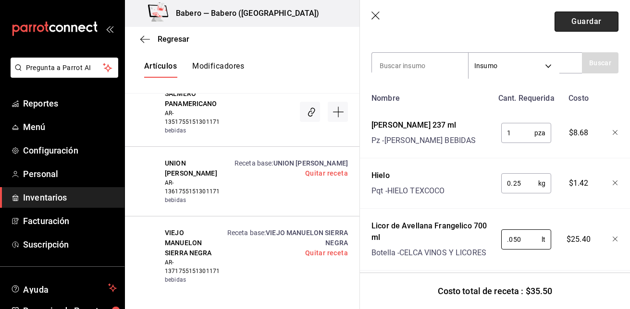
type input "0.050"
click at [589, 14] on button "Guardar" at bounding box center [586, 22] width 64 height 20
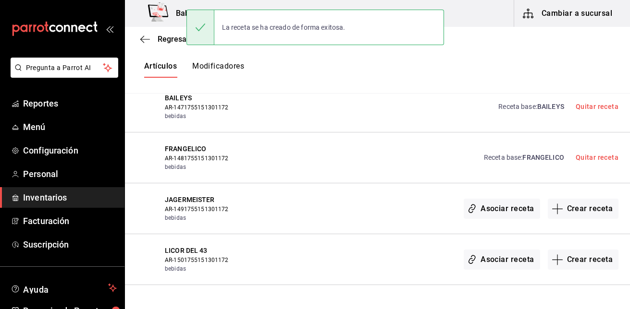
scroll to position [0, 0]
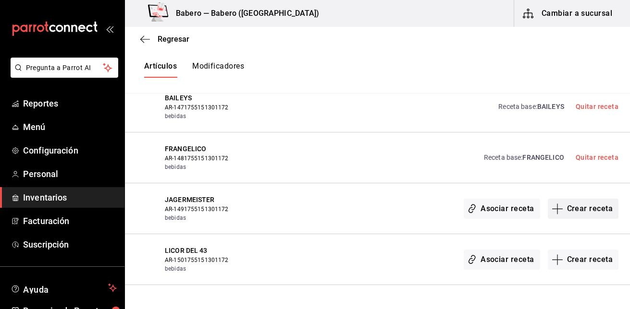
click at [556, 205] on icon "button" at bounding box center [558, 209] width 12 height 12
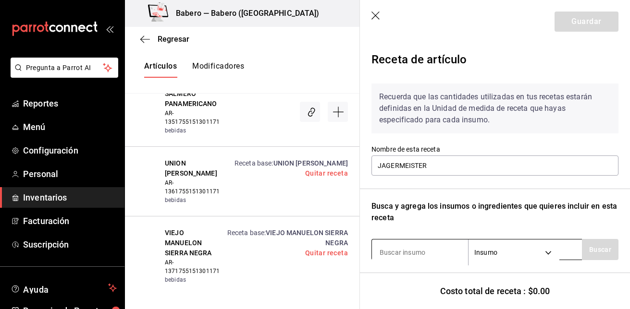
click at [407, 251] on input at bounding box center [420, 253] width 96 height 20
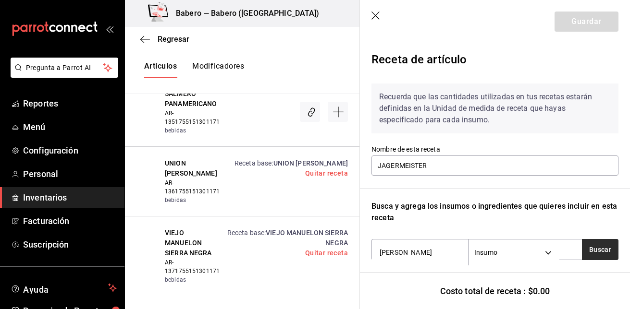
type input "jager"
click at [591, 250] on button "Buscar" at bounding box center [600, 249] width 37 height 21
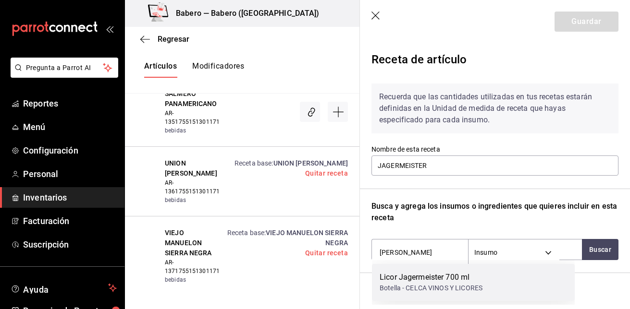
click at [507, 282] on div "Licor Jagermeister 700 ml Botella - CELCA VINOS Y LICORES" at bounding box center [473, 282] width 203 height 37
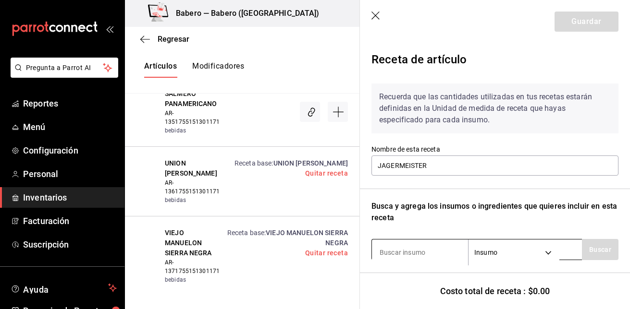
click at [437, 244] on input at bounding box center [420, 253] width 96 height 20
type input "hielo"
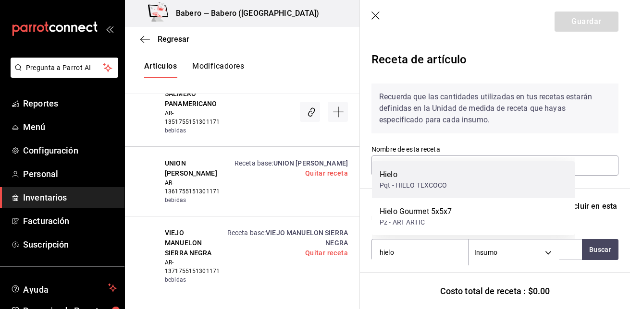
click at [445, 187] on div "Pqt - HIELO TEXCOCO" at bounding box center [414, 186] width 68 height 10
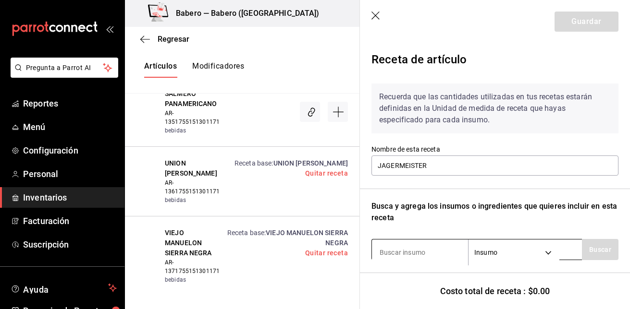
click at [427, 251] on input at bounding box center [420, 253] width 96 height 20
type input "peñafiel"
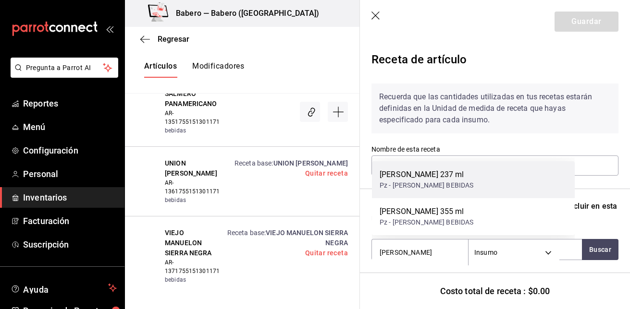
click at [450, 181] on div "Pz - [PERSON_NAME] BEBIDAS" at bounding box center [427, 186] width 94 height 10
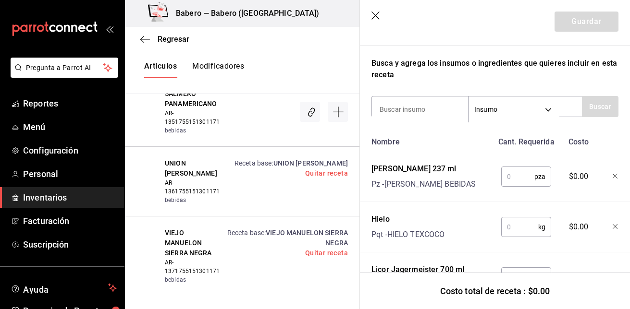
scroll to position [144, 0]
click at [510, 169] on input "text" at bounding box center [517, 176] width 33 height 19
type input "1"
click at [521, 227] on input "text" at bounding box center [519, 226] width 37 height 19
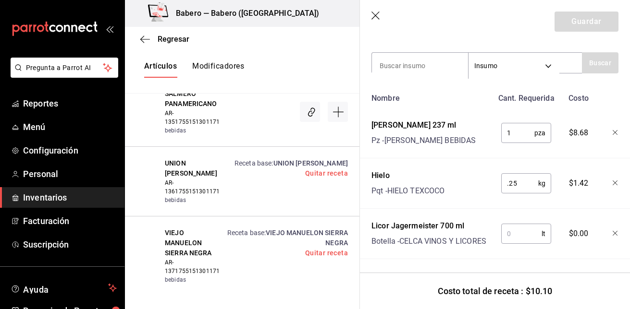
type input "0.25"
click at [520, 230] on input "text" at bounding box center [521, 233] width 40 height 19
type input "0.050"
click at [584, 16] on button "Guardar" at bounding box center [586, 22] width 64 height 20
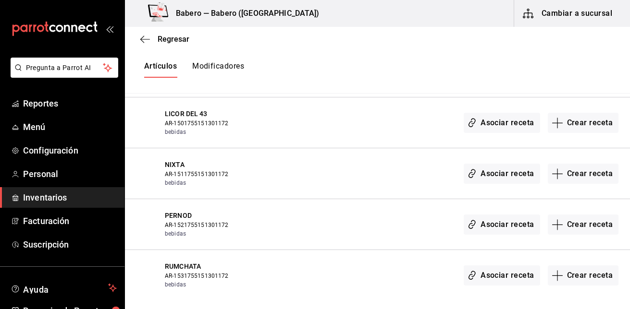
scroll to position [3107, 0]
click at [591, 126] on button "Crear receta" at bounding box center [583, 122] width 71 height 20
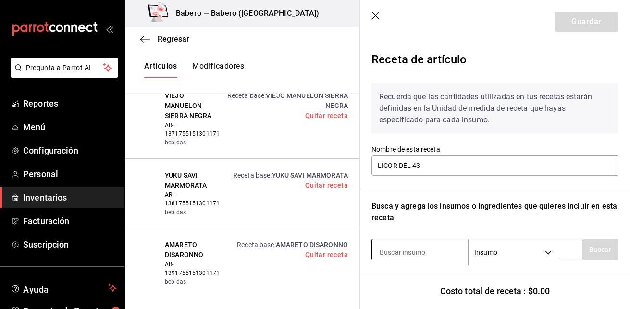
click at [451, 246] on input at bounding box center [420, 253] width 96 height 20
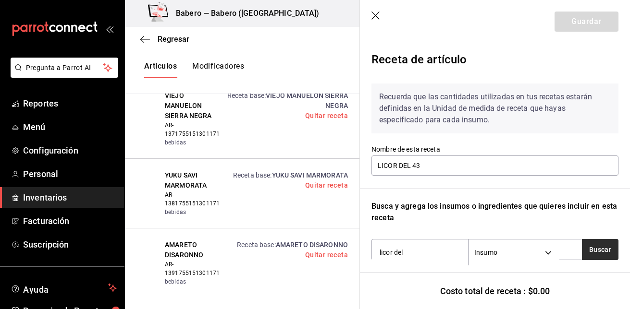
type input "licor del"
click at [601, 244] on button "Buscar" at bounding box center [600, 249] width 37 height 21
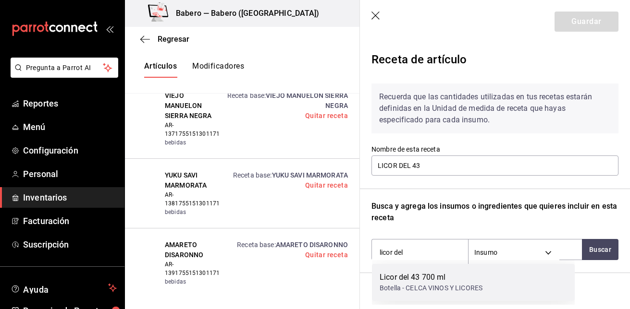
click at [491, 271] on div "Licor del 43 700 ml Botella - CELCA VINOS Y LICORES" at bounding box center [473, 282] width 203 height 37
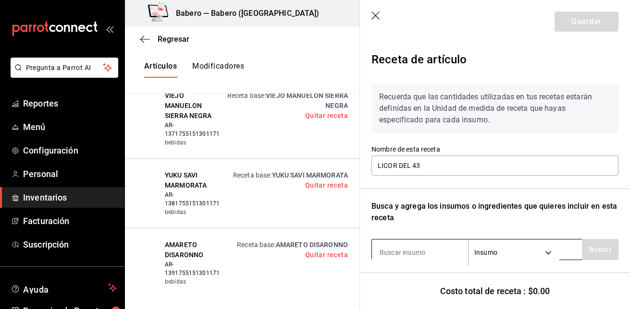
click at [446, 244] on input at bounding box center [420, 253] width 96 height 20
type input "hielo"
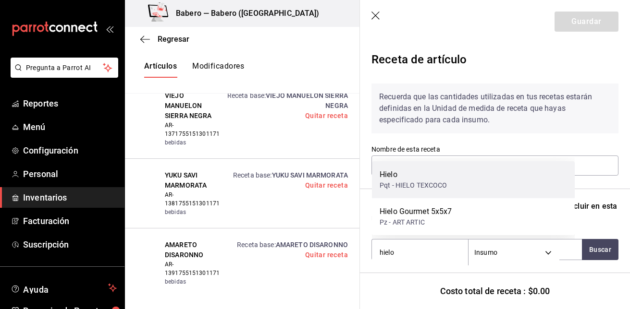
click at [453, 169] on div "Hielo Pqt - HIELO TEXCOCO" at bounding box center [473, 179] width 203 height 37
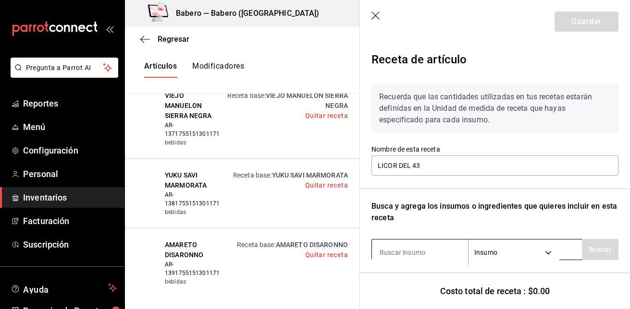
click at [425, 254] on input at bounding box center [420, 253] width 96 height 20
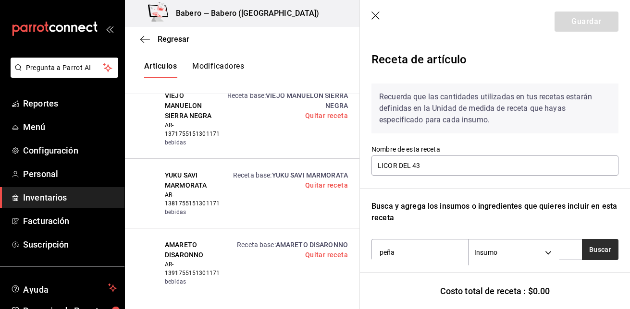
type input "peña"
click at [605, 249] on button "Buscar" at bounding box center [600, 249] width 37 height 21
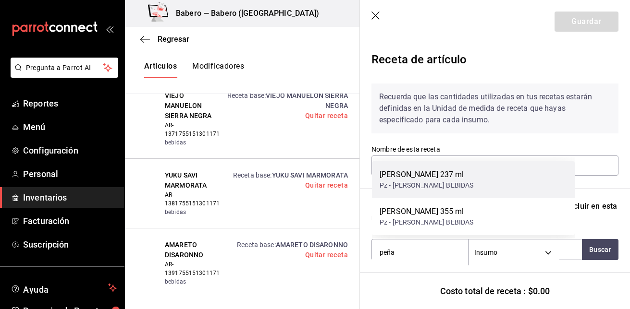
click at [533, 189] on div "[PERSON_NAME] 237 ml Pz - [PERSON_NAME] BEBIDAS" at bounding box center [473, 179] width 203 height 37
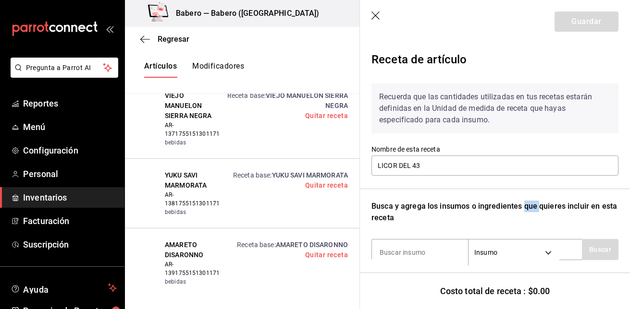
click at [533, 189] on div "Recuerda que las cantidades utilizadas en tus recetas estarán definidas en la U…" at bounding box center [494, 261] width 247 height 370
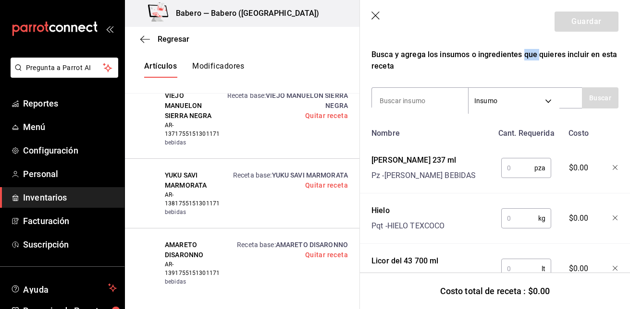
scroll to position [194, 0]
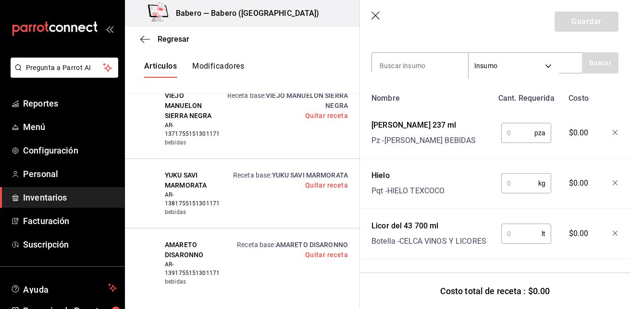
click at [521, 127] on input "text" at bounding box center [517, 132] width 33 height 19
type input "1"
click at [511, 179] on input "text" at bounding box center [519, 183] width 37 height 19
type input "0.25"
click at [513, 227] on input "text" at bounding box center [521, 233] width 40 height 19
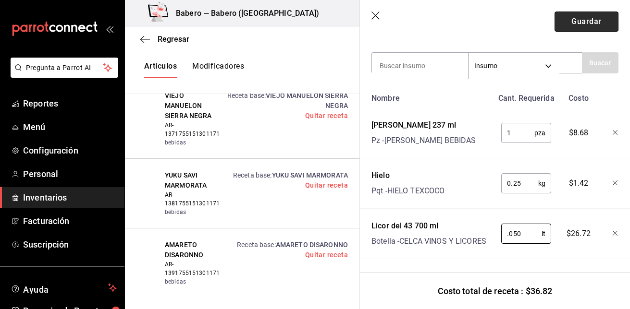
type input "0.050"
click at [584, 26] on button "Guardar" at bounding box center [586, 22] width 64 height 20
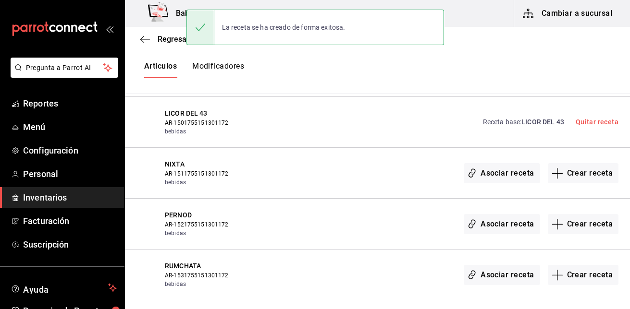
scroll to position [0, 0]
click at [597, 179] on button "Crear receta" at bounding box center [583, 173] width 71 height 20
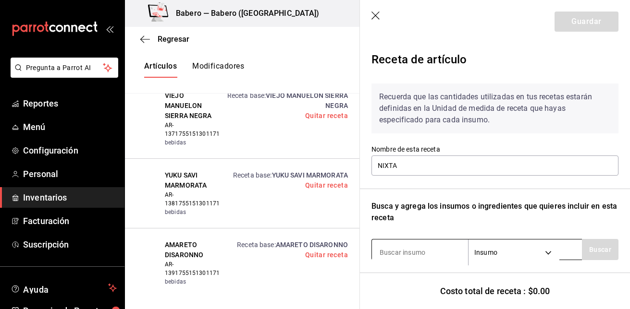
click at [442, 254] on input at bounding box center [420, 253] width 96 height 20
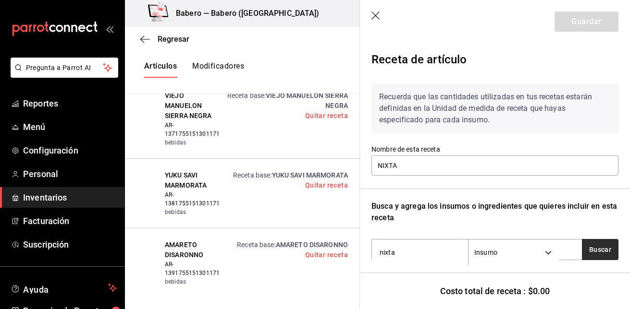
type input "nixta"
click at [588, 250] on button "Buscar" at bounding box center [600, 249] width 37 height 21
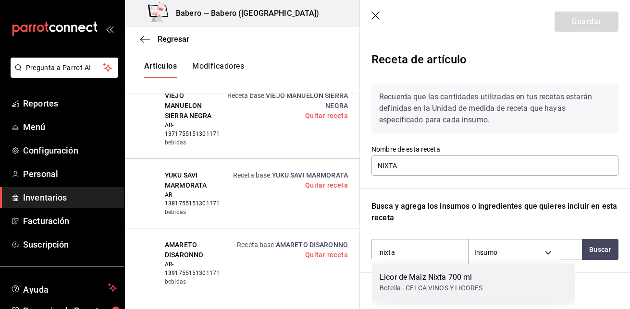
click at [513, 279] on div "Licor de Maiz Nixta 700 ml Botella - CELCA VINOS Y LICORES" at bounding box center [473, 282] width 203 height 37
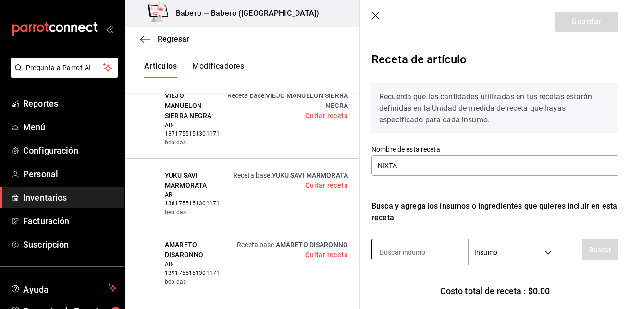
click at [427, 243] on input at bounding box center [420, 253] width 96 height 20
type input "hielo"
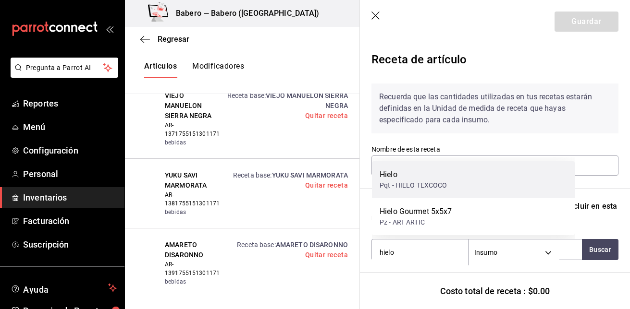
click at [438, 190] on div "Pqt - HIELO TEXCOCO" at bounding box center [414, 186] width 68 height 10
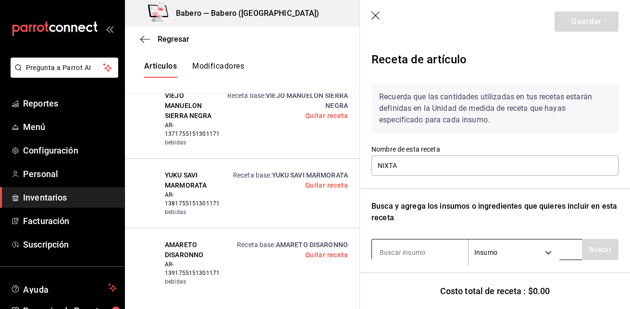
click at [458, 250] on input at bounding box center [420, 253] width 96 height 20
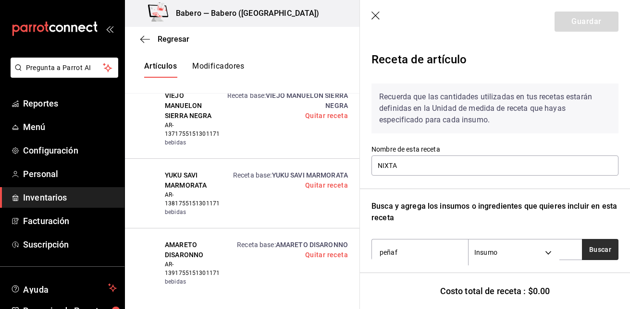
type input "peñaf"
click at [588, 247] on button "Buscar" at bounding box center [600, 249] width 37 height 21
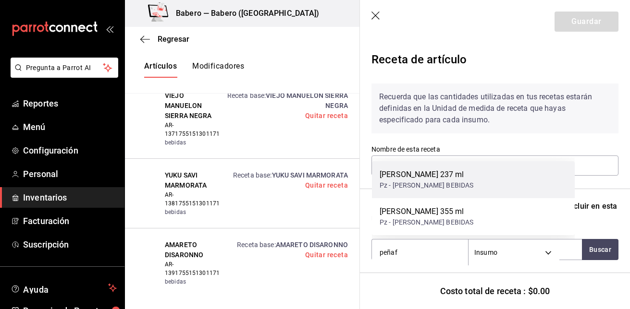
click at [504, 176] on div "[PERSON_NAME] 237 ml Pz - [PERSON_NAME] BEBIDAS" at bounding box center [473, 179] width 203 height 37
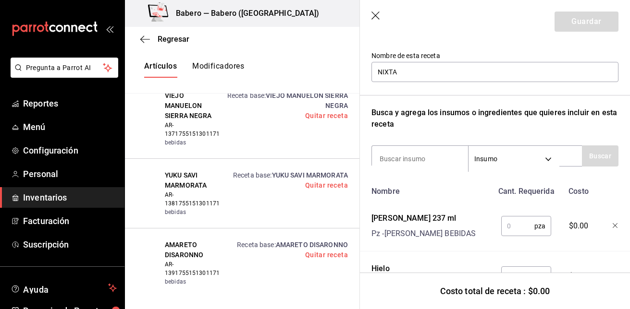
scroll to position [194, 0]
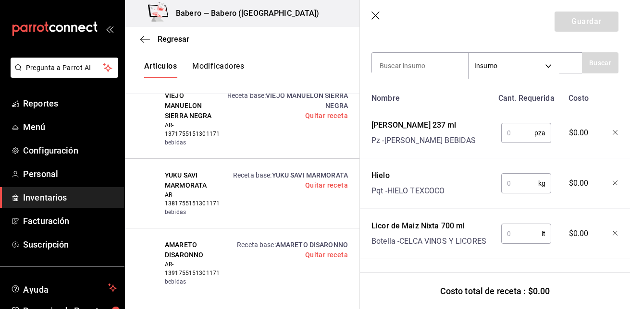
click at [514, 124] on input "text" at bounding box center [517, 132] width 33 height 19
type input "1"
click at [515, 174] on input "text" at bounding box center [519, 183] width 37 height 19
type input "0.25"
click at [512, 226] on input "text" at bounding box center [521, 233] width 40 height 19
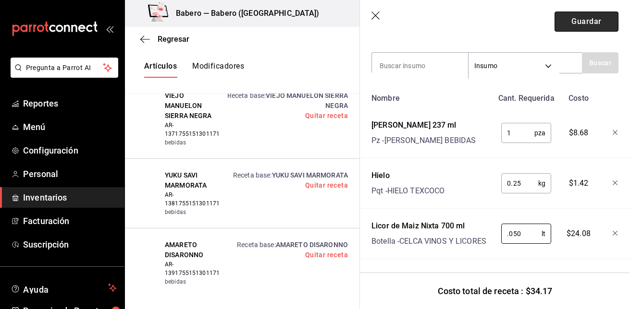
type input "0.050"
click at [590, 15] on button "Guardar" at bounding box center [586, 22] width 64 height 20
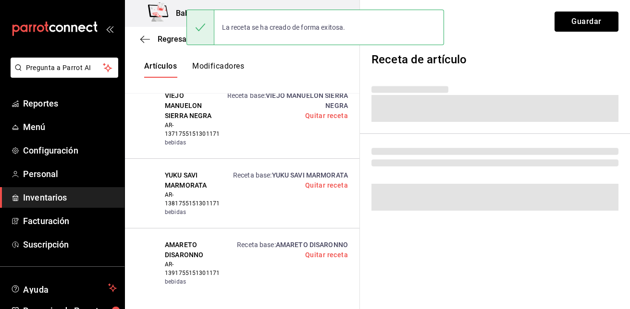
scroll to position [0, 0]
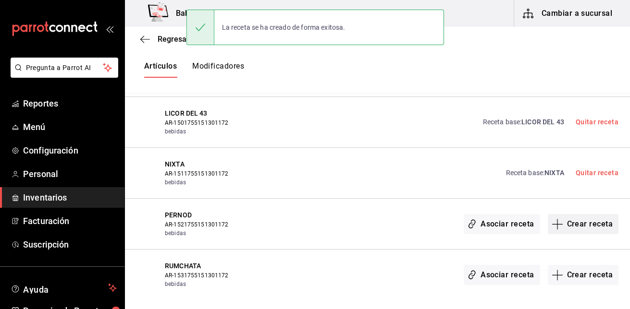
click at [586, 223] on button "Crear receta" at bounding box center [583, 224] width 71 height 20
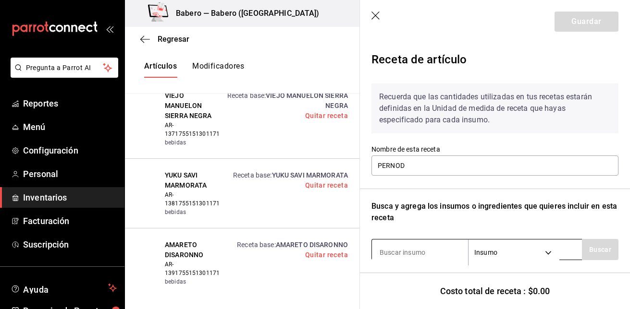
click at [419, 251] on input at bounding box center [420, 253] width 96 height 20
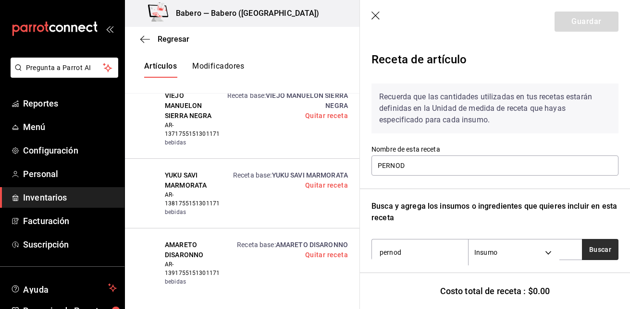
type input "pernod"
click at [591, 247] on button "Buscar" at bounding box center [600, 249] width 37 height 21
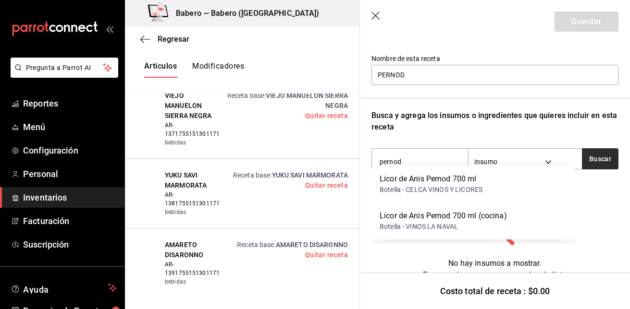
scroll to position [101, 0]
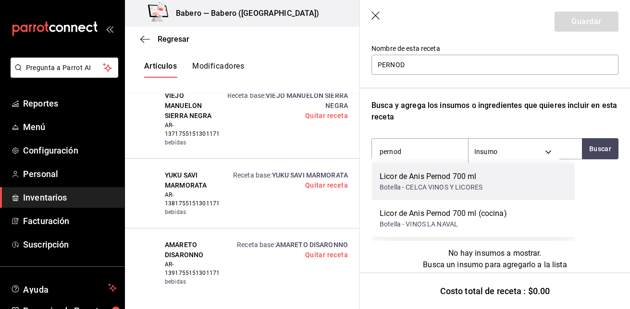
click at [456, 179] on div "Licor de Anis Pernod 700 ml" at bounding box center [431, 177] width 103 height 12
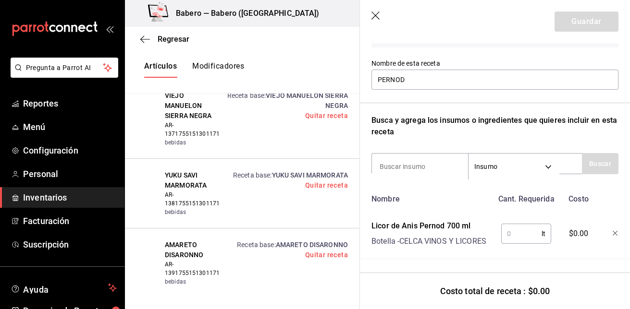
scroll to position [93, 0]
click at [443, 159] on input at bounding box center [420, 167] width 96 height 20
type input "peñafie"
click at [603, 160] on button "Buscar" at bounding box center [600, 163] width 37 height 21
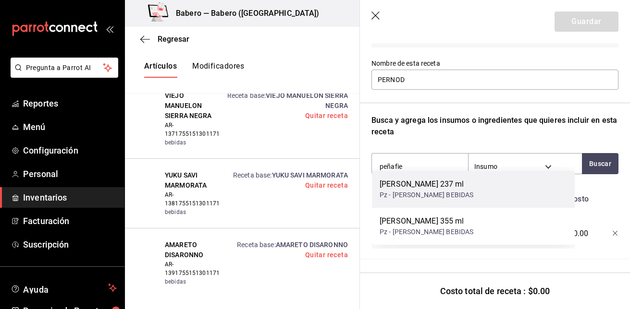
click at [514, 190] on div "[PERSON_NAME] 237 ml Pz - [PERSON_NAME] BEBIDAS" at bounding box center [473, 189] width 203 height 37
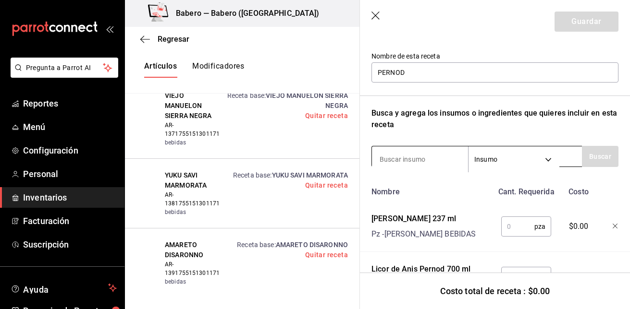
click at [433, 157] on input at bounding box center [420, 159] width 96 height 20
type input "hielo"
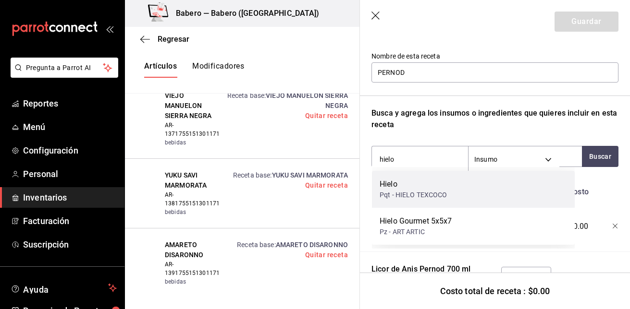
click at [429, 175] on div "Hielo Pqt - HIELO TEXCOCO" at bounding box center [473, 189] width 203 height 37
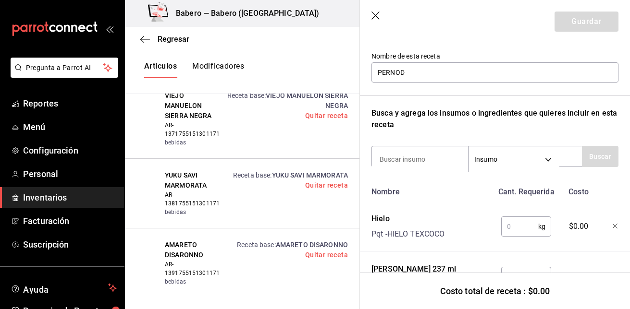
click at [512, 228] on input "text" at bounding box center [519, 226] width 37 height 19
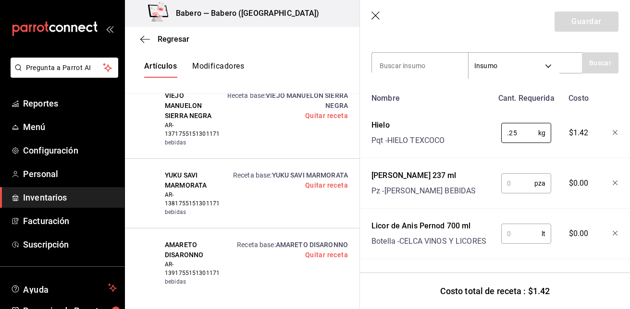
type input "0.25"
click at [520, 183] on input "text" at bounding box center [517, 183] width 33 height 19
type input "1"
click at [518, 224] on input "text" at bounding box center [521, 233] width 40 height 19
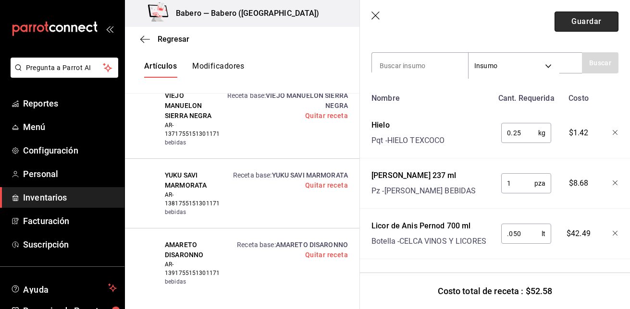
type input "0.050"
click at [584, 21] on button "Guardar" at bounding box center [586, 22] width 64 height 20
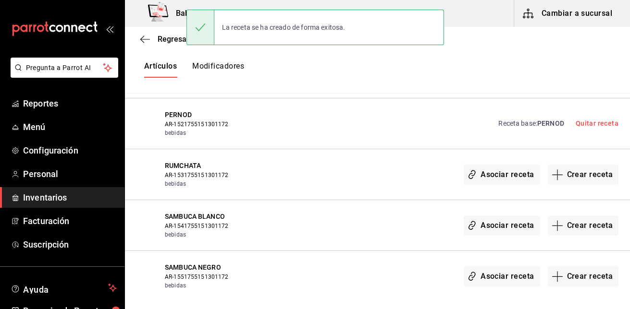
scroll to position [3264, 0]
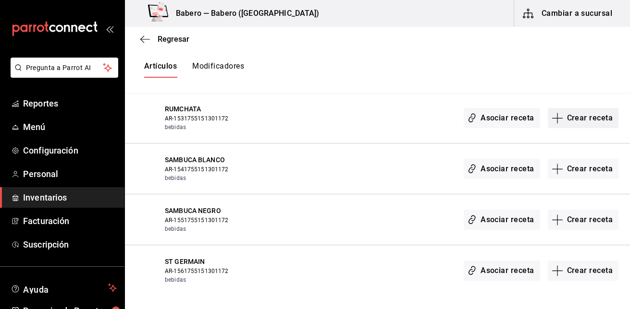
click at [588, 120] on button "Crear receta" at bounding box center [583, 118] width 71 height 20
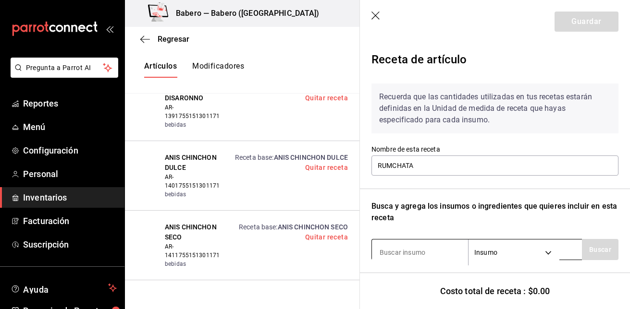
click at [424, 254] on input at bounding box center [420, 253] width 96 height 20
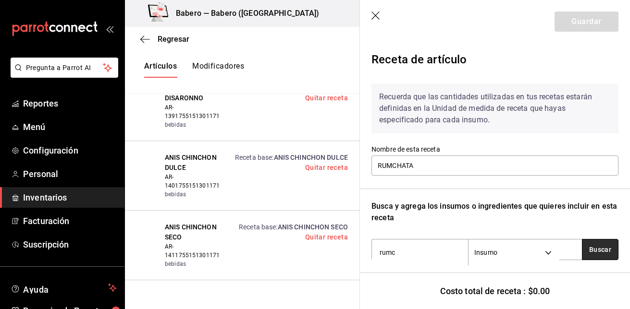
click at [593, 253] on button "Buscar" at bounding box center [600, 249] width 37 height 21
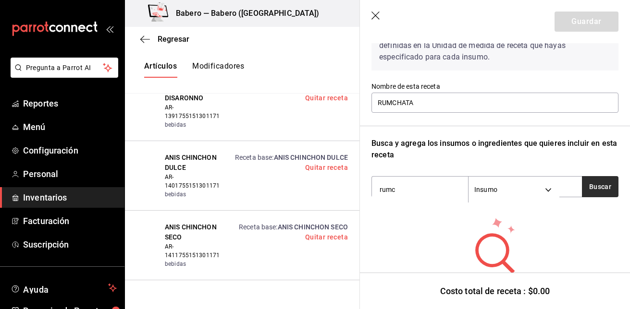
scroll to position [74, 0]
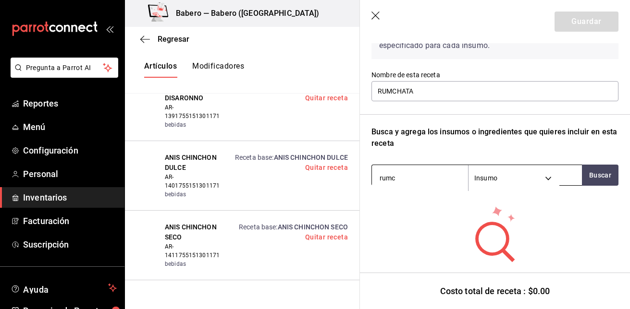
click at [408, 184] on input "rumc" at bounding box center [420, 178] width 96 height 20
type input "rumchata"
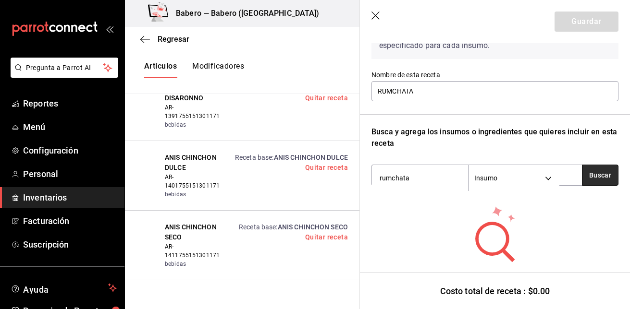
click at [599, 178] on button "Buscar" at bounding box center [600, 175] width 37 height 21
click at [377, 15] on icon "button" at bounding box center [376, 17] width 10 height 10
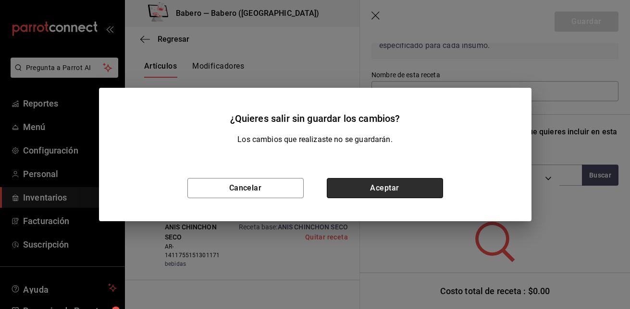
click at [414, 183] on button "Aceptar" at bounding box center [385, 188] width 116 height 20
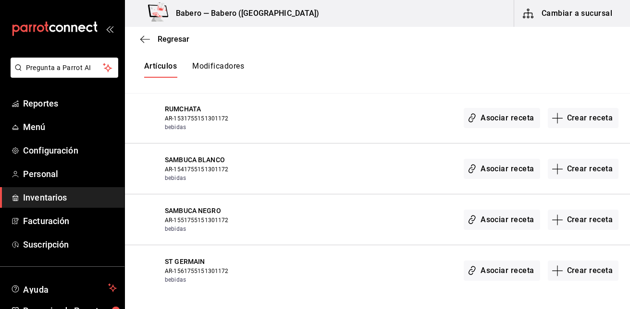
scroll to position [0, 0]
click at [578, 169] on button "Crear receta" at bounding box center [583, 169] width 71 height 20
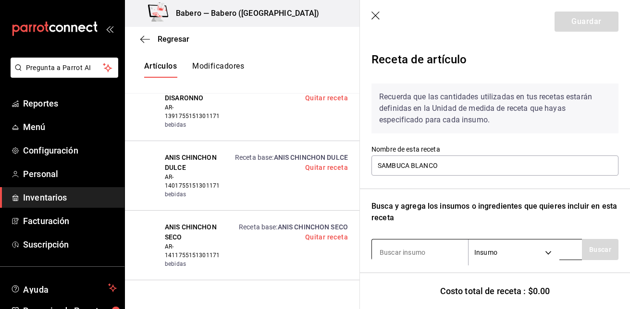
click at [421, 248] on input at bounding box center [420, 253] width 96 height 20
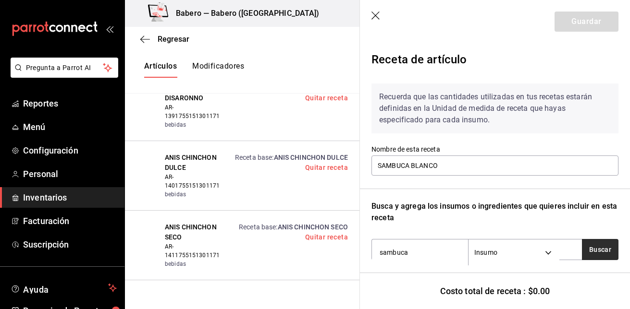
type input "sambuca"
click at [586, 242] on button "Buscar" at bounding box center [600, 249] width 37 height 21
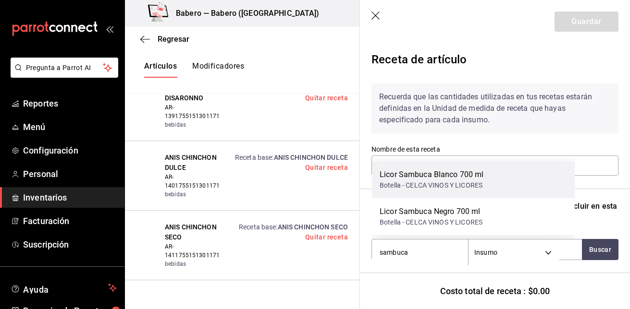
click at [500, 181] on div "Licor Sambuca Blanco 700 ml Botella - CELCA VINOS Y LICORES" at bounding box center [473, 179] width 203 height 37
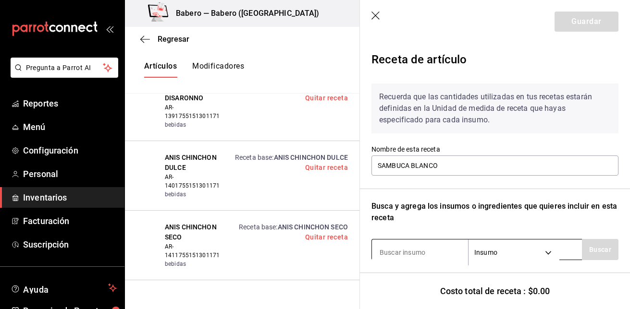
click at [432, 251] on input at bounding box center [420, 253] width 96 height 20
type input "hielo"
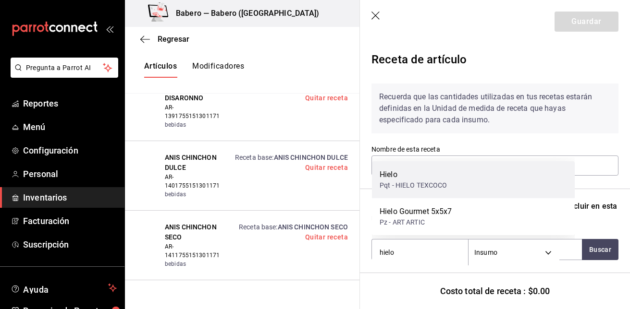
click at [437, 172] on div "Hielo" at bounding box center [414, 175] width 68 height 12
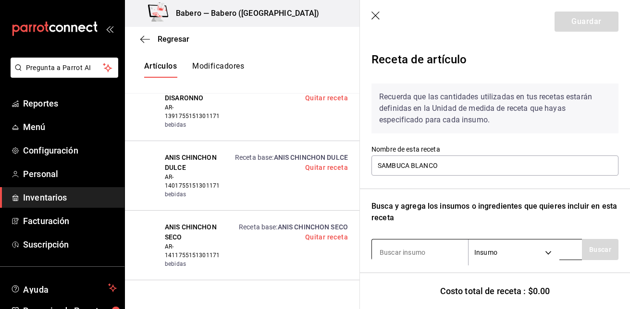
click at [417, 255] on input at bounding box center [420, 253] width 96 height 20
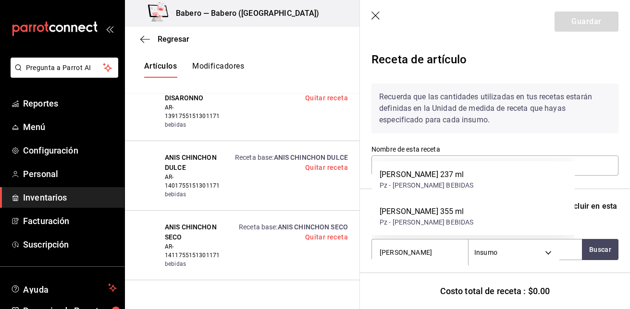
type input "peñafiel"
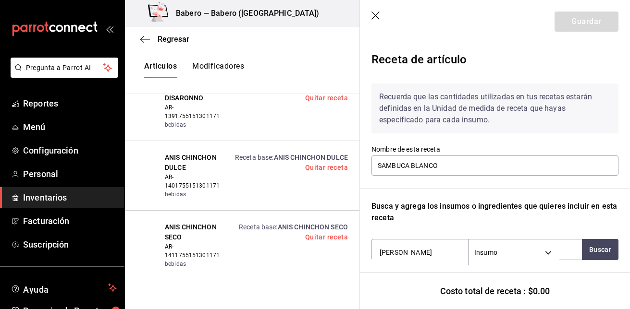
click at [458, 155] on div "Nombre de esta receta SAMBUCA BLANCO" at bounding box center [494, 161] width 247 height 32
click at [606, 248] on button "Buscar" at bounding box center [600, 249] width 37 height 21
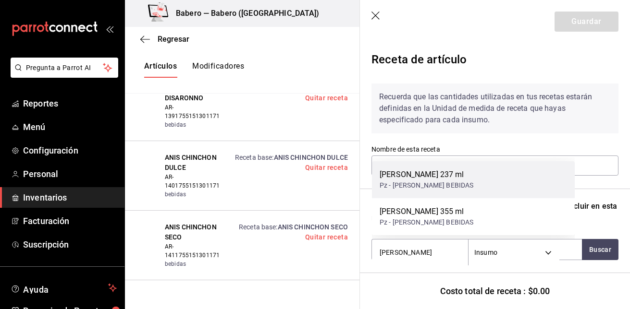
click at [498, 191] on div "[PERSON_NAME] 237 ml Pz - [PERSON_NAME] BEBIDAS" at bounding box center [473, 179] width 203 height 37
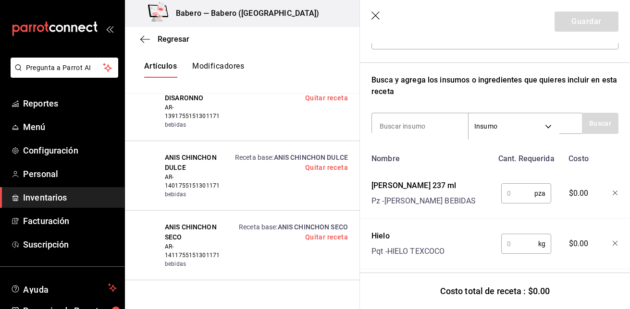
scroll to position [194, 0]
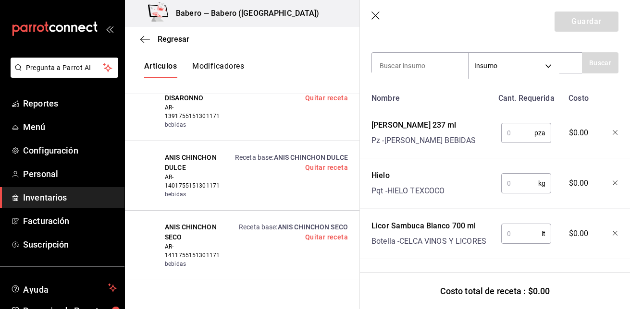
click at [515, 131] on input "text" at bounding box center [517, 132] width 33 height 19
type input "1"
click at [512, 176] on input "text" at bounding box center [519, 183] width 37 height 19
type input "0.25"
click at [516, 227] on input "text" at bounding box center [521, 233] width 40 height 19
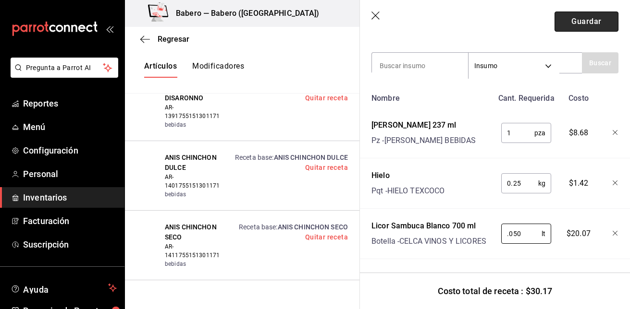
type input "0.050"
click at [593, 24] on button "Guardar" at bounding box center [586, 22] width 64 height 20
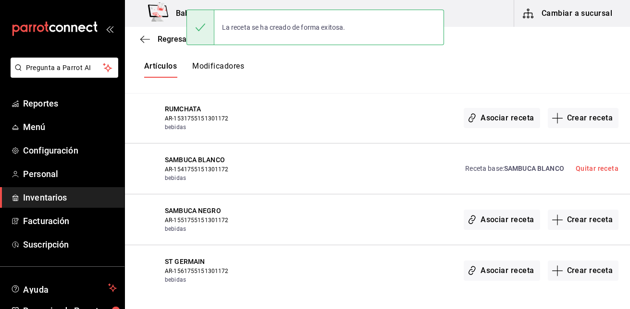
scroll to position [0, 0]
click at [577, 214] on button "Crear receta" at bounding box center [583, 220] width 71 height 20
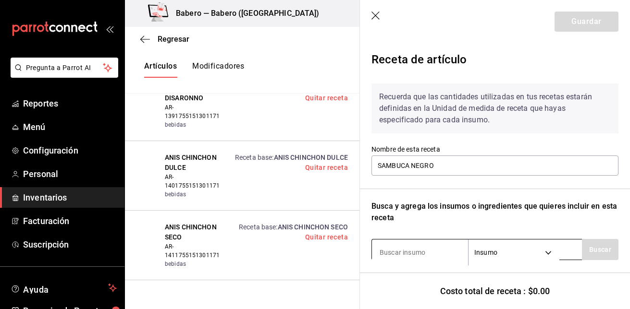
click at [452, 247] on input at bounding box center [420, 253] width 96 height 20
type input "sambuca"
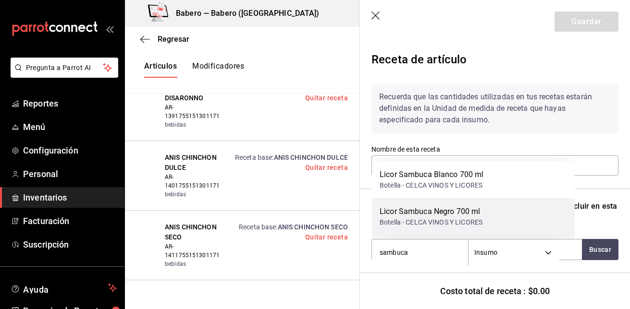
click at [475, 216] on div "Licor Sambuca Negro 700 ml" at bounding box center [431, 212] width 103 height 12
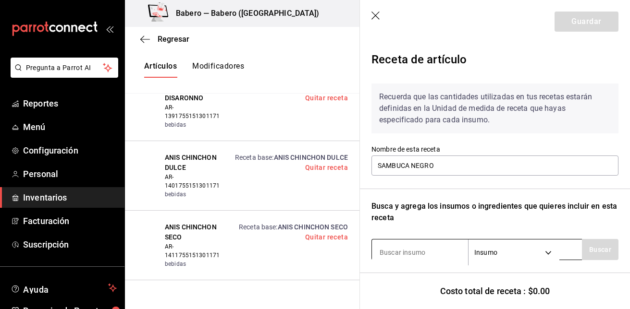
click at [445, 248] on input at bounding box center [420, 253] width 96 height 20
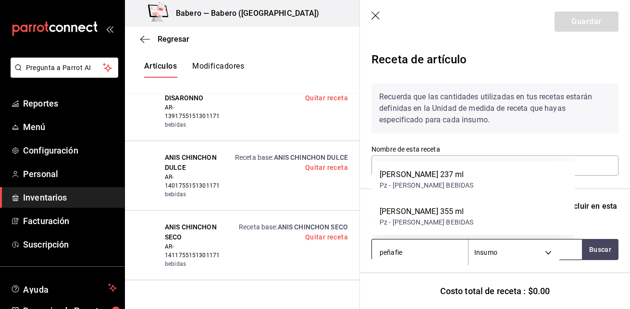
type input "peñafiel"
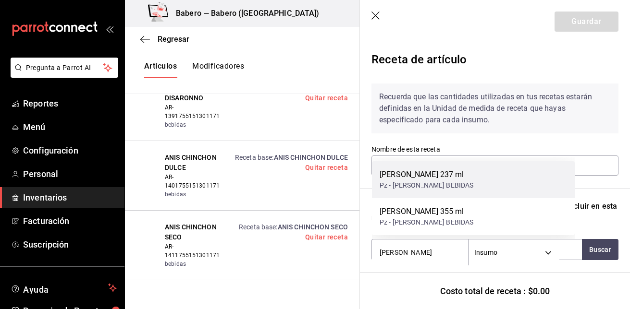
click at [452, 179] on div "[PERSON_NAME] 237 ml" at bounding box center [427, 175] width 94 height 12
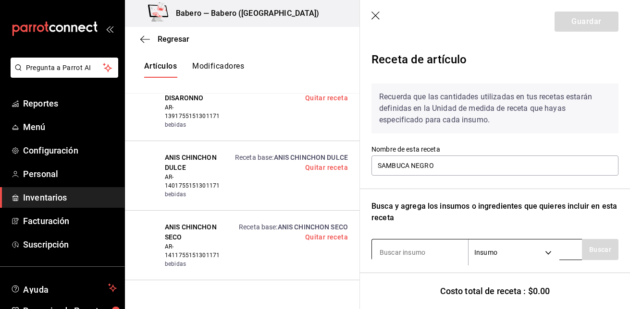
click at [425, 252] on input at bounding box center [420, 253] width 96 height 20
type input "hielo"
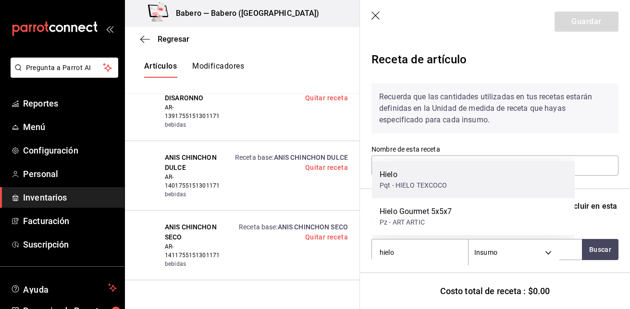
click at [437, 189] on div "Pqt - HIELO TEXCOCO" at bounding box center [414, 186] width 68 height 10
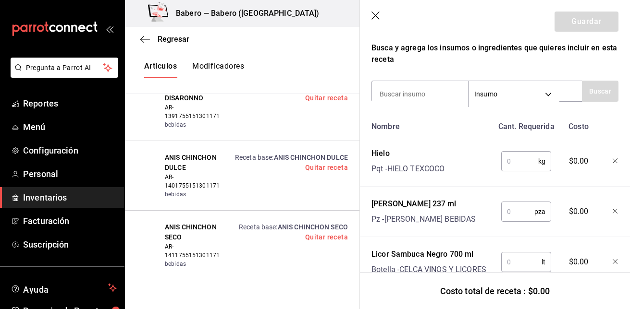
scroll to position [194, 0]
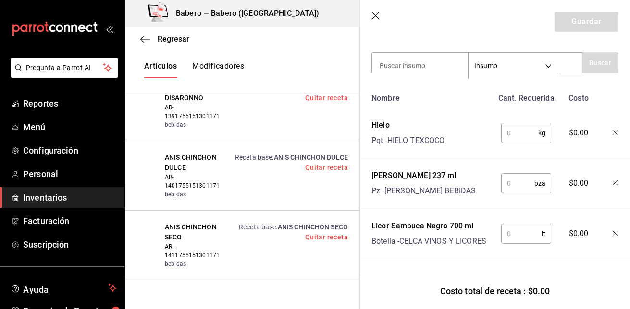
click at [521, 128] on input "text" at bounding box center [519, 132] width 37 height 19
type input "0.25"
click at [521, 177] on input "text" at bounding box center [517, 183] width 33 height 19
type input "1"
click at [518, 224] on input "text" at bounding box center [521, 233] width 40 height 19
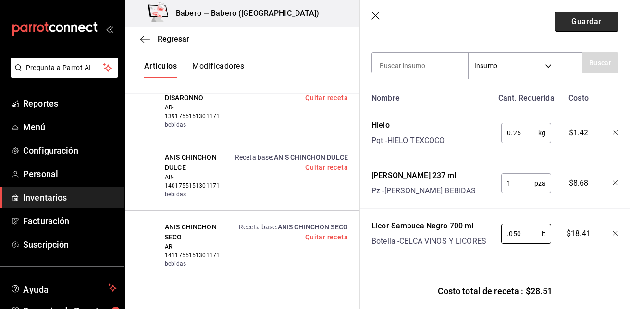
type input "0.050"
click at [580, 22] on button "Guardar" at bounding box center [586, 22] width 64 height 20
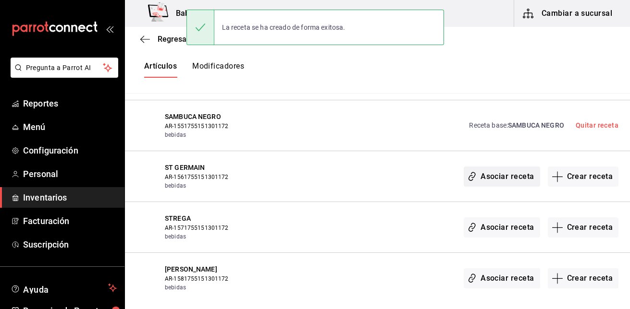
scroll to position [3368, 0]
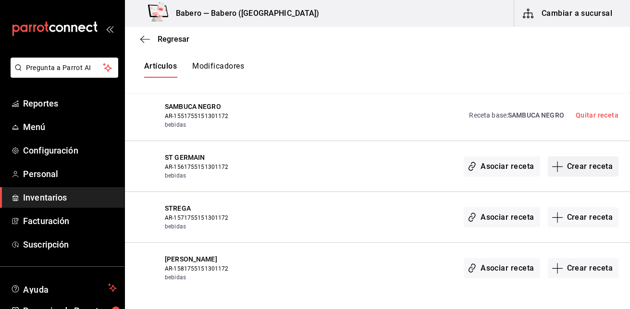
click at [588, 169] on button "Crear receta" at bounding box center [583, 167] width 71 height 20
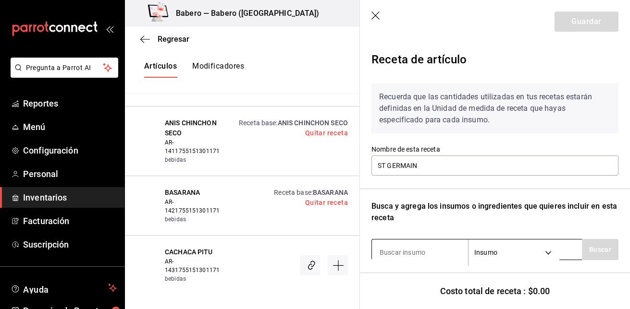
click at [397, 258] on input at bounding box center [420, 253] width 96 height 20
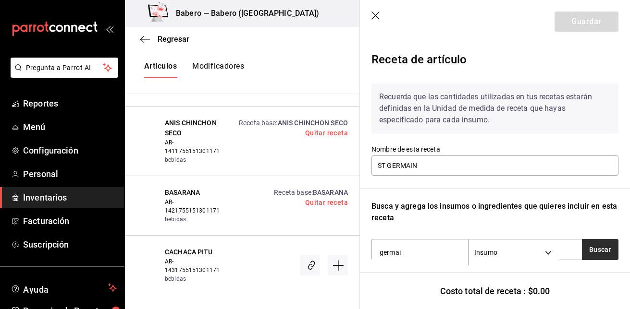
type input "germai"
click at [588, 244] on button "Buscar" at bounding box center [600, 249] width 37 height 21
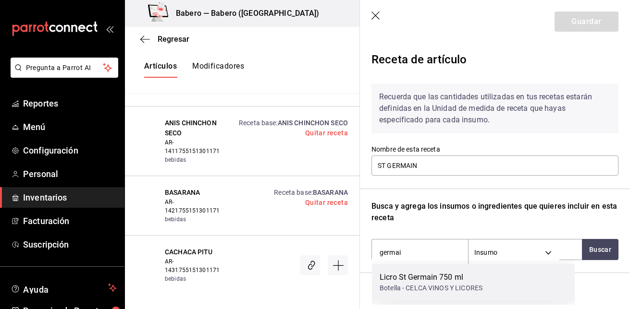
click at [516, 277] on div "Licro St Germain 750 ml Botella - CELCA VINOS Y LICORES" at bounding box center [473, 282] width 203 height 37
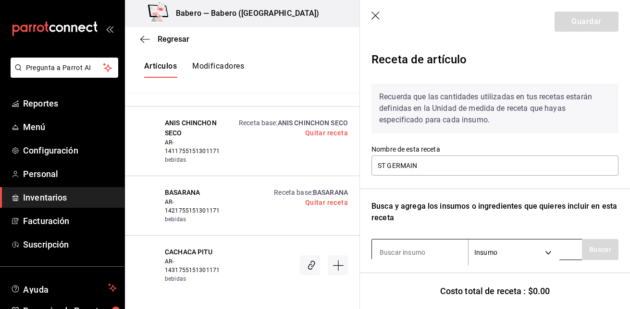
click at [438, 250] on input at bounding box center [420, 253] width 96 height 20
type input "hielo"
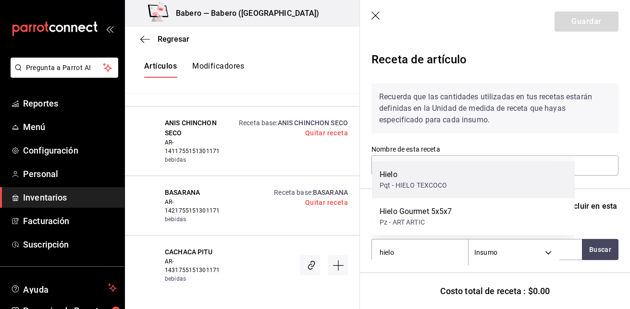
click at [441, 186] on div "Pqt - HIELO TEXCOCO" at bounding box center [414, 186] width 68 height 10
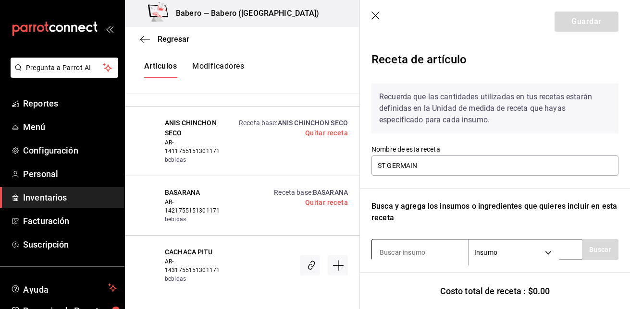
click at [424, 257] on input at bounding box center [420, 253] width 96 height 20
type input "peñafiel"
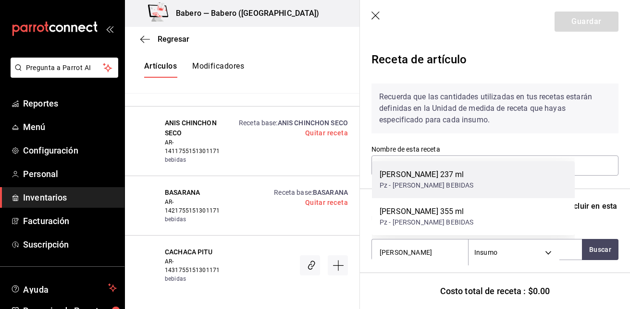
click at [437, 186] on div "Pz - [PERSON_NAME] BEBIDAS" at bounding box center [427, 186] width 94 height 10
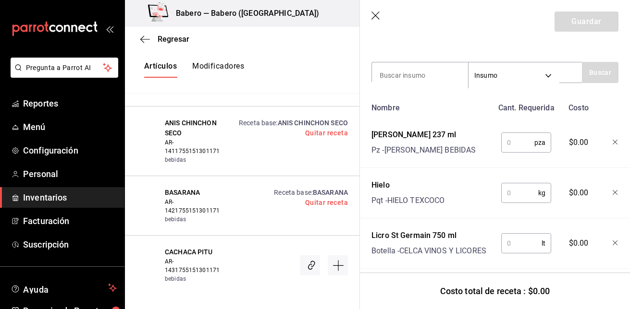
scroll to position [194, 0]
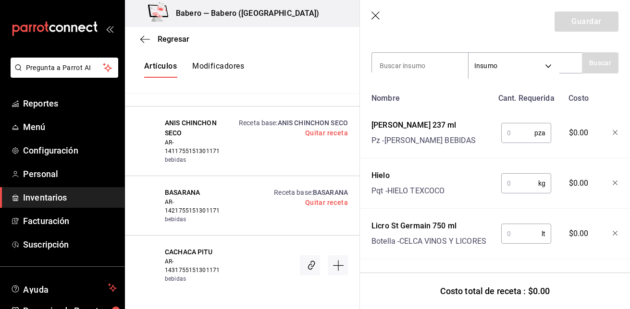
click at [521, 125] on input "text" at bounding box center [517, 132] width 33 height 19
type input "1"
click at [518, 174] on input "text" at bounding box center [519, 183] width 37 height 19
type input "0.25"
click at [519, 224] on input "text" at bounding box center [521, 233] width 40 height 19
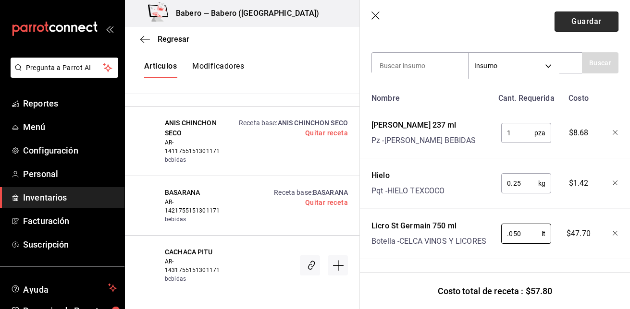
type input "0.050"
click at [580, 26] on button "Guardar" at bounding box center [586, 22] width 64 height 20
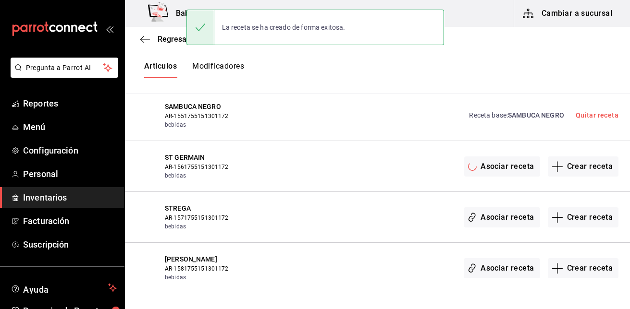
scroll to position [0, 0]
click at [587, 215] on button "Crear receta" at bounding box center [583, 218] width 71 height 20
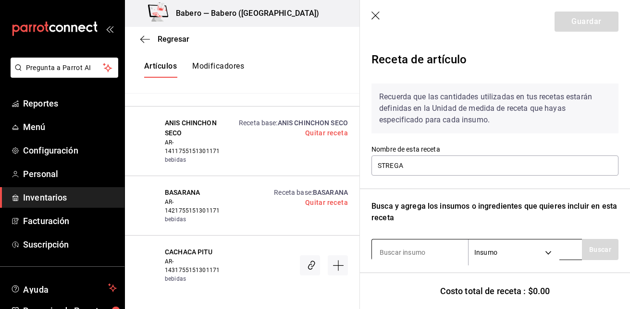
click at [439, 250] on input at bounding box center [420, 253] width 96 height 20
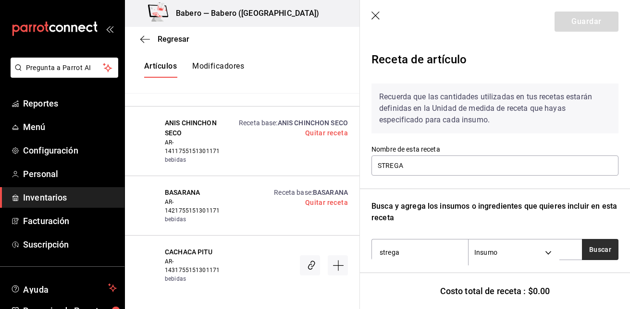
type input "strega"
click at [591, 258] on button "Buscar" at bounding box center [600, 249] width 37 height 21
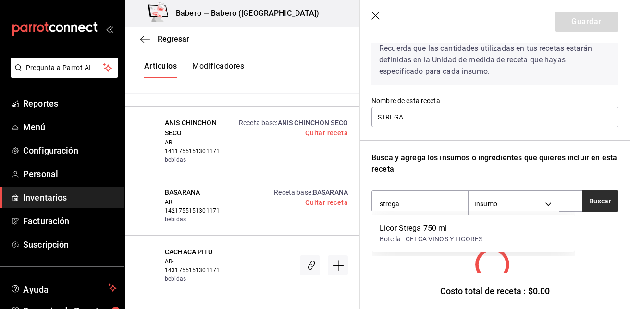
scroll to position [49, 0]
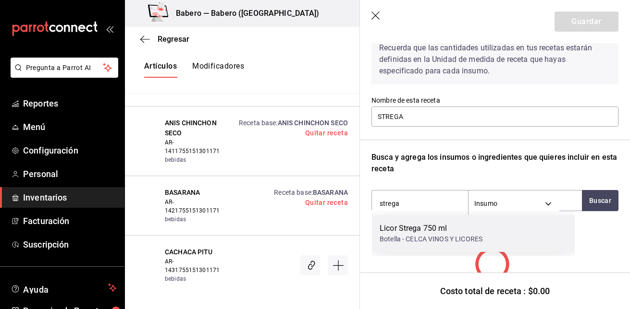
click at [503, 236] on div "Licor Strega 750 ml Botella - CELCA VINOS Y LICORES" at bounding box center [473, 233] width 203 height 37
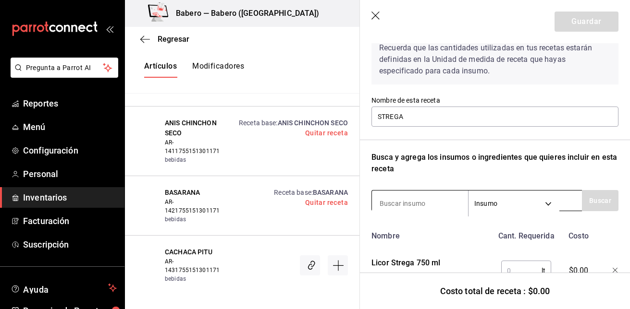
click at [441, 203] on input at bounding box center [420, 204] width 96 height 20
type input "hielo"
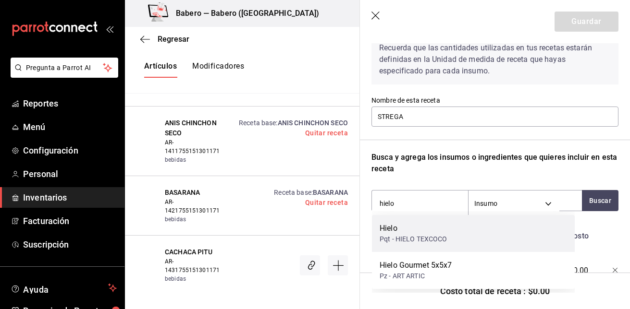
click at [432, 234] on div "Pqt - HIELO TEXCOCO" at bounding box center [414, 239] width 68 height 10
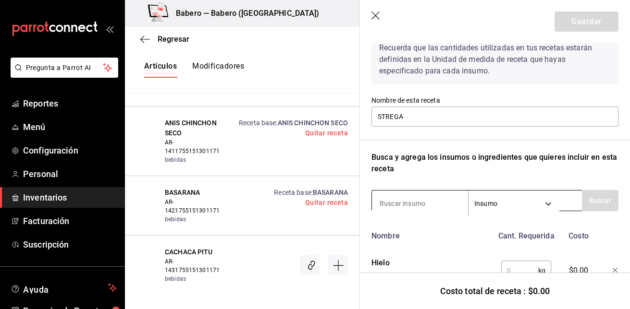
click at [442, 203] on input at bounding box center [420, 204] width 96 height 20
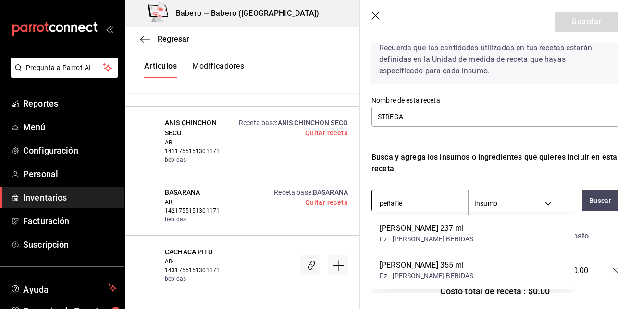
type input "peñafiel"
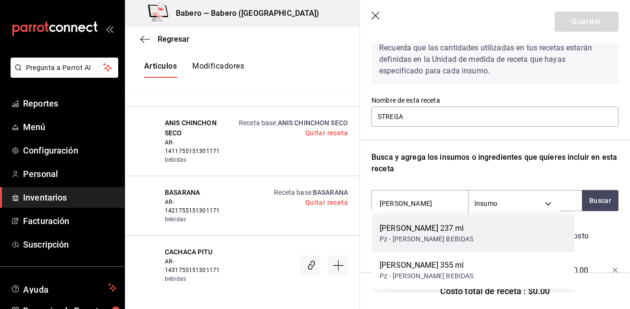
click at [446, 226] on div "[PERSON_NAME] 237 ml" at bounding box center [427, 229] width 94 height 12
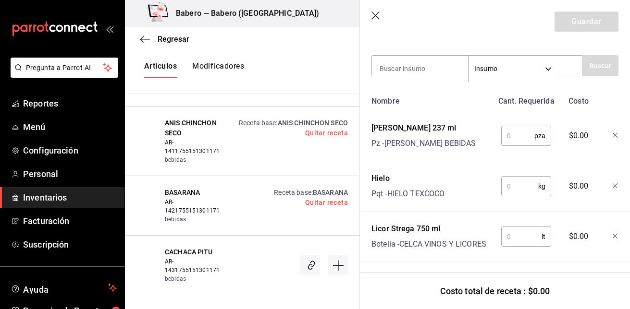
scroll to position [184, 0]
click at [517, 135] on input "text" at bounding box center [517, 135] width 33 height 19
type input "1"
click at [512, 195] on input "text" at bounding box center [519, 185] width 37 height 19
type input "0.25"
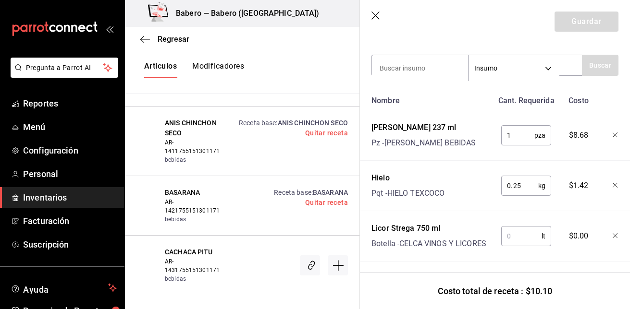
click at [512, 230] on input "text" at bounding box center [521, 236] width 40 height 19
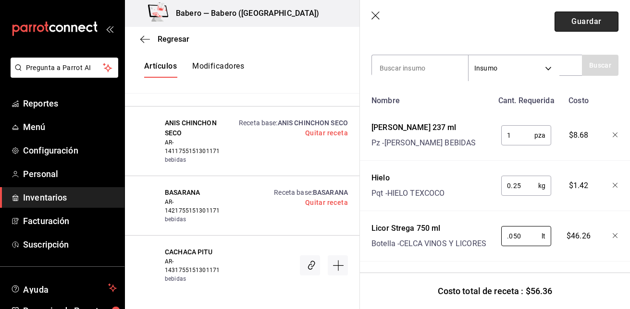
type input "0.050"
click at [567, 23] on button "Guardar" at bounding box center [586, 22] width 64 height 20
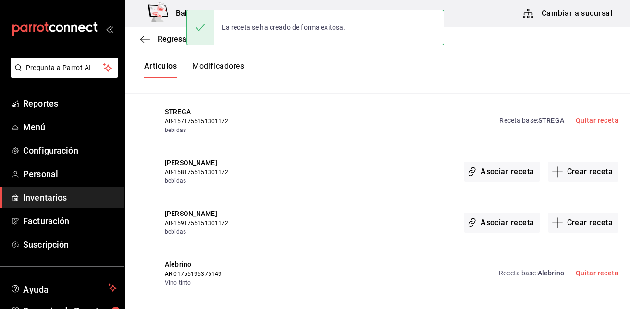
scroll to position [3468, 0]
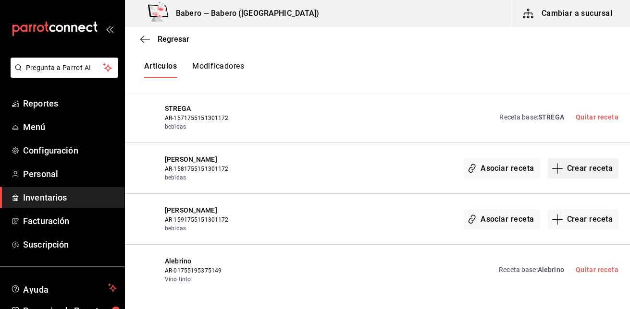
click at [591, 169] on button "Crear receta" at bounding box center [583, 169] width 71 height 20
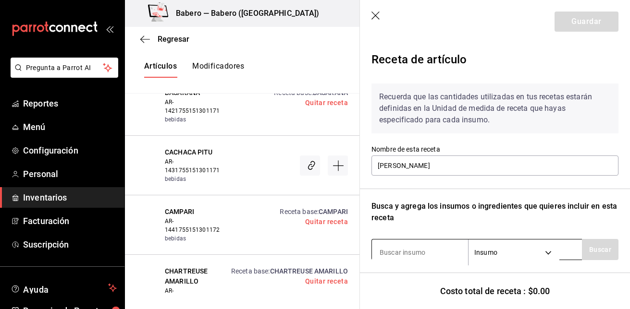
click at [396, 257] on input at bounding box center [420, 253] width 96 height 20
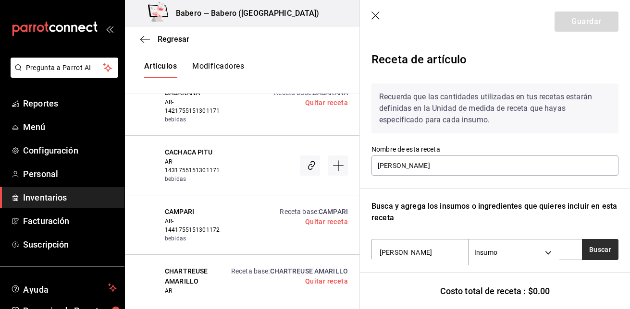
type input "amaro"
click at [599, 247] on button "Buscar" at bounding box center [600, 249] width 37 height 21
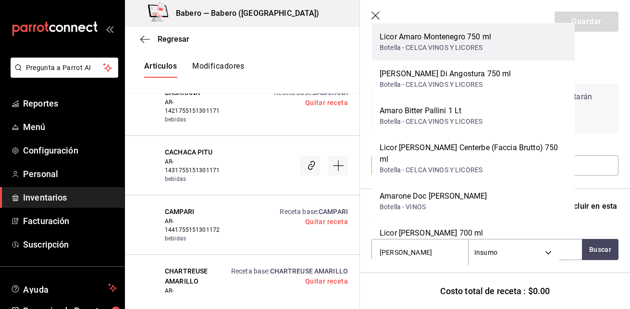
scroll to position [152, 0]
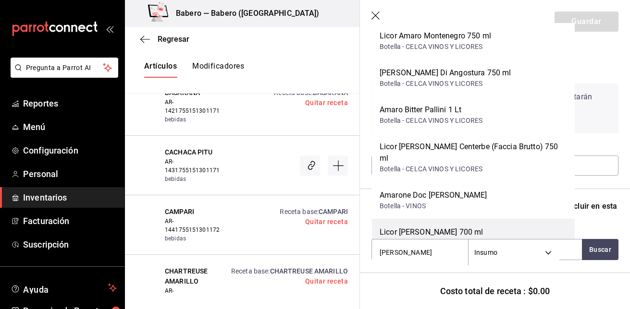
click at [483, 238] on div "Botella - CELCA VINOS Y LICORES" at bounding box center [431, 243] width 103 height 10
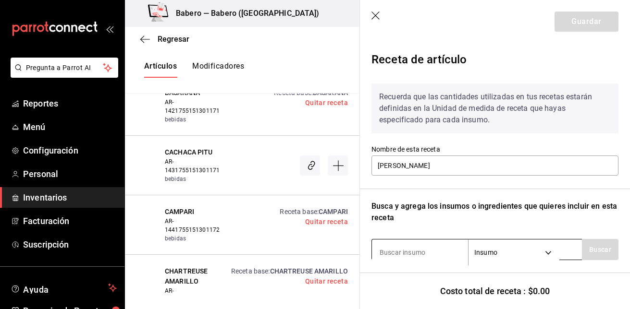
click at [430, 247] on input at bounding box center [420, 253] width 96 height 20
type input "hielo"
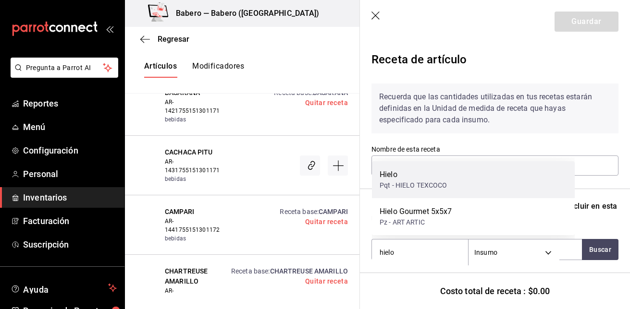
click at [438, 180] on div "Hielo" at bounding box center [414, 175] width 68 height 12
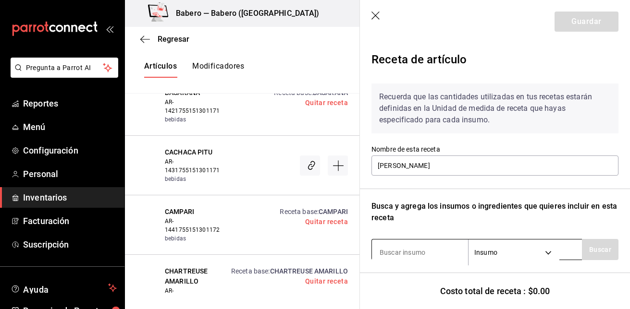
click at [417, 251] on input at bounding box center [420, 253] width 96 height 20
type input "peñafiel"
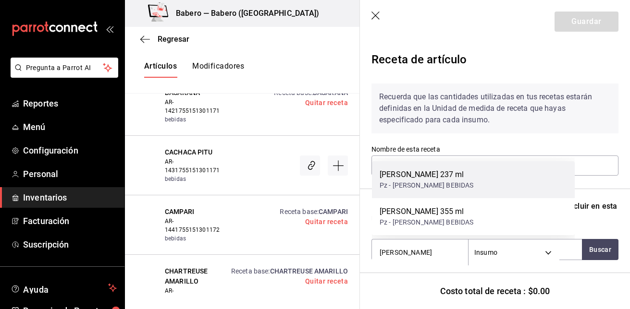
click at [442, 168] on div "[PERSON_NAME] 237 ml Pz - [PERSON_NAME] BEBIDAS" at bounding box center [473, 179] width 203 height 37
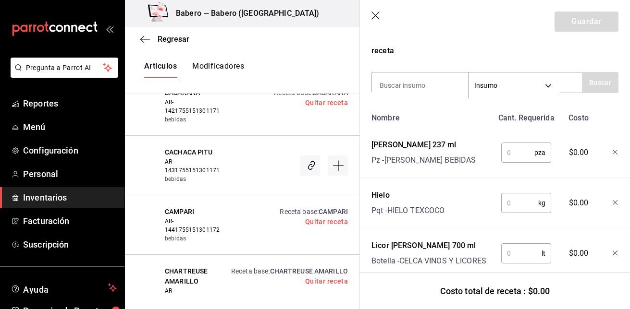
scroll to position [206, 0]
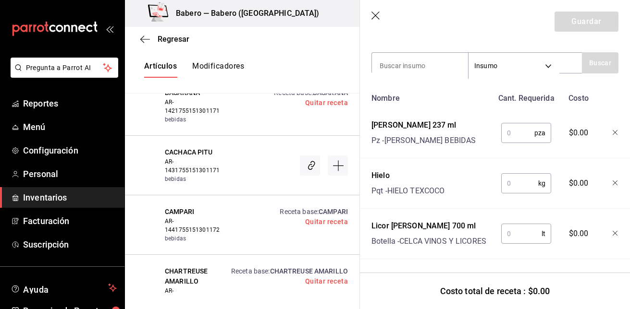
click at [510, 123] on input "text" at bounding box center [517, 132] width 33 height 19
type input "1"
click at [515, 174] on input "text" at bounding box center [519, 183] width 37 height 19
type input "0.25"
click at [517, 224] on input "text" at bounding box center [521, 233] width 40 height 19
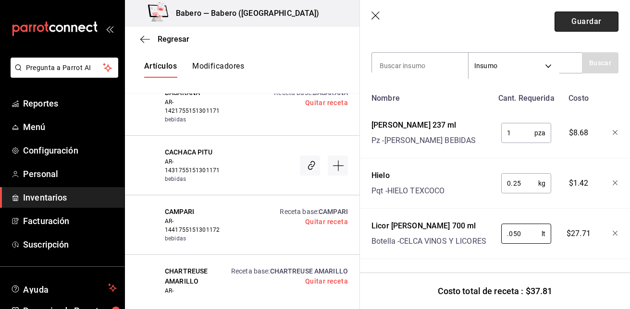
type input "0.050"
click at [571, 20] on button "Guardar" at bounding box center [586, 22] width 64 height 20
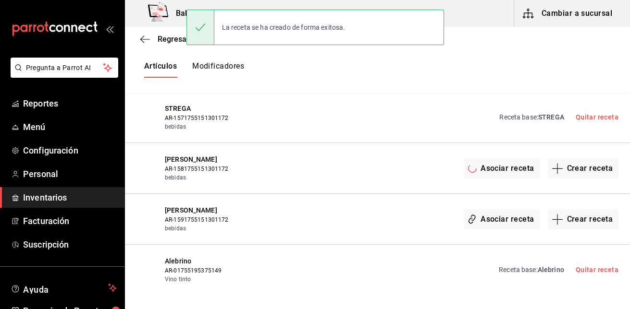
scroll to position [0, 0]
